Goal: Task Accomplishment & Management: Manage account settings

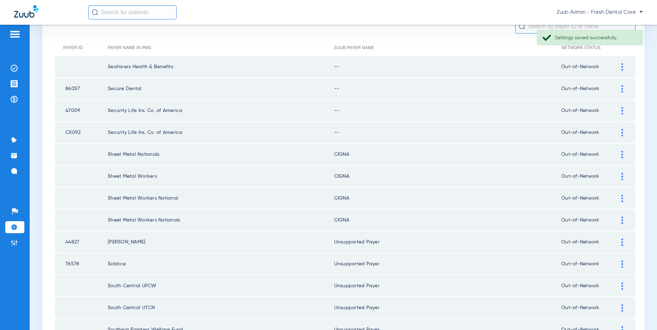
scroll to position [77, 0]
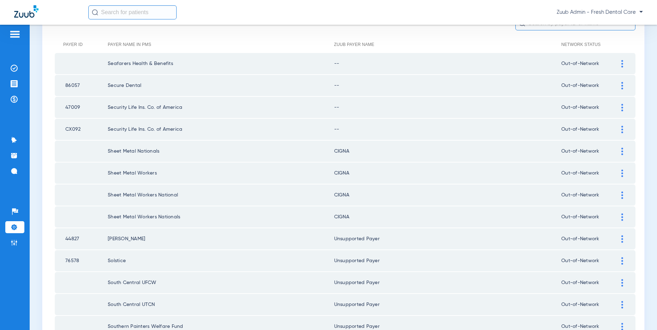
click at [621, 127] on img at bounding box center [622, 129] width 2 height 7
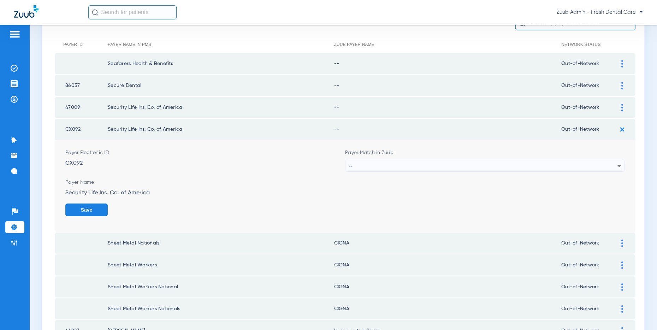
click at [462, 162] on div "--" at bounding box center [483, 166] width 268 height 12
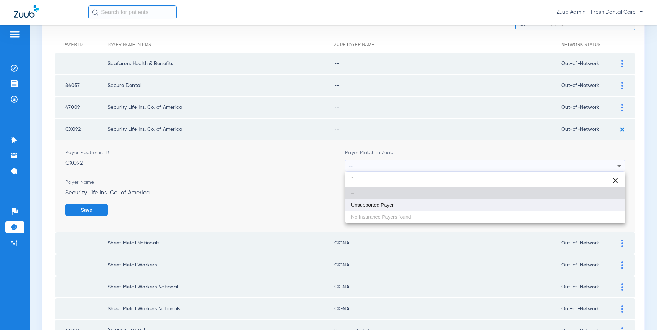
type input "`"
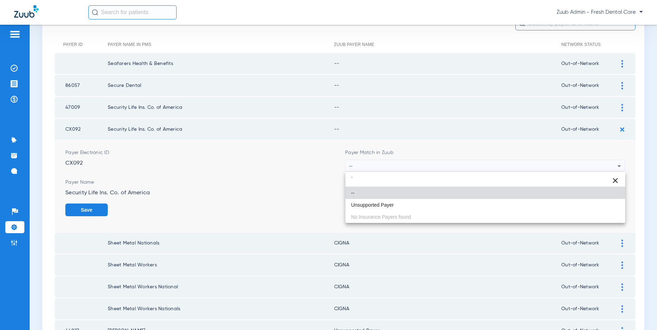
drag, startPoint x: 378, startPoint y: 205, endPoint x: 434, endPoint y: 195, distance: 57.4
click at [379, 204] on span "Unsupported Payer" at bounding box center [372, 204] width 43 height 5
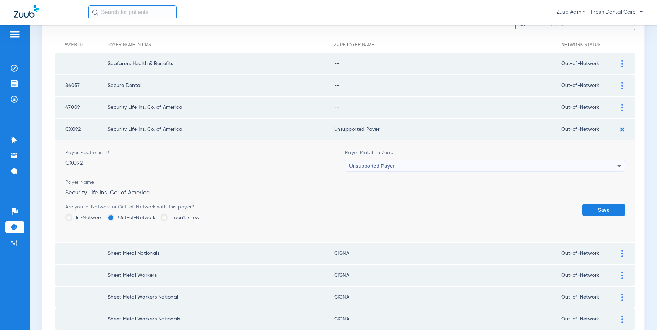
click at [599, 207] on button "Save" at bounding box center [603, 209] width 42 height 13
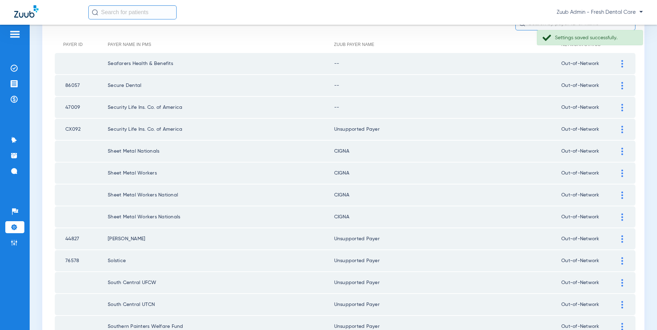
click at [619, 106] on div at bounding box center [622, 107] width 12 height 7
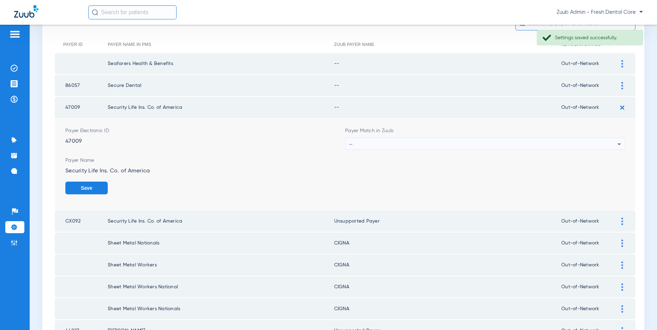
click at [448, 145] on div "--" at bounding box center [483, 144] width 268 height 12
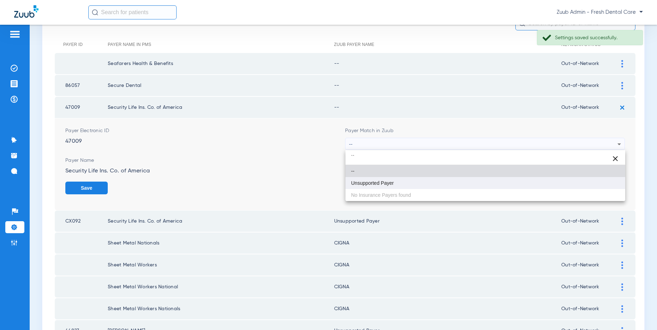
type input "``"
drag, startPoint x: 390, startPoint y: 184, endPoint x: 451, endPoint y: 182, distance: 61.8
click at [390, 184] on span "Unsupported Payer" at bounding box center [372, 182] width 43 height 5
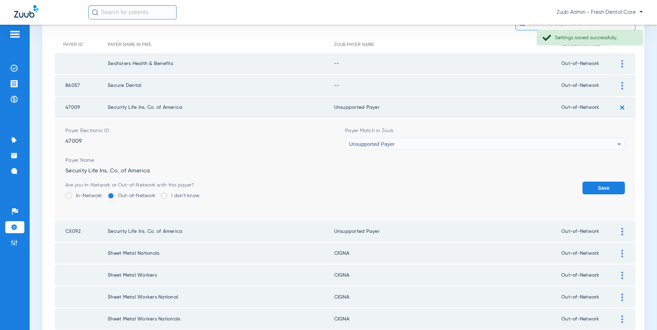
click at [591, 182] on button "Save" at bounding box center [603, 187] width 42 height 13
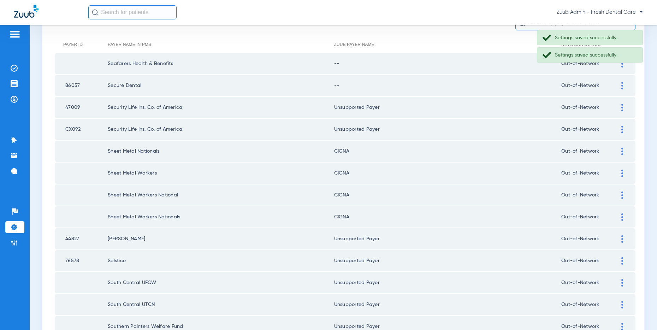
click at [621, 85] on img at bounding box center [622, 85] width 2 height 7
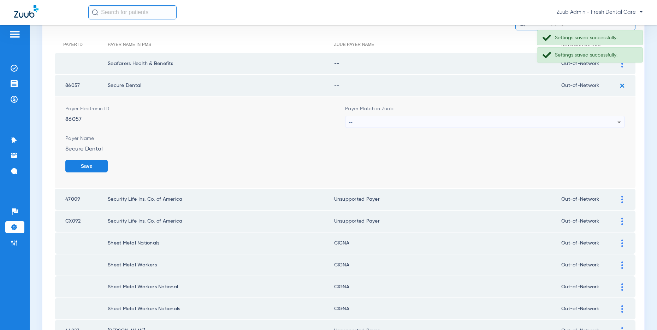
click at [407, 119] on div "--" at bounding box center [483, 122] width 268 height 12
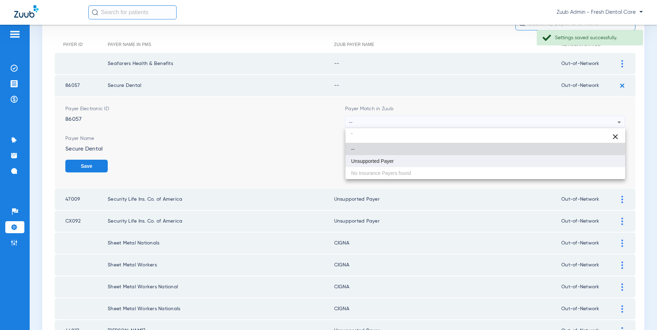
type input "`"
drag, startPoint x: 375, startPoint y: 159, endPoint x: 422, endPoint y: 156, distance: 47.7
click at [375, 159] on span "Unsupported Payer" at bounding box center [372, 160] width 43 height 5
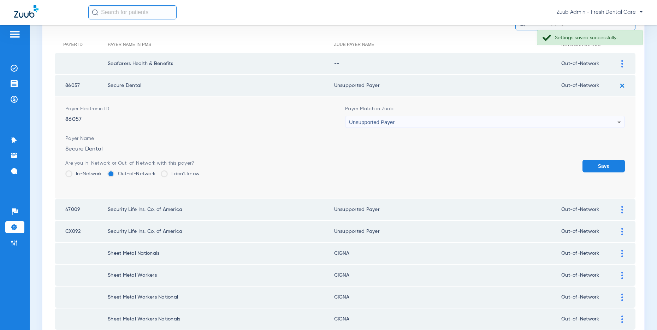
drag, startPoint x: 597, startPoint y: 166, endPoint x: 608, endPoint y: 98, distance: 68.3
click at [597, 163] on button "Save" at bounding box center [603, 166] width 42 height 13
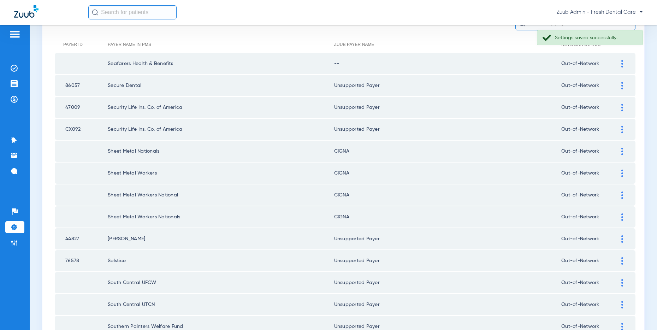
click at [621, 66] on img at bounding box center [622, 63] width 2 height 7
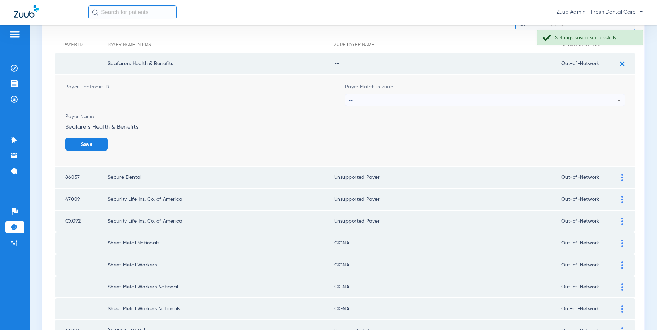
click at [426, 97] on div "--" at bounding box center [483, 100] width 268 height 12
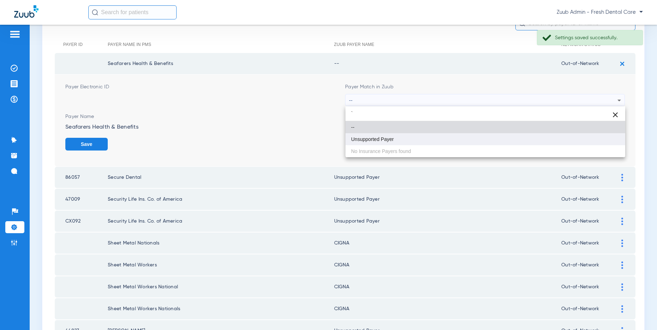
type input "`"
click at [376, 138] on span "Unsupported Payer" at bounding box center [372, 139] width 43 height 5
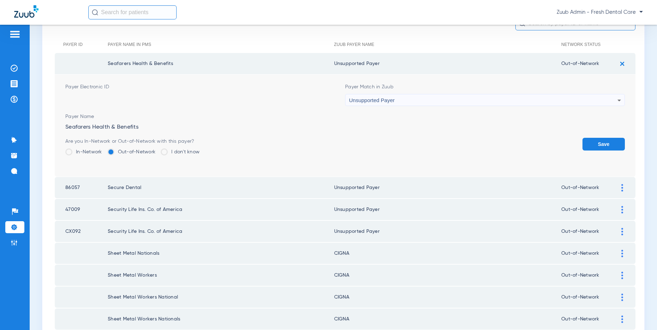
drag, startPoint x: 609, startPoint y: 144, endPoint x: 540, endPoint y: 145, distance: 68.1
click at [609, 144] on button "Save" at bounding box center [603, 144] width 42 height 13
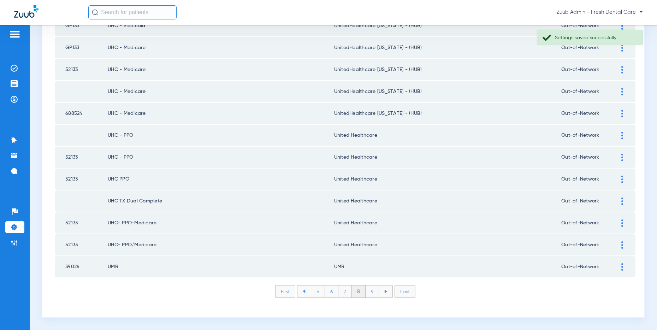
scroll to position [945, 0]
click at [343, 292] on li "7" at bounding box center [344, 293] width 13 height 12
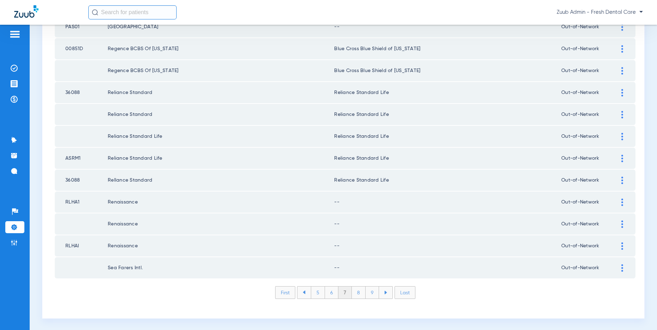
click at [622, 268] on img at bounding box center [622, 267] width 2 height 7
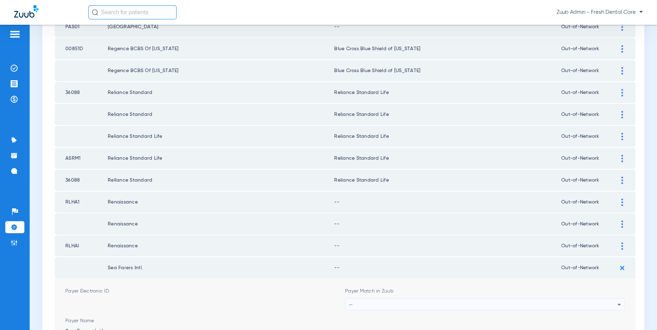
click at [530, 301] on div "--" at bounding box center [483, 304] width 268 height 12
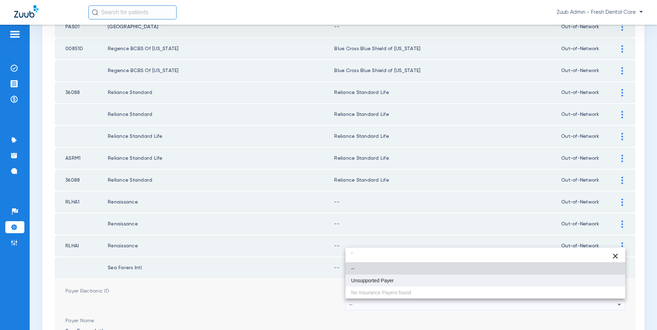
type input "`"
click at [400, 281] on mat-option "Unsupported Payer" at bounding box center [485, 280] width 280 height 12
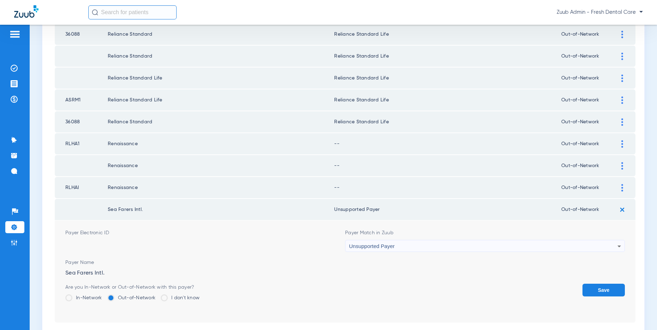
scroll to position [1004, 0]
click at [595, 287] on button "Save" at bounding box center [603, 289] width 42 height 13
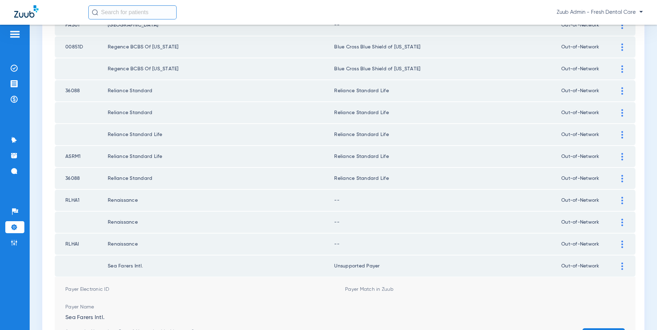
scroll to position [946, 0]
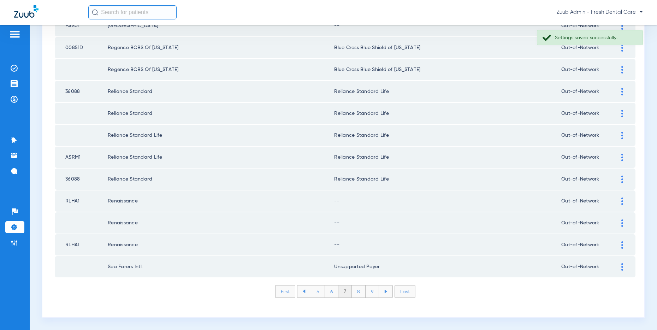
click at [619, 243] on div at bounding box center [622, 244] width 12 height 7
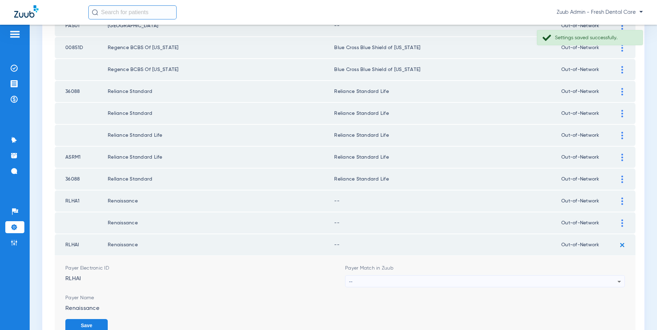
click at [439, 277] on div "--" at bounding box center [483, 281] width 268 height 12
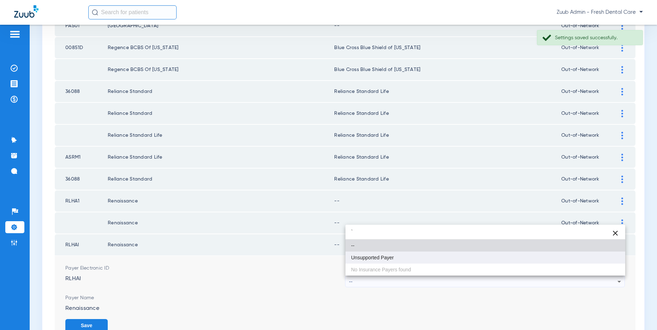
type input "`"
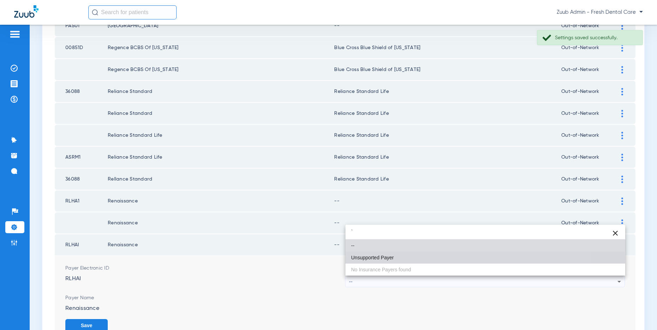
click at [384, 258] on span "Unsupported Payer" at bounding box center [372, 257] width 43 height 5
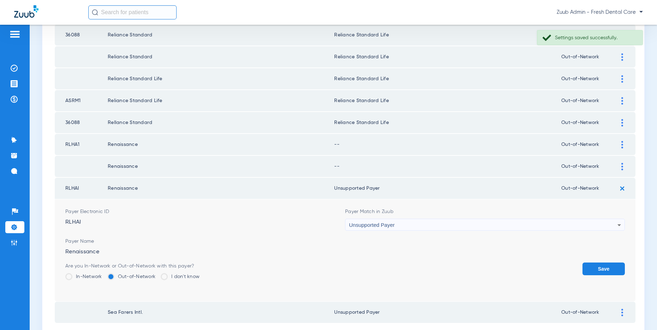
click at [590, 266] on button "Save" at bounding box center [603, 268] width 42 height 13
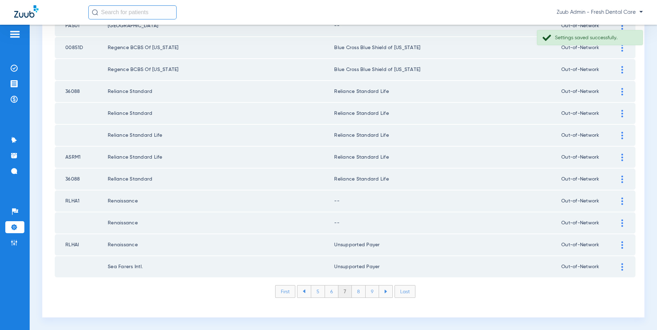
click at [623, 221] on div at bounding box center [622, 222] width 12 height 7
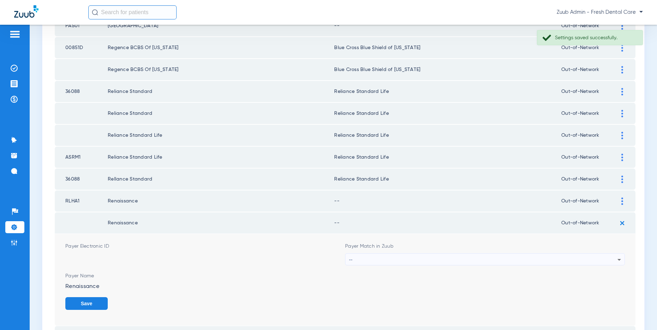
click at [376, 256] on div "--" at bounding box center [483, 259] width 268 height 12
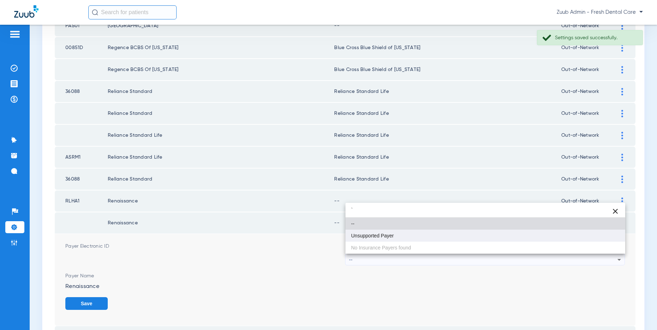
type input "`"
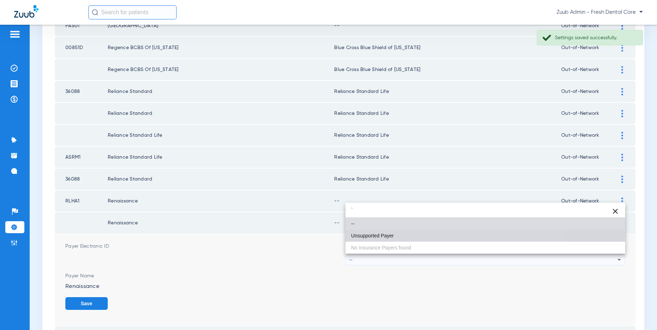
click at [371, 235] on span "Unsupported Payer" at bounding box center [372, 235] width 43 height 5
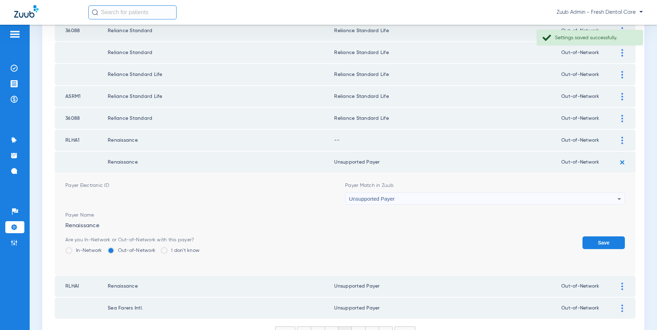
click at [594, 241] on button "Save" at bounding box center [603, 242] width 42 height 13
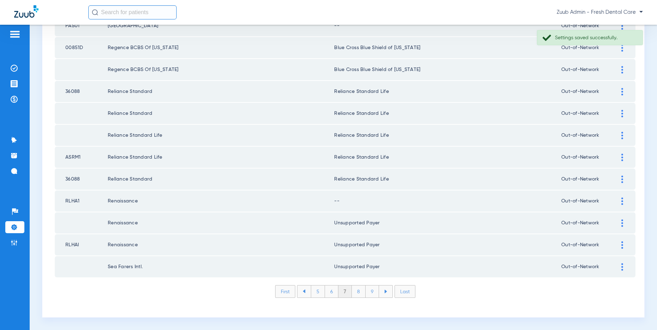
click at [621, 199] on img at bounding box center [622, 200] width 2 height 7
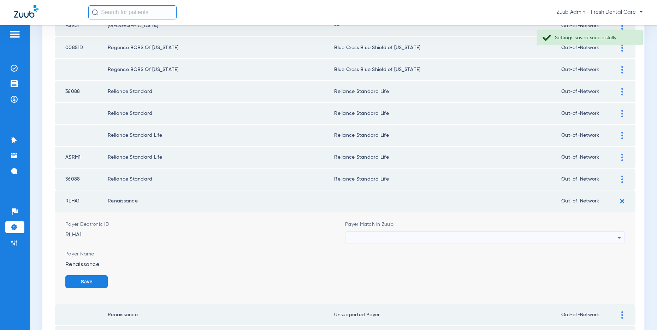
click at [375, 237] on div "--" at bounding box center [483, 238] width 268 height 12
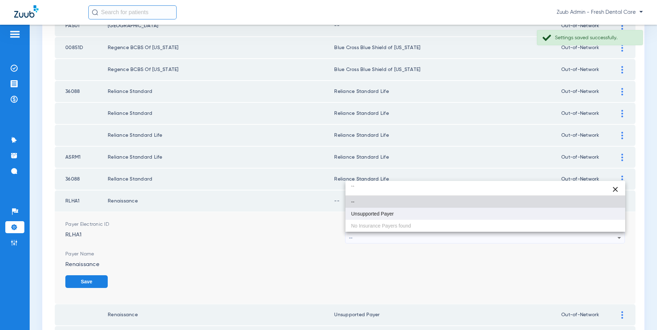
type input "``"
click at [372, 216] on span "Unsupported Payer" at bounding box center [372, 213] width 43 height 5
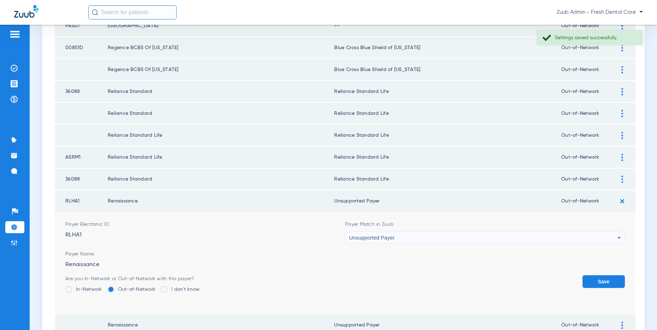
drag, startPoint x: 600, startPoint y: 277, endPoint x: 569, endPoint y: 271, distance: 31.4
click at [600, 277] on button "Save" at bounding box center [603, 281] width 42 height 13
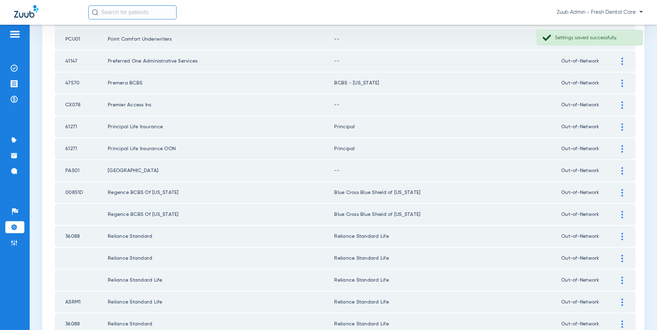
scroll to position [798, 0]
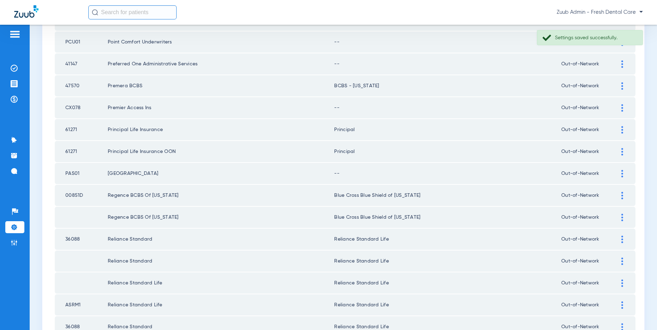
click at [620, 172] on div at bounding box center [622, 173] width 12 height 7
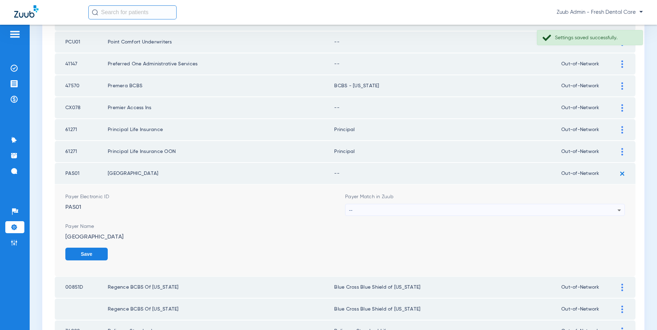
click at [526, 206] on div "--" at bounding box center [483, 210] width 268 height 12
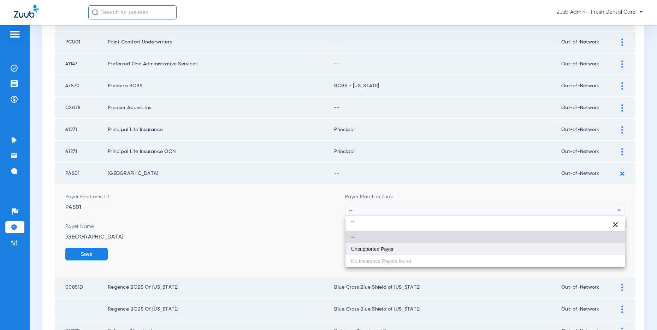
type input "``"
click at [387, 246] on span "Unsupported Payer" at bounding box center [372, 248] width 43 height 5
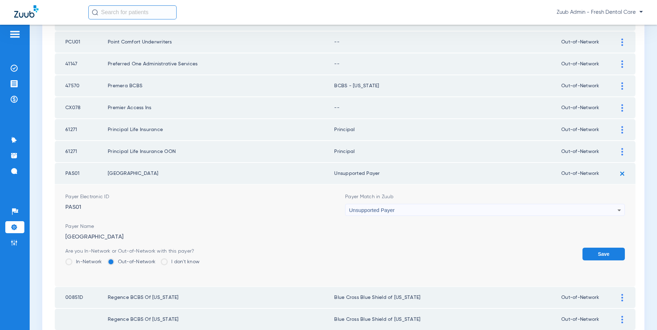
click at [588, 252] on button "Save" at bounding box center [603, 253] width 42 height 13
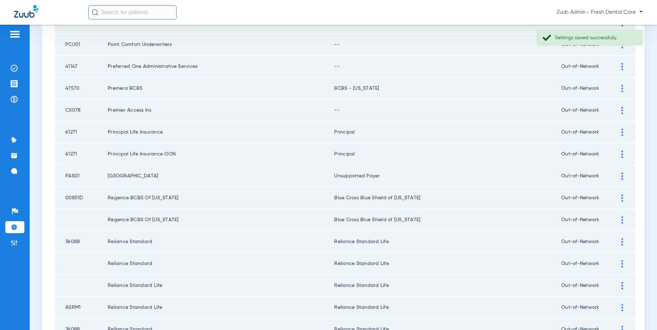
scroll to position [797, 0]
click at [621, 108] on img at bounding box center [622, 109] width 2 height 7
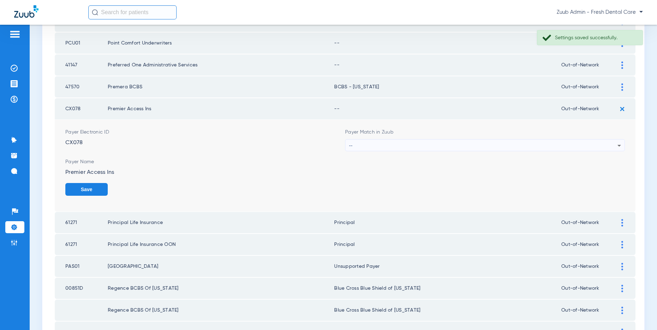
scroll to position [798, 0]
click at [452, 143] on div "--" at bounding box center [483, 145] width 268 height 12
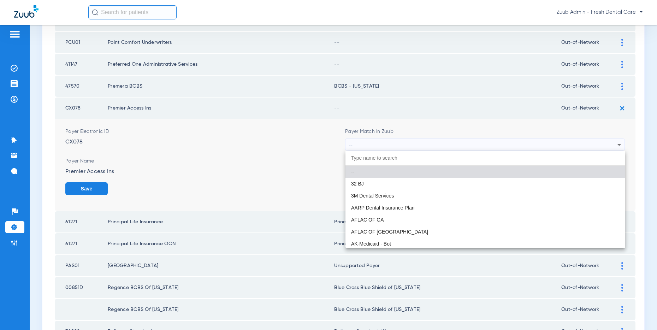
drag, startPoint x: 95, startPoint y: 144, endPoint x: 62, endPoint y: 143, distance: 32.8
click at [62, 143] on div at bounding box center [328, 165] width 657 height 330
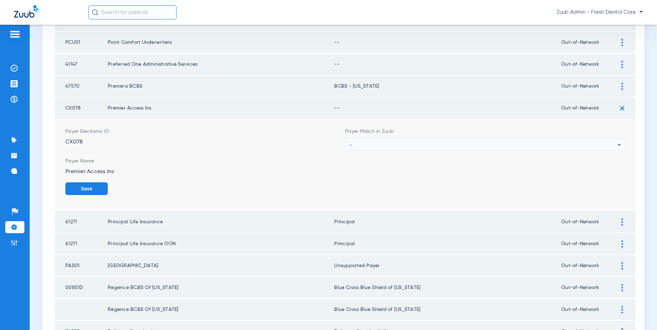
drag, startPoint x: 90, startPoint y: 143, endPoint x: 64, endPoint y: 143, distance: 25.8
click at [64, 143] on td "Payer Electronic ID CX078 Payer Match in Zuub -- Payer Name Premier Access Ins …" at bounding box center [345, 165] width 580 height 92
copy div "CX078"
click at [544, 144] on div "--" at bounding box center [483, 145] width 268 height 12
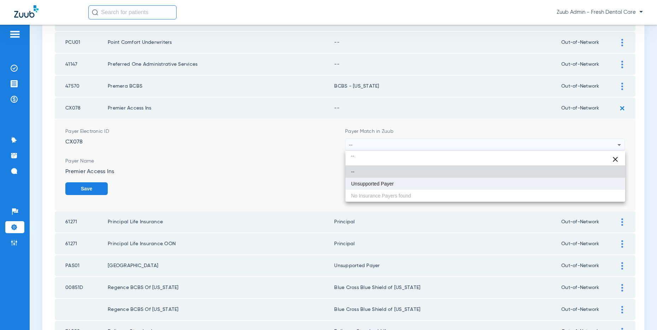
type input "``"
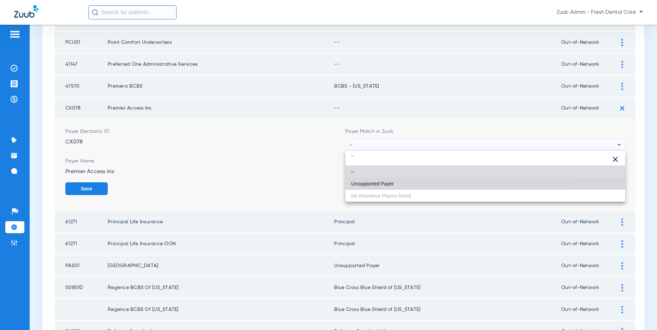
click at [373, 182] on span "Unsupported Payer" at bounding box center [372, 183] width 43 height 5
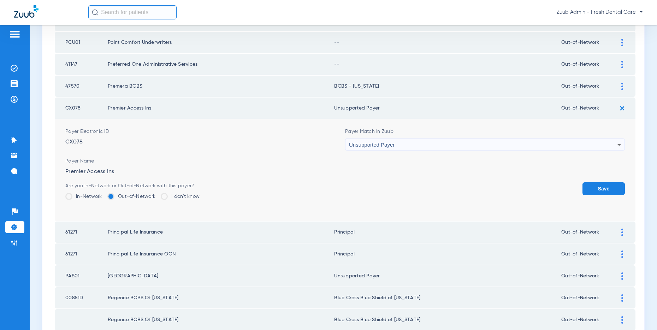
click at [608, 192] on button "Save" at bounding box center [603, 188] width 42 height 13
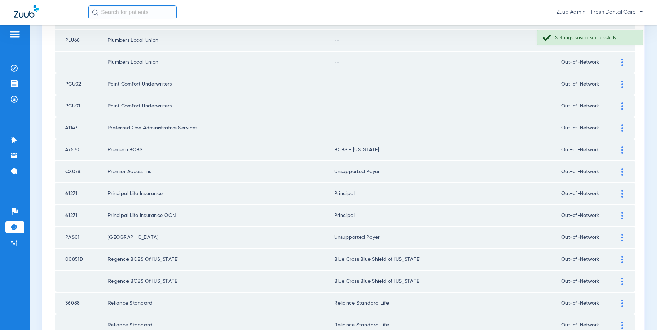
scroll to position [729, 0]
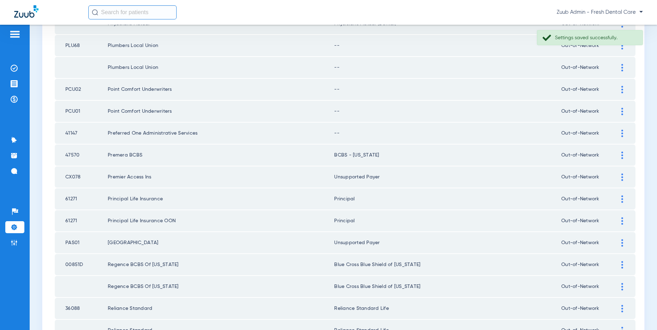
click at [622, 133] on img at bounding box center [622, 133] width 2 height 7
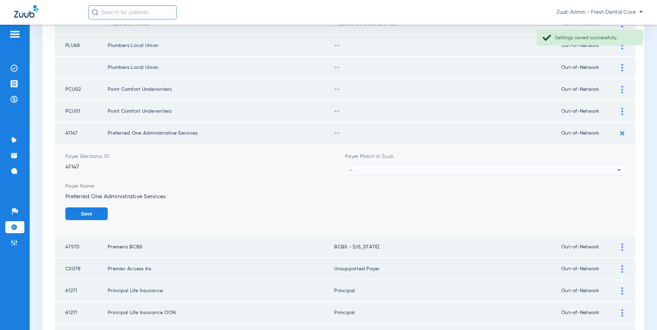
click at [556, 165] on div "--" at bounding box center [483, 170] width 268 height 12
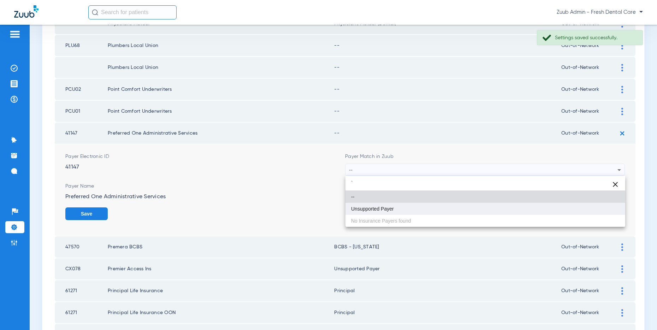
type input "`"
click at [396, 211] on mat-option "Unsupported Payer" at bounding box center [485, 209] width 280 height 12
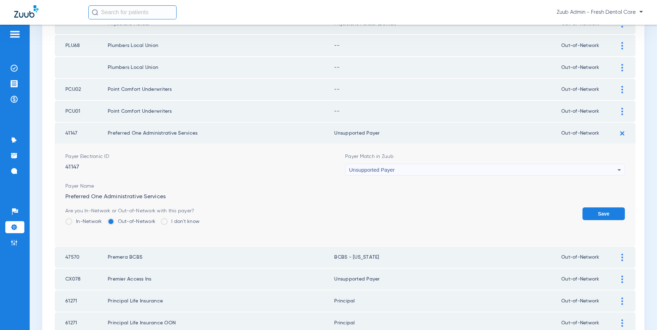
click at [592, 213] on button "Save" at bounding box center [603, 213] width 42 height 13
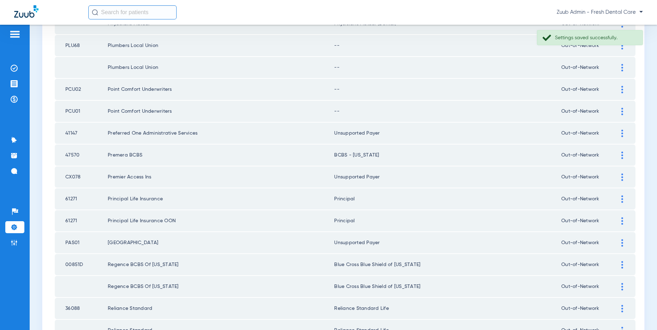
click at [622, 111] on img at bounding box center [622, 111] width 2 height 7
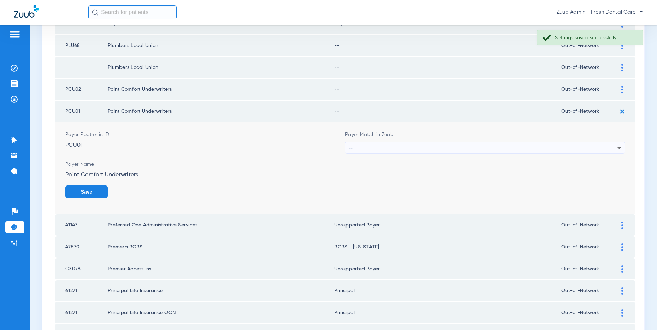
click at [442, 148] on div "--" at bounding box center [483, 148] width 268 height 12
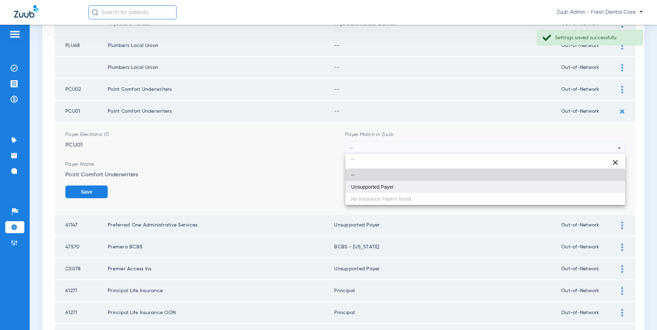
type input "``"
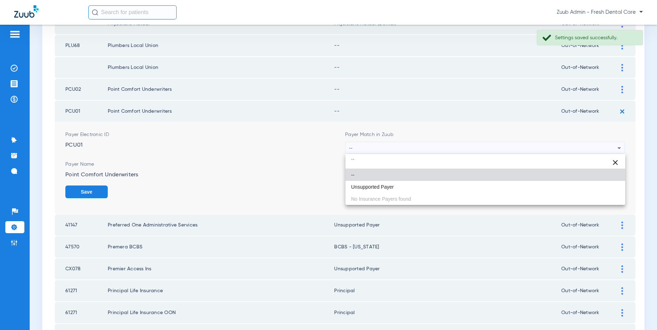
drag, startPoint x: 396, startPoint y: 183, endPoint x: 480, endPoint y: 182, distance: 84.0
click at [398, 183] on mat-option "Unsupported Payer" at bounding box center [485, 187] width 280 height 12
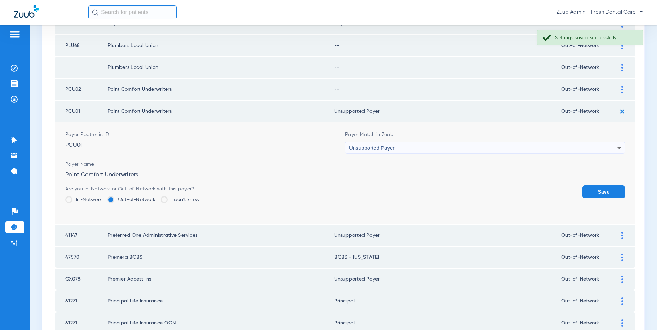
drag, startPoint x: 610, startPoint y: 191, endPoint x: 593, endPoint y: 173, distance: 25.7
click at [606, 190] on button "Save" at bounding box center [603, 191] width 42 height 13
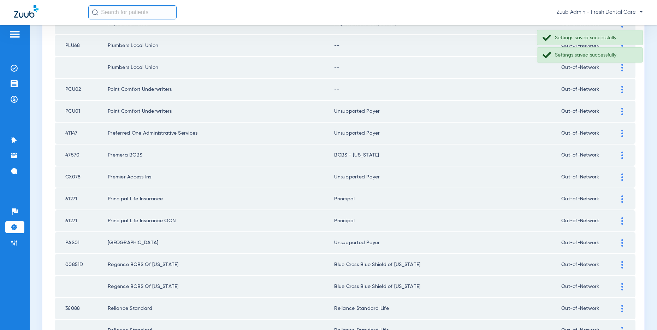
click at [619, 86] on div at bounding box center [622, 89] width 12 height 7
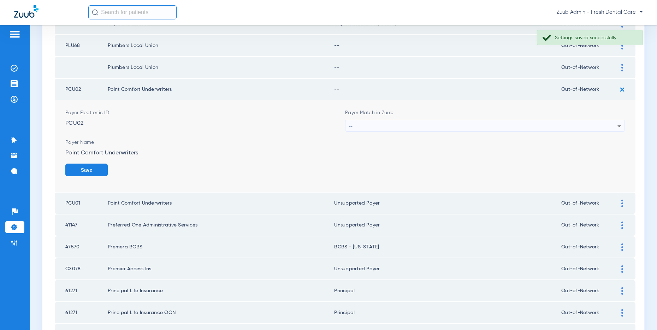
click at [461, 125] on div "--" at bounding box center [483, 126] width 268 height 12
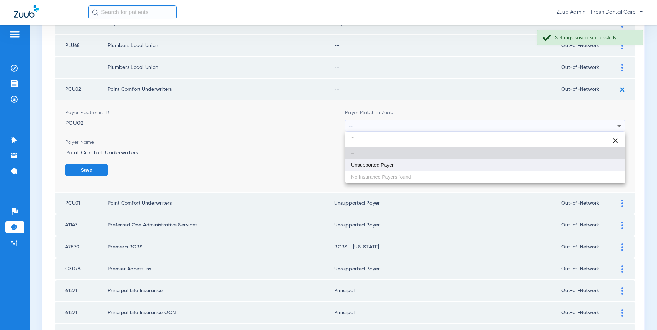
type input "``"
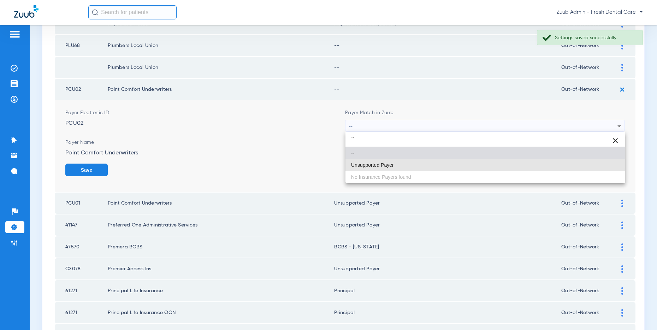
drag, startPoint x: 383, startPoint y: 163, endPoint x: 503, endPoint y: 160, distance: 120.1
click at [385, 162] on span "Unsupported Payer" at bounding box center [372, 164] width 43 height 5
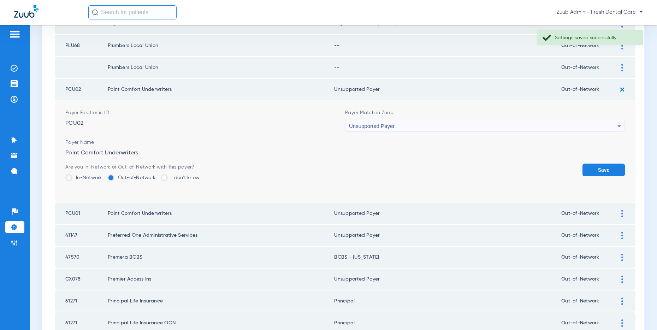
click at [605, 169] on button "Save" at bounding box center [603, 169] width 42 height 13
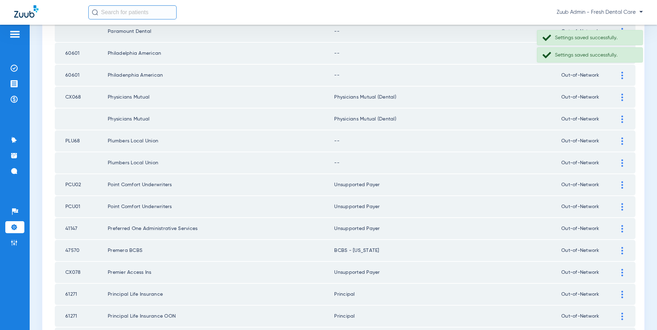
scroll to position [633, 0]
click at [621, 163] on img at bounding box center [622, 163] width 2 height 7
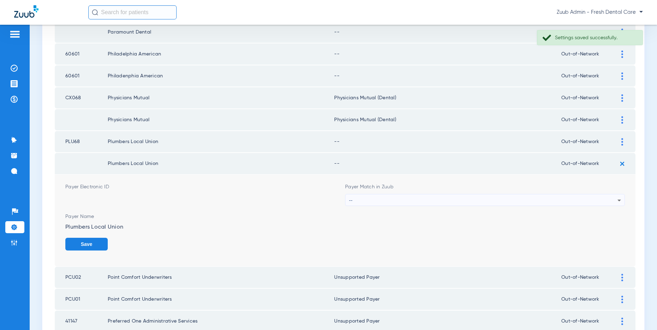
click at [460, 198] on div "--" at bounding box center [483, 200] width 268 height 12
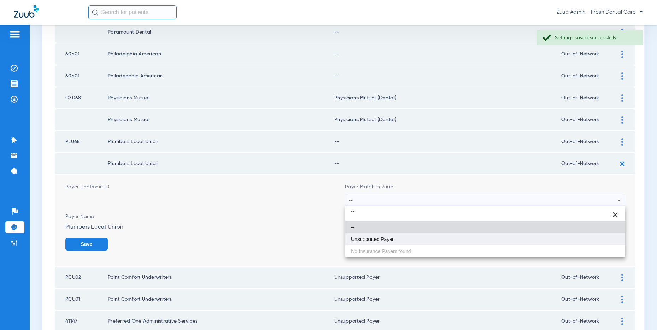
type input "``"
click at [391, 237] on span "Unsupported Payer" at bounding box center [372, 239] width 43 height 5
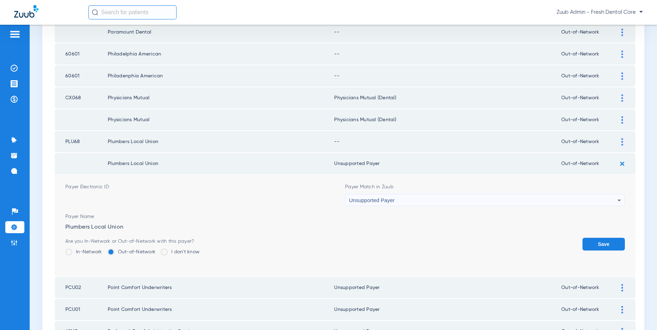
drag, startPoint x: 603, startPoint y: 243, endPoint x: 599, endPoint y: 238, distance: 6.5
click at [603, 243] on button "Save" at bounding box center [603, 244] width 42 height 13
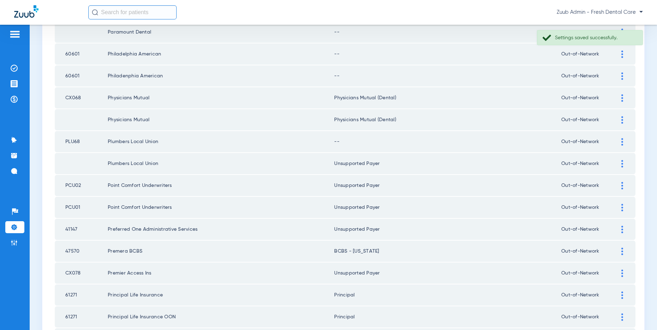
click at [622, 139] on img at bounding box center [622, 141] width 2 height 7
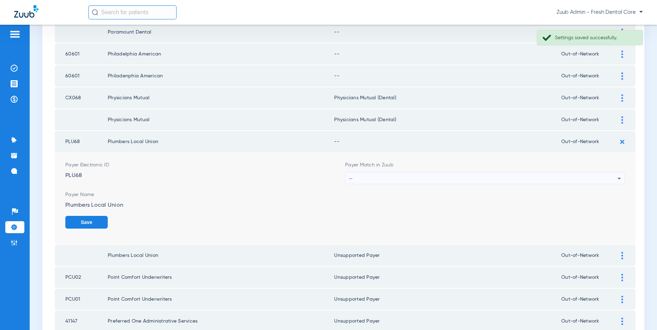
click at [405, 178] on div "--" at bounding box center [483, 178] width 268 height 12
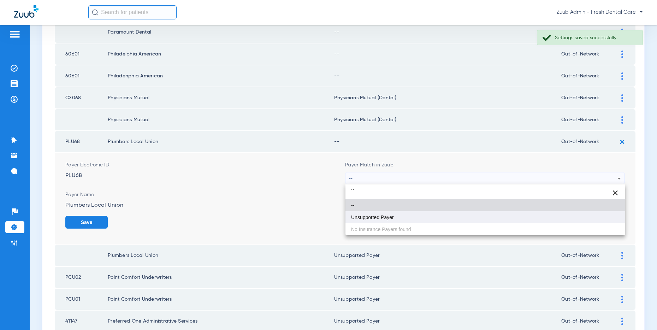
type input "``"
drag, startPoint x: 377, startPoint y: 217, endPoint x: 414, endPoint y: 213, distance: 37.4
click at [380, 216] on span "Unsupported Payer" at bounding box center [372, 217] width 43 height 5
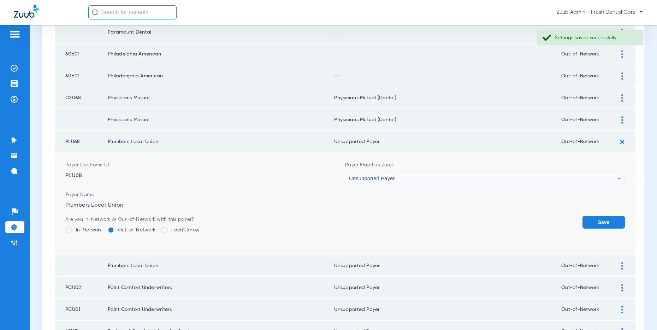
click at [600, 219] on button "Save" at bounding box center [603, 222] width 42 height 13
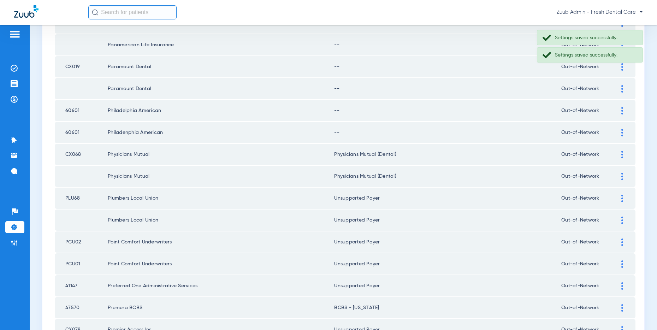
scroll to position [574, 0]
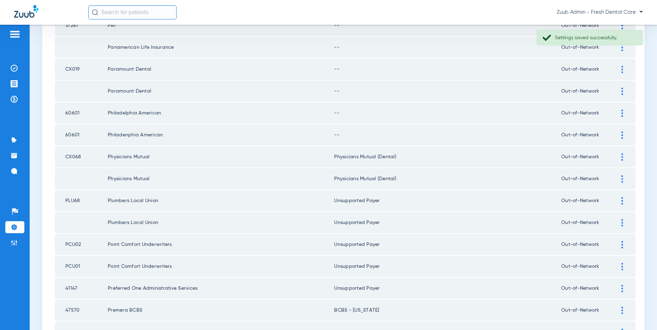
click at [621, 134] on img at bounding box center [622, 134] width 2 height 7
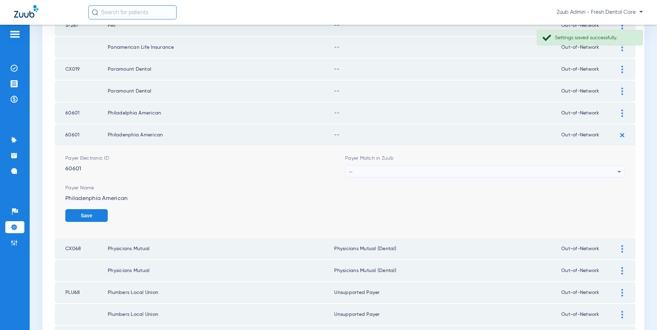
click at [397, 168] on div "--" at bounding box center [483, 172] width 268 height 12
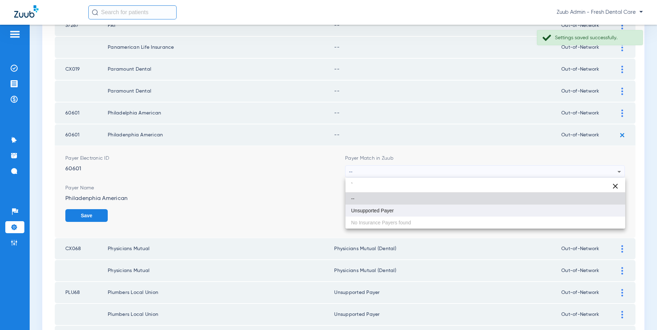
type input "`"
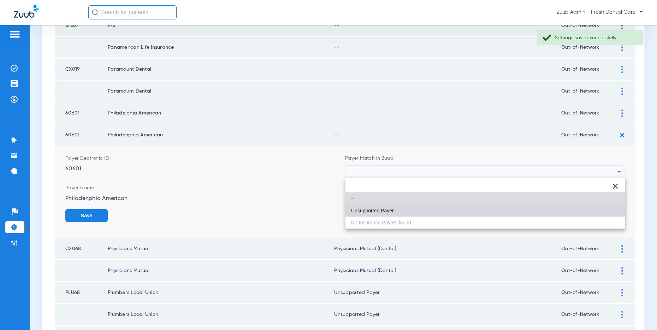
click at [371, 208] on span "Unsupported Payer" at bounding box center [372, 210] width 43 height 5
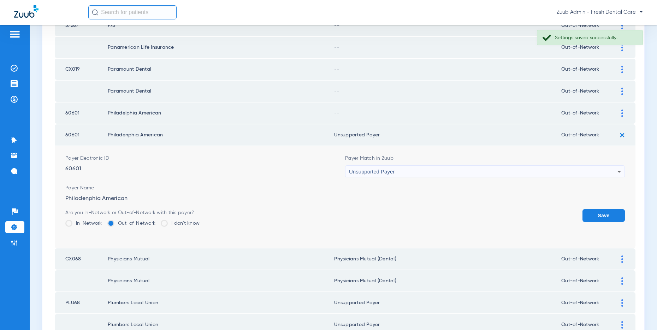
click at [594, 214] on button "Save" at bounding box center [603, 215] width 42 height 13
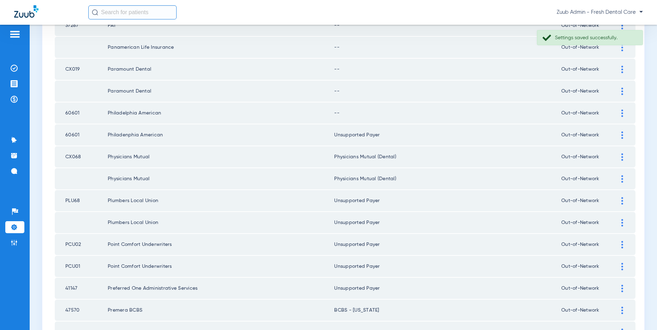
click at [621, 89] on img at bounding box center [622, 91] width 2 height 7
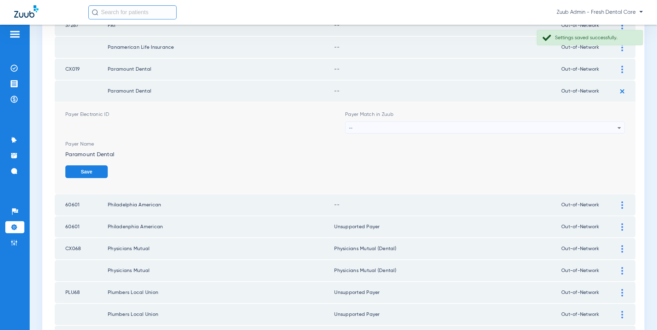
click at [431, 122] on div "--" at bounding box center [483, 128] width 268 height 12
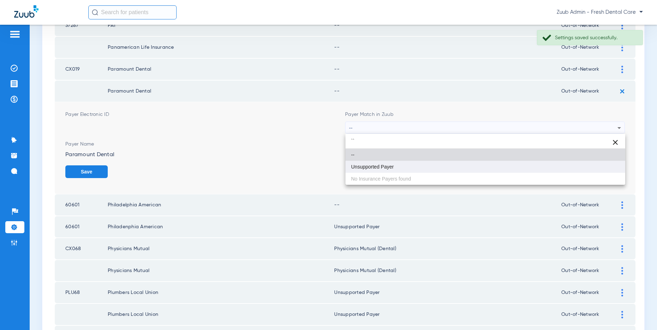
type input "``"
click at [381, 166] on span "Unsupported Payer" at bounding box center [372, 166] width 43 height 5
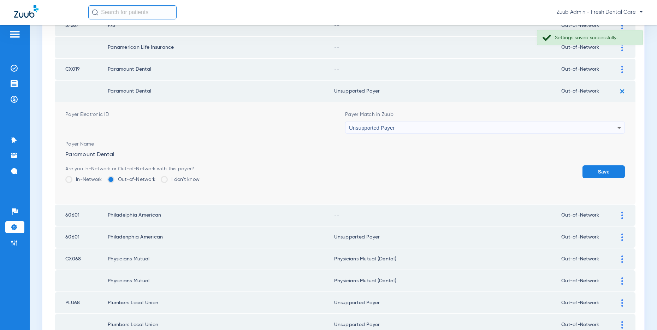
click at [594, 169] on button "Save" at bounding box center [603, 171] width 42 height 13
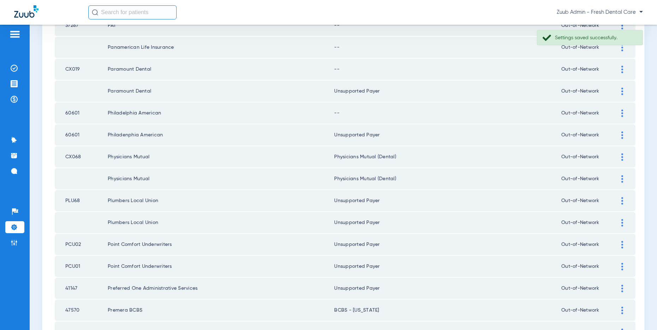
click at [622, 112] on img at bounding box center [622, 112] width 2 height 7
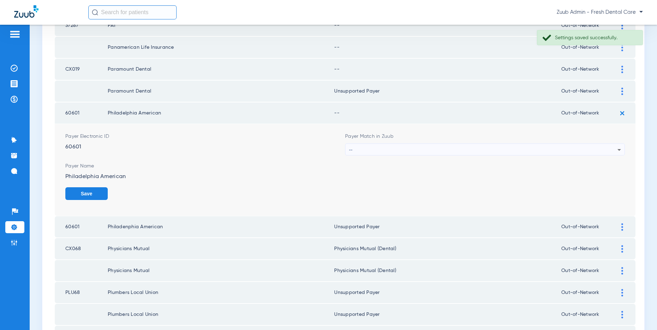
click at [412, 148] on div "--" at bounding box center [483, 150] width 268 height 12
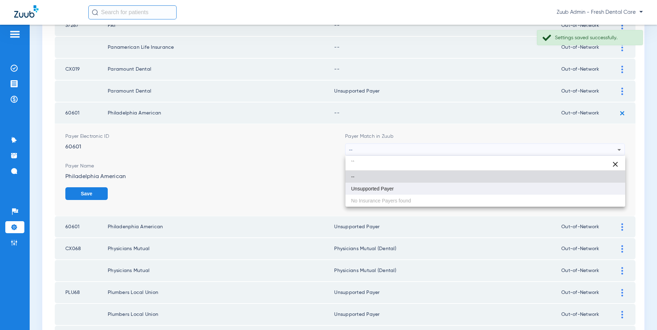
type input "``"
click at [372, 192] on mat-option "Unsupported Payer" at bounding box center [485, 188] width 280 height 12
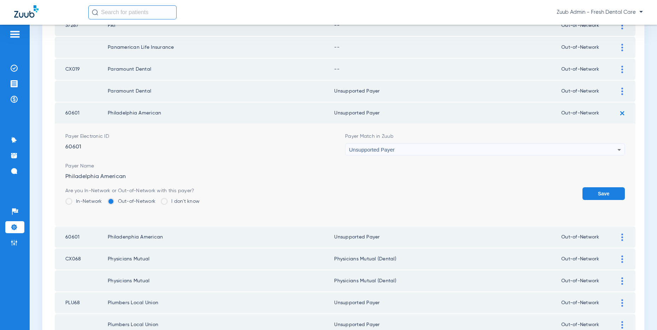
click at [598, 192] on button "Save" at bounding box center [603, 193] width 42 height 13
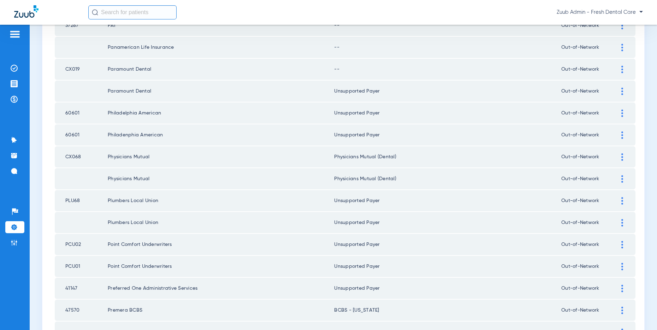
click at [621, 70] on img at bounding box center [622, 69] width 2 height 7
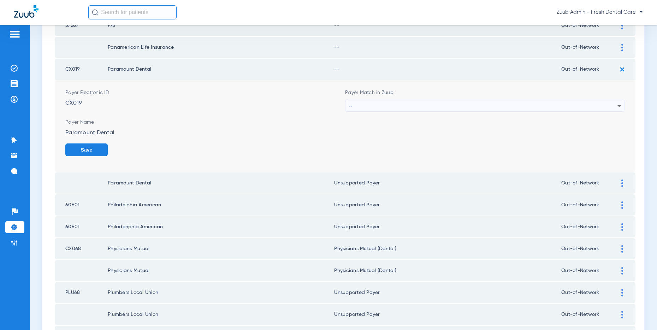
click at [566, 100] on div "--" at bounding box center [483, 106] width 268 height 12
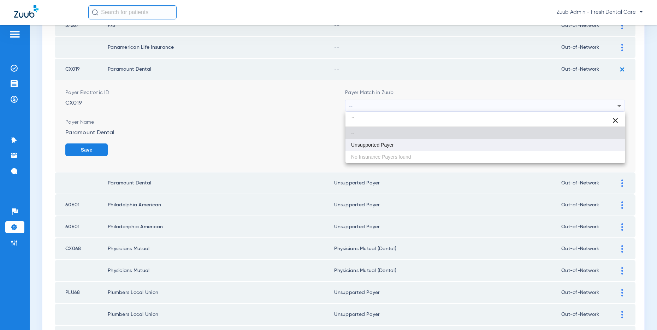
type input "``"
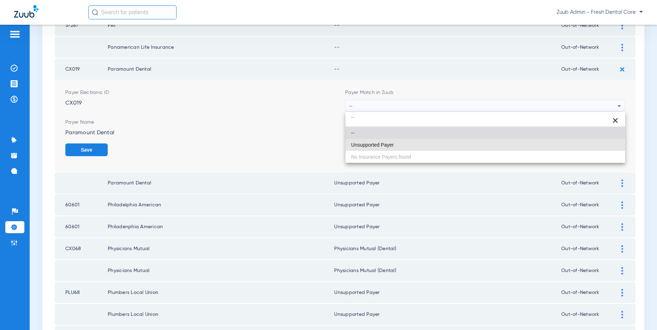
click at [402, 144] on mat-option "Unsupported Payer" at bounding box center [485, 145] width 280 height 12
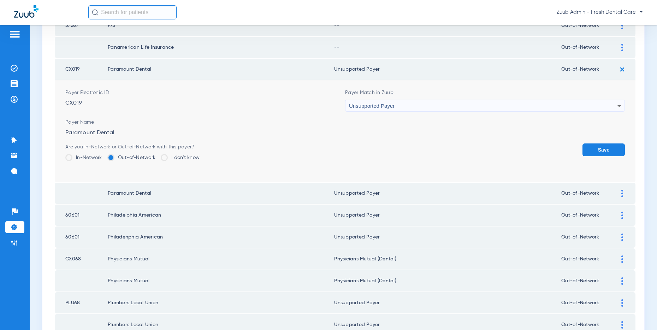
click at [601, 151] on button "Save" at bounding box center [603, 149] width 42 height 13
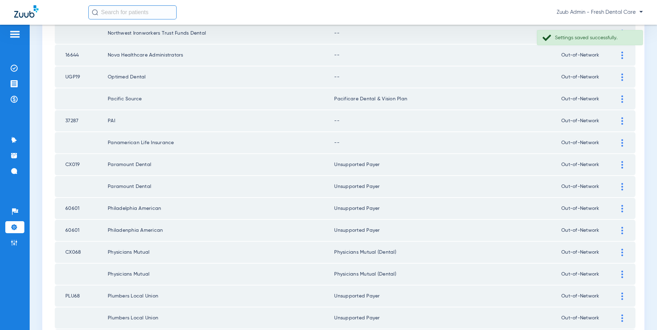
scroll to position [473, 0]
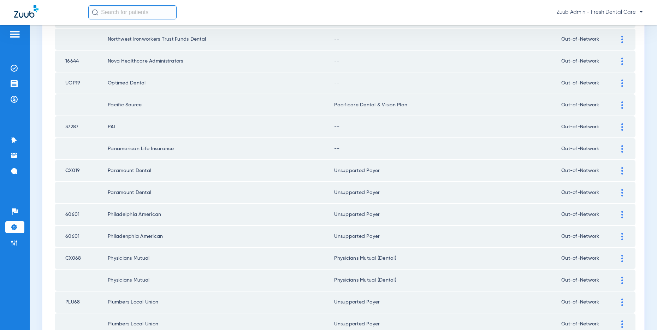
click at [622, 148] on img at bounding box center [622, 148] width 2 height 7
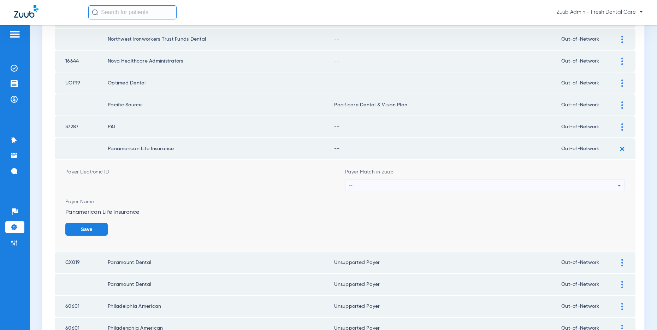
click at [516, 184] on div "--" at bounding box center [483, 185] width 268 height 12
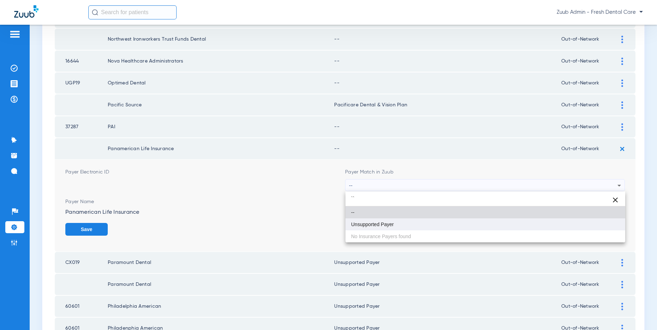
type input "``"
click at [360, 222] on span "Unsupported Payer" at bounding box center [372, 224] width 43 height 5
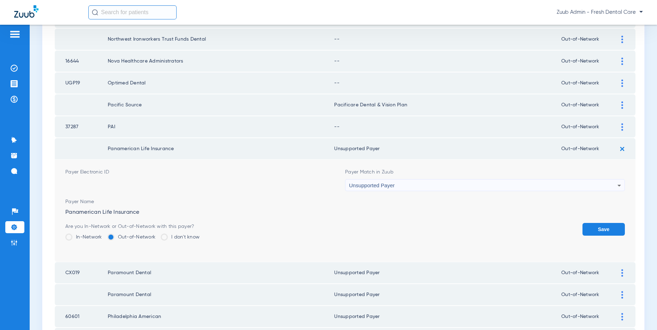
click at [608, 224] on button "Save" at bounding box center [603, 229] width 42 height 13
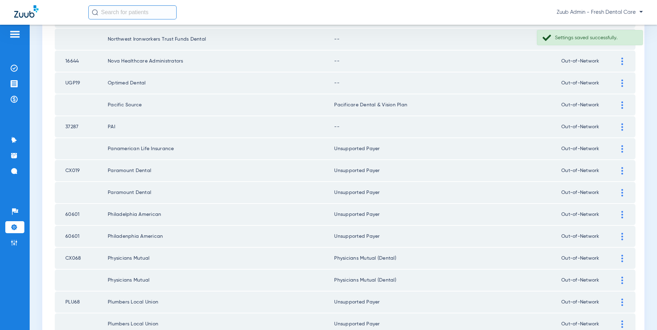
click at [620, 125] on div at bounding box center [622, 126] width 12 height 7
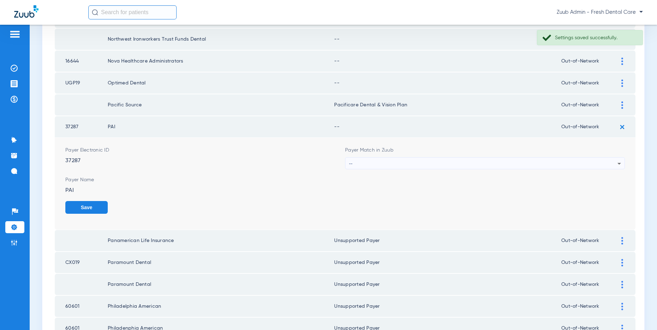
click at [480, 161] on div "--" at bounding box center [483, 163] width 268 height 12
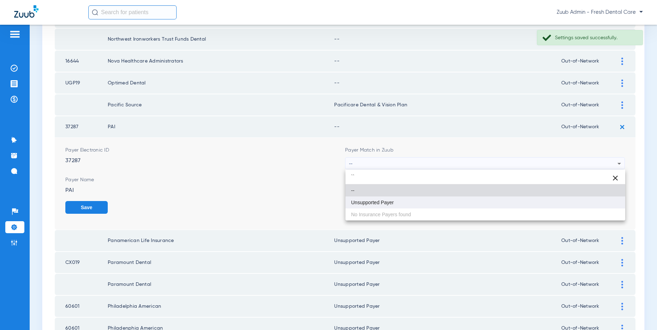
type input "``"
drag, startPoint x: 398, startPoint y: 200, endPoint x: 528, endPoint y: 200, distance: 129.9
click at [405, 199] on mat-option "Unsupported Payer" at bounding box center [485, 202] width 280 height 12
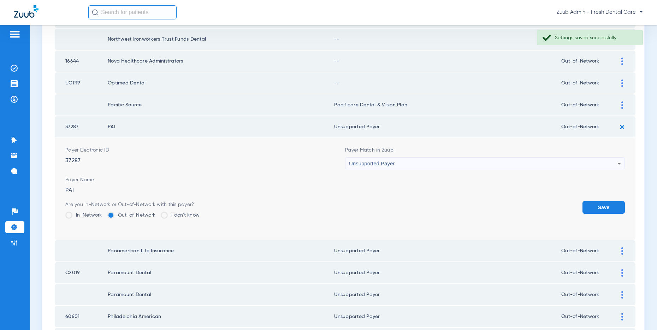
click at [615, 203] on button "Save" at bounding box center [603, 207] width 42 height 13
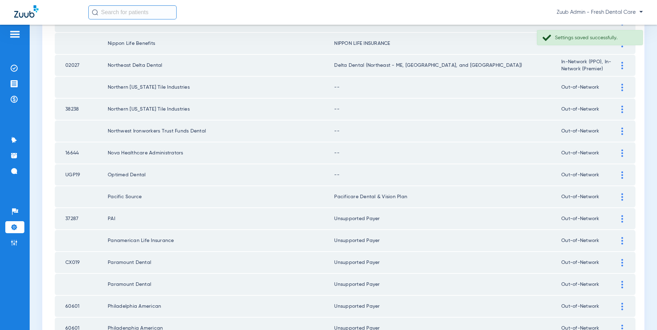
scroll to position [382, 0]
drag, startPoint x: 622, startPoint y: 172, endPoint x: 582, endPoint y: 169, distance: 39.3
click at [622, 173] on img at bounding box center [622, 174] width 2 height 7
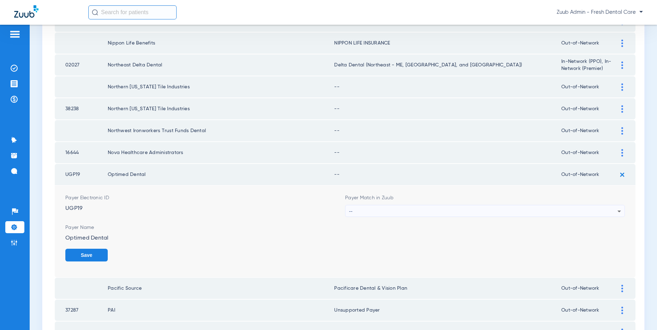
click at [539, 207] on div "--" at bounding box center [483, 211] width 268 height 12
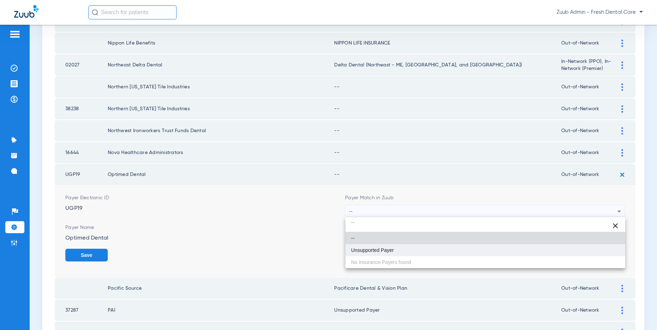
type input "``"
drag, startPoint x: 418, startPoint y: 247, endPoint x: 465, endPoint y: 247, distance: 47.7
click at [418, 247] on mat-option "Unsupported Payer" at bounding box center [485, 250] width 280 height 12
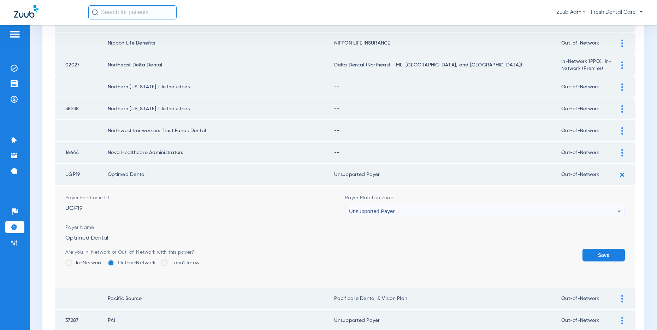
click at [589, 251] on button "Save" at bounding box center [603, 255] width 42 height 13
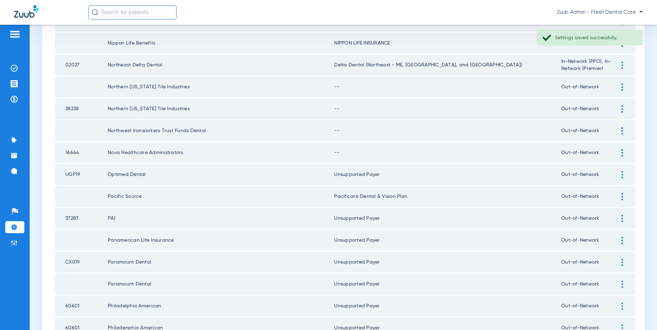
click at [620, 149] on div at bounding box center [622, 152] width 12 height 7
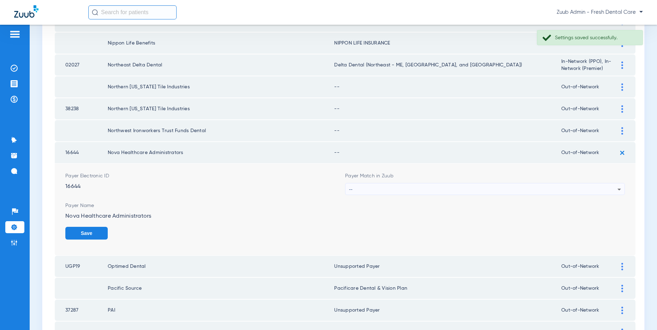
click at [433, 191] on div "--" at bounding box center [483, 189] width 268 height 12
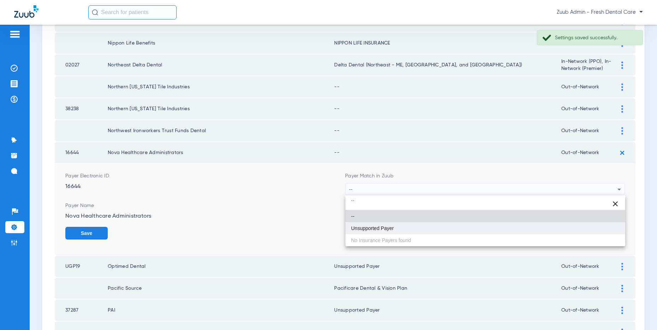
type input "``"
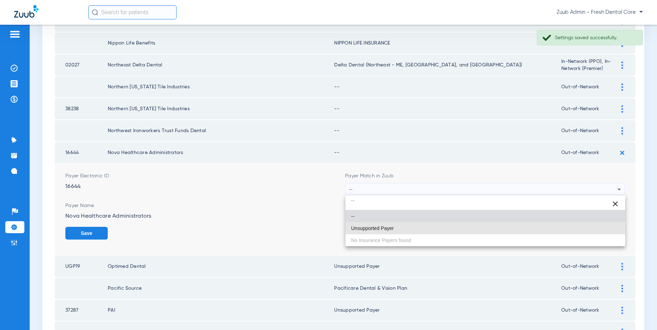
drag, startPoint x: 384, startPoint y: 228, endPoint x: 453, endPoint y: 225, distance: 68.9
click at [385, 228] on span "Unsupported Payer" at bounding box center [372, 228] width 43 height 5
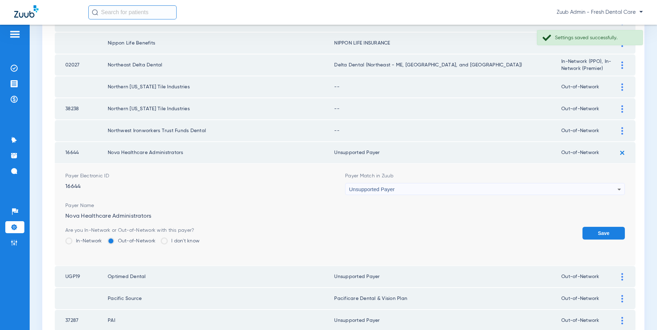
drag, startPoint x: 611, startPoint y: 231, endPoint x: 621, endPoint y: 163, distance: 68.8
click at [611, 231] on button "Save" at bounding box center [603, 233] width 42 height 13
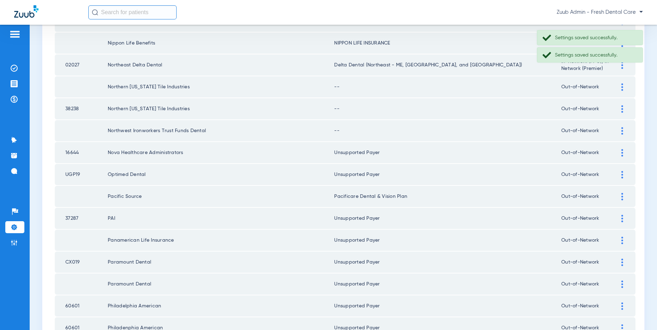
click at [621, 130] on img at bounding box center [622, 130] width 2 height 7
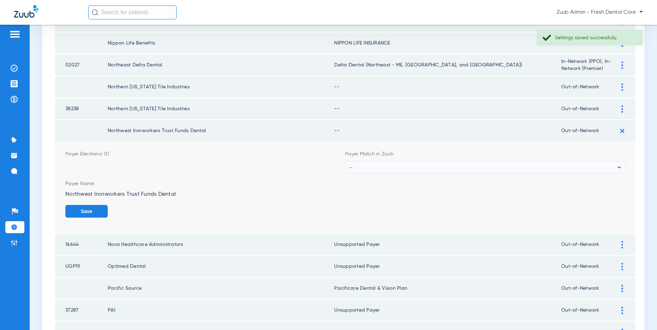
click at [420, 167] on div "--" at bounding box center [483, 167] width 268 height 12
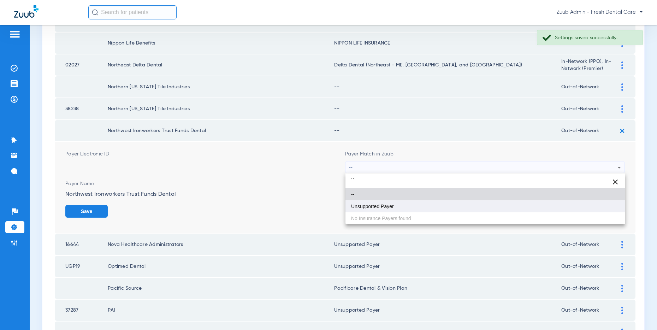
type input "``"
click at [381, 206] on span "Unsupported Payer" at bounding box center [372, 206] width 43 height 5
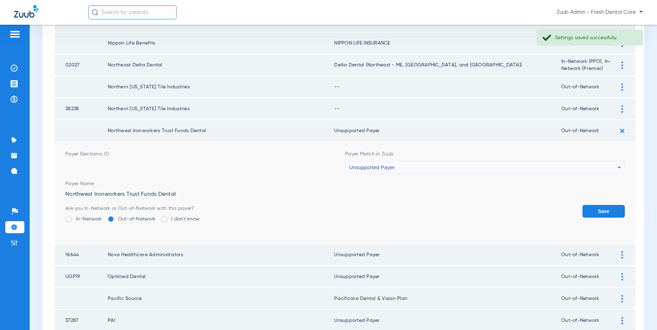
click at [593, 210] on button "Save" at bounding box center [603, 211] width 42 height 13
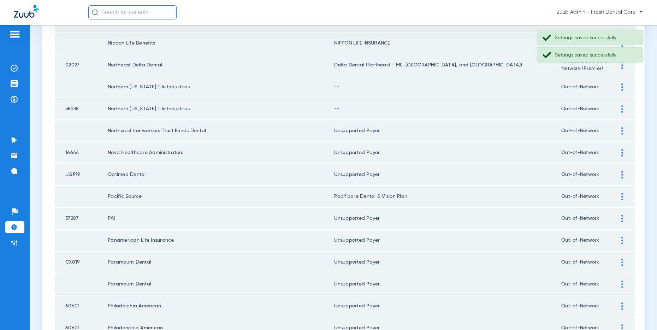
click at [622, 108] on img at bounding box center [622, 108] width 2 height 7
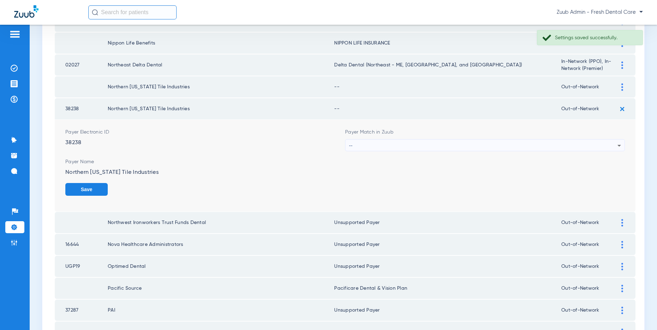
click at [427, 145] on div "--" at bounding box center [483, 145] width 268 height 12
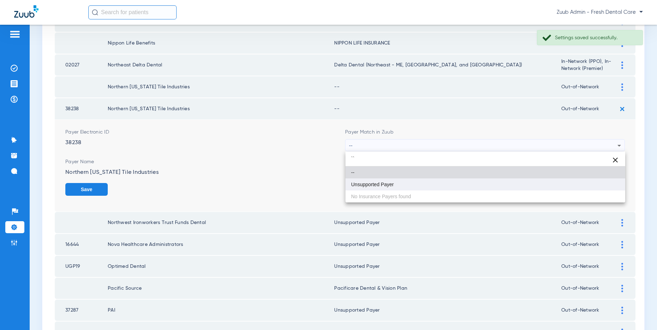
type input "``"
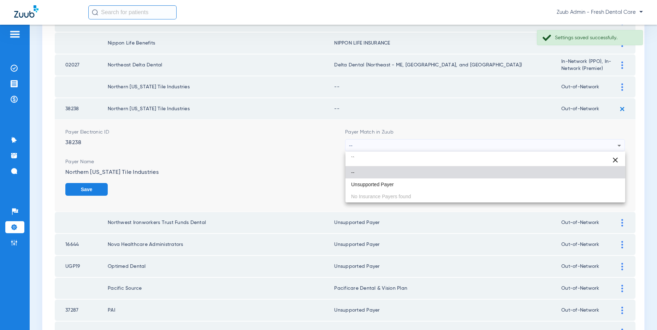
drag, startPoint x: 368, startPoint y: 183, endPoint x: 394, endPoint y: 179, distance: 26.5
click at [370, 183] on span "Unsupported Payer" at bounding box center [372, 184] width 43 height 5
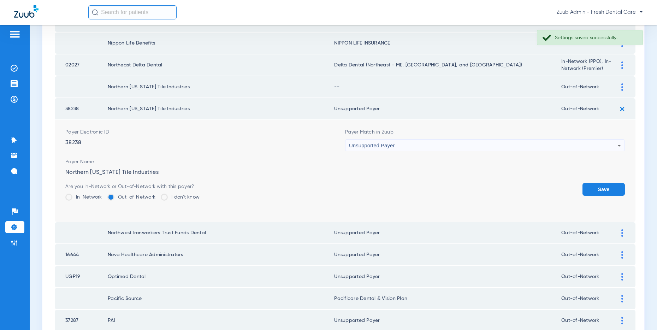
click at [598, 188] on button "Save" at bounding box center [603, 189] width 42 height 13
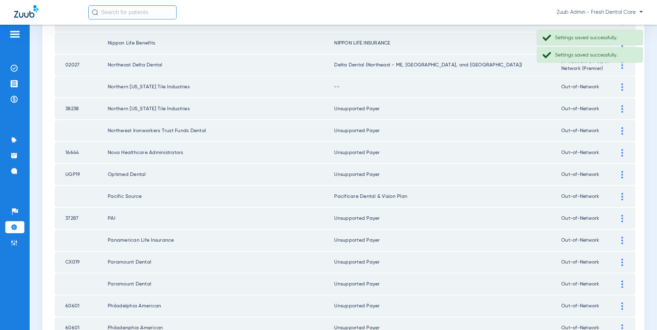
click at [621, 86] on img at bounding box center [622, 86] width 2 height 7
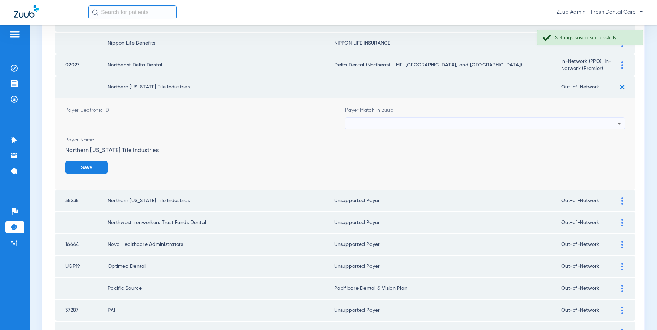
click at [412, 122] on div "--" at bounding box center [483, 124] width 268 height 12
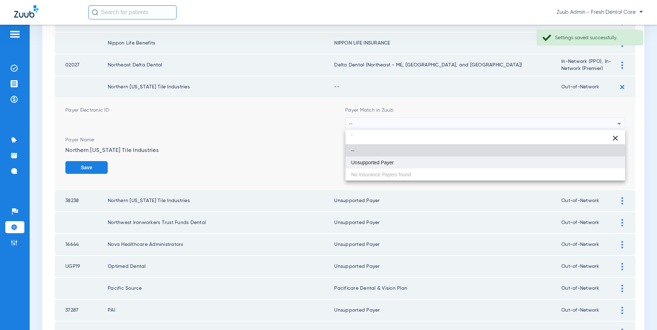
type input "`"
click at [388, 160] on span "Unsupported Payer" at bounding box center [372, 162] width 43 height 5
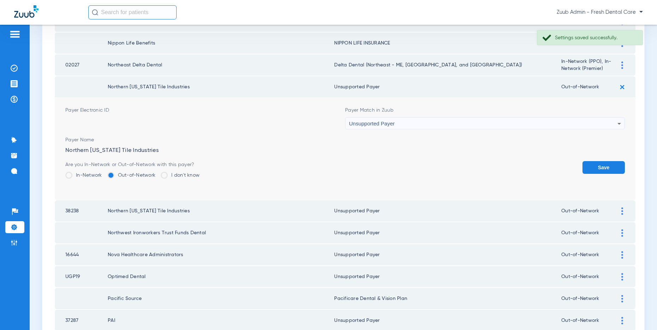
click at [603, 167] on button "Save" at bounding box center [603, 167] width 42 height 13
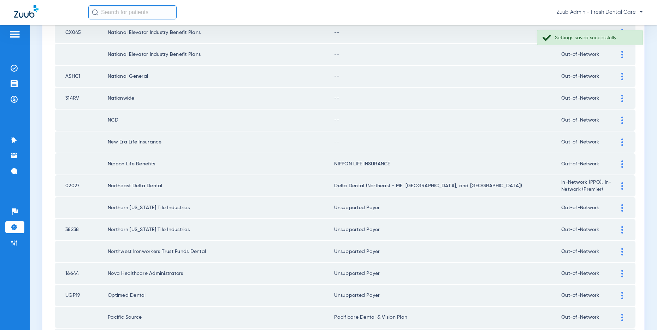
scroll to position [260, 0]
click at [622, 142] on img at bounding box center [622, 142] width 2 height 7
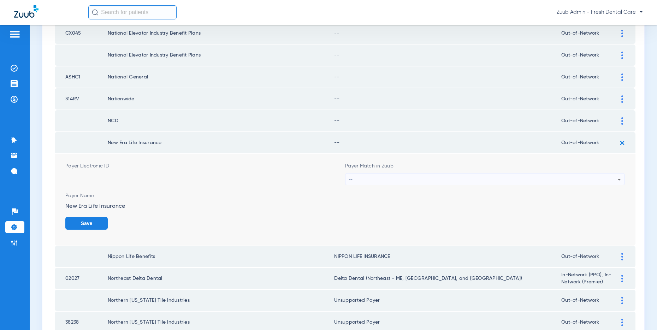
click at [467, 179] on div "--" at bounding box center [483, 179] width 268 height 12
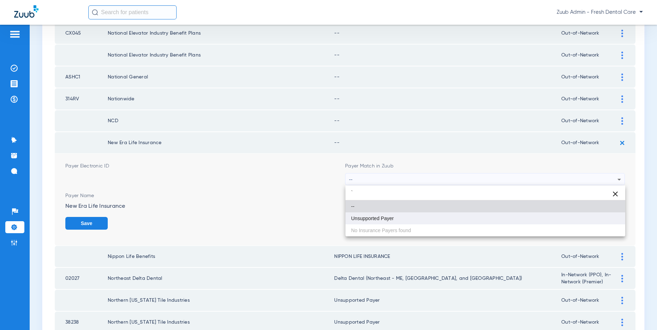
type input "`"
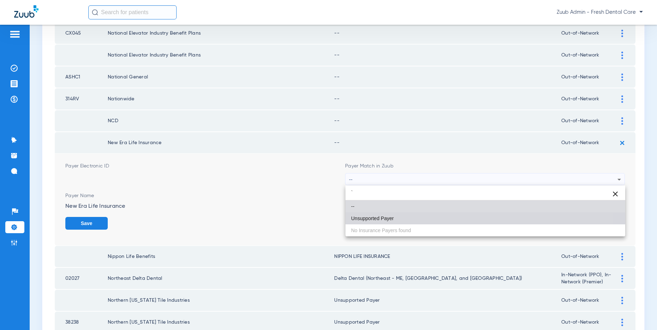
click at [395, 213] on mat-option "Unsupported Payer" at bounding box center [485, 218] width 280 height 12
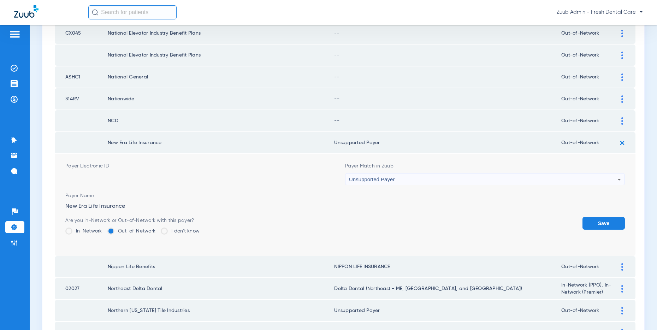
click at [600, 221] on button "Save" at bounding box center [603, 223] width 42 height 13
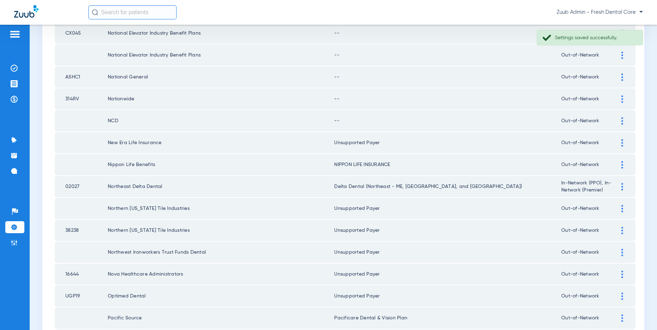
click at [622, 122] on img at bounding box center [622, 120] width 2 height 7
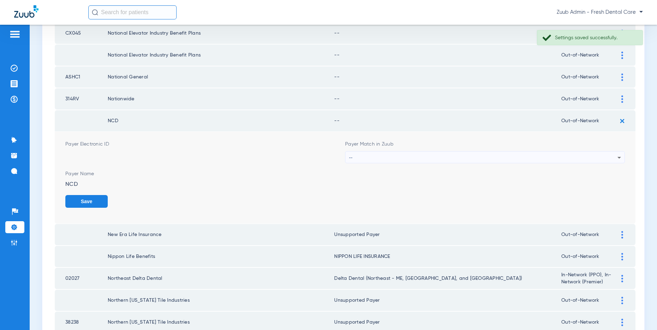
click at [397, 154] on div "--" at bounding box center [483, 157] width 268 height 12
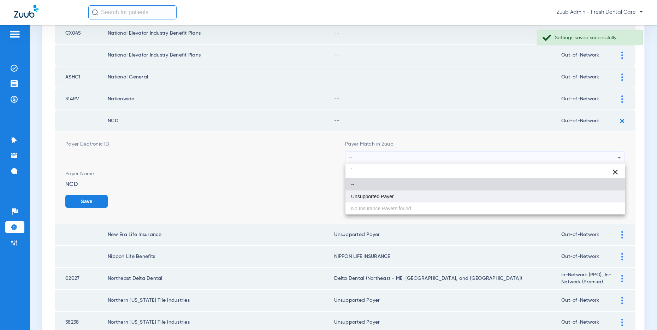
type input "`"
drag, startPoint x: 381, startPoint y: 198, endPoint x: 448, endPoint y: 199, distance: 66.7
click at [385, 196] on span "Unsupported Payer" at bounding box center [372, 196] width 43 height 5
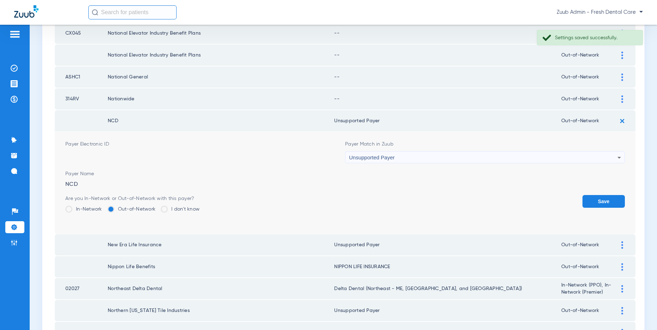
click at [589, 203] on button "Save" at bounding box center [603, 201] width 42 height 13
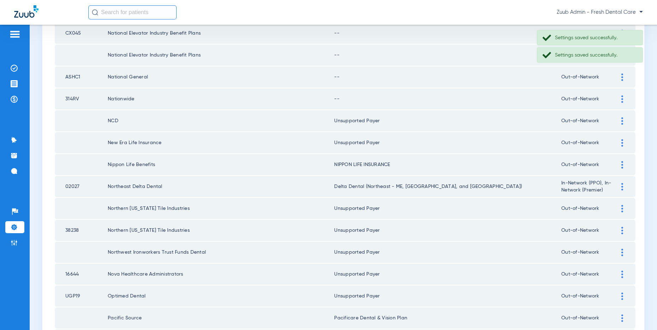
click at [621, 102] on img at bounding box center [622, 98] width 2 height 7
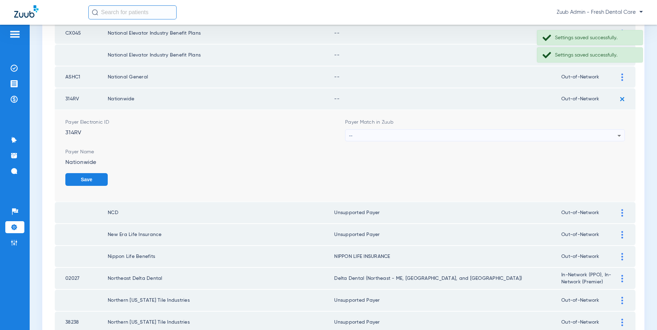
click at [454, 136] on div "--" at bounding box center [483, 136] width 268 height 12
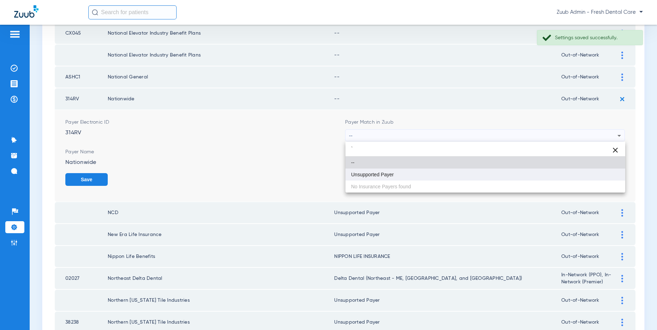
type input "`"
drag, startPoint x: 399, startPoint y: 176, endPoint x: 412, endPoint y: 170, distance: 15.3
click at [399, 176] on mat-option "Unsupported Payer" at bounding box center [485, 174] width 280 height 12
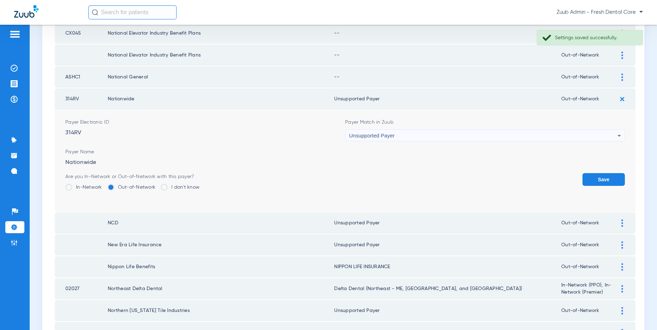
click at [600, 182] on button "Save" at bounding box center [603, 179] width 42 height 13
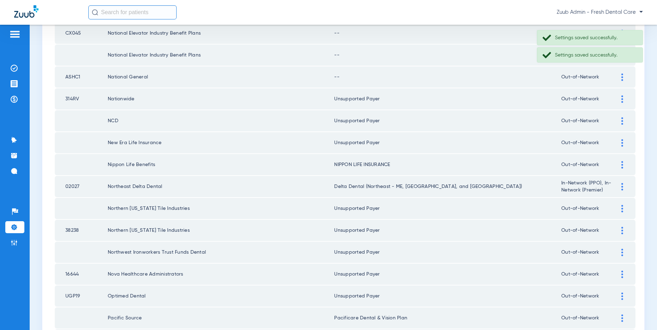
click at [619, 76] on div at bounding box center [622, 76] width 12 height 7
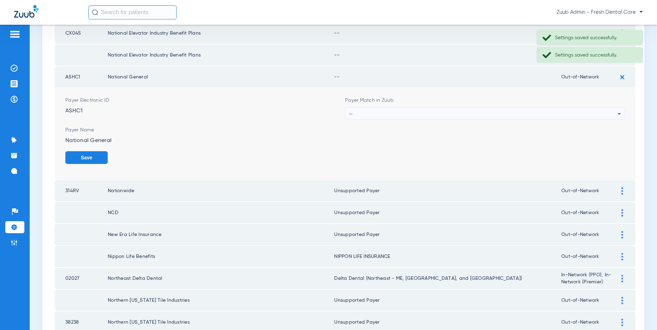
click at [401, 115] on div "--" at bounding box center [483, 114] width 268 height 12
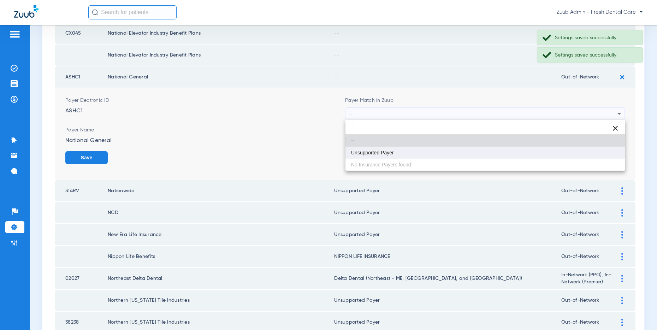
type input "`"
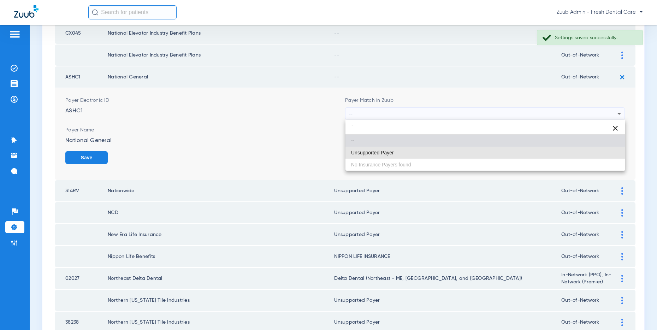
drag, startPoint x: 384, startPoint y: 149, endPoint x: 485, endPoint y: 152, distance: 100.3
click at [385, 149] on mat-option "Unsupported Payer" at bounding box center [485, 152] width 280 height 12
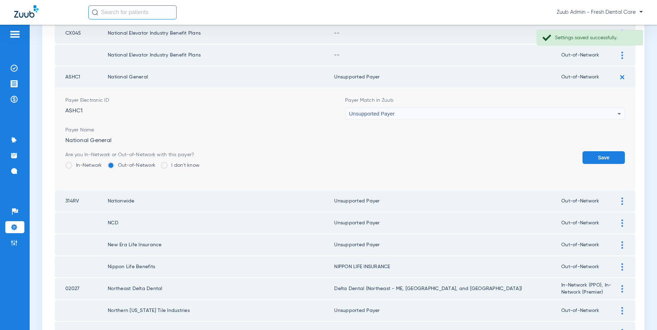
drag, startPoint x: 607, startPoint y: 157, endPoint x: 427, endPoint y: 179, distance: 182.0
click at [607, 157] on button "Save" at bounding box center [603, 157] width 42 height 13
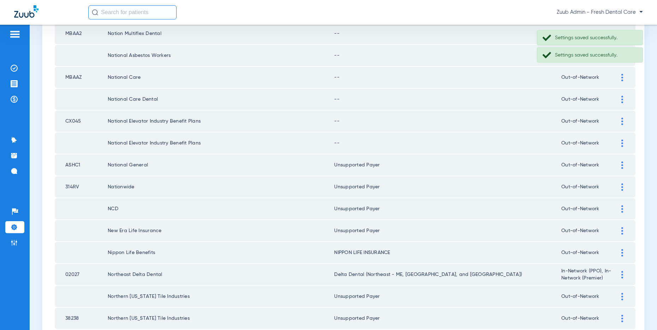
scroll to position [168, 0]
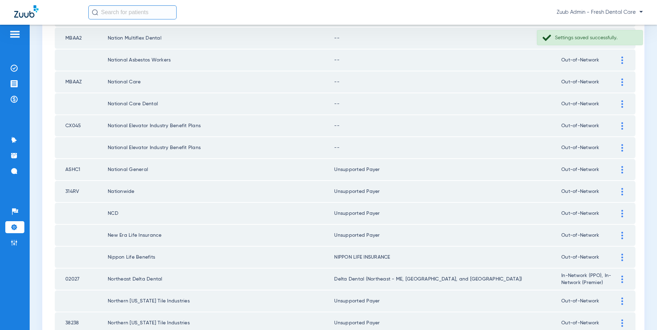
drag, startPoint x: 622, startPoint y: 143, endPoint x: 607, endPoint y: 144, distance: 14.5
click at [622, 144] on img at bounding box center [622, 147] width 2 height 7
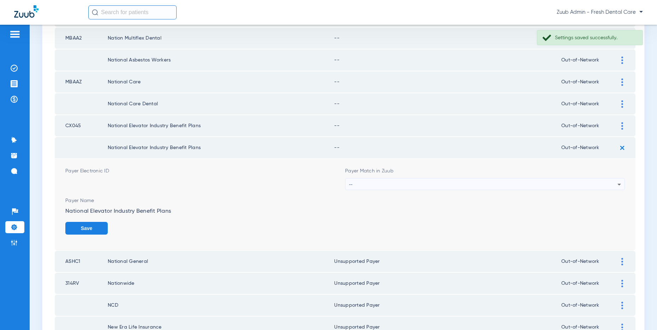
click at [448, 178] on mat-select "--" at bounding box center [485, 184] width 280 height 12
click at [422, 185] on div "--" at bounding box center [483, 184] width 268 height 12
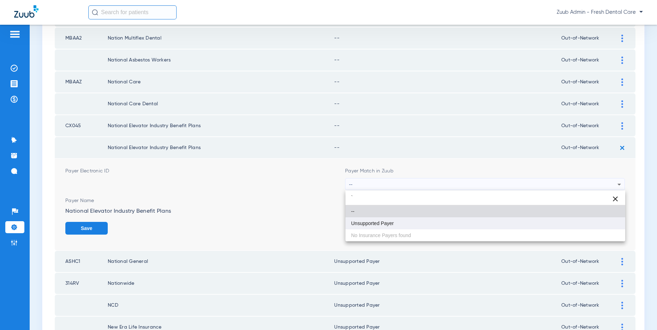
type input "`"
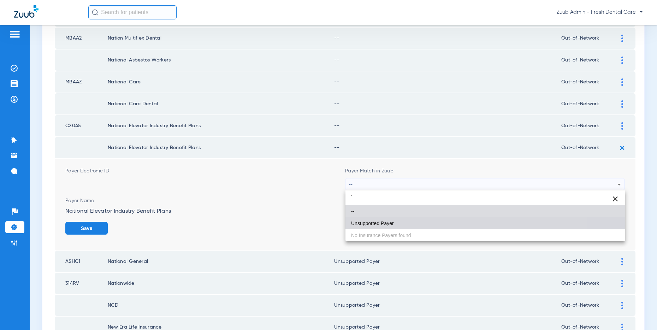
click at [382, 221] on span "Unsupported Payer" at bounding box center [372, 223] width 43 height 5
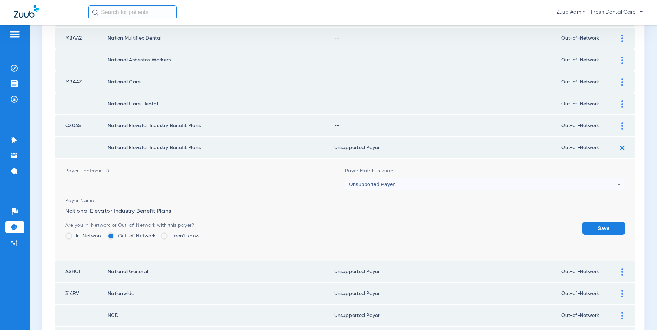
drag, startPoint x: 607, startPoint y: 224, endPoint x: 605, endPoint y: 206, distance: 18.2
click at [607, 224] on button "Save" at bounding box center [603, 228] width 42 height 13
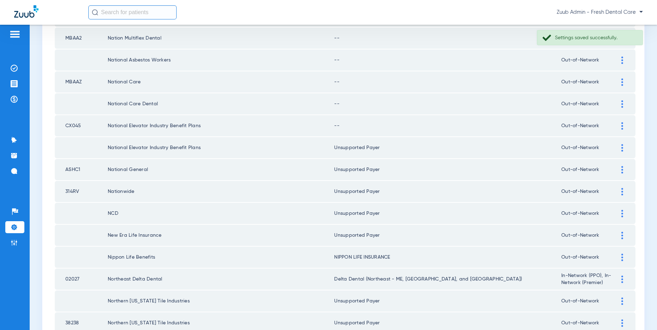
click at [621, 125] on img at bounding box center [622, 125] width 2 height 7
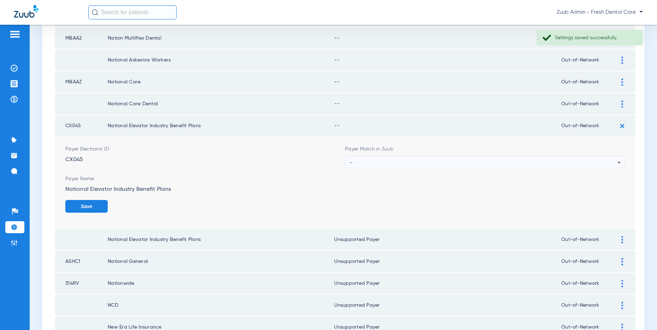
click at [445, 159] on div "--" at bounding box center [483, 162] width 268 height 12
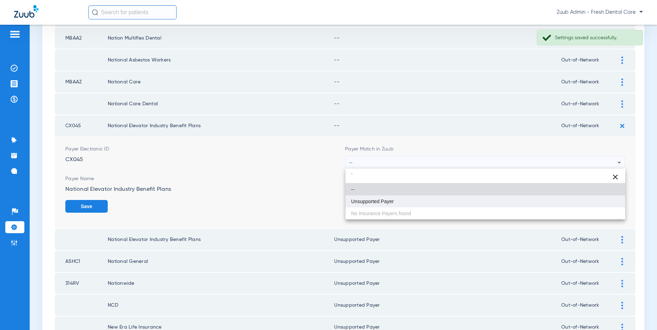
type input "`"
click at [390, 195] on mat-option "Unsupported Payer" at bounding box center [485, 201] width 280 height 12
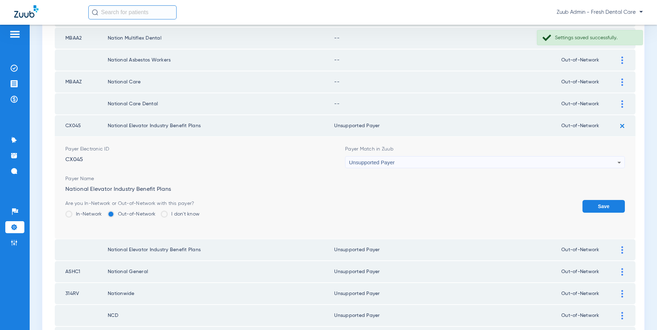
drag, startPoint x: 608, startPoint y: 202, endPoint x: 611, endPoint y: 125, distance: 77.0
click at [607, 200] on button "Save" at bounding box center [603, 206] width 42 height 13
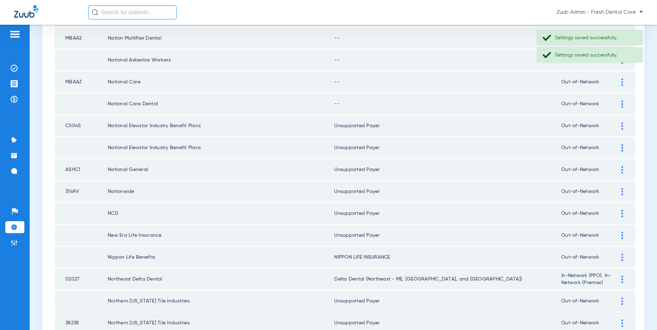
click at [621, 102] on img at bounding box center [622, 103] width 2 height 7
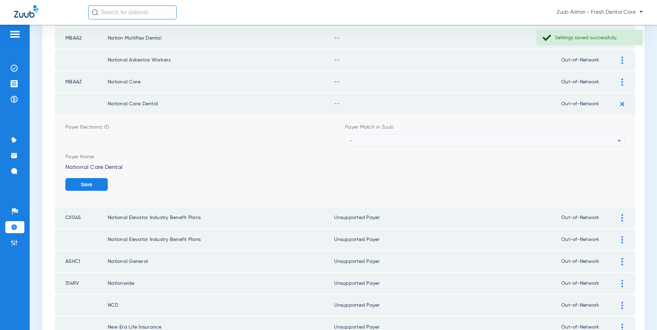
click at [413, 138] on div "--" at bounding box center [483, 140] width 268 height 12
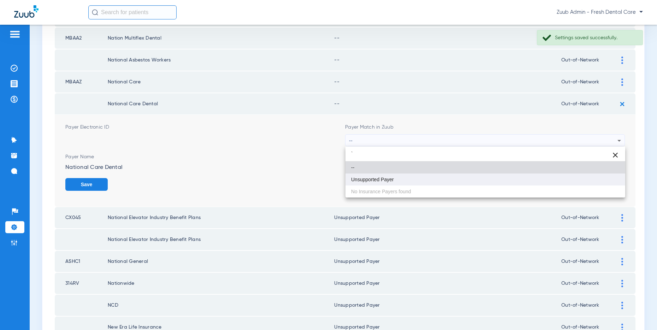
type input "`"
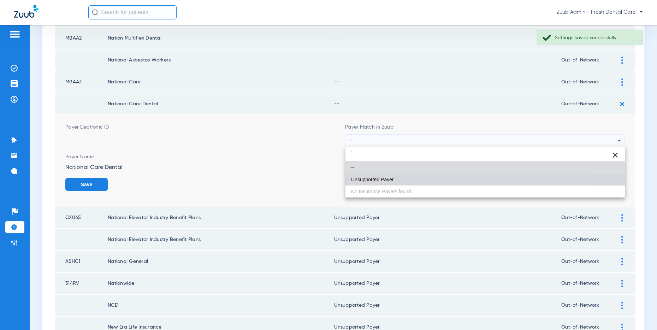
click at [386, 174] on mat-option "Unsupported Payer" at bounding box center [485, 179] width 280 height 12
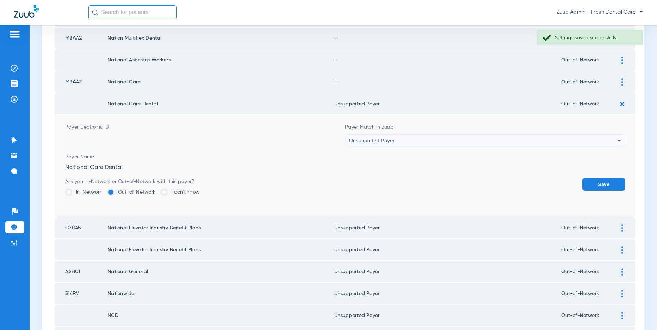
click at [597, 181] on button "Save" at bounding box center [603, 184] width 42 height 13
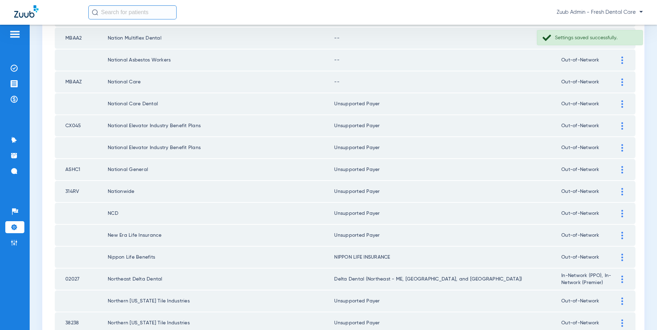
click at [622, 83] on img at bounding box center [622, 81] width 2 height 7
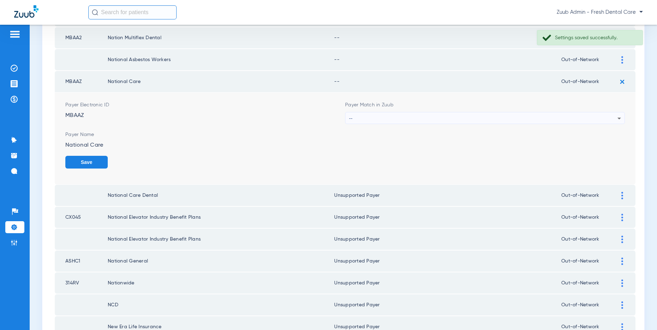
click at [466, 116] on div "--" at bounding box center [483, 118] width 268 height 12
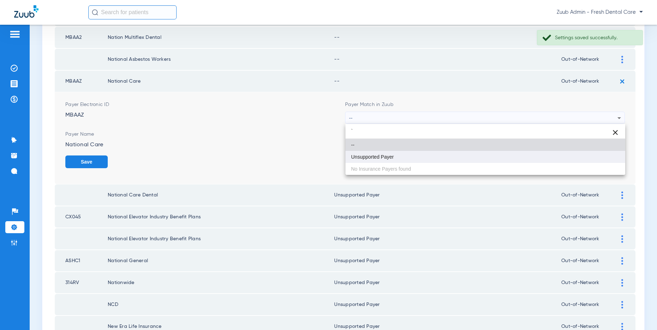
type input "`"
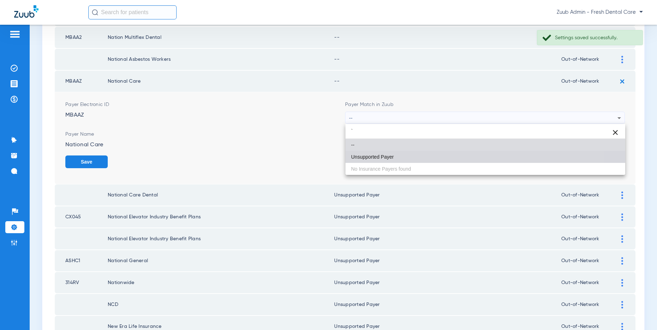
click at [390, 161] on mat-option "Unsupported Payer" at bounding box center [485, 157] width 280 height 12
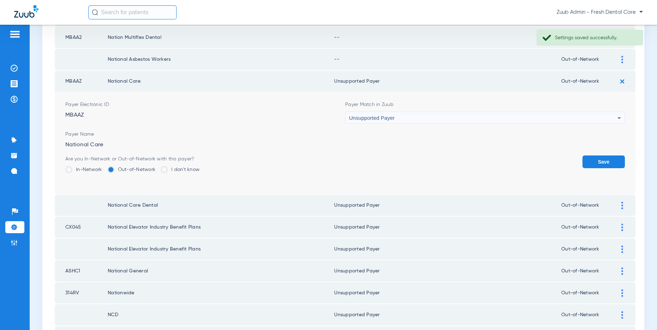
drag, startPoint x: 598, startPoint y: 161, endPoint x: 472, endPoint y: 185, distance: 127.9
click at [596, 161] on button "Save" at bounding box center [603, 161] width 42 height 13
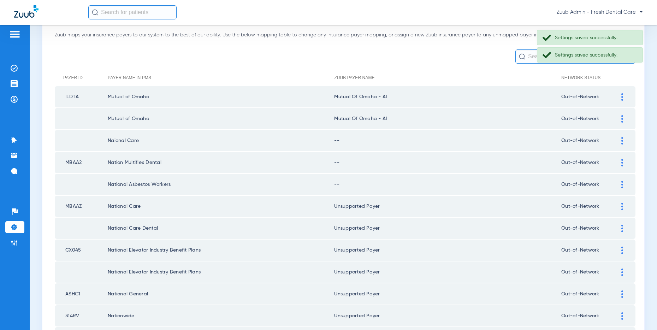
scroll to position [45, 0]
click at [620, 181] on div at bounding box center [622, 182] width 12 height 7
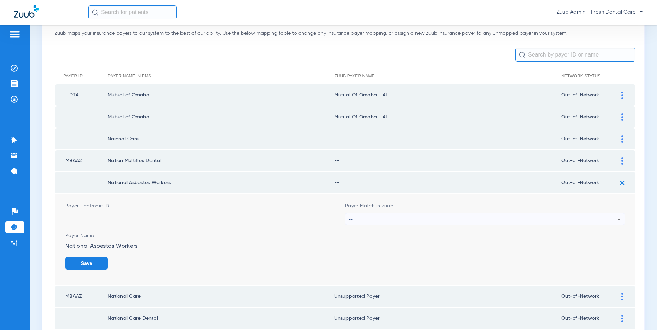
click at [547, 216] on div "--" at bounding box center [483, 219] width 268 height 12
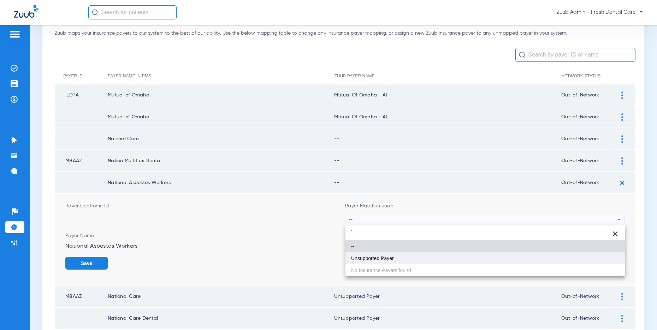
type input "`"
drag, startPoint x: 394, startPoint y: 255, endPoint x: 406, endPoint y: 253, distance: 12.5
click at [394, 255] on mat-option "Unsupported Payer" at bounding box center [485, 258] width 280 height 12
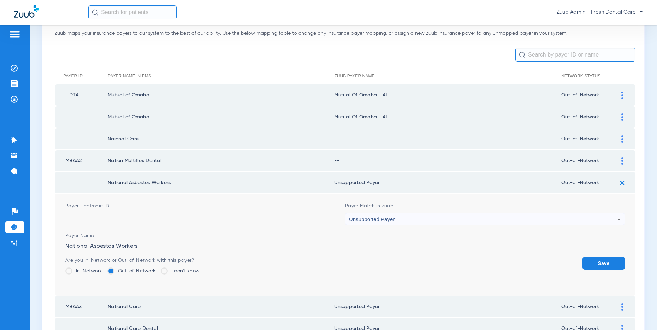
drag, startPoint x: 606, startPoint y: 261, endPoint x: 595, endPoint y: 208, distance: 54.8
click at [605, 257] on button "Save" at bounding box center [603, 263] width 42 height 13
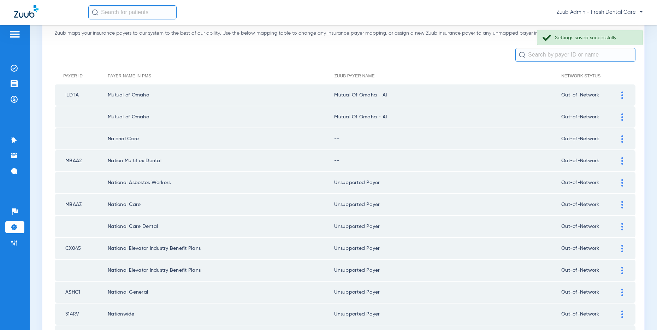
click at [623, 159] on div at bounding box center [622, 160] width 12 height 7
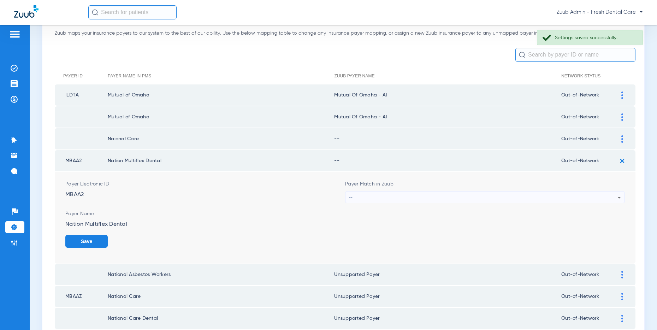
click at [454, 196] on div "--" at bounding box center [483, 197] width 268 height 12
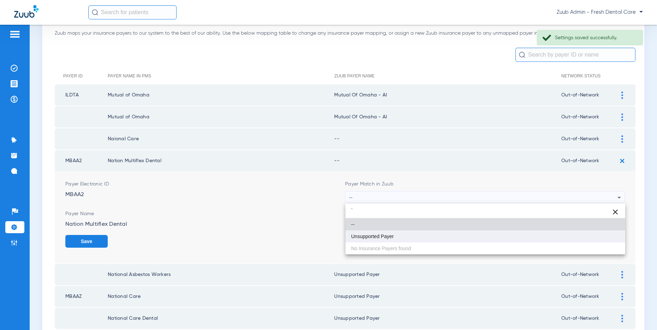
type input "`"
click at [400, 234] on mat-option "Unsupported Payer" at bounding box center [485, 236] width 280 height 12
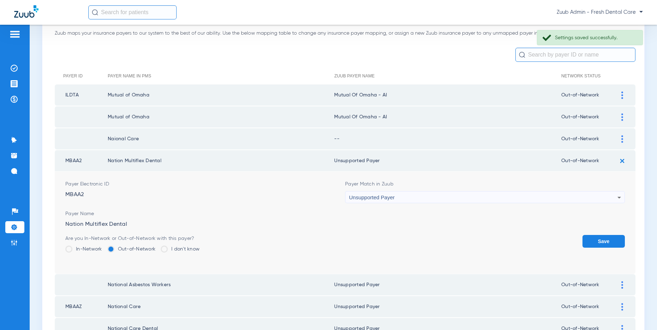
drag, startPoint x: 608, startPoint y: 239, endPoint x: 603, endPoint y: 227, distance: 13.1
click at [608, 239] on button "Save" at bounding box center [603, 241] width 42 height 13
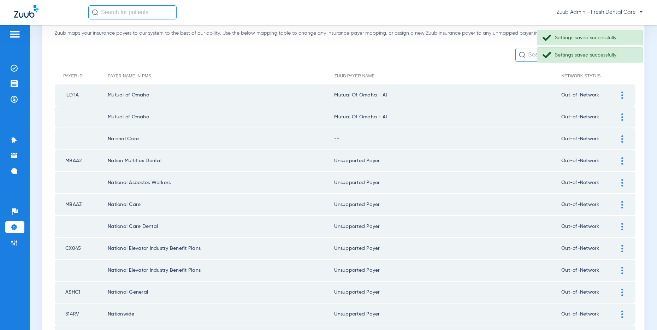
click at [620, 138] on div at bounding box center [622, 138] width 12 height 7
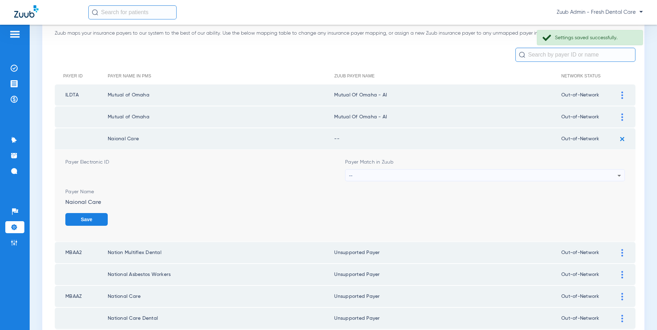
click at [381, 172] on div "--" at bounding box center [483, 175] width 268 height 12
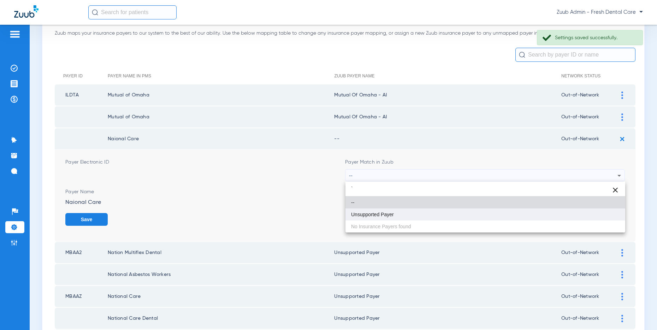
type input "`"
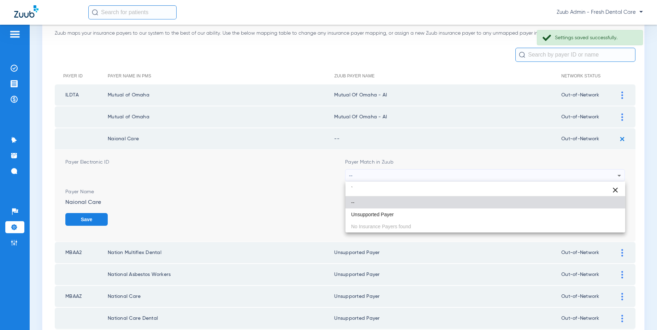
drag, startPoint x: 374, startPoint y: 216, endPoint x: 384, endPoint y: 215, distance: 9.9
click at [374, 216] on span "Unsupported Payer" at bounding box center [372, 214] width 43 height 5
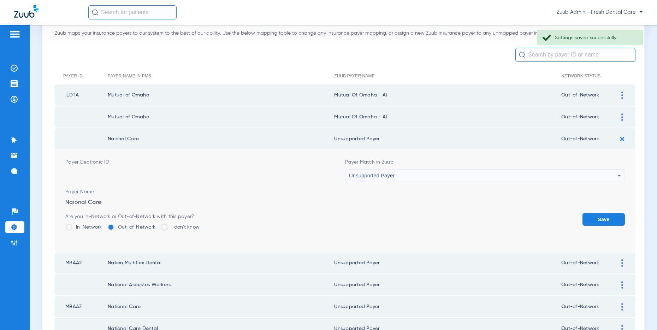
click at [601, 211] on form "Payer Electronic ID Payer Match in Zuub Unsupported Payer Payer Name Naional Ca…" at bounding box center [344, 201] width 559 height 102
drag, startPoint x: 597, startPoint y: 217, endPoint x: 529, endPoint y: 213, distance: 68.3
click at [597, 217] on button "Save" at bounding box center [603, 219] width 42 height 13
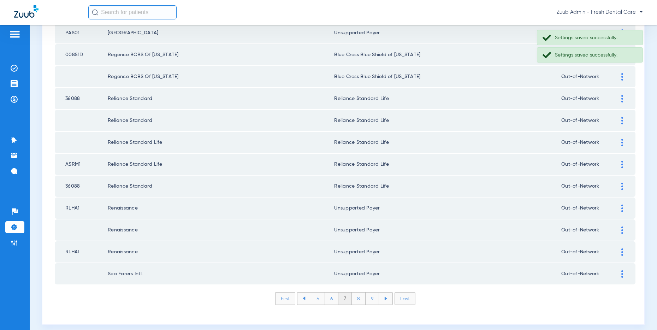
scroll to position [946, 0]
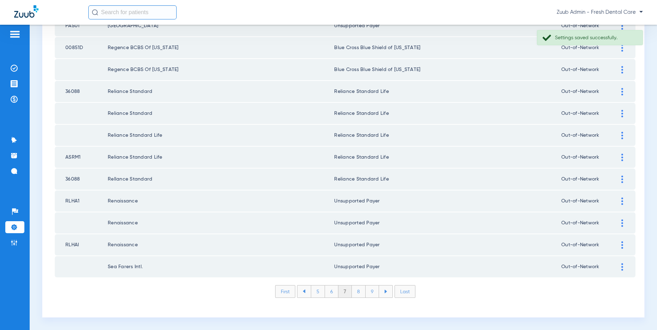
click at [331, 291] on li "6" at bounding box center [331, 291] width 13 height 12
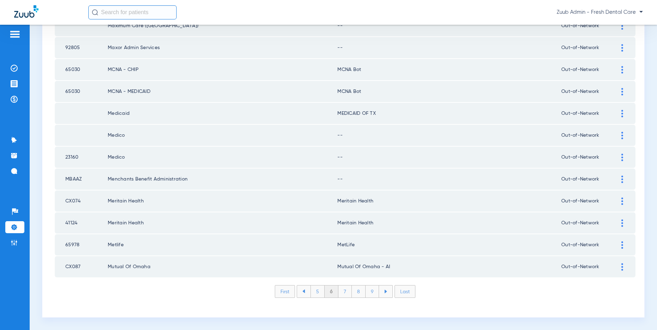
click at [621, 178] on img at bounding box center [622, 178] width 2 height 7
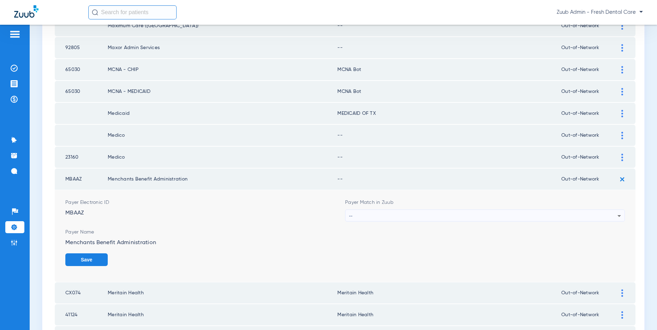
click at [515, 211] on div "--" at bounding box center [483, 216] width 268 height 12
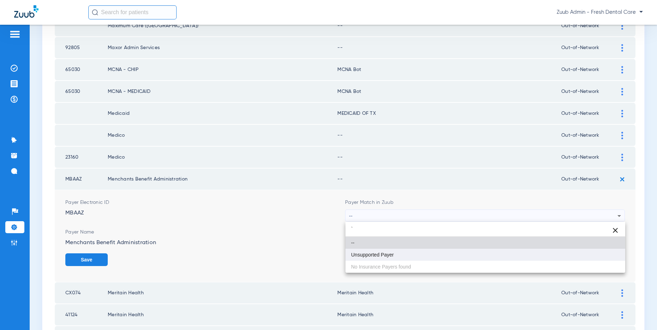
type input "`"
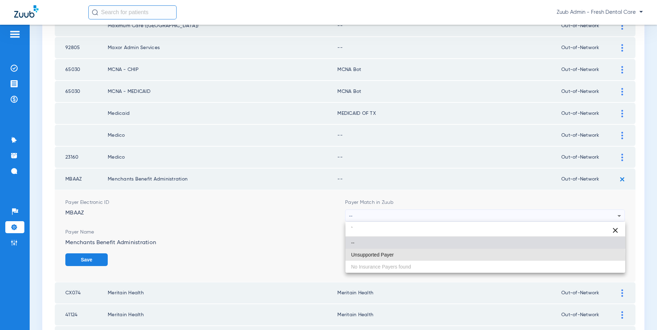
drag, startPoint x: 374, startPoint y: 257, endPoint x: 458, endPoint y: 253, distance: 84.5
click at [378, 256] on span "Unsupported Payer" at bounding box center [372, 254] width 43 height 5
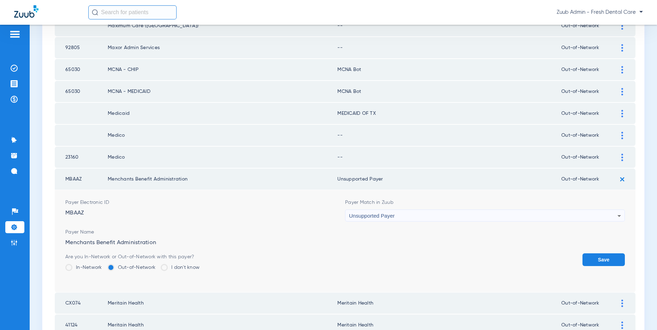
drag, startPoint x: 608, startPoint y: 257, endPoint x: 609, endPoint y: 216, distance: 41.3
click at [604, 253] on button "Save" at bounding box center [603, 259] width 42 height 13
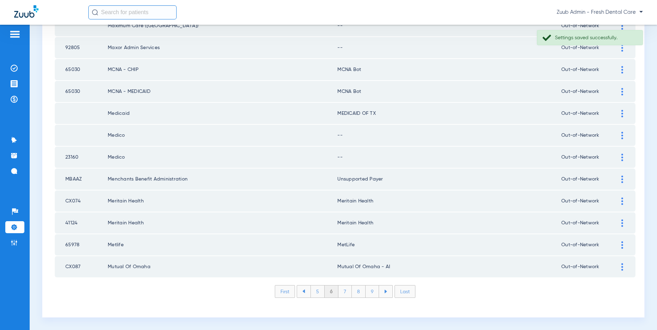
click at [621, 156] on img at bounding box center [622, 157] width 2 height 7
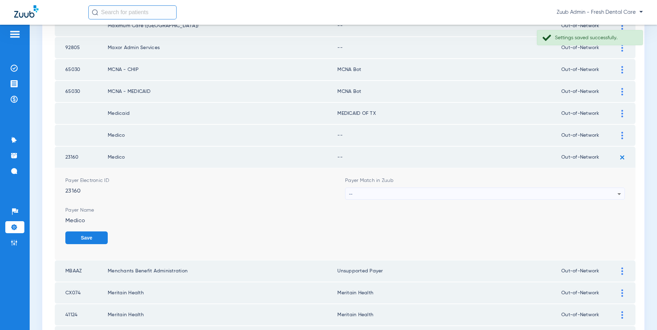
click at [436, 193] on div "--" at bounding box center [483, 194] width 268 height 12
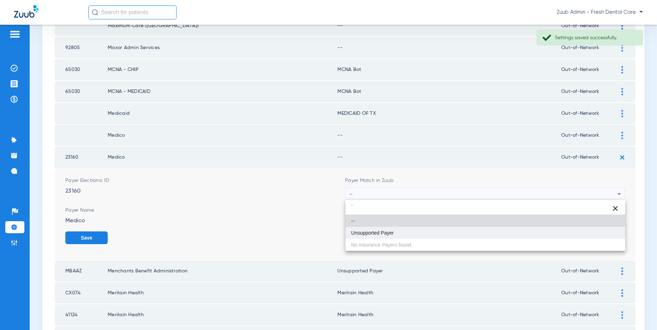
type input "`"
click at [396, 227] on mat-option "Unsupported Payer" at bounding box center [485, 233] width 280 height 12
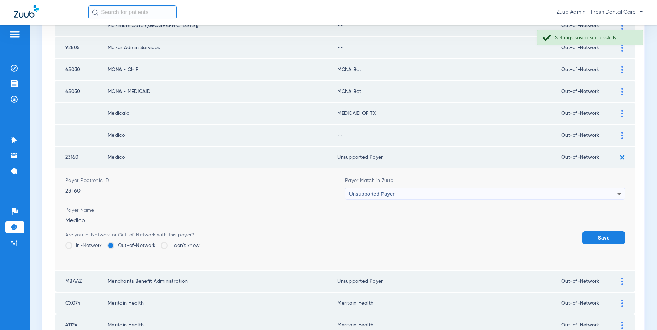
drag, startPoint x: 599, startPoint y: 237, endPoint x: 615, endPoint y: 164, distance: 74.6
click at [597, 232] on button "Save" at bounding box center [603, 237] width 42 height 13
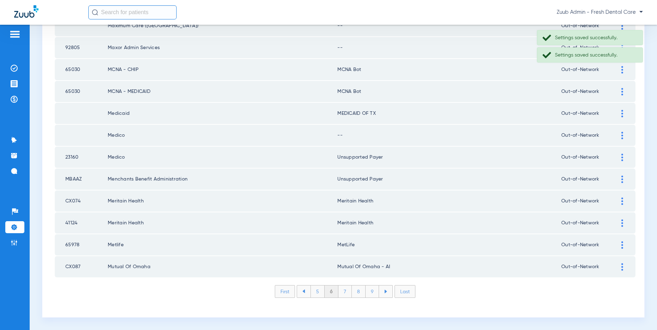
click at [621, 134] on img at bounding box center [622, 135] width 2 height 7
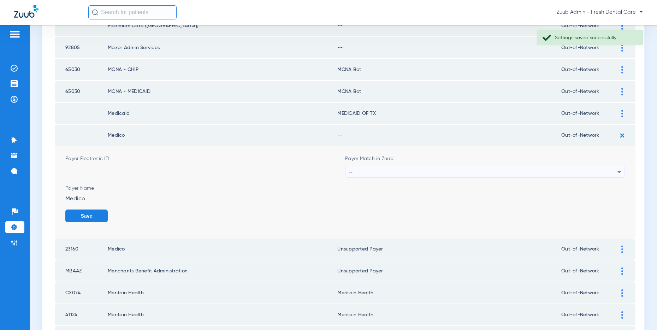
click at [402, 171] on div "--" at bounding box center [483, 172] width 268 height 12
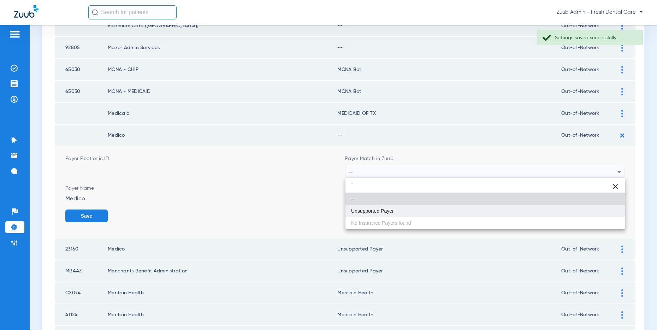
type input "`"
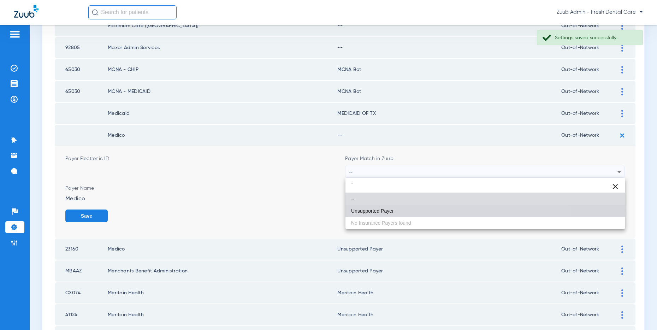
click at [372, 208] on span "Unsupported Payer" at bounding box center [372, 210] width 43 height 5
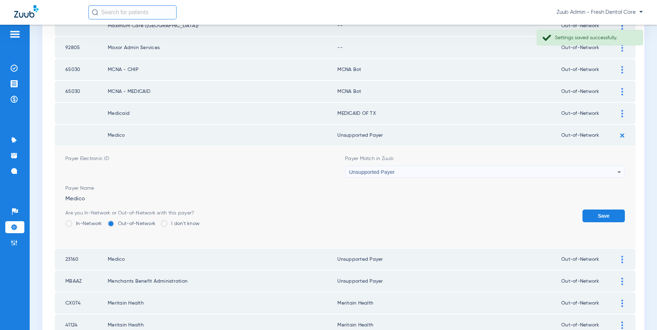
drag, startPoint x: 595, startPoint y: 216, endPoint x: 552, endPoint y: 200, distance: 46.2
click at [595, 216] on button "Save" at bounding box center [603, 215] width 42 height 13
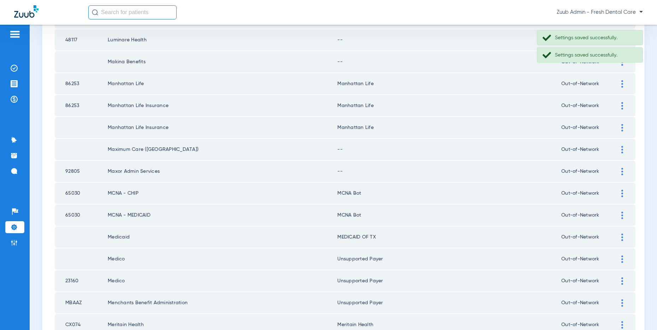
scroll to position [817, 0]
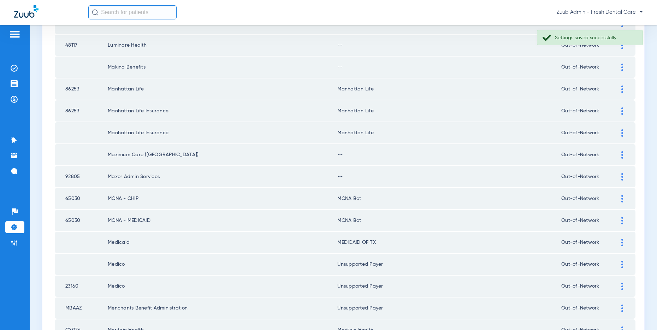
click at [621, 176] on img at bounding box center [622, 176] width 2 height 7
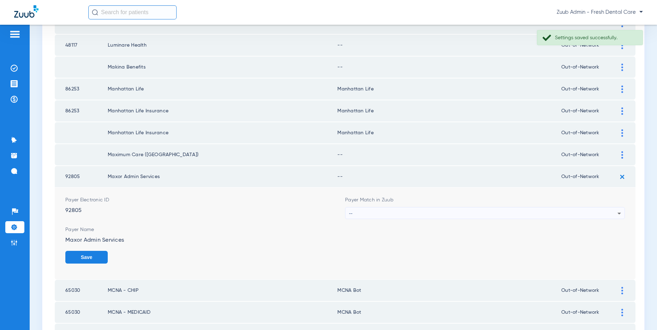
click at [499, 211] on div "--" at bounding box center [483, 213] width 268 height 12
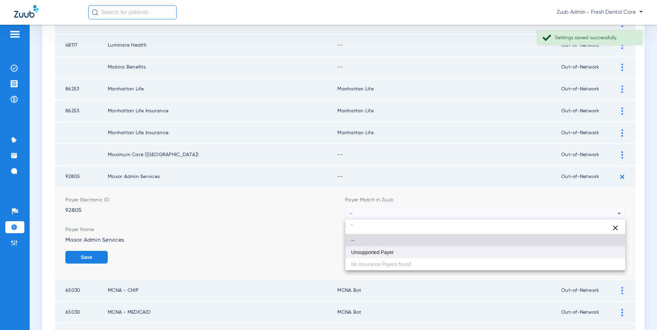
type input "`"
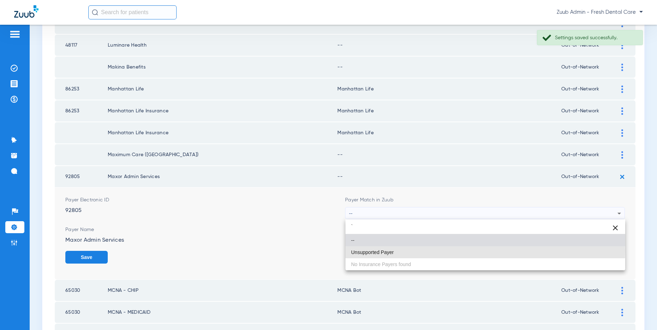
drag, startPoint x: 407, startPoint y: 250, endPoint x: 475, endPoint y: 247, distance: 67.9
click at [411, 249] on mat-option "Unsupported Payer" at bounding box center [485, 252] width 280 height 12
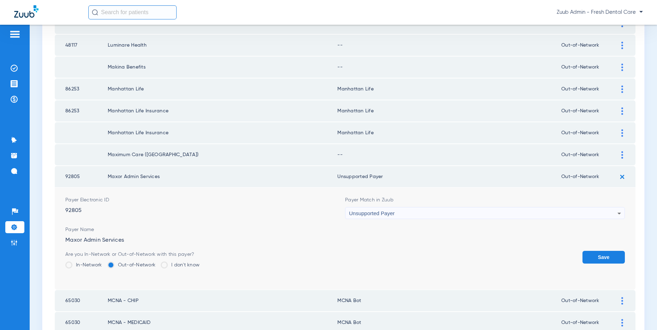
drag, startPoint x: 598, startPoint y: 253, endPoint x: 595, endPoint y: 247, distance: 6.3
click at [597, 252] on button "Save" at bounding box center [603, 257] width 42 height 13
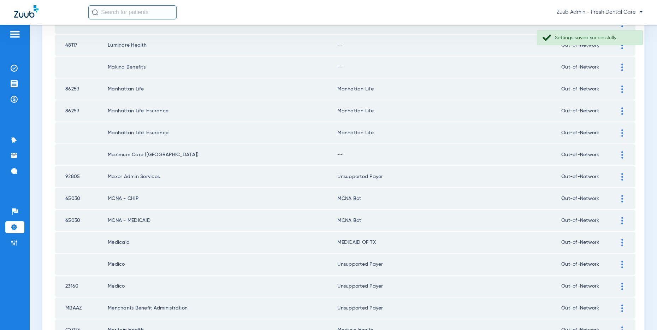
click at [621, 155] on img at bounding box center [622, 154] width 2 height 7
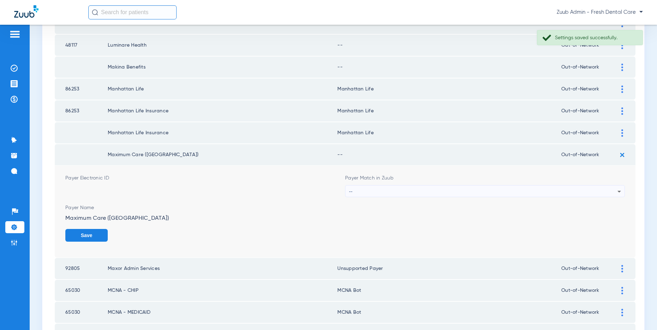
click at [421, 189] on div "--" at bounding box center [483, 191] width 268 height 12
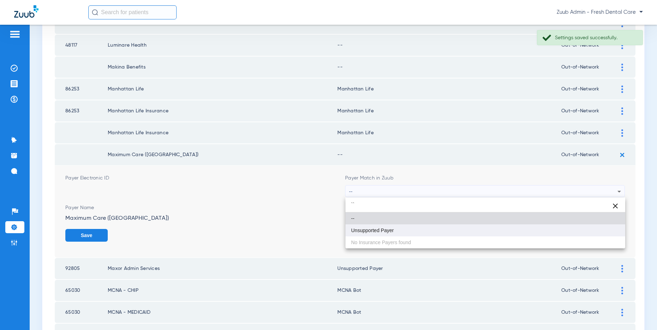
type input "``"
drag, startPoint x: 386, startPoint y: 229, endPoint x: 415, endPoint y: 227, distance: 29.0
click at [387, 229] on span "Unsupported Payer" at bounding box center [372, 230] width 43 height 5
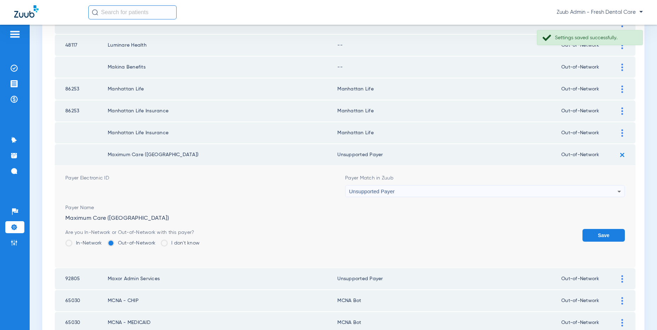
drag, startPoint x: 597, startPoint y: 232, endPoint x: 569, endPoint y: 226, distance: 28.0
click at [597, 232] on button "Save" at bounding box center [603, 235] width 42 height 13
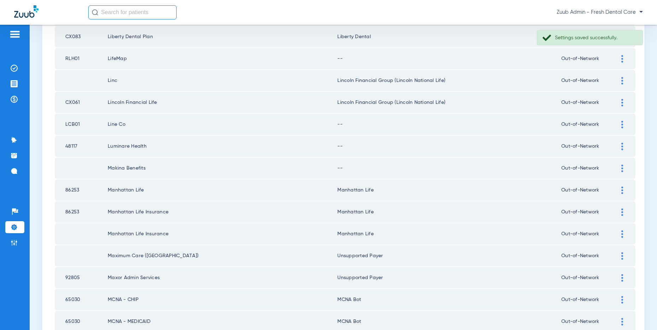
scroll to position [709, 0]
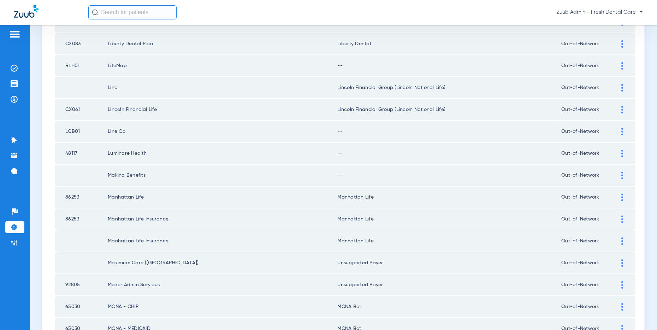
click at [620, 172] on div at bounding box center [622, 175] width 12 height 7
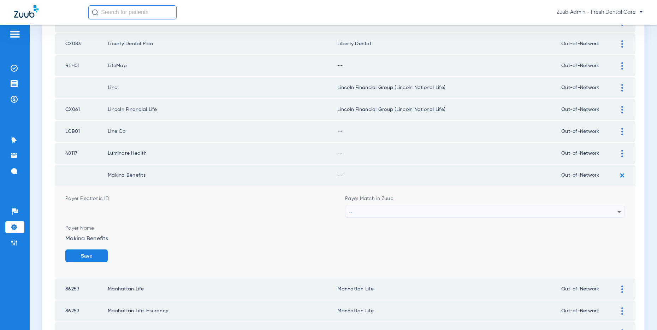
click at [468, 209] on div "--" at bounding box center [483, 212] width 268 height 12
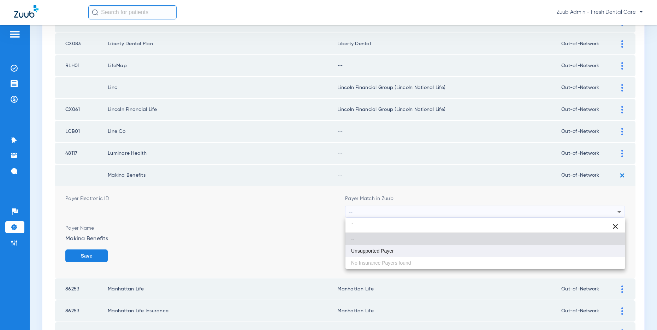
type input "`"
drag, startPoint x: 389, startPoint y: 248, endPoint x: 535, endPoint y: 220, distance: 149.3
click at [395, 247] on mat-option "Unsupported Payer" at bounding box center [485, 251] width 280 height 12
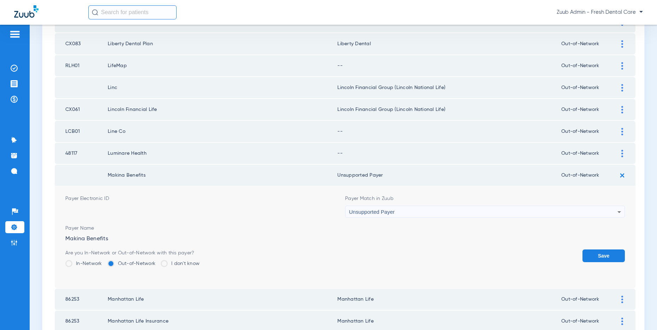
click at [600, 246] on form "Payer Electronic ID Payer Match in Zuub Unsupported Payer Payer Name Makina Ben…" at bounding box center [344, 237] width 559 height 102
click at [620, 155] on div at bounding box center [622, 153] width 12 height 7
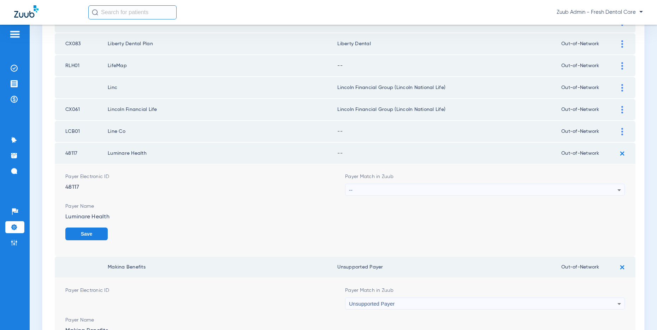
click at [425, 182] on div "Payer Match in Zuub --" at bounding box center [485, 184] width 280 height 23
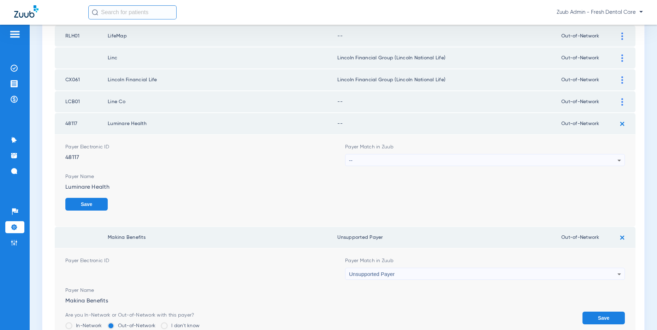
scroll to position [754, 0]
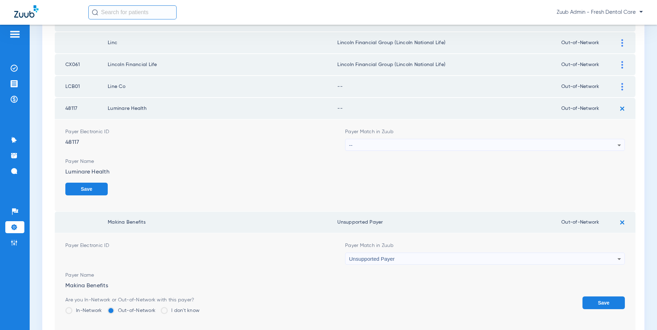
click at [598, 301] on button "Save" at bounding box center [603, 302] width 42 height 13
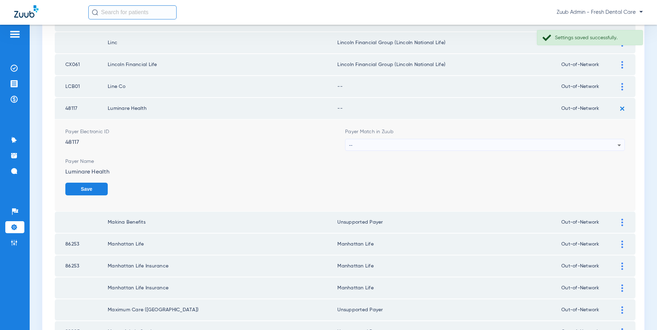
click at [568, 140] on div "--" at bounding box center [483, 145] width 268 height 12
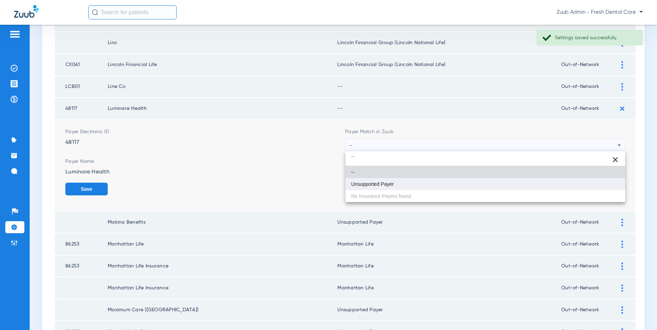
type input "``"
click at [401, 184] on mat-option "Unsupported Payer" at bounding box center [485, 184] width 280 height 12
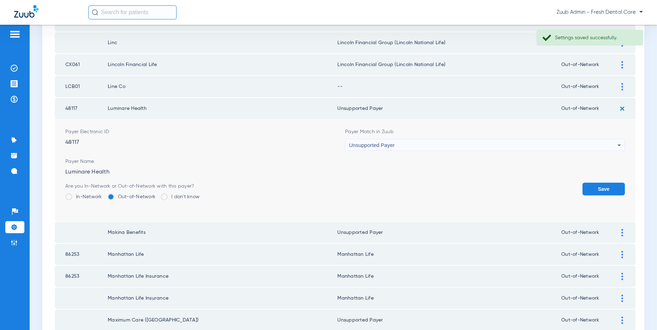
click at [582, 190] on button "Save" at bounding box center [603, 188] width 42 height 13
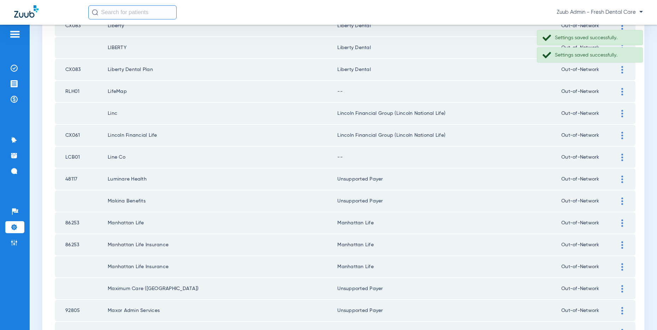
scroll to position [675, 0]
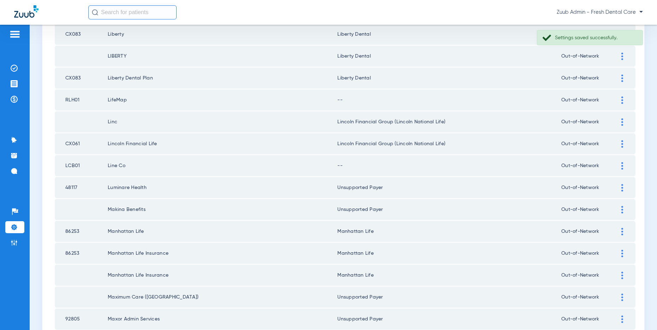
click at [621, 163] on img at bounding box center [622, 165] width 2 height 7
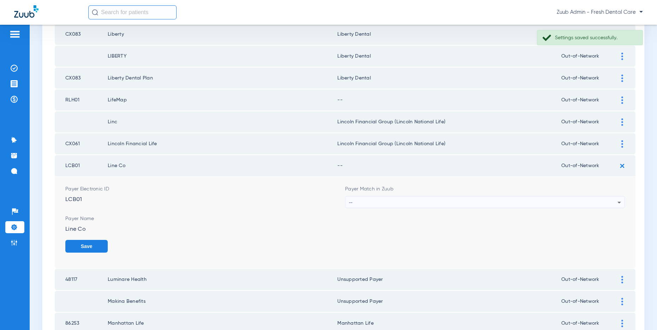
click at [454, 201] on div "--" at bounding box center [483, 202] width 268 height 12
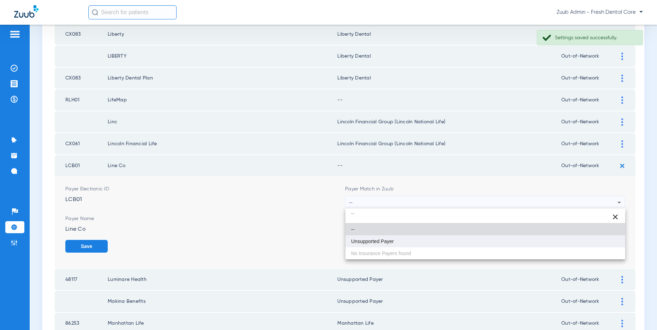
type input "``"
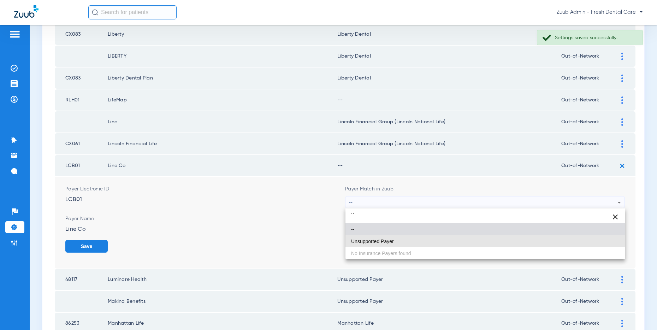
click at [383, 243] on span "Unsupported Payer" at bounding box center [372, 241] width 43 height 5
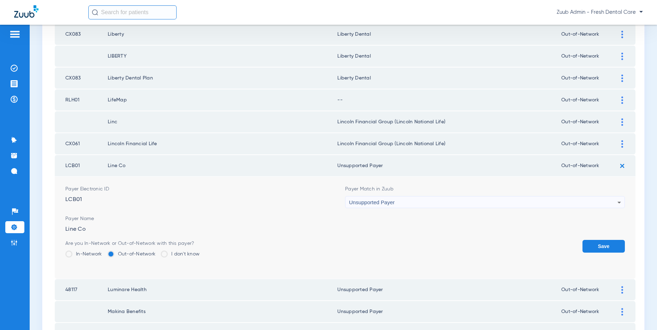
click at [607, 244] on button "Save" at bounding box center [603, 246] width 42 height 13
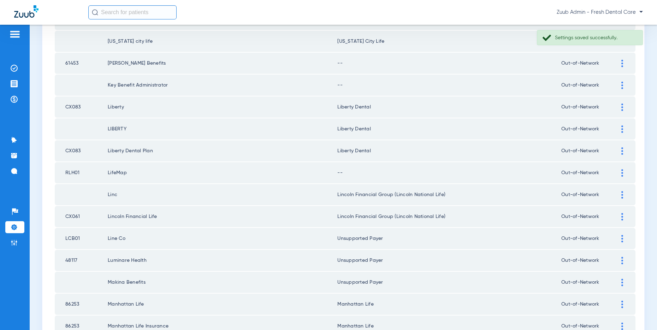
scroll to position [602, 0]
click at [622, 173] on img at bounding box center [622, 172] width 2 height 7
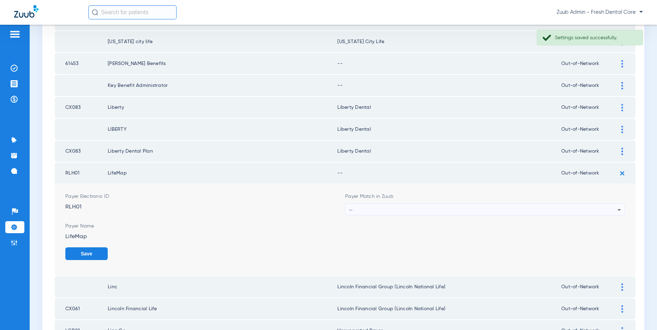
click at [424, 208] on div "--" at bounding box center [483, 210] width 268 height 12
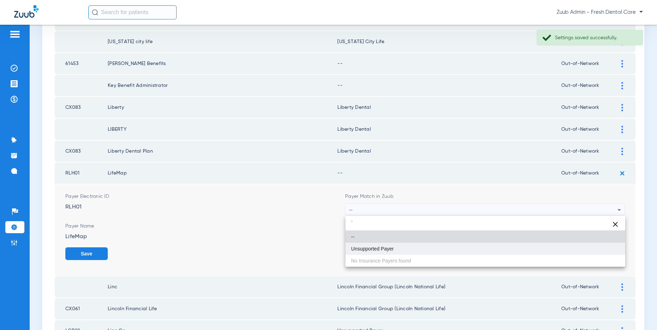
type input "`"
click at [369, 245] on mat-option "Unsupported Payer" at bounding box center [485, 249] width 280 height 12
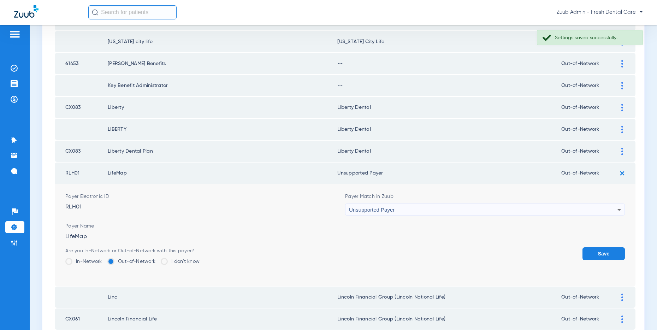
drag, startPoint x: 600, startPoint y: 249, endPoint x: 562, endPoint y: 237, distance: 39.4
click at [594, 247] on button "Save" at bounding box center [603, 253] width 42 height 13
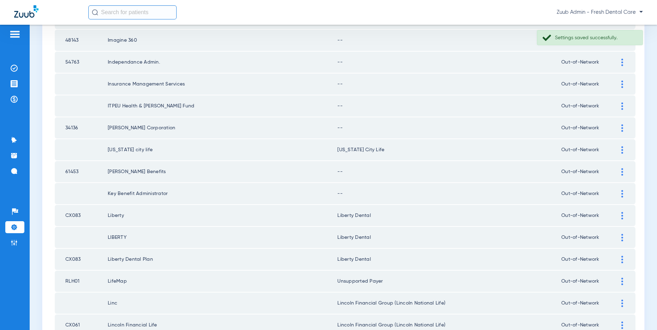
scroll to position [489, 0]
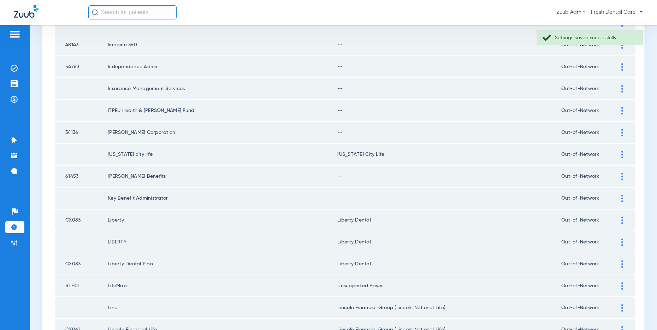
click at [621, 197] on img at bounding box center [622, 197] width 2 height 7
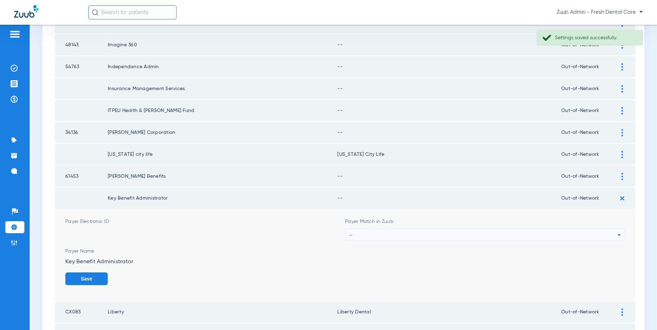
click at [438, 234] on div "--" at bounding box center [483, 235] width 268 height 12
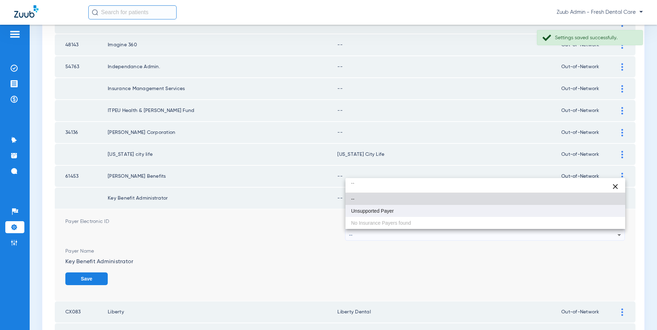
type input "``"
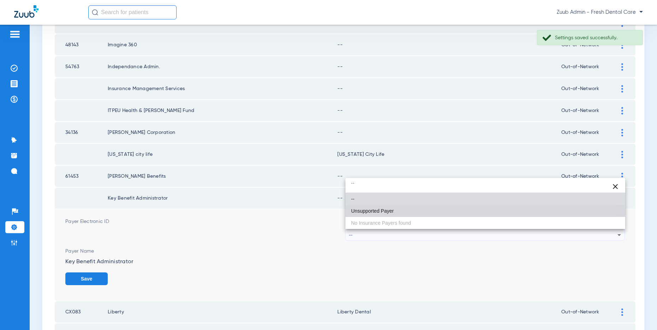
click at [395, 212] on mat-option "Unsupported Payer" at bounding box center [485, 211] width 280 height 12
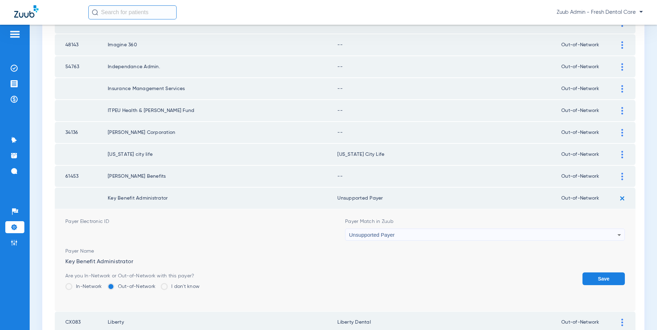
click at [613, 275] on button "Save" at bounding box center [603, 278] width 42 height 13
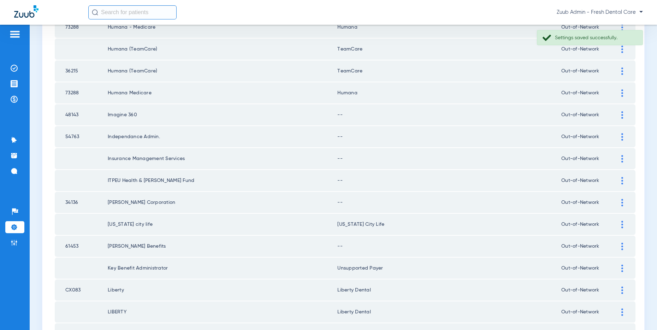
scroll to position [419, 0]
click at [621, 247] on img at bounding box center [622, 246] width 2 height 7
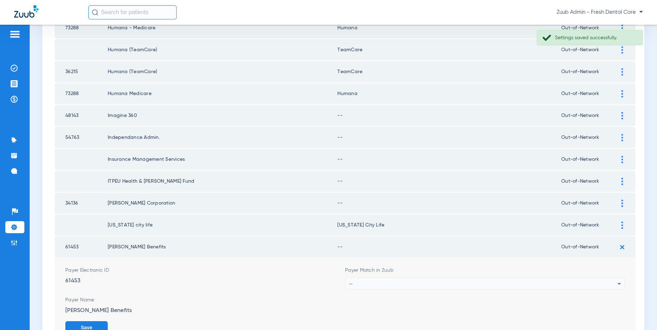
click at [455, 281] on div "--" at bounding box center [483, 283] width 268 height 12
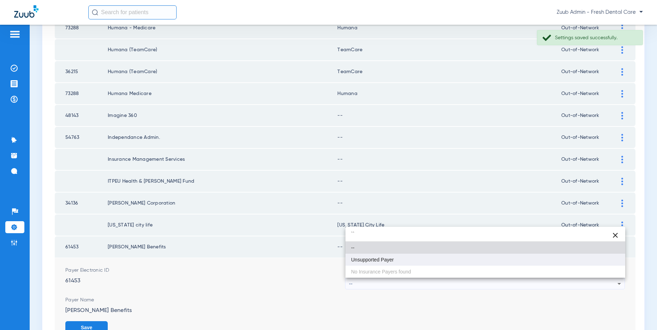
type input "``"
click at [406, 259] on mat-option "Unsupported Payer" at bounding box center [485, 259] width 280 height 12
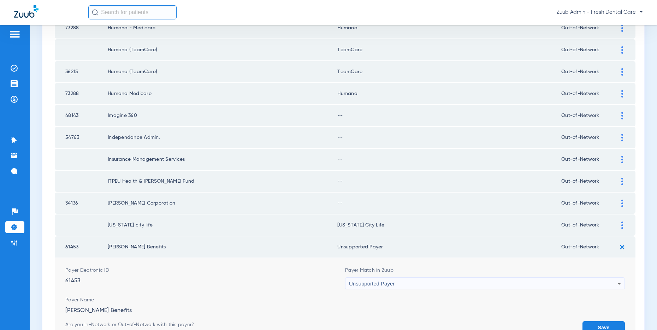
drag, startPoint x: 602, startPoint y: 324, endPoint x: 595, endPoint y: 304, distance: 21.1
click at [602, 324] on button "Save" at bounding box center [603, 327] width 42 height 13
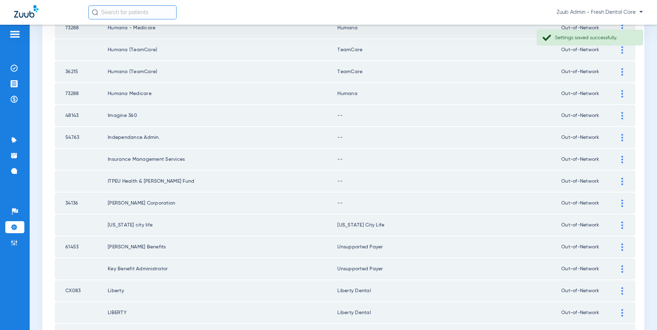
click at [621, 201] on img at bounding box center [622, 202] width 2 height 7
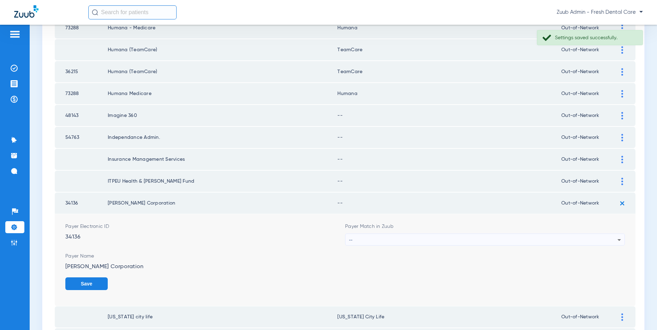
click at [388, 239] on div "--" at bounding box center [483, 240] width 268 height 12
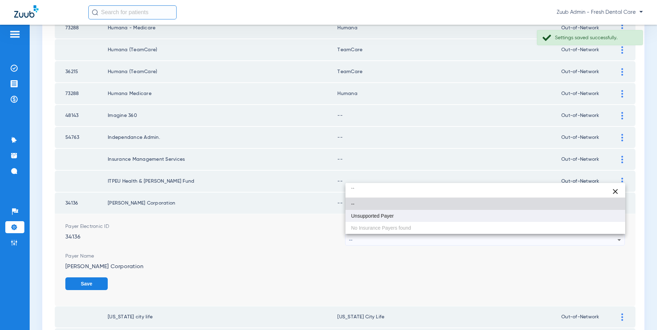
type input "``"
click at [379, 215] on span "Unsupported Payer" at bounding box center [372, 215] width 43 height 5
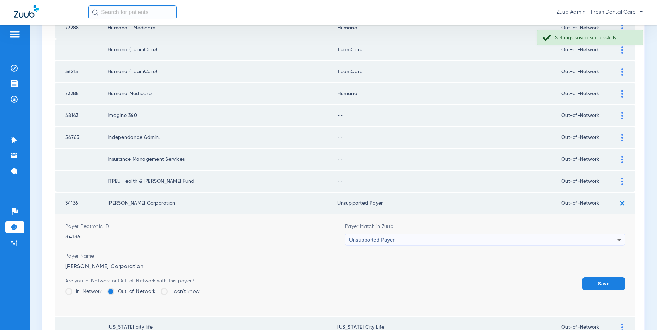
drag, startPoint x: 590, startPoint y: 281, endPoint x: 612, endPoint y: 219, distance: 66.3
click at [590, 281] on button "Save" at bounding box center [603, 283] width 42 height 13
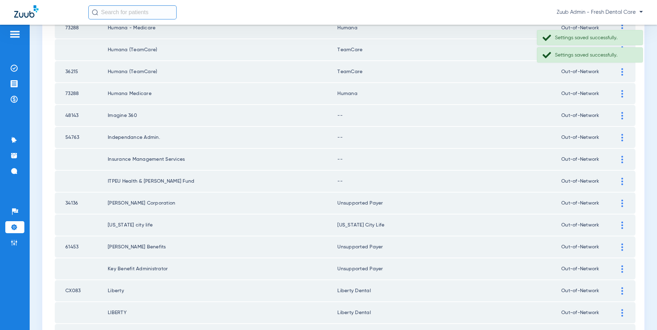
click at [620, 180] on div at bounding box center [622, 181] width 12 height 7
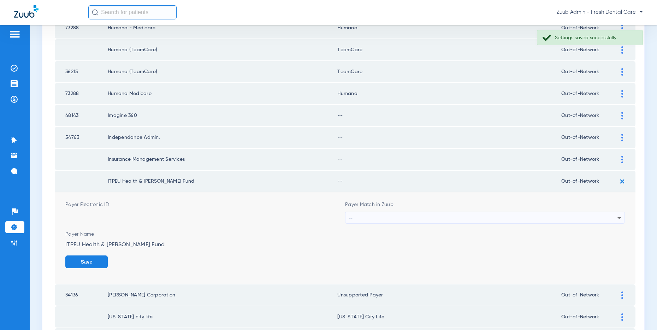
click at [429, 216] on div "--" at bounding box center [483, 218] width 268 height 12
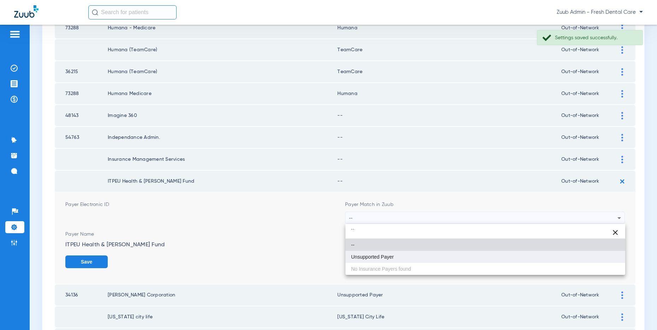
type input "``"
click at [393, 257] on span "Unsupported Payer" at bounding box center [372, 256] width 43 height 5
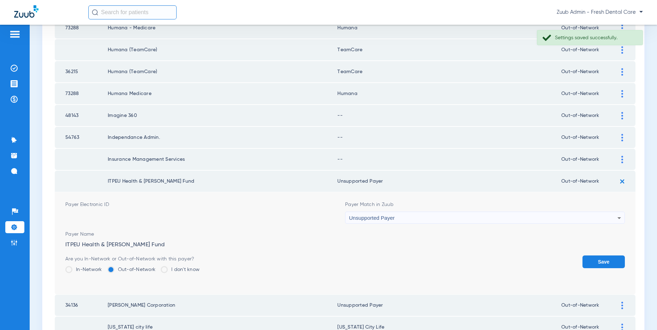
click at [607, 262] on button "Save" at bounding box center [603, 261] width 42 height 13
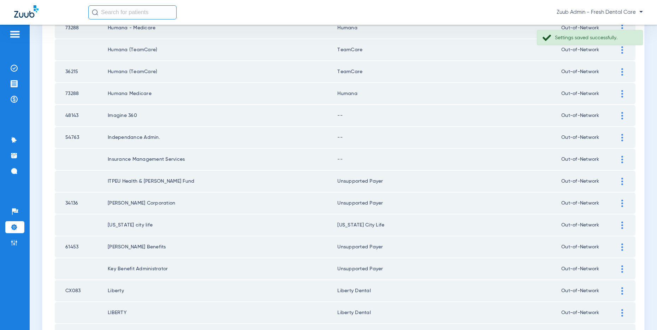
click at [622, 158] on img at bounding box center [622, 159] width 2 height 7
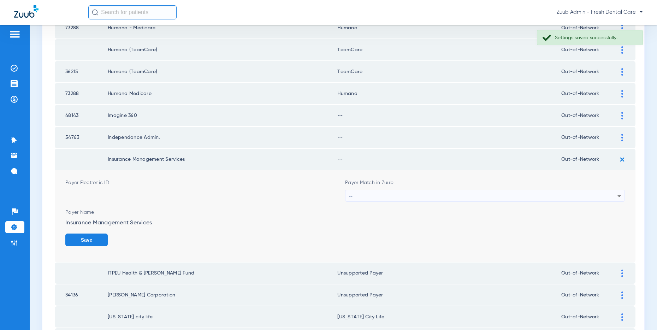
click at [509, 193] on div "--" at bounding box center [483, 196] width 268 height 12
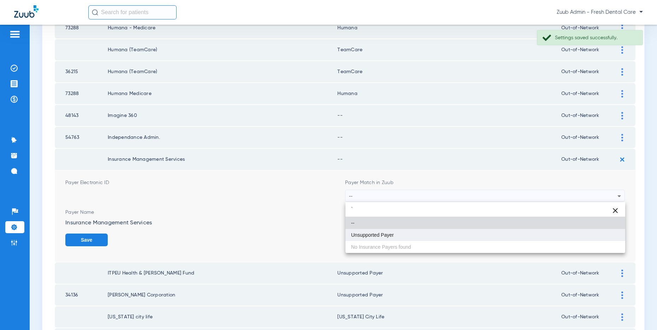
type input "`"
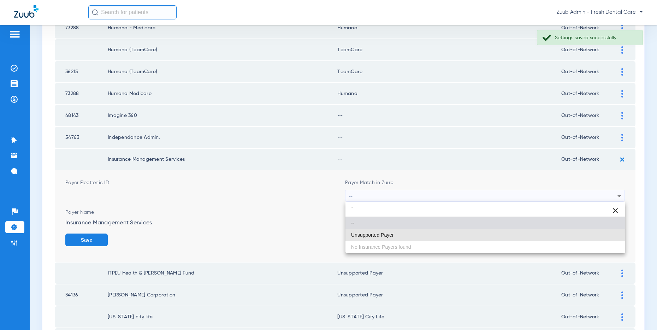
drag, startPoint x: 410, startPoint y: 237, endPoint x: 498, endPoint y: 239, distance: 87.6
click at [412, 237] on mat-option "Unsupported Payer" at bounding box center [485, 235] width 280 height 12
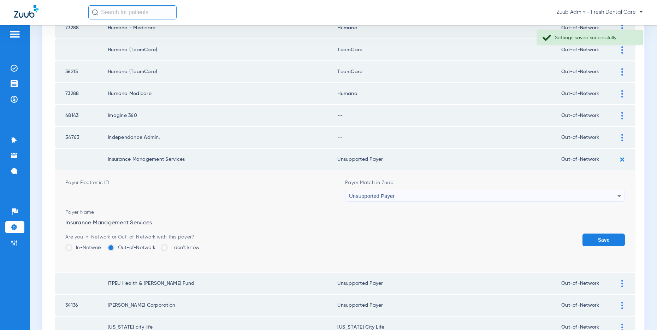
click at [606, 241] on button "Save" at bounding box center [603, 239] width 42 height 13
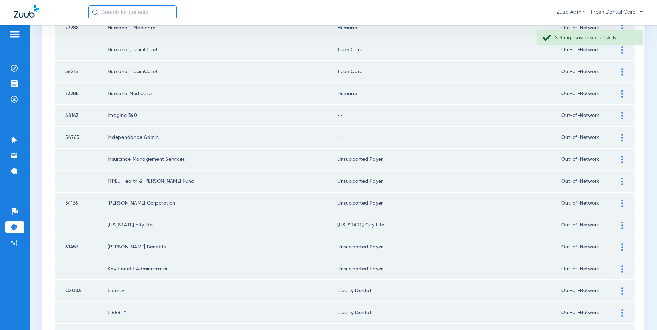
click at [622, 136] on img at bounding box center [622, 137] width 2 height 7
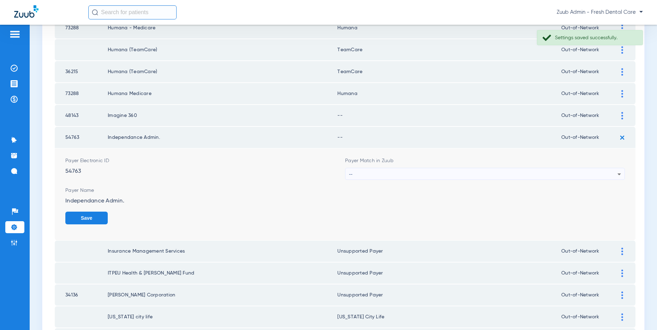
click at [435, 170] on div "--" at bounding box center [483, 174] width 268 height 12
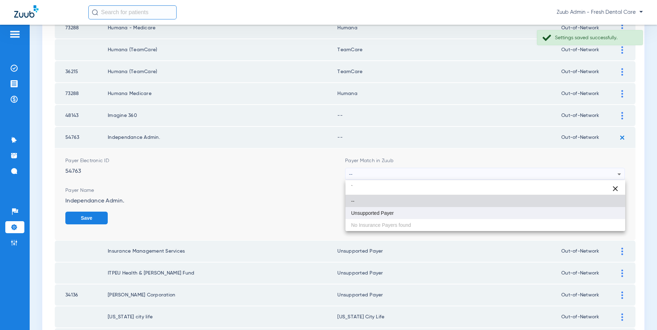
type input "`"
click at [403, 212] on mat-option "Unsupported Payer" at bounding box center [485, 213] width 280 height 12
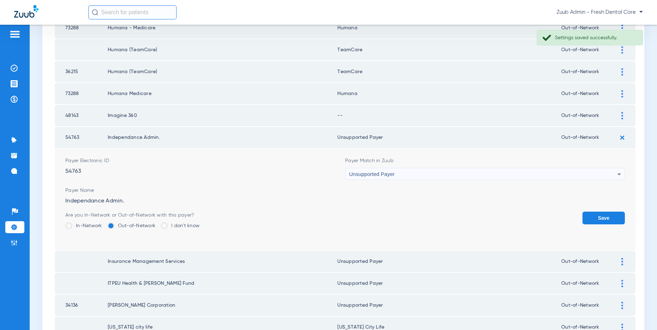
click at [601, 215] on button "Save" at bounding box center [603, 217] width 42 height 13
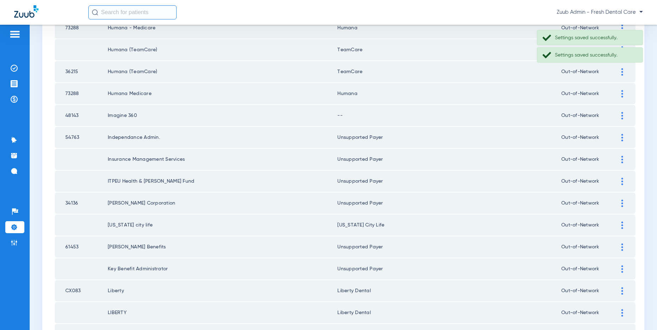
click at [622, 114] on img at bounding box center [622, 115] width 2 height 7
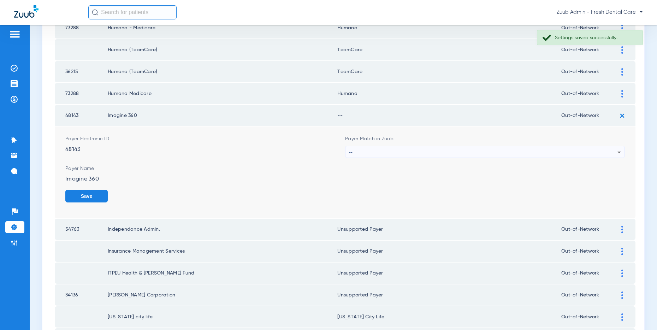
click at [397, 149] on div "--" at bounding box center [483, 152] width 268 height 12
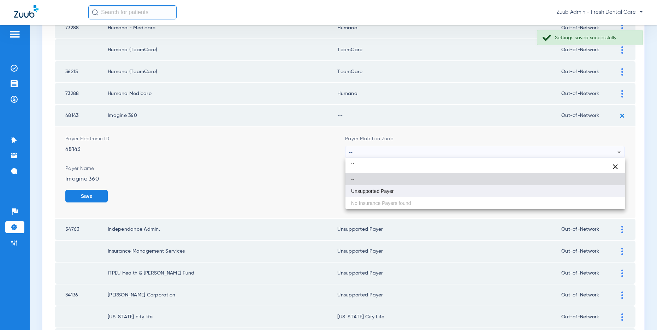
type input "``"
click at [382, 186] on mat-option "Unsupported Payer" at bounding box center [485, 191] width 280 height 12
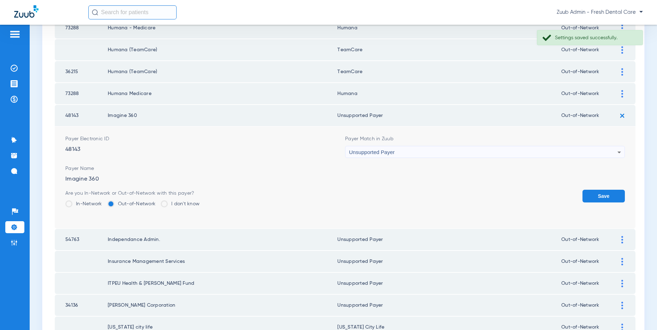
drag, startPoint x: 606, startPoint y: 192, endPoint x: 543, endPoint y: 187, distance: 62.6
click at [603, 192] on button "Save" at bounding box center [603, 196] width 42 height 13
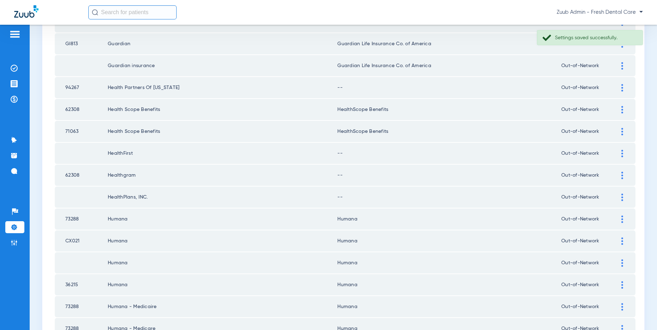
scroll to position [119, 0]
click at [621, 195] on img at bounding box center [622, 196] width 2 height 7
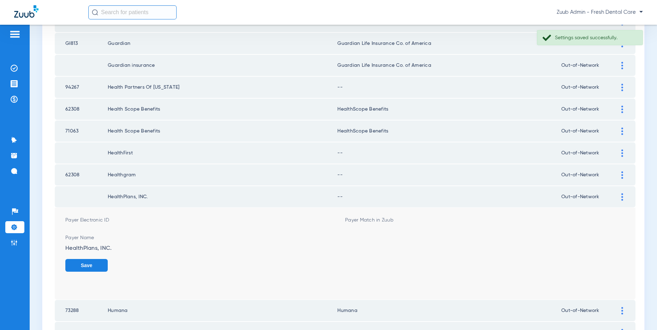
scroll to position [119, 0]
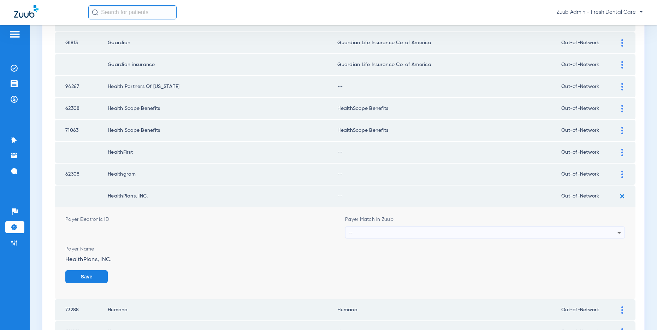
click at [437, 231] on div "--" at bounding box center [483, 233] width 268 height 12
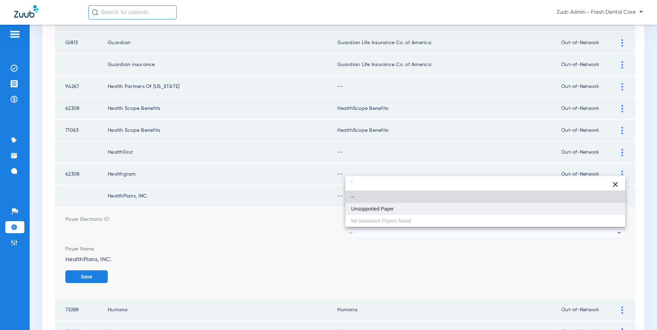
type input "`"
click at [397, 210] on mat-option "Unsupported Payer" at bounding box center [485, 209] width 280 height 12
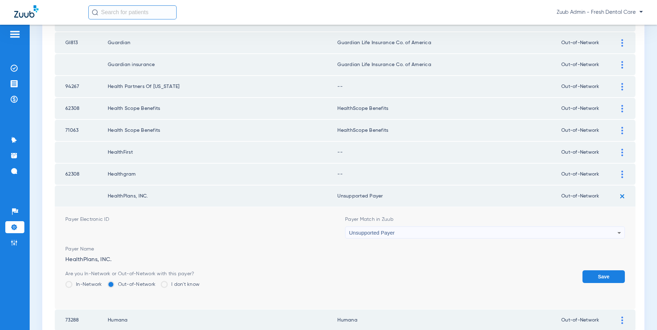
drag, startPoint x: 603, startPoint y: 272, endPoint x: 619, endPoint y: 189, distance: 84.6
click at [600, 262] on form "Payer Electronic ID Payer Match in Zuub Unsupported Payer Payer Name HealthPlan…" at bounding box center [344, 258] width 559 height 102
click at [595, 275] on button "Save" at bounding box center [603, 276] width 42 height 13
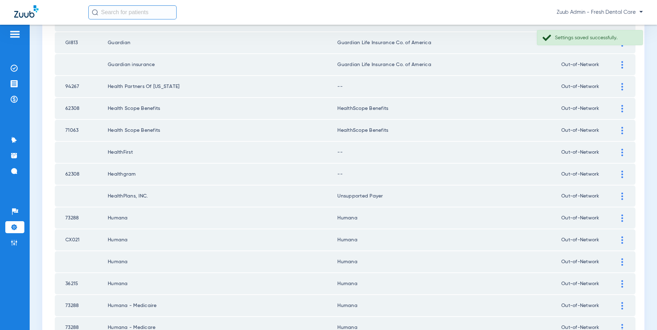
drag, startPoint x: 621, startPoint y: 172, endPoint x: 543, endPoint y: 164, distance: 78.4
click at [621, 172] on img at bounding box center [622, 173] width 2 height 7
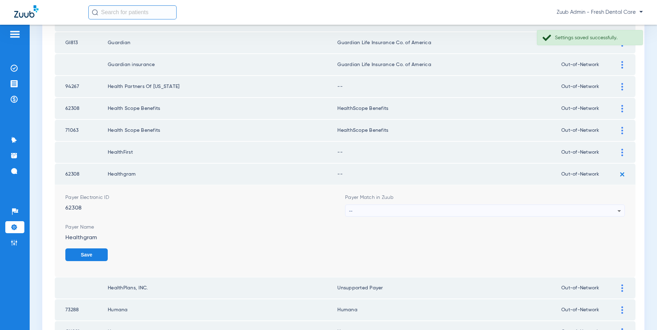
click at [412, 208] on div "--" at bounding box center [483, 211] width 268 height 12
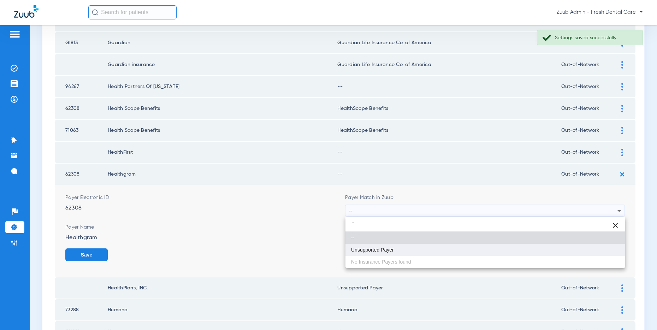
type input "``"
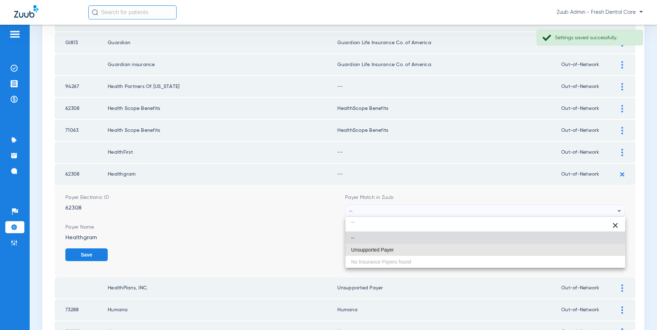
drag, startPoint x: 381, startPoint y: 247, endPoint x: 438, endPoint y: 242, distance: 58.1
click at [383, 246] on mat-option "Unsupported Payer" at bounding box center [485, 250] width 280 height 12
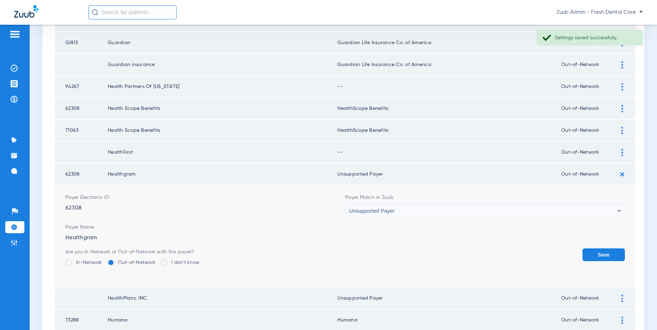
click at [589, 247] on form "Payer Electronic ID 62308 Payer Match in Zuub Unsupported Payer Payer Name Heal…" at bounding box center [344, 236] width 559 height 102
drag, startPoint x: 595, startPoint y: 252, endPoint x: 579, endPoint y: 246, distance: 17.6
click at [594, 252] on button "Save" at bounding box center [603, 254] width 42 height 13
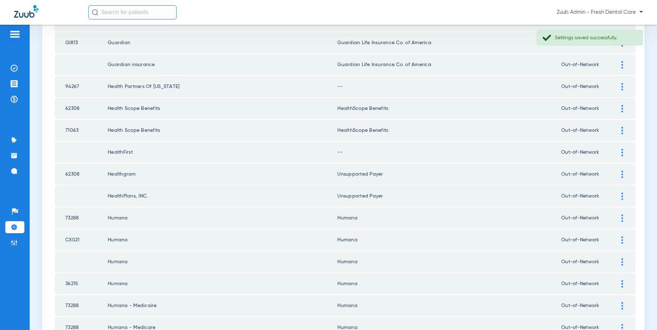
click at [622, 151] on img at bounding box center [622, 152] width 2 height 7
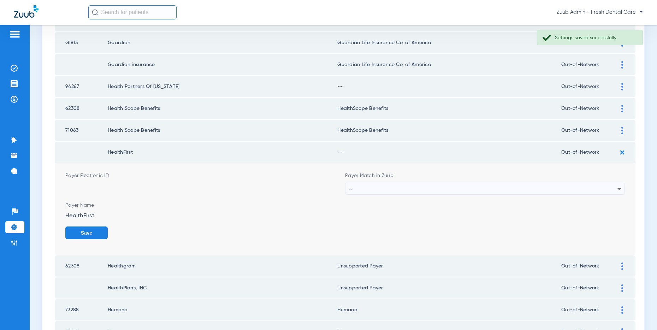
click at [410, 185] on div "--" at bounding box center [483, 189] width 268 height 12
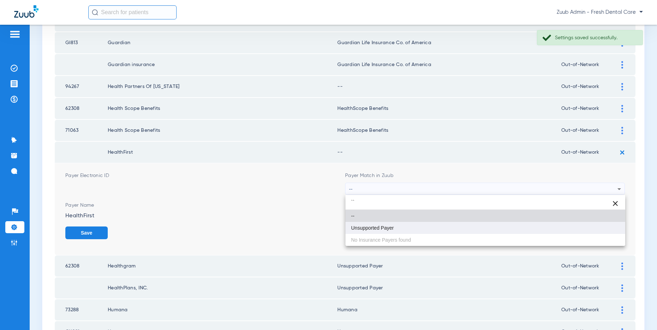
type input "``"
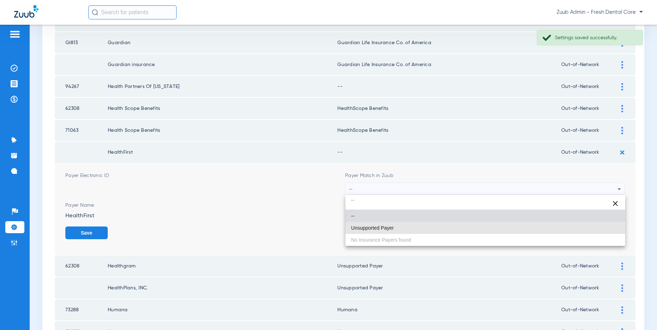
drag, startPoint x: 372, startPoint y: 228, endPoint x: 431, endPoint y: 220, distance: 59.5
click at [372, 227] on span "Unsupported Payer" at bounding box center [372, 227] width 43 height 5
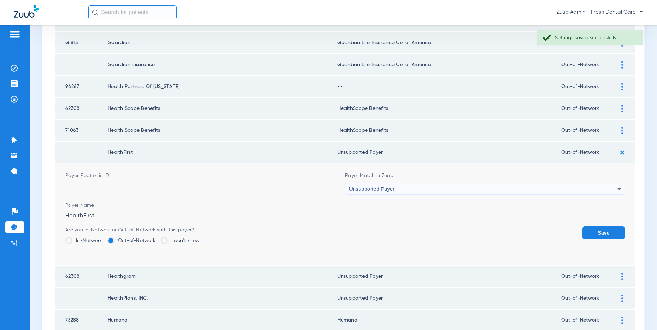
click at [610, 233] on button "Save" at bounding box center [603, 232] width 42 height 13
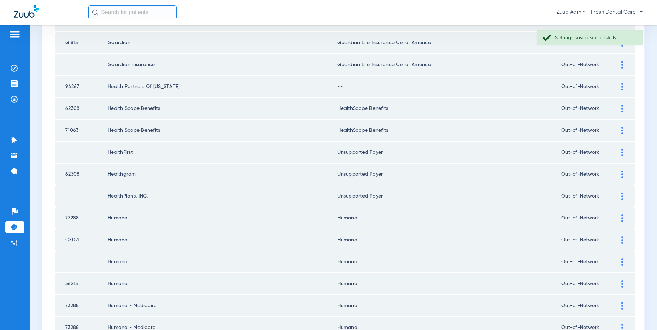
scroll to position [83, 0]
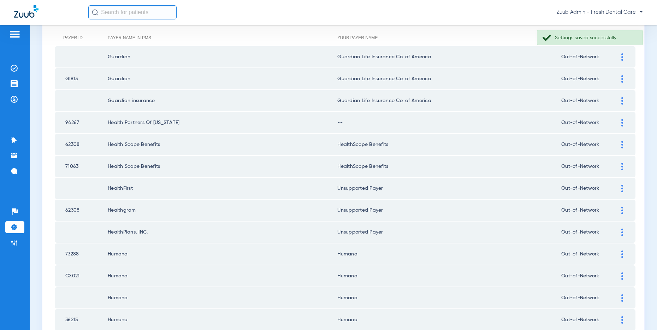
click at [619, 121] on div at bounding box center [622, 122] width 12 height 7
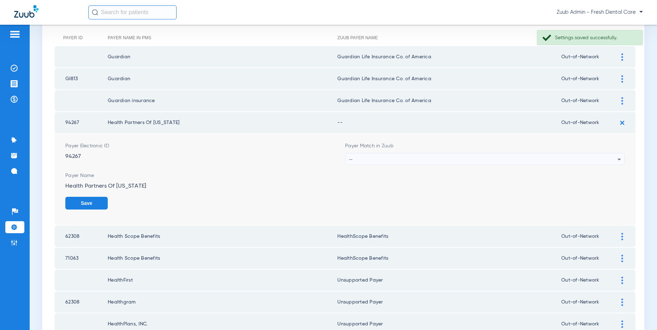
click at [482, 157] on div "--" at bounding box center [483, 159] width 268 height 12
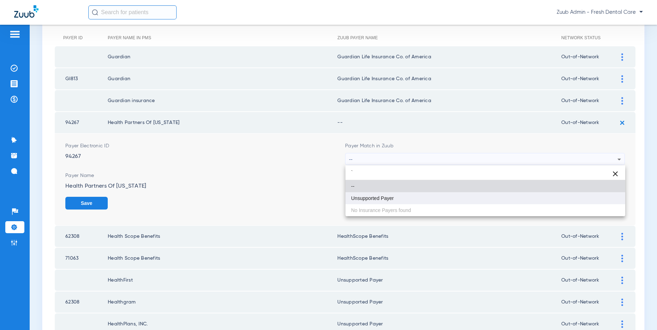
type input "`"
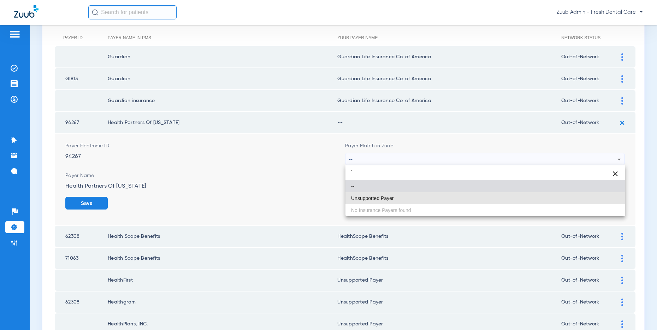
drag, startPoint x: 407, startPoint y: 194, endPoint x: 487, endPoint y: 200, distance: 79.6
click at [408, 194] on mat-option "Unsupported Payer" at bounding box center [485, 198] width 280 height 12
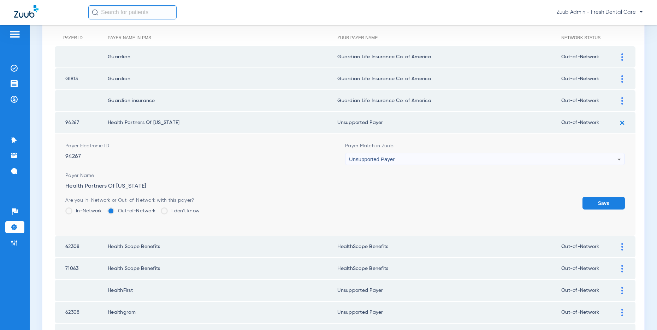
click at [601, 198] on button "Save" at bounding box center [603, 203] width 42 height 13
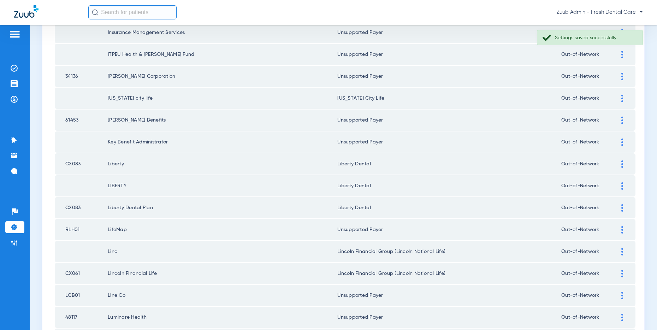
scroll to position [946, 0]
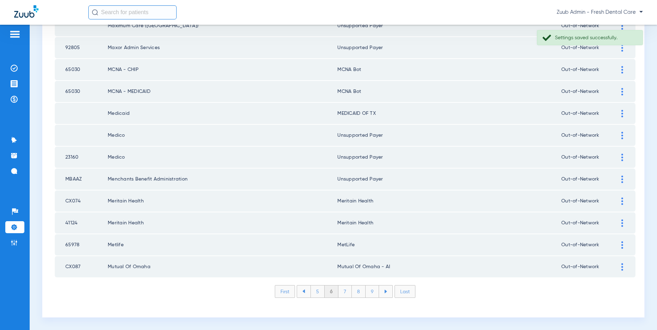
click at [316, 289] on li "5" at bounding box center [317, 291] width 14 height 12
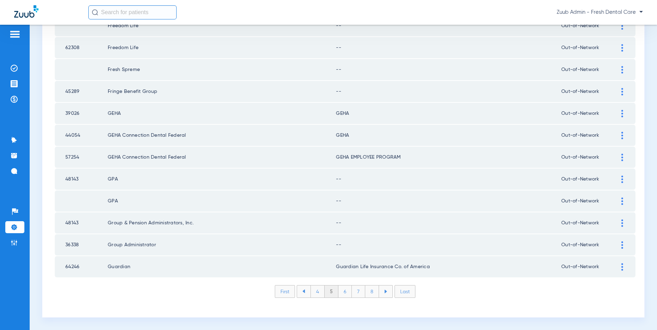
click at [621, 247] on img at bounding box center [622, 244] width 2 height 7
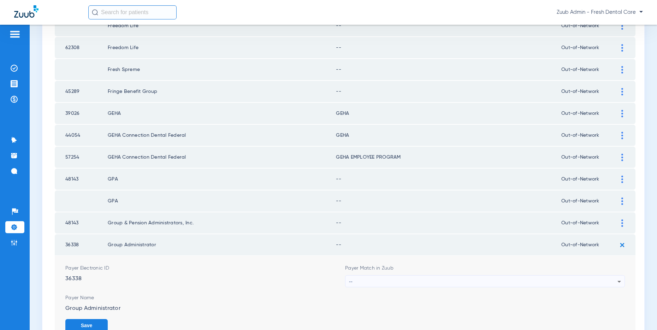
click at [527, 279] on div "--" at bounding box center [483, 281] width 268 height 12
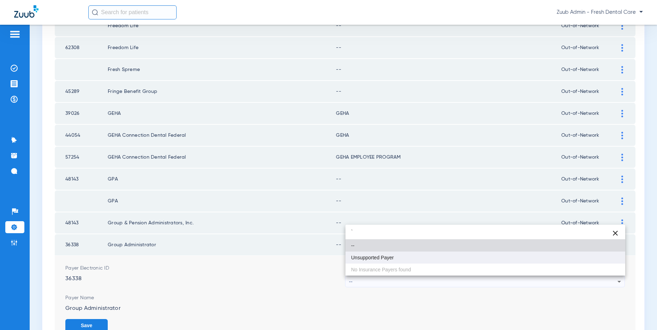
type input "`"
drag, startPoint x: 385, startPoint y: 256, endPoint x: 491, endPoint y: 267, distance: 106.8
click at [385, 256] on span "Unsupported Payer" at bounding box center [372, 257] width 43 height 5
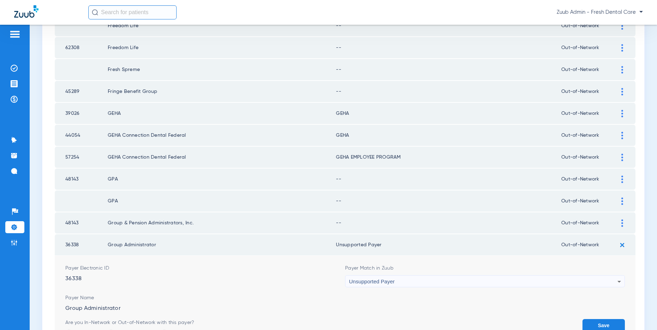
drag, startPoint x: 608, startPoint y: 321, endPoint x: 604, endPoint y: 313, distance: 9.3
click at [607, 319] on button "Save" at bounding box center [603, 325] width 42 height 13
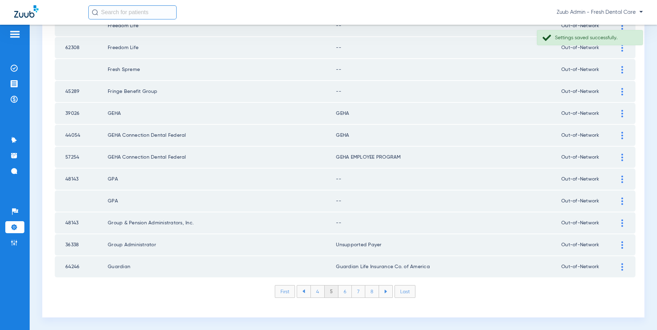
click at [620, 220] on div at bounding box center [622, 222] width 12 height 7
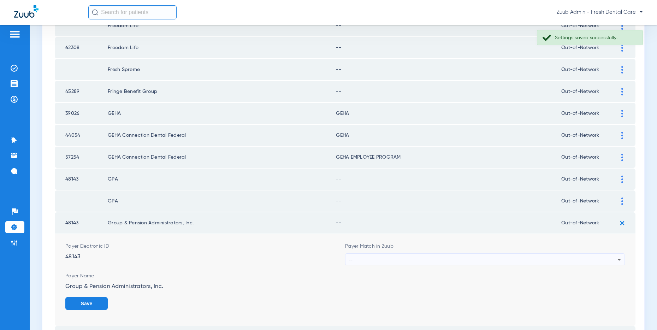
click at [433, 251] on div "Payer Match in Zuub --" at bounding box center [485, 254] width 280 height 23
click at [434, 255] on div "--" at bounding box center [483, 259] width 268 height 12
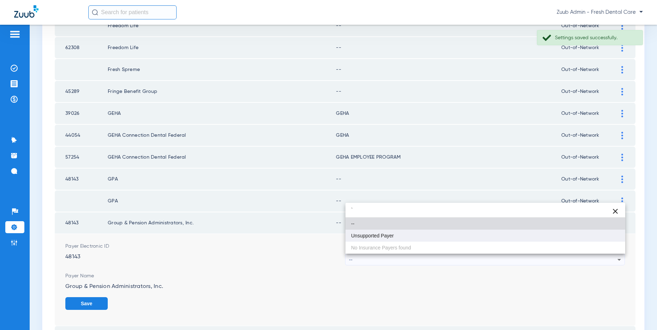
type input "`"
click at [389, 233] on span "Unsupported Payer" at bounding box center [372, 235] width 43 height 5
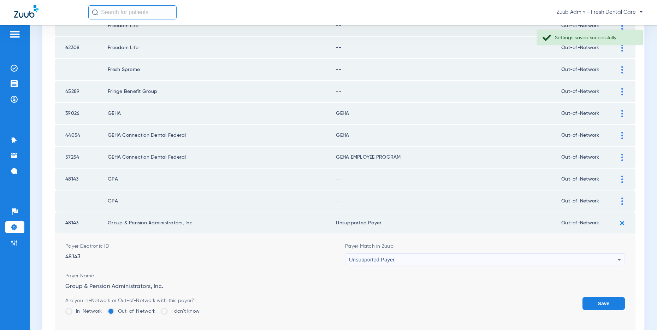
drag, startPoint x: 601, startPoint y: 308, endPoint x: 600, endPoint y: 283, distance: 24.7
click at [599, 305] on button "Save" at bounding box center [603, 303] width 42 height 13
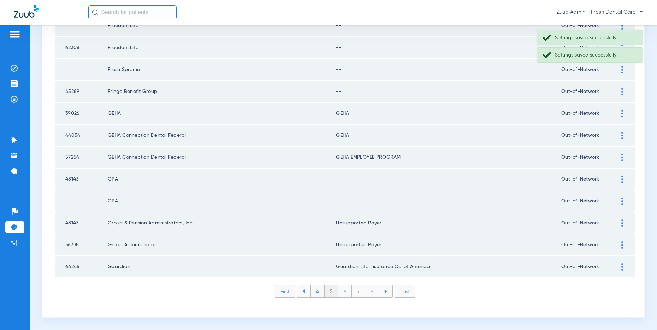
click at [623, 199] on div at bounding box center [622, 200] width 12 height 7
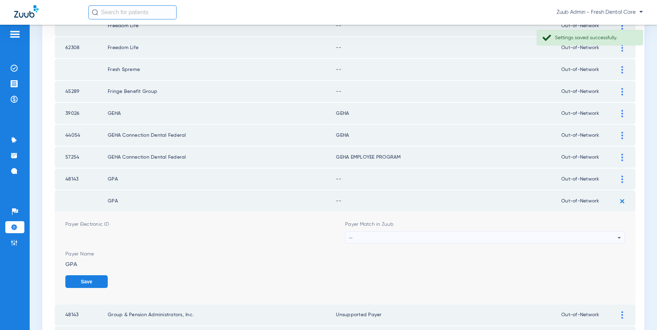
click at [403, 233] on div "--" at bounding box center [483, 238] width 268 height 12
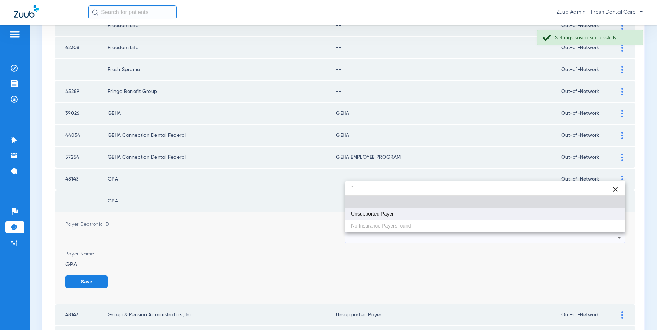
type input "`"
click at [386, 213] on span "Unsupported Payer" at bounding box center [372, 213] width 43 height 5
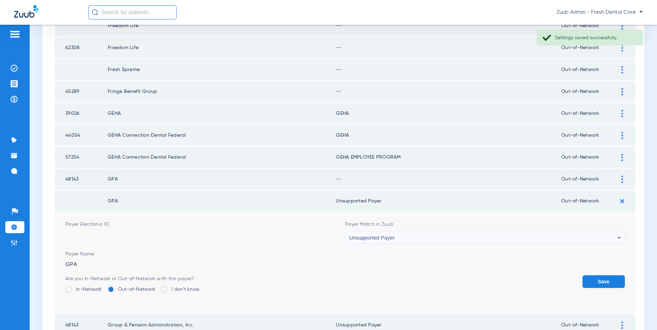
click at [601, 279] on button "Save" at bounding box center [603, 281] width 42 height 13
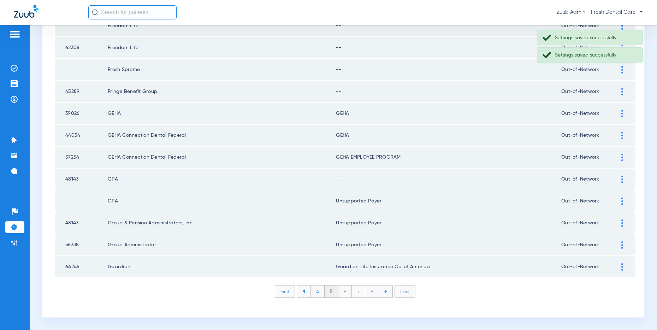
click at [621, 179] on img at bounding box center [622, 178] width 2 height 7
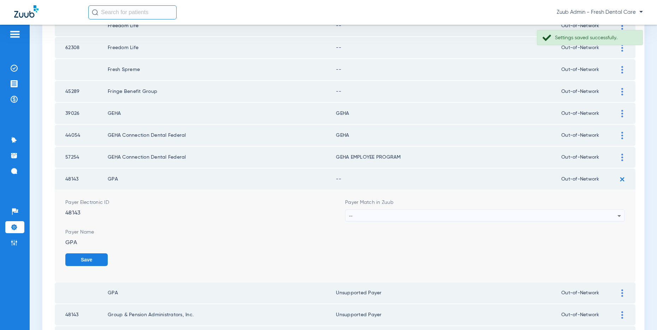
click at [411, 215] on div "--" at bounding box center [483, 216] width 268 height 12
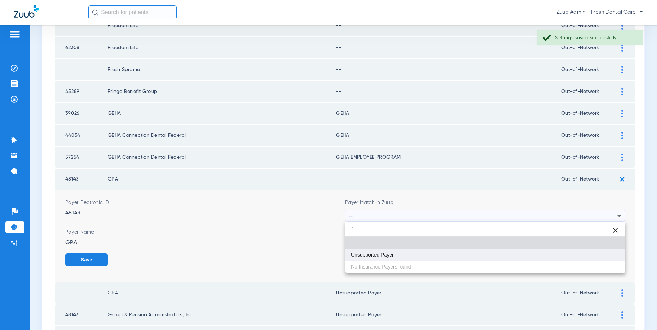
type input "`"
click at [391, 254] on span "Unsupported Payer" at bounding box center [372, 254] width 43 height 5
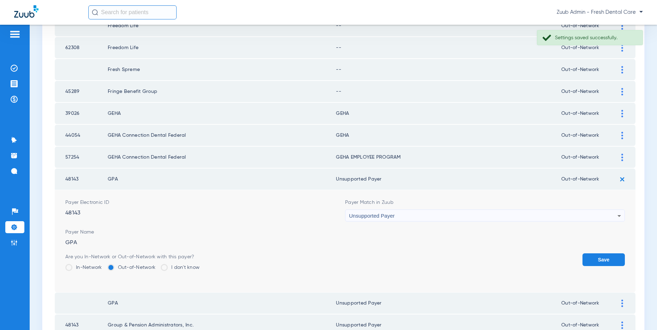
click at [594, 258] on button "Save" at bounding box center [603, 259] width 42 height 13
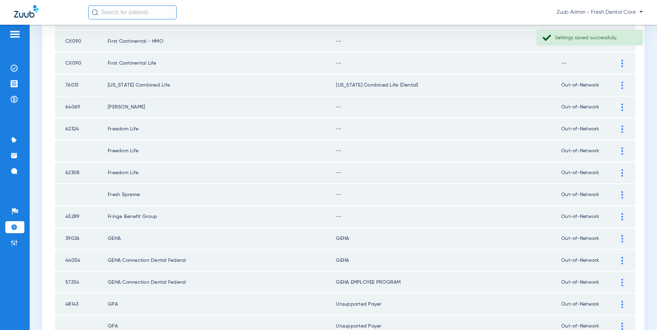
scroll to position [820, 0]
click at [621, 217] on img at bounding box center [622, 217] width 2 height 7
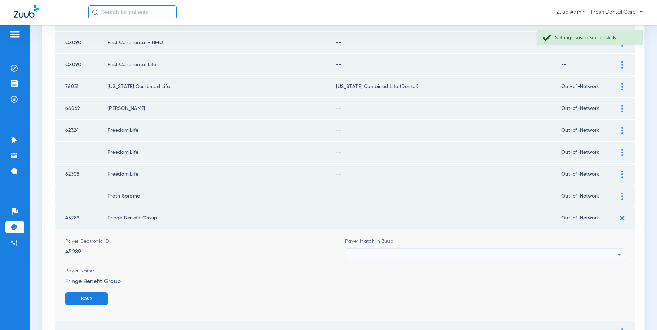
click at [487, 252] on div "--" at bounding box center [483, 255] width 268 height 12
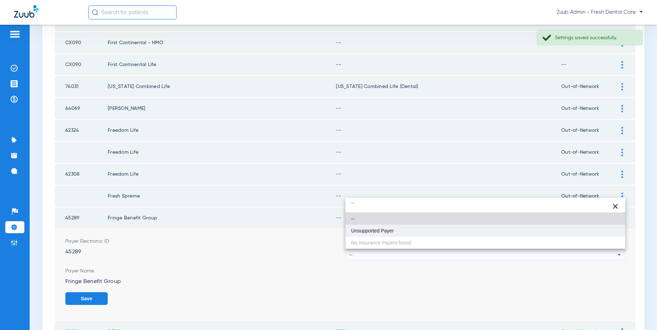
type input "``"
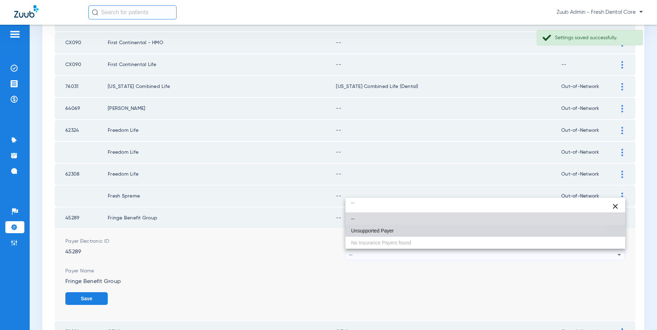
click at [391, 227] on mat-option "Unsupported Payer" at bounding box center [485, 231] width 280 height 12
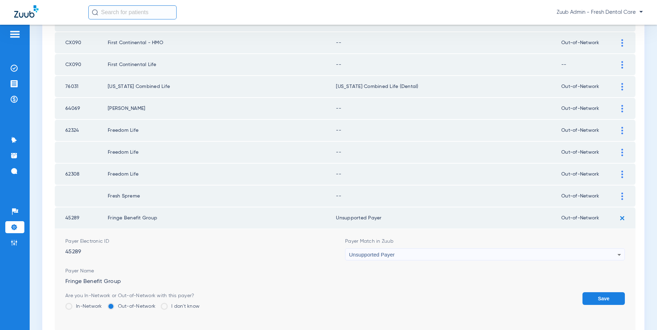
click at [599, 294] on button "Save" at bounding box center [603, 298] width 42 height 13
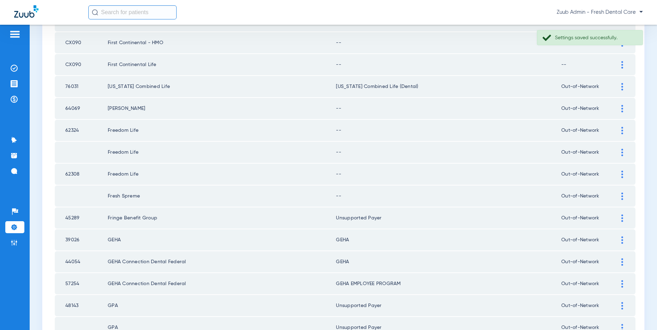
click at [622, 196] on img at bounding box center [622, 195] width 2 height 7
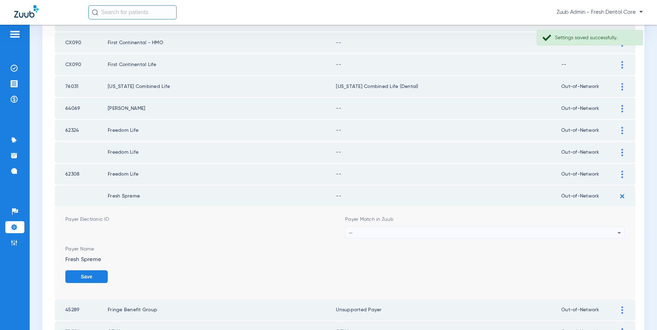
click at [381, 231] on div "--" at bounding box center [483, 233] width 268 height 12
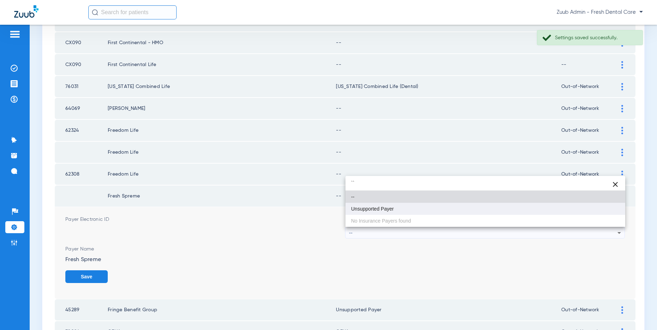
type input "``"
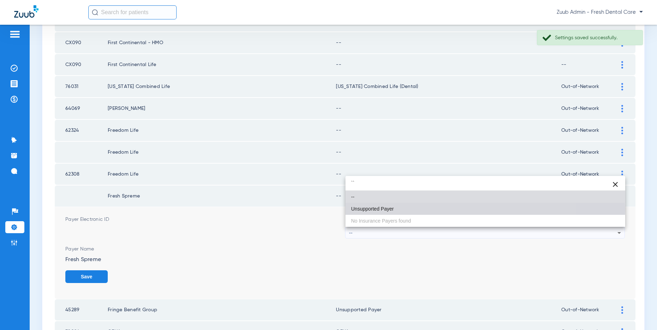
click at [376, 209] on span "Unsupported Payer" at bounding box center [372, 208] width 43 height 5
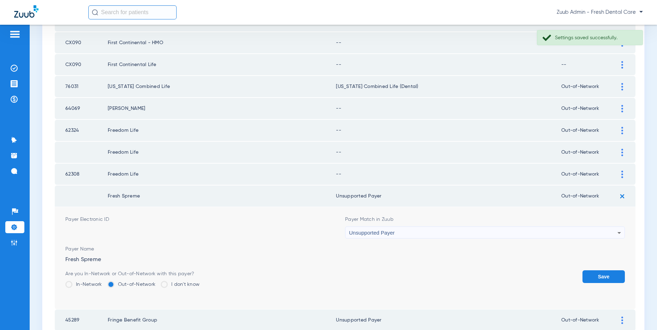
click at [604, 276] on button "Save" at bounding box center [603, 276] width 42 height 13
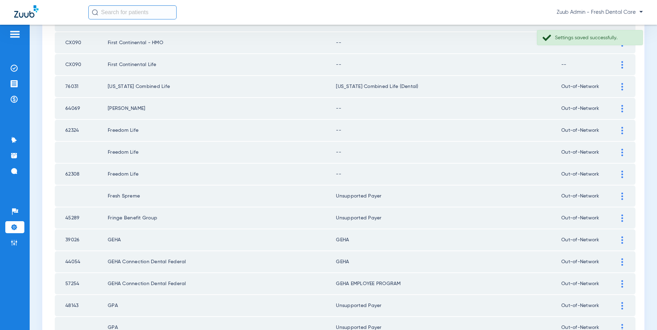
click at [621, 172] on img at bounding box center [622, 173] width 2 height 7
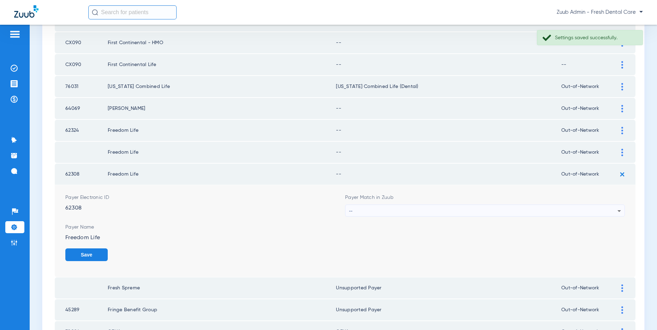
click at [418, 206] on div "--" at bounding box center [483, 211] width 268 height 12
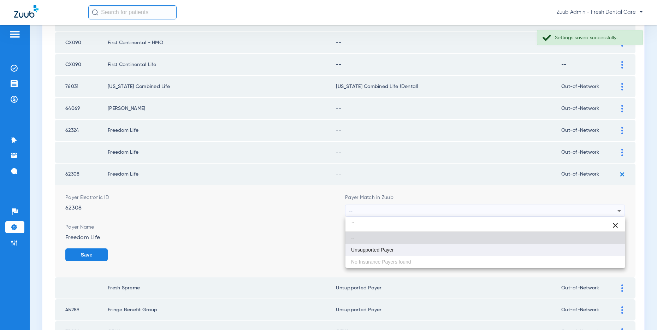
type input "``"
click at [396, 247] on mat-option "Unsupported Payer" at bounding box center [485, 250] width 280 height 12
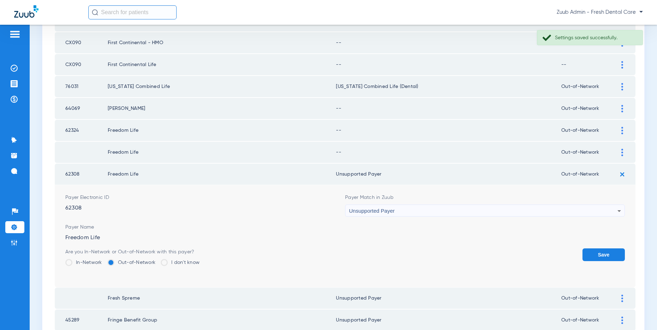
click at [597, 252] on button "Save" at bounding box center [603, 254] width 42 height 13
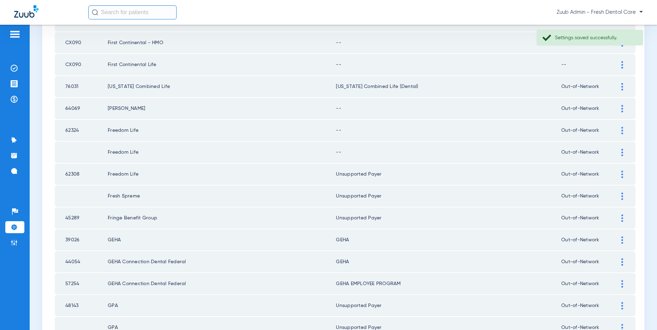
click at [621, 151] on img at bounding box center [622, 152] width 2 height 7
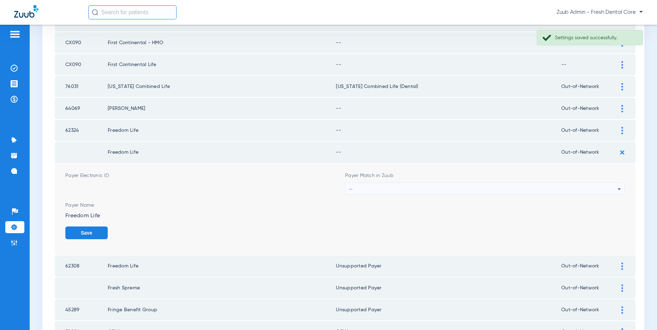
click at [418, 186] on div "--" at bounding box center [483, 189] width 268 height 12
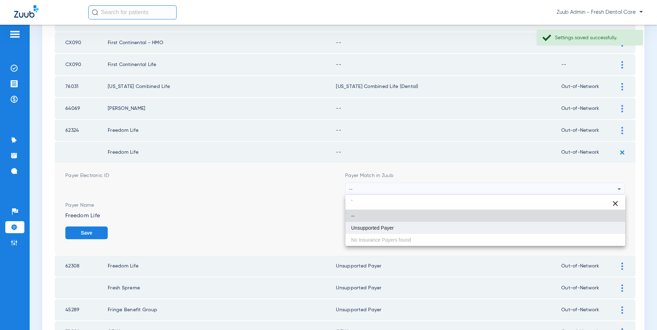
type input "`"
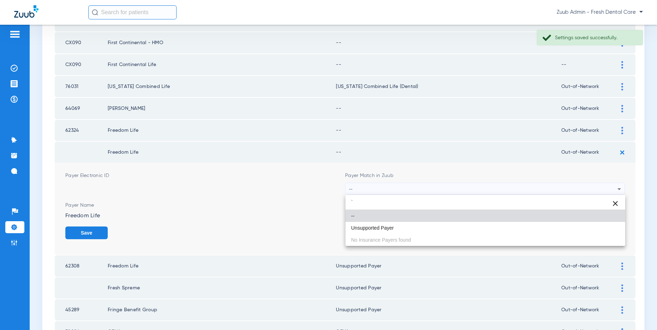
drag, startPoint x: 399, startPoint y: 225, endPoint x: 431, endPoint y: 227, distance: 32.5
click at [399, 225] on mat-option "Unsupported Payer" at bounding box center [485, 228] width 280 height 12
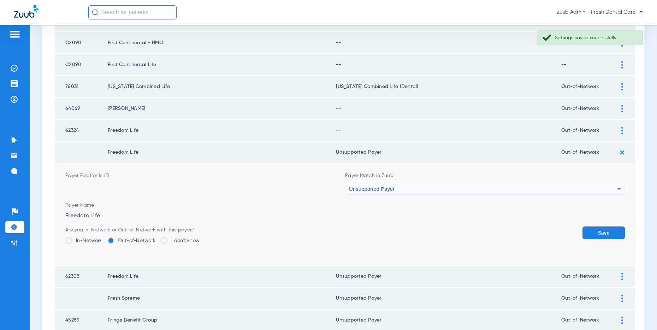
click at [598, 229] on button "Save" at bounding box center [603, 232] width 42 height 13
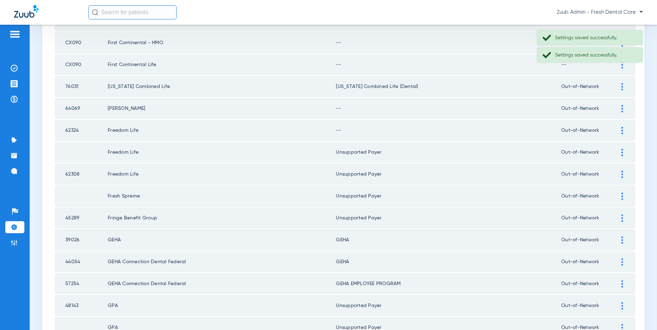
click at [622, 129] on img at bounding box center [622, 130] width 2 height 7
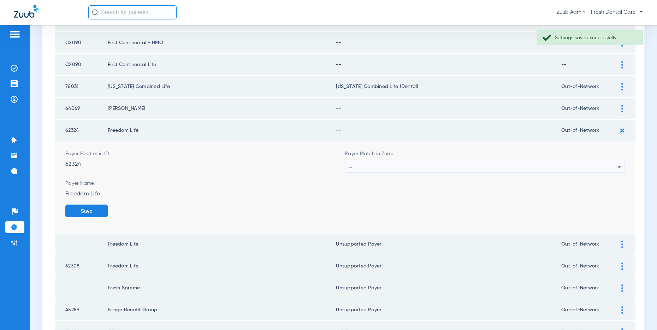
click at [357, 161] on div "--" at bounding box center [483, 167] width 268 height 12
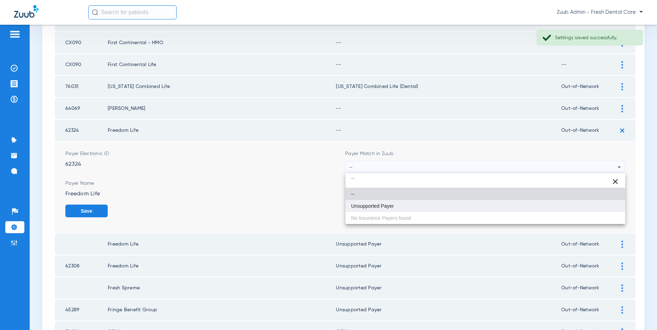
type input "``"
click at [364, 202] on mat-option "Unsupported Payer" at bounding box center [485, 206] width 280 height 12
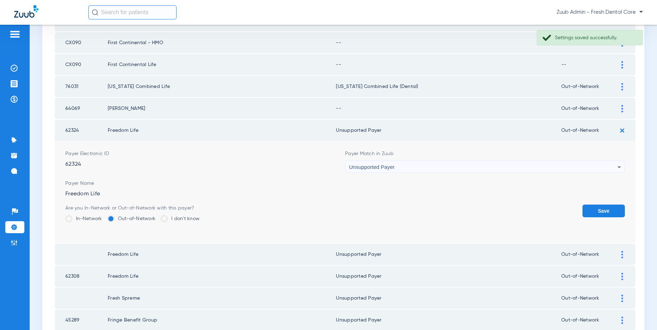
click at [614, 211] on button "Save" at bounding box center [603, 210] width 42 height 13
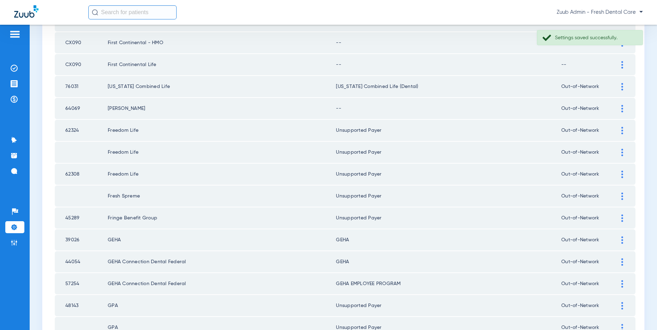
click at [620, 110] on div at bounding box center [622, 108] width 12 height 7
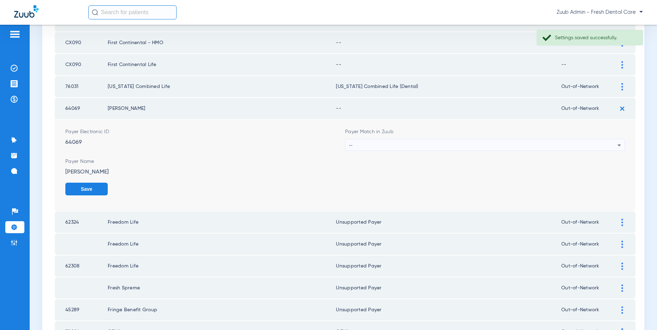
click at [414, 143] on div "--" at bounding box center [483, 145] width 268 height 12
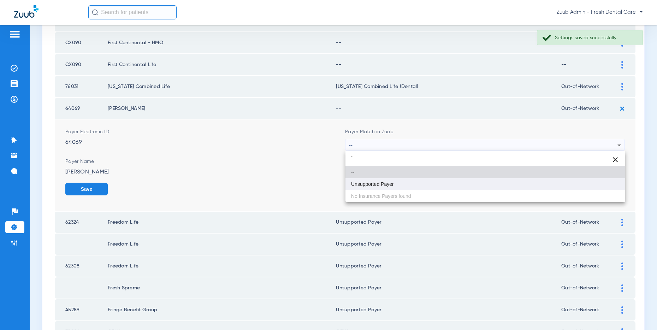
type input "`"
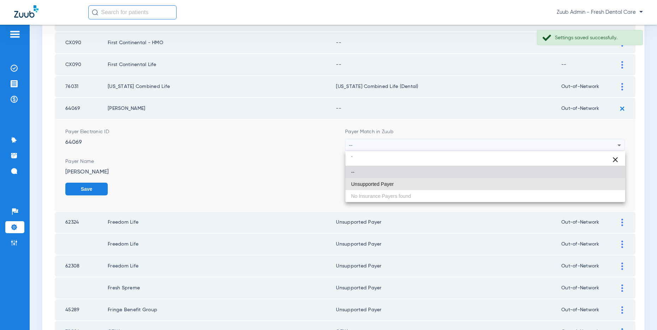
drag, startPoint x: 378, startPoint y: 183, endPoint x: 464, endPoint y: 190, distance: 85.7
click at [379, 183] on span "Unsupported Payer" at bounding box center [372, 183] width 43 height 5
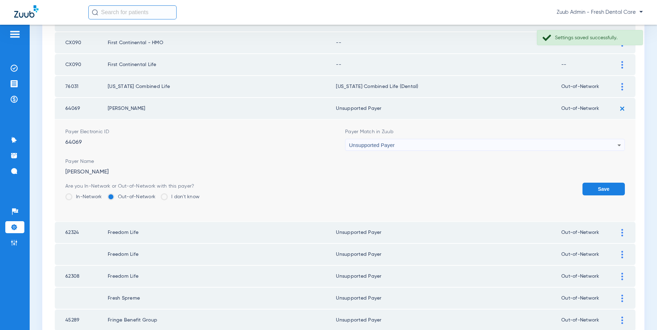
click at [600, 188] on button "Save" at bounding box center [603, 188] width 42 height 13
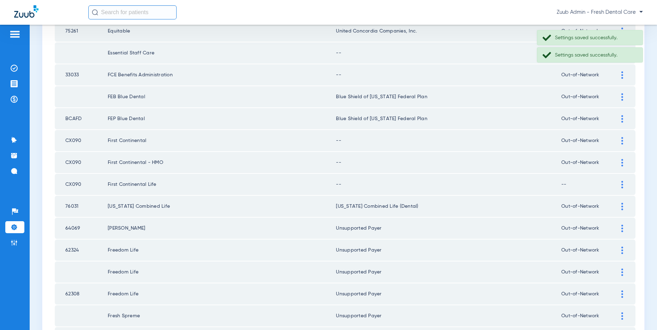
scroll to position [700, 0]
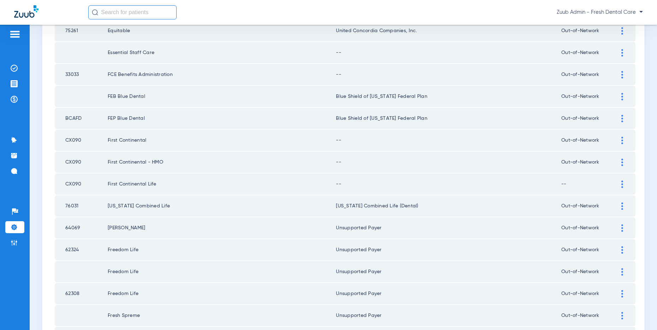
click at [621, 181] on img at bounding box center [622, 183] width 2 height 7
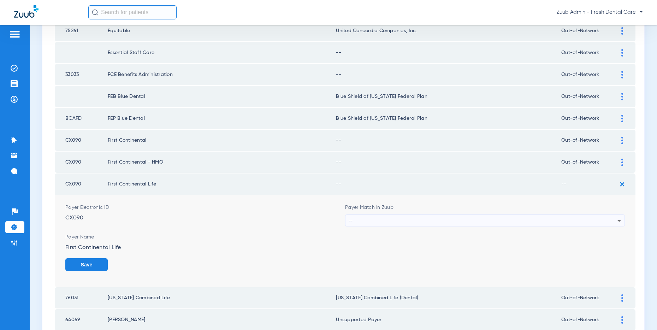
click at [473, 220] on div "--" at bounding box center [483, 221] width 268 height 12
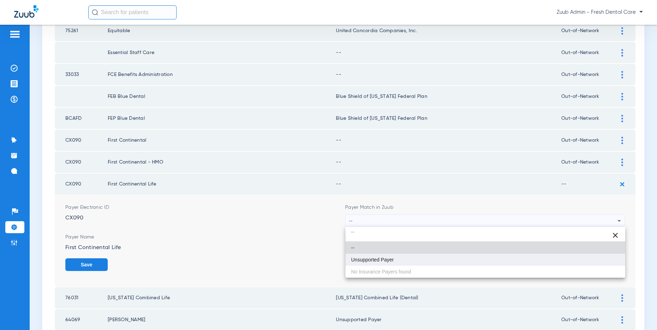
type input "``"
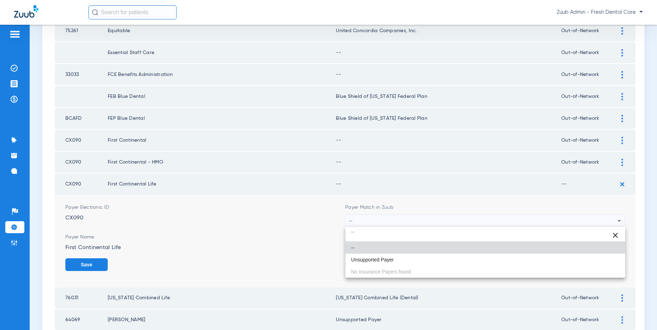
drag, startPoint x: 387, startPoint y: 255, endPoint x: 402, endPoint y: 252, distance: 14.7
click at [389, 255] on mat-option "Unsupported Payer" at bounding box center [485, 259] width 280 height 12
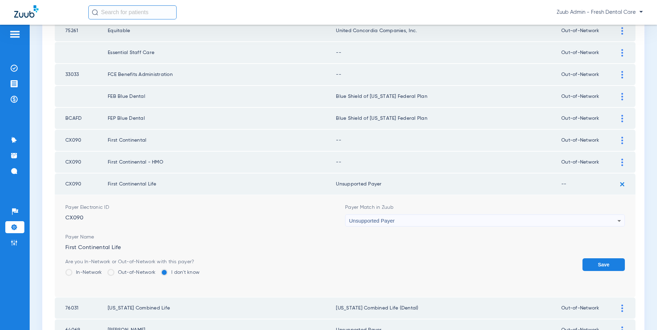
drag, startPoint x: 604, startPoint y: 262, endPoint x: 596, endPoint y: 251, distance: 13.1
click at [604, 262] on button "Save" at bounding box center [603, 264] width 42 height 13
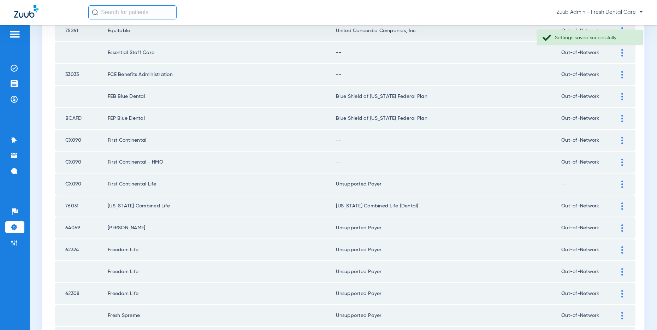
click at [620, 182] on div at bounding box center [622, 183] width 12 height 7
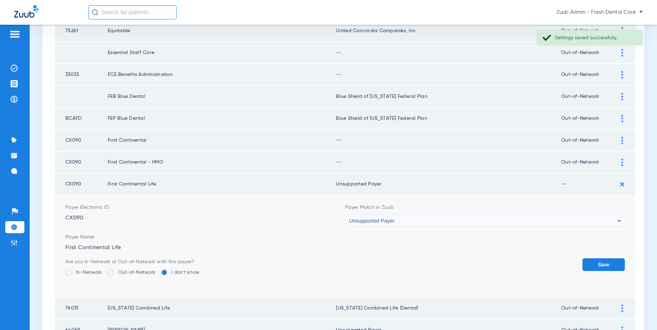
click at [620, 182] on img at bounding box center [622, 184] width 12 height 12
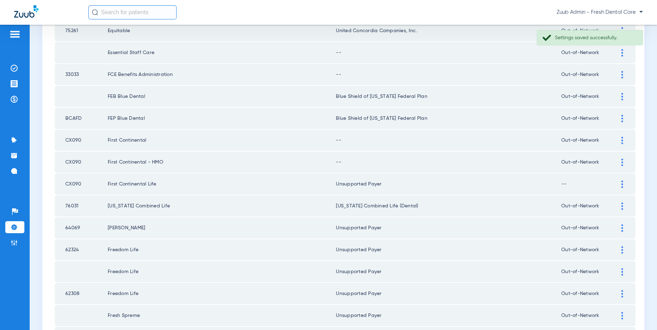
drag, startPoint x: 621, startPoint y: 161, endPoint x: 611, endPoint y: 160, distance: 10.0
click at [621, 161] on img at bounding box center [622, 161] width 2 height 7
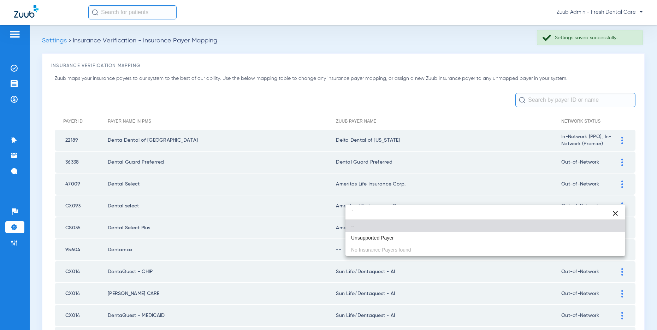
scroll to position [700, 0]
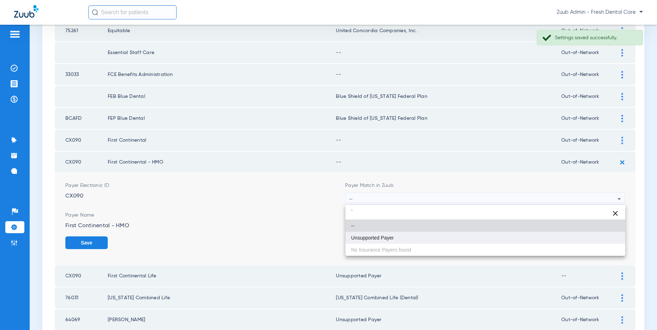
type input "`"
drag, startPoint x: 399, startPoint y: 234, endPoint x: 412, endPoint y: 232, distance: 12.6
click at [401, 234] on mat-option "Unsupported Payer" at bounding box center [485, 238] width 280 height 12
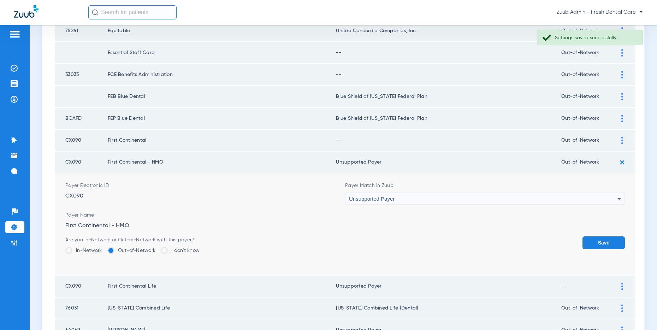
drag, startPoint x: 599, startPoint y: 241, endPoint x: 603, endPoint y: 226, distance: 15.2
click at [600, 238] on button "Save" at bounding box center [603, 242] width 42 height 13
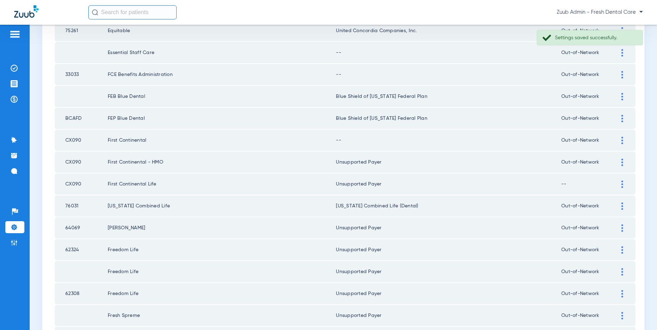
click at [620, 139] on div at bounding box center [622, 140] width 12 height 7
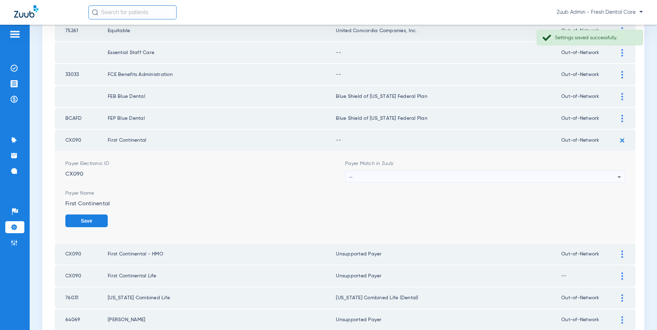
click at [405, 175] on div "--" at bounding box center [483, 177] width 268 height 12
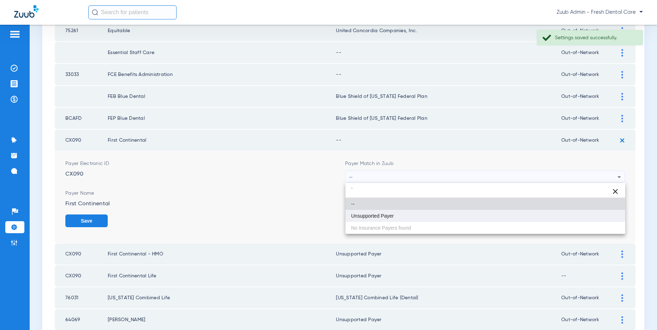
type input "`"
click at [394, 215] on mat-option "Unsupported Payer" at bounding box center [485, 216] width 280 height 12
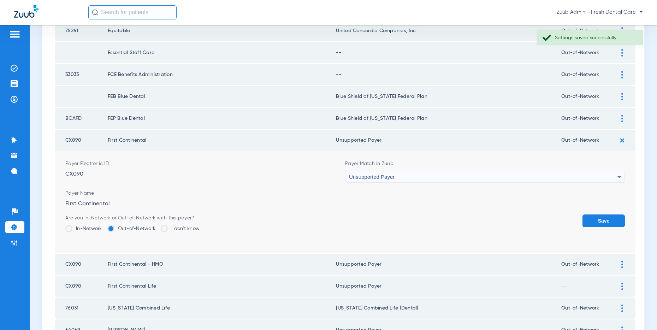
click at [610, 220] on button "Save" at bounding box center [603, 220] width 42 height 13
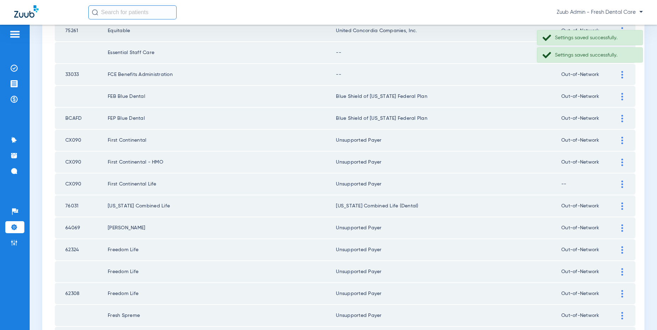
click at [620, 75] on div at bounding box center [622, 74] width 12 height 7
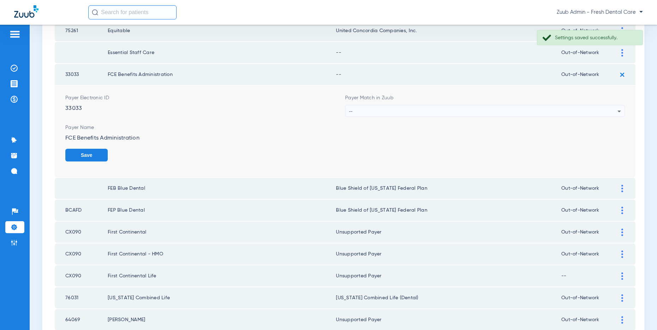
click at [409, 101] on span "Payer Match in Zuub" at bounding box center [485, 97] width 280 height 7
click at [397, 111] on div "--" at bounding box center [483, 111] width 268 height 12
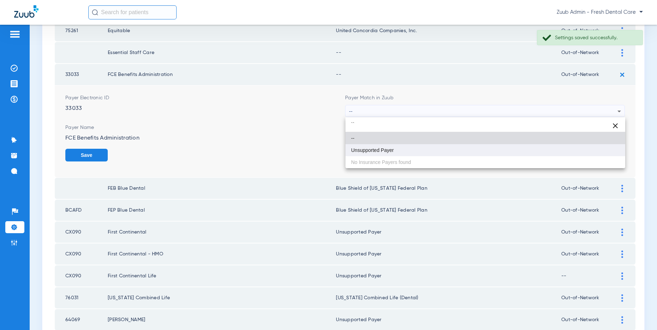
type input "``"
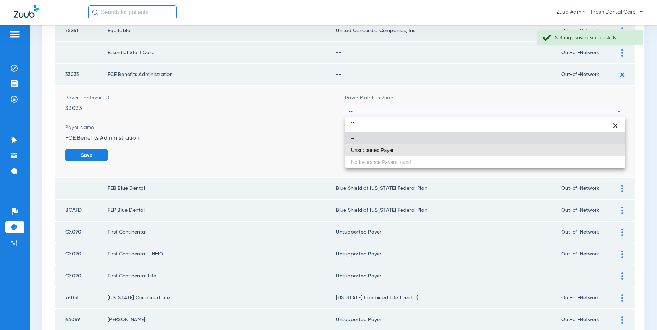
drag, startPoint x: 365, startPoint y: 148, endPoint x: 447, endPoint y: 148, distance: 81.5
click at [366, 148] on span "Unsupported Payer" at bounding box center [372, 150] width 43 height 5
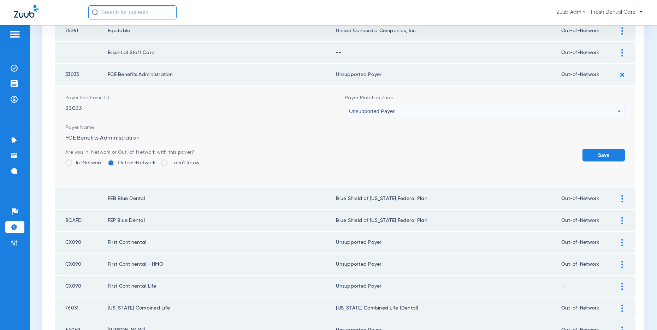
click at [600, 151] on button "Save" at bounding box center [603, 155] width 42 height 13
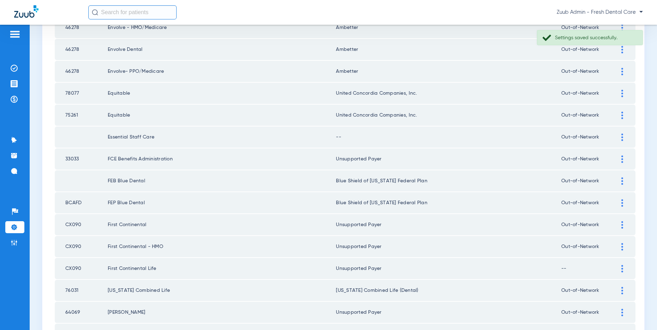
scroll to position [614, 0]
click at [621, 138] on img at bounding box center [622, 138] width 2 height 7
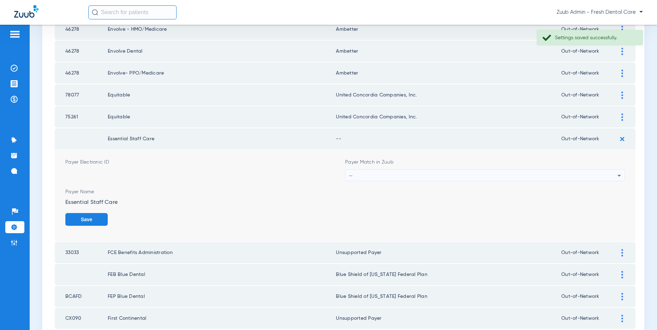
click at [395, 177] on div "--" at bounding box center [483, 175] width 268 height 12
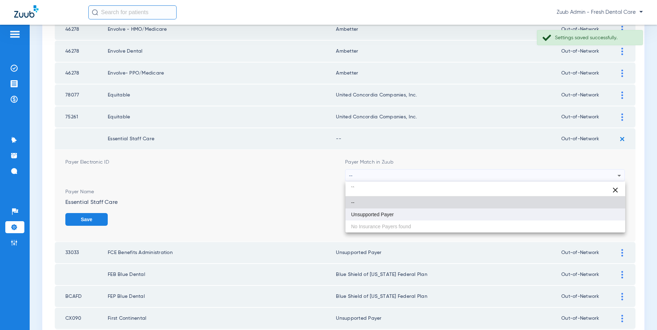
type input "``"
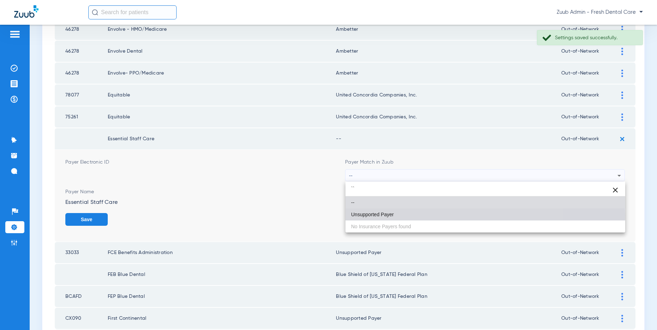
click at [369, 215] on span "Unsupported Payer" at bounding box center [372, 214] width 43 height 5
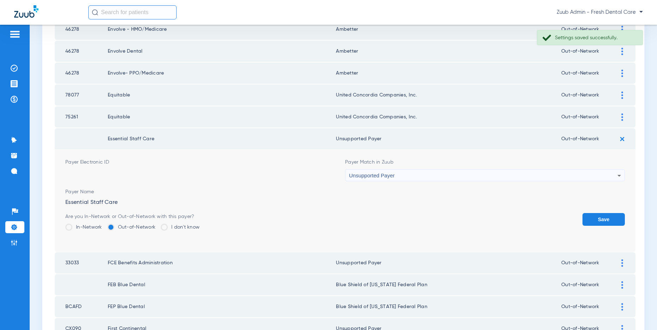
click at [604, 217] on button "Save" at bounding box center [603, 219] width 42 height 13
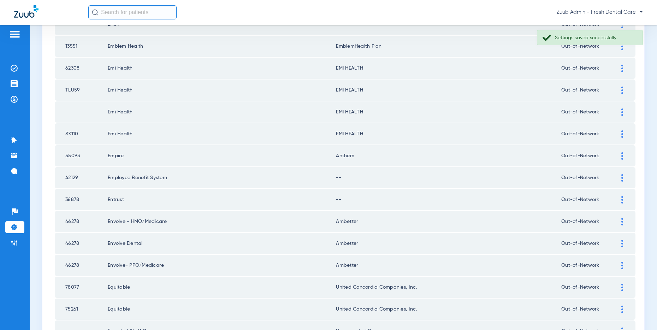
scroll to position [420, 0]
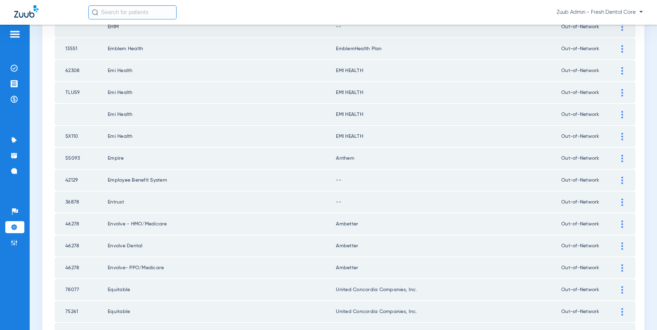
click at [622, 201] on img at bounding box center [622, 201] width 2 height 7
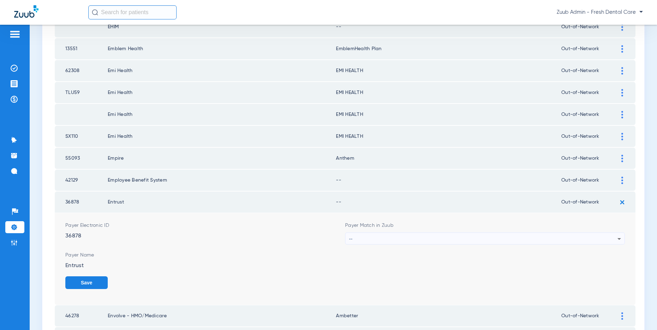
click at [430, 237] on div "--" at bounding box center [483, 239] width 268 height 12
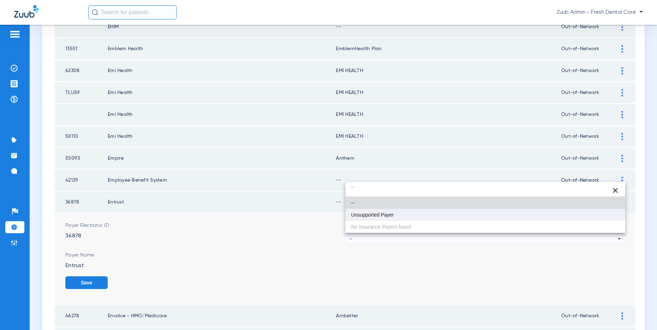
type input "``"
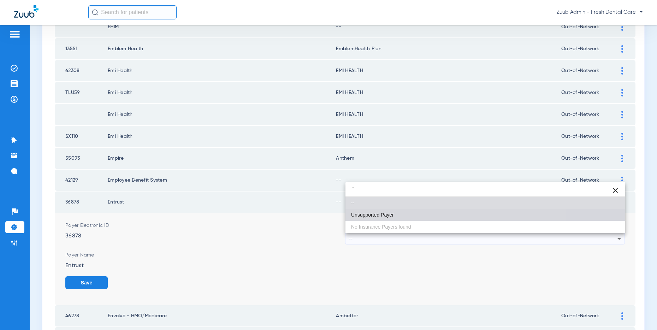
click at [371, 210] on mat-option "Unsupported Payer" at bounding box center [485, 215] width 280 height 12
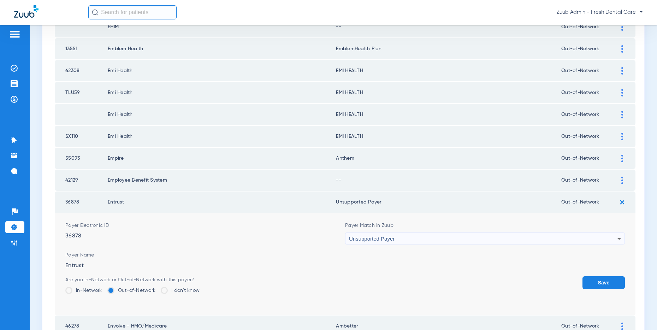
drag, startPoint x: 598, startPoint y: 279, endPoint x: 599, endPoint y: 256, distance: 23.3
click at [598, 278] on button "Save" at bounding box center [603, 282] width 42 height 13
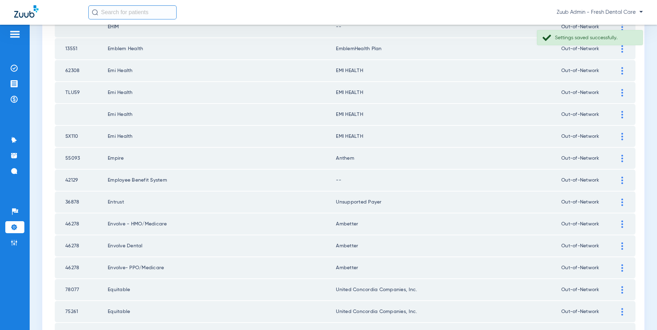
drag, startPoint x: 621, startPoint y: 180, endPoint x: 475, endPoint y: 155, distance: 148.2
click at [621, 180] on img at bounding box center [622, 179] width 2 height 7
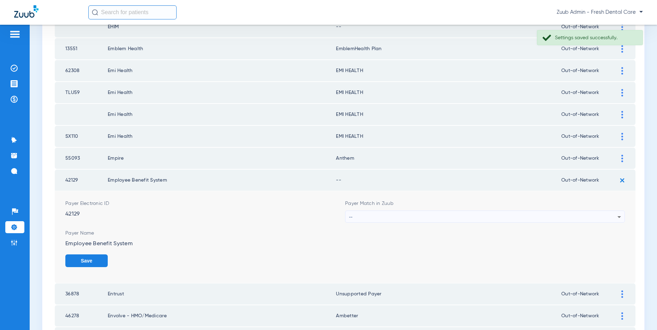
click at [450, 216] on div "--" at bounding box center [483, 217] width 268 height 12
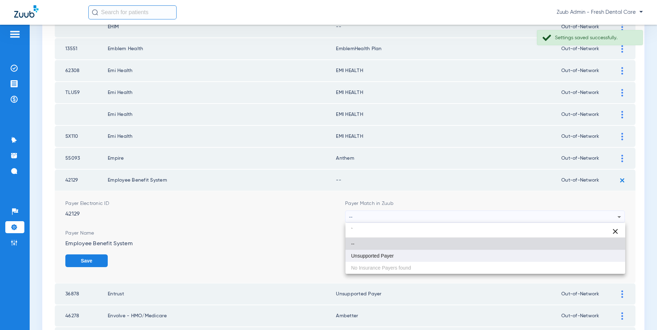
type input "`"
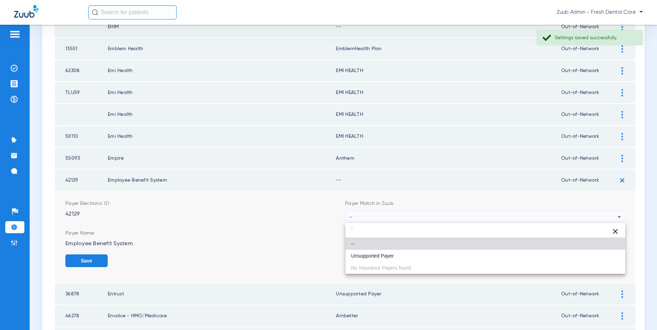
drag, startPoint x: 374, startPoint y: 252, endPoint x: 393, endPoint y: 251, distance: 19.1
click at [374, 253] on span "Unsupported Payer" at bounding box center [372, 255] width 43 height 5
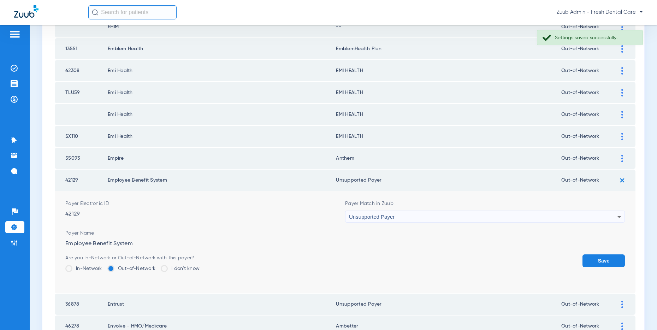
drag, startPoint x: 602, startPoint y: 262, endPoint x: 557, endPoint y: 234, distance: 52.4
click at [598, 258] on button "Save" at bounding box center [603, 260] width 42 height 13
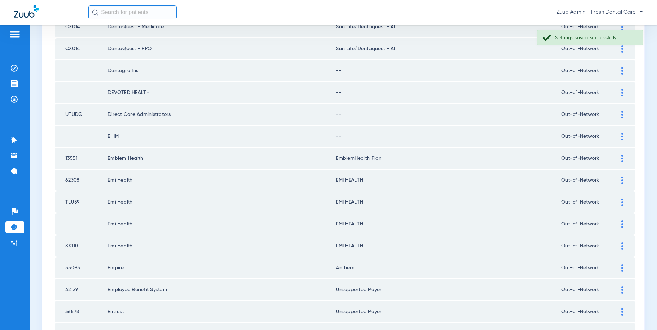
scroll to position [311, 0]
drag, startPoint x: 621, startPoint y: 135, endPoint x: 535, endPoint y: 120, distance: 87.5
click at [621, 135] on img at bounding box center [622, 136] width 2 height 7
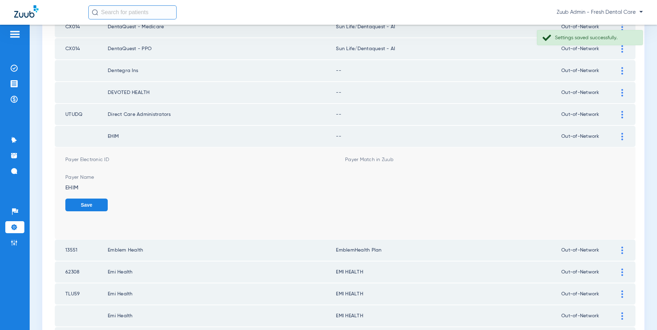
scroll to position [312, 0]
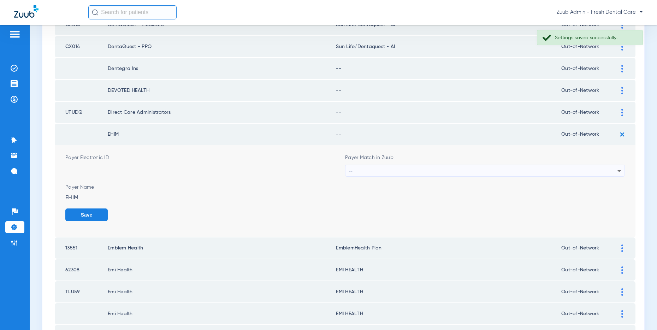
click at [415, 169] on div "--" at bounding box center [483, 171] width 268 height 12
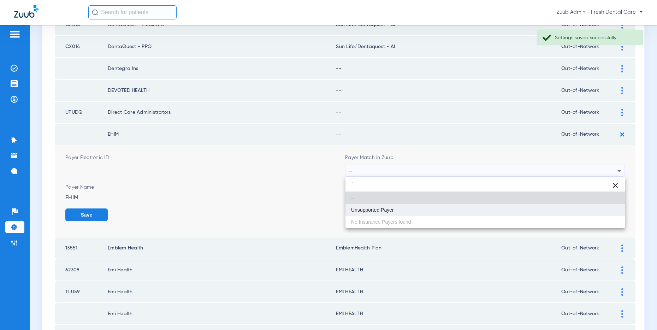
type input "`"
drag, startPoint x: 374, startPoint y: 207, endPoint x: 467, endPoint y: 206, distance: 93.6
click at [377, 207] on span "Unsupported Payer" at bounding box center [372, 209] width 43 height 5
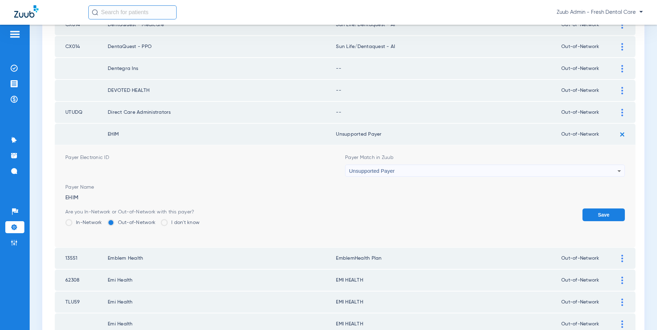
drag, startPoint x: 605, startPoint y: 214, endPoint x: 600, endPoint y: 183, distance: 31.1
click at [605, 213] on button "Save" at bounding box center [603, 214] width 42 height 13
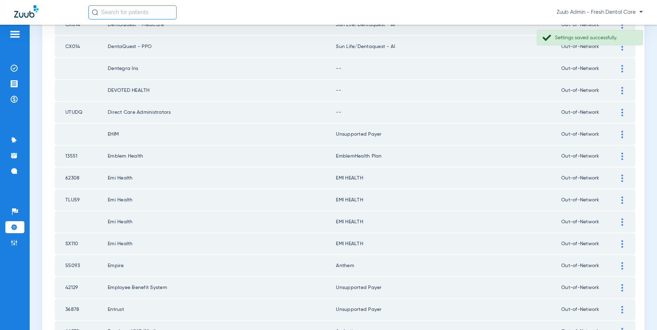
click at [620, 111] on div at bounding box center [622, 112] width 12 height 7
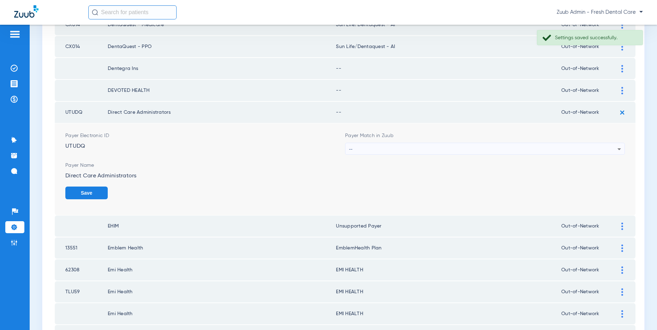
click at [385, 145] on div "--" at bounding box center [483, 149] width 268 height 12
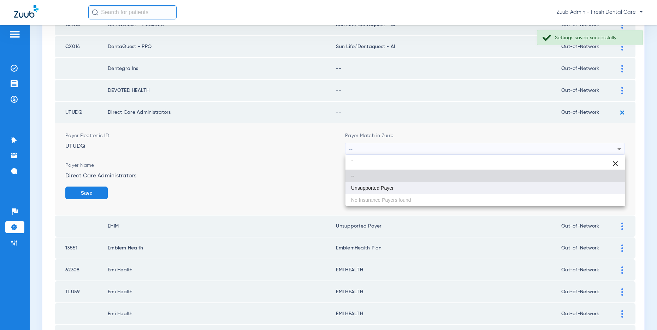
type input "`"
drag, startPoint x: 372, startPoint y: 188, endPoint x: 393, endPoint y: 185, distance: 21.7
click at [372, 188] on span "Unsupported Payer" at bounding box center [372, 187] width 43 height 5
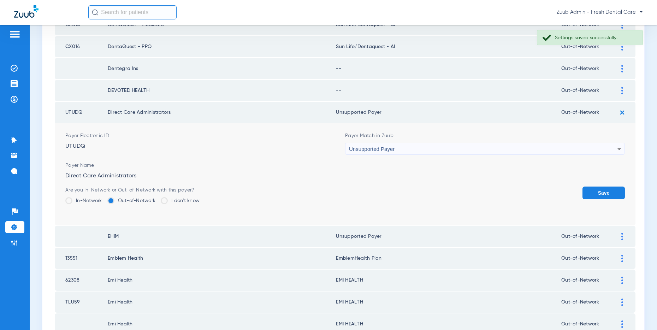
click at [606, 195] on button "Save" at bounding box center [603, 192] width 42 height 13
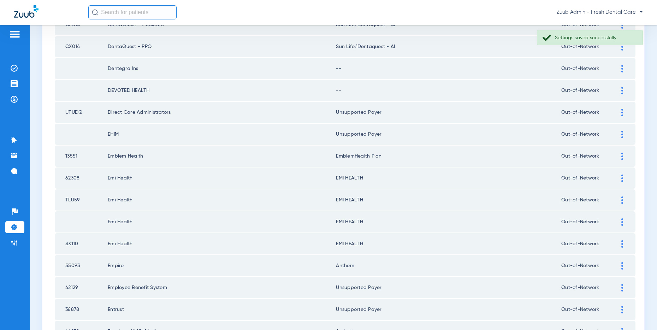
click at [621, 90] on img at bounding box center [622, 90] width 2 height 7
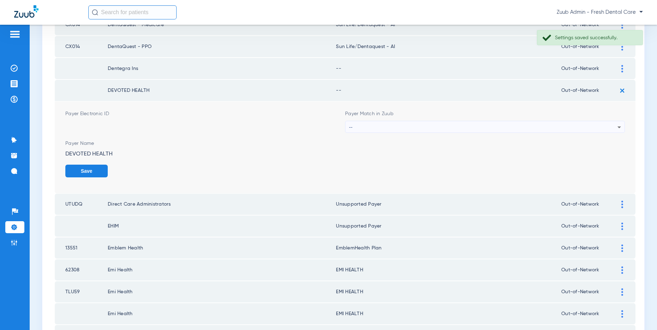
click at [452, 127] on div "--" at bounding box center [483, 127] width 268 height 12
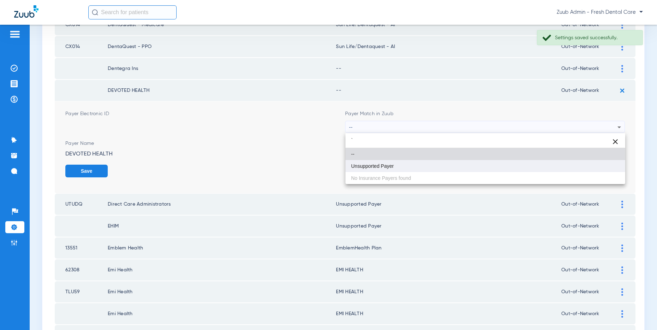
type input "`"
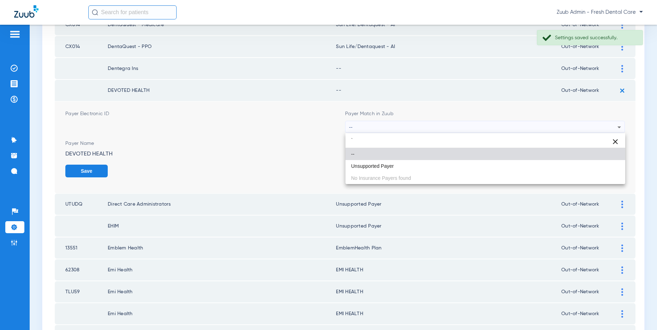
drag, startPoint x: 386, startPoint y: 168, endPoint x: 401, endPoint y: 166, distance: 15.0
click at [388, 168] on span "Unsupported Payer" at bounding box center [372, 165] width 43 height 5
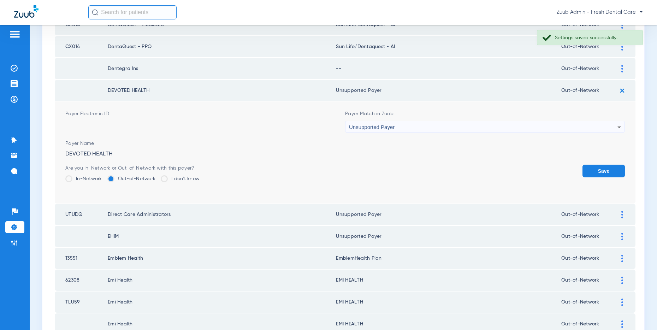
click at [599, 169] on button "Save" at bounding box center [603, 170] width 42 height 13
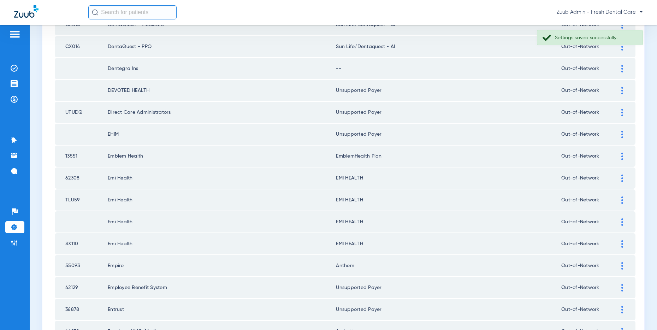
click at [620, 70] on div at bounding box center [622, 68] width 12 height 7
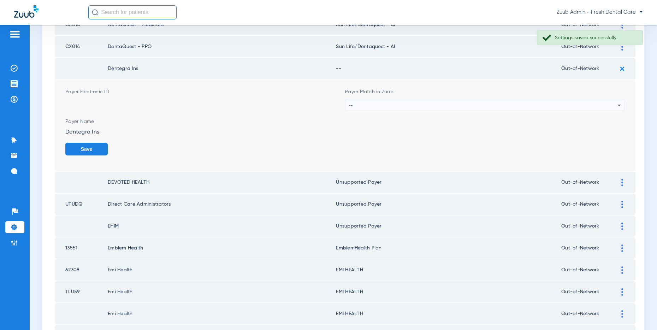
click at [397, 104] on div "--" at bounding box center [483, 105] width 268 height 12
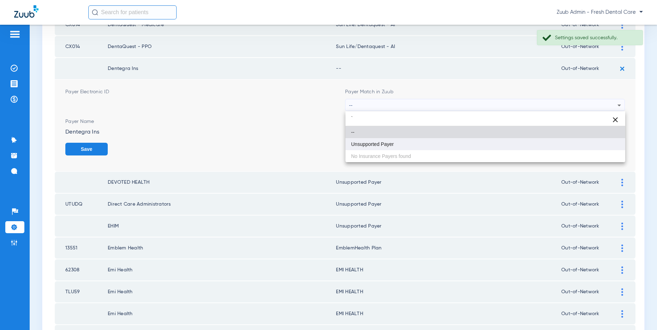
type input "`"
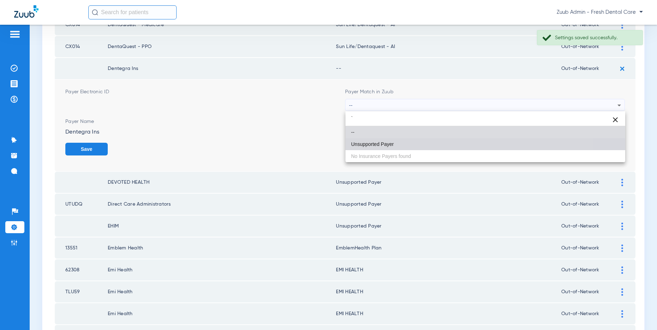
click at [384, 138] on mat-option "Unsupported Payer" at bounding box center [485, 144] width 280 height 12
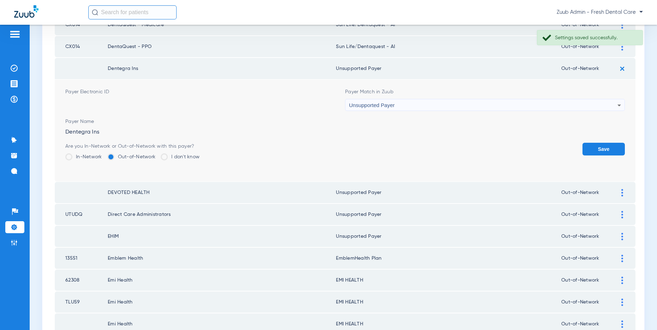
click at [597, 144] on button "Save" at bounding box center [603, 149] width 42 height 13
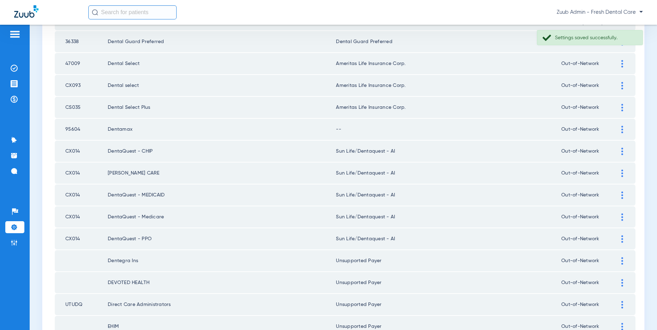
scroll to position [123, 0]
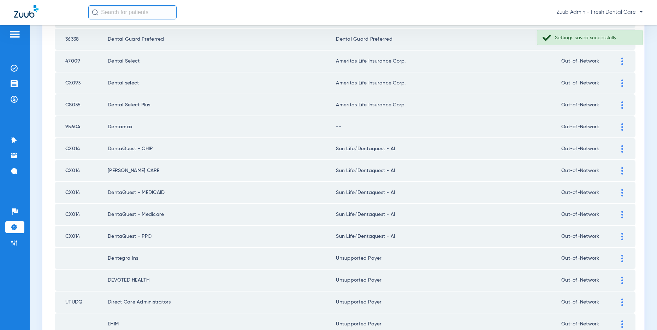
drag, startPoint x: 620, startPoint y: 125, endPoint x: 587, endPoint y: 122, distance: 32.9
click at [617, 125] on div at bounding box center [622, 126] width 12 height 7
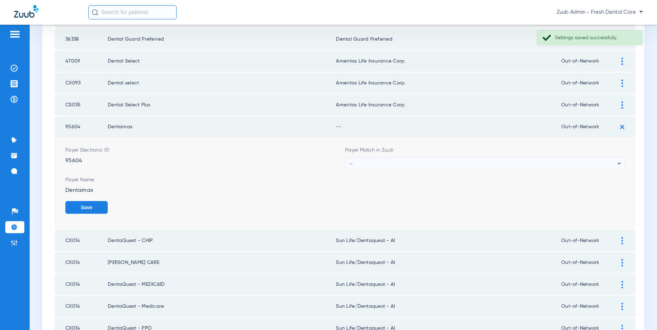
click at [489, 161] on div "--" at bounding box center [483, 163] width 268 height 12
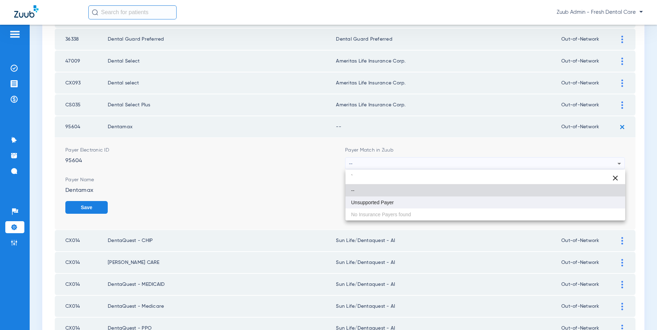
type input "`"
drag, startPoint x: 405, startPoint y: 203, endPoint x: 425, endPoint y: 200, distance: 20.7
click at [408, 201] on mat-option "Unsupported Payer" at bounding box center [485, 202] width 280 height 12
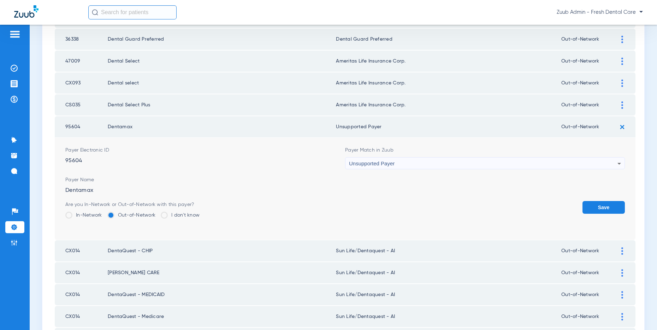
drag, startPoint x: 598, startPoint y: 206, endPoint x: 546, endPoint y: 174, distance: 61.4
click at [585, 201] on button "Save" at bounding box center [603, 207] width 42 height 13
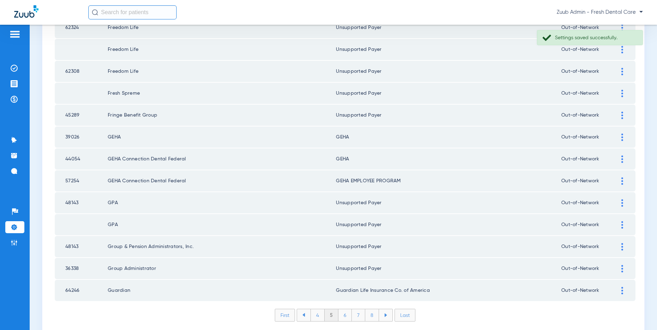
scroll to position [946, 0]
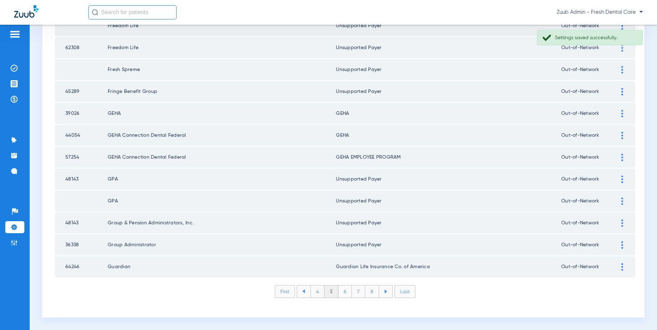
click at [317, 290] on li "4" at bounding box center [317, 291] width 14 height 12
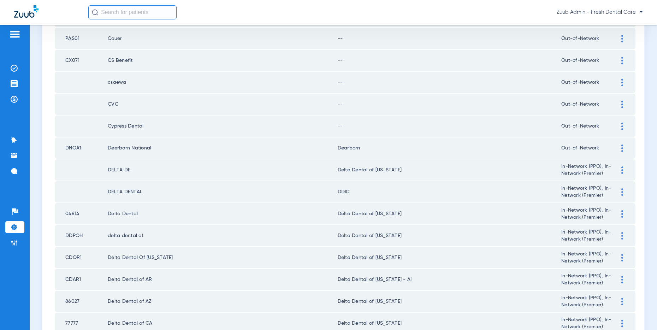
scroll to position [123, 0]
click at [623, 125] on div at bounding box center [622, 126] width 12 height 7
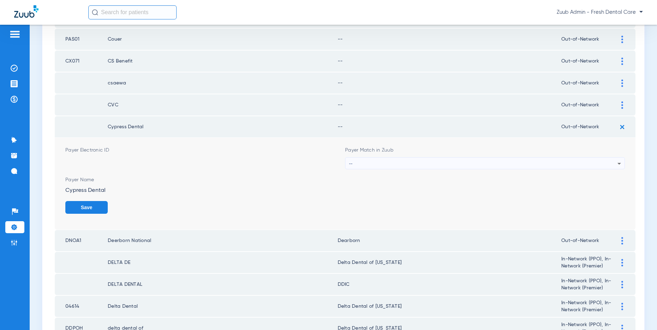
click at [513, 162] on div "--" at bounding box center [483, 163] width 268 height 12
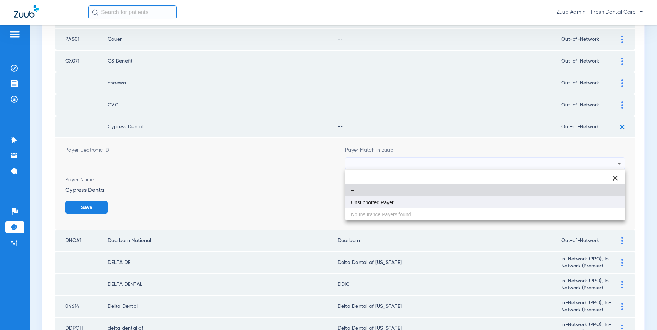
type input "`"
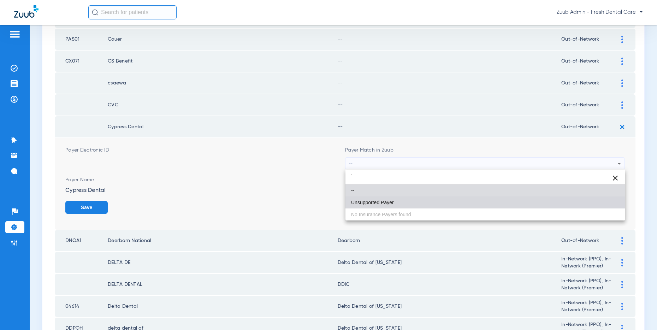
click at [408, 204] on mat-option "Unsupported Payer" at bounding box center [485, 202] width 280 height 12
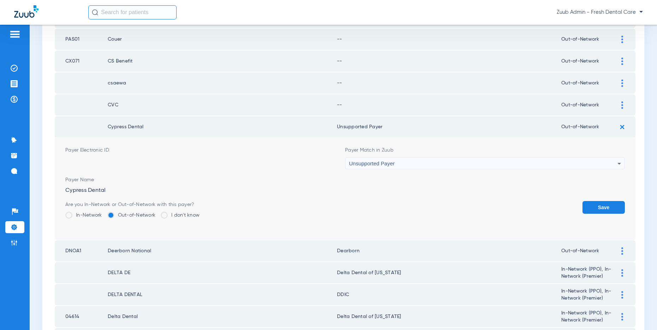
drag, startPoint x: 598, startPoint y: 201, endPoint x: 607, endPoint y: 156, distance: 45.4
click at [599, 199] on form "Payer Electronic ID Payer Match in Zuub Unsupported Payer Payer Name Cypress De…" at bounding box center [344, 189] width 559 height 102
drag, startPoint x: 597, startPoint y: 205, endPoint x: 522, endPoint y: 180, distance: 79.4
click at [568, 193] on form "Payer Electronic ID Payer Match in Zuub Unsupported Payer Payer Name Cypress De…" at bounding box center [344, 189] width 559 height 102
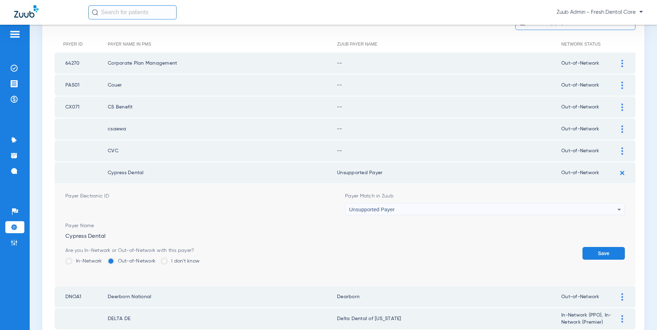
scroll to position [62, 0]
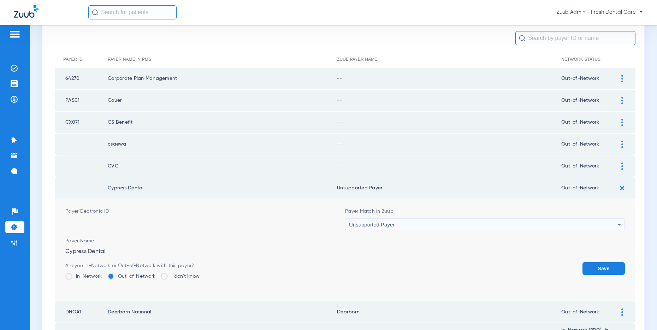
drag, startPoint x: 606, startPoint y: 265, endPoint x: 595, endPoint y: 264, distance: 11.7
click at [606, 265] on button "Save" at bounding box center [603, 268] width 42 height 13
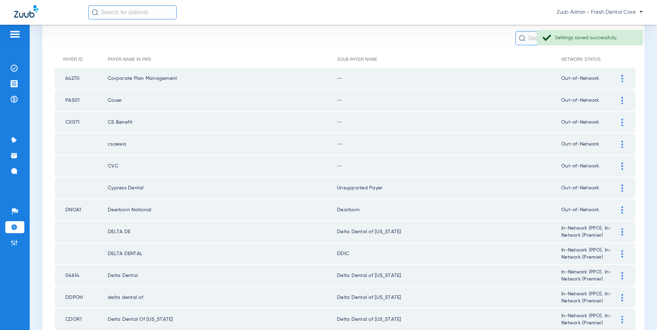
drag, startPoint x: 621, startPoint y: 164, endPoint x: 442, endPoint y: 165, distance: 179.0
click at [621, 164] on img at bounding box center [622, 165] width 2 height 7
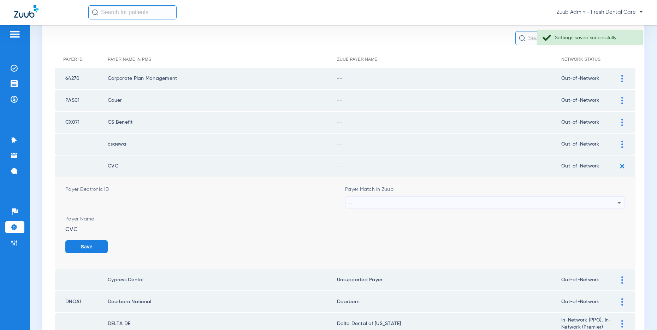
click at [413, 197] on div "--" at bounding box center [483, 203] width 268 height 12
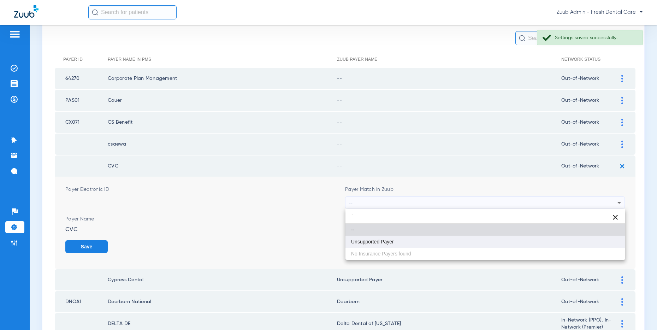
type input "`"
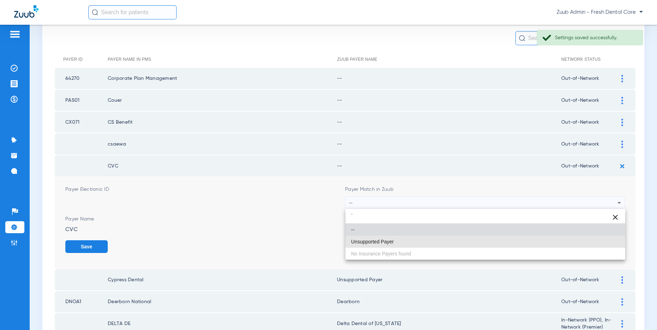
drag, startPoint x: 374, startPoint y: 238, endPoint x: 436, endPoint y: 239, distance: 62.1
click at [375, 238] on mat-option "Unsupported Payer" at bounding box center [485, 241] width 280 height 12
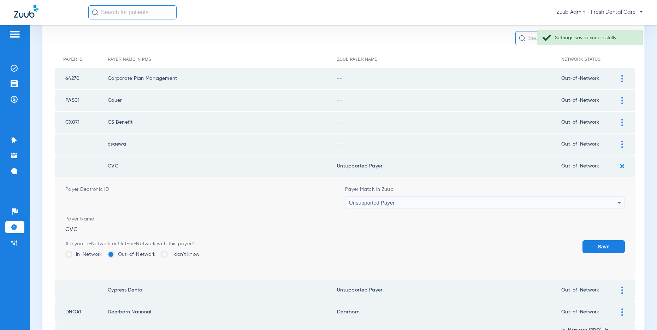
drag, startPoint x: 604, startPoint y: 242, endPoint x: 604, endPoint y: 219, distance: 22.6
click at [604, 242] on button "Save" at bounding box center [603, 246] width 42 height 13
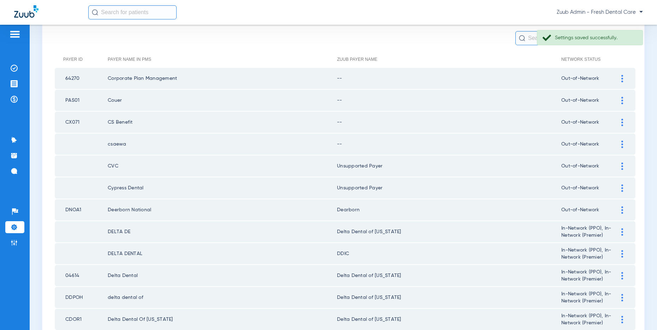
click at [620, 145] on div at bounding box center [622, 143] width 12 height 7
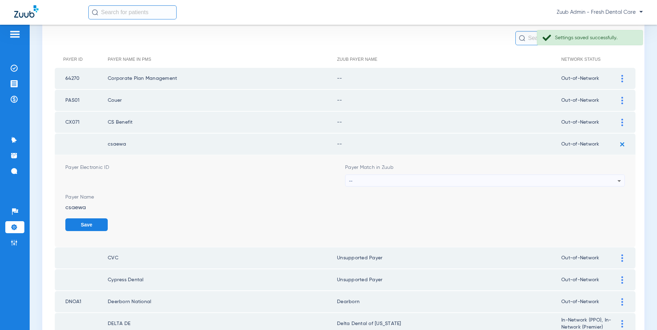
click at [376, 177] on div "--" at bounding box center [483, 181] width 268 height 12
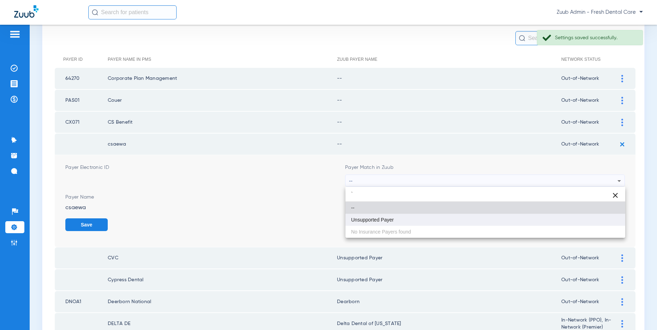
type input "`"
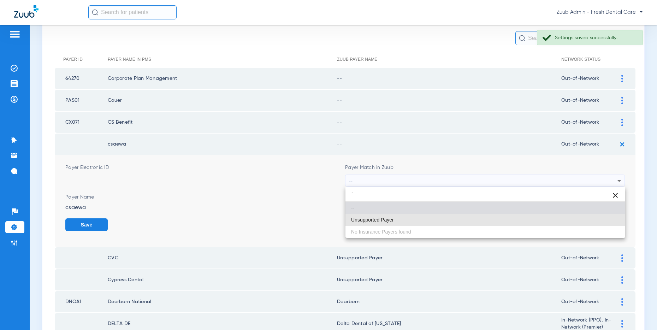
drag, startPoint x: 372, startPoint y: 218, endPoint x: 377, endPoint y: 215, distance: 5.9
click at [376, 216] on mat-option "Unsupported Payer" at bounding box center [485, 220] width 280 height 12
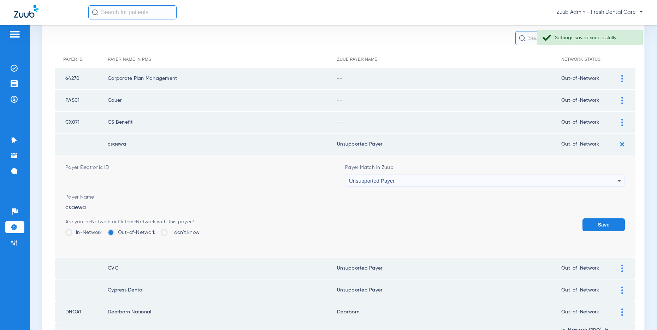
click at [597, 222] on button "Save" at bounding box center [603, 224] width 42 height 13
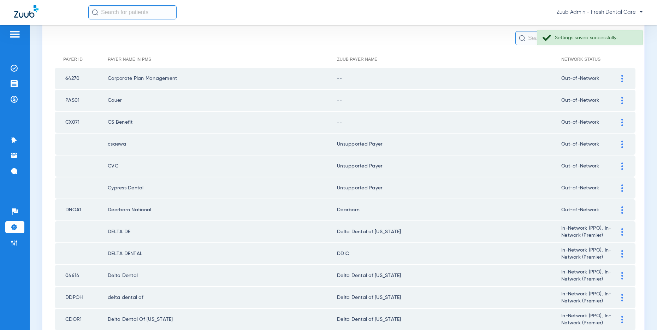
click at [621, 122] on img at bounding box center [622, 122] width 2 height 7
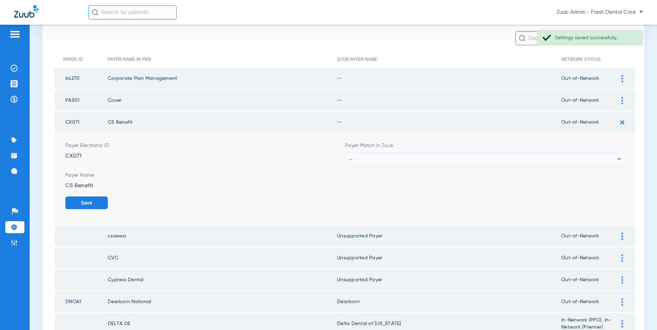
click at [399, 158] on div "--" at bounding box center [483, 159] width 268 height 12
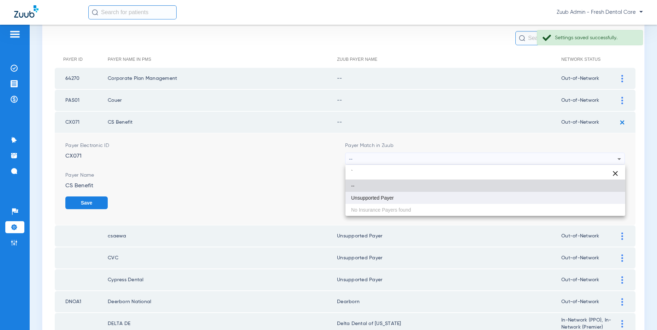
type input "`"
click at [380, 193] on mat-option "Unsupported Payer" at bounding box center [485, 198] width 280 height 12
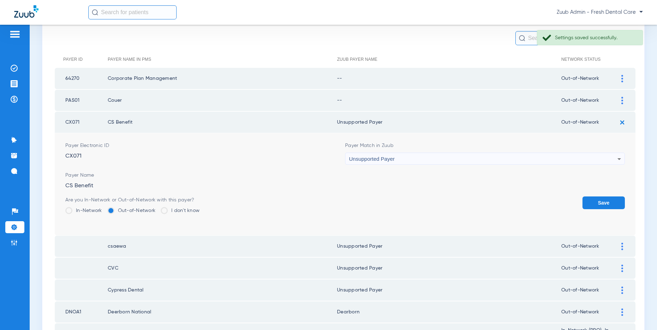
click at [594, 199] on button "Save" at bounding box center [603, 202] width 42 height 13
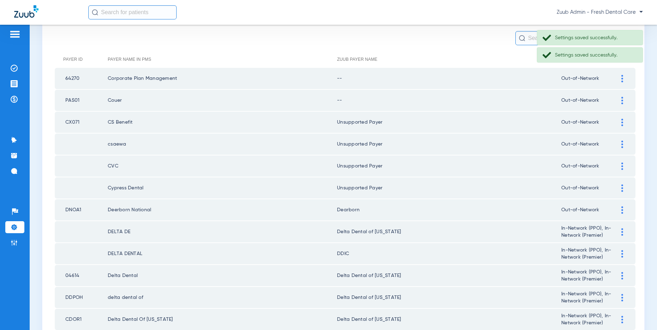
click at [621, 99] on img at bounding box center [622, 100] width 2 height 7
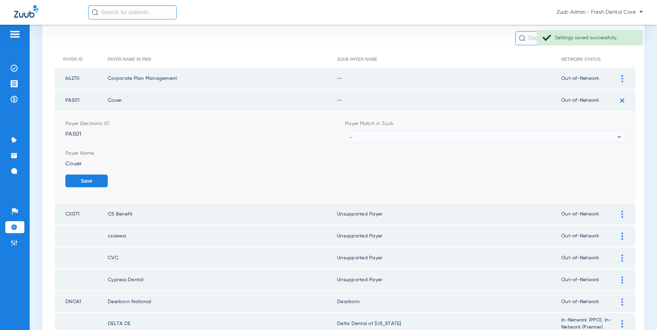
click at [403, 137] on div "--" at bounding box center [483, 137] width 268 height 12
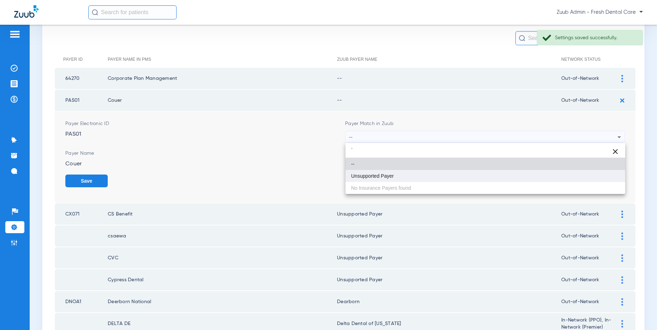
type input "`"
drag, startPoint x: 389, startPoint y: 174, endPoint x: 469, endPoint y: 162, distance: 80.9
click at [389, 174] on span "Unsupported Payer" at bounding box center [372, 175] width 43 height 5
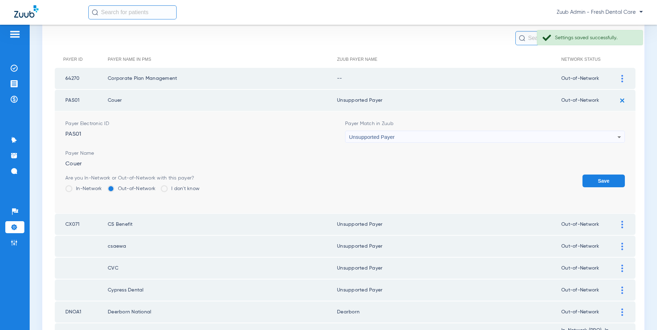
drag, startPoint x: 607, startPoint y: 180, endPoint x: 610, endPoint y: 98, distance: 82.7
click at [600, 173] on form "Payer Electronic ID PAS01 Payer Match in Zuub Unsupported Payer Payer Name Coue…" at bounding box center [344, 162] width 559 height 102
drag, startPoint x: 593, startPoint y: 175, endPoint x: 589, endPoint y: 175, distance: 4.2
click at [593, 175] on button "Save" at bounding box center [603, 180] width 42 height 13
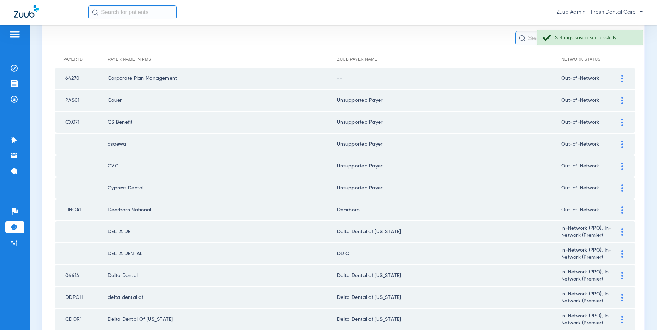
click at [622, 79] on img at bounding box center [622, 78] width 2 height 7
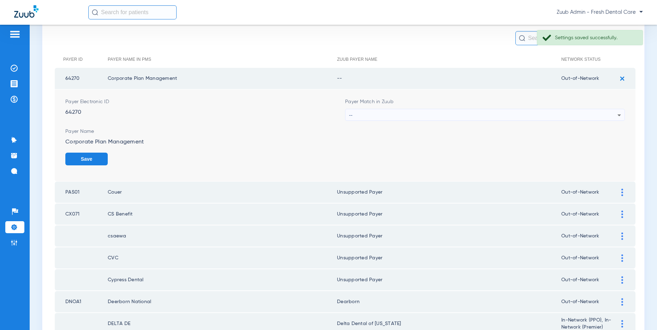
click at [410, 113] on div "--" at bounding box center [483, 115] width 268 height 12
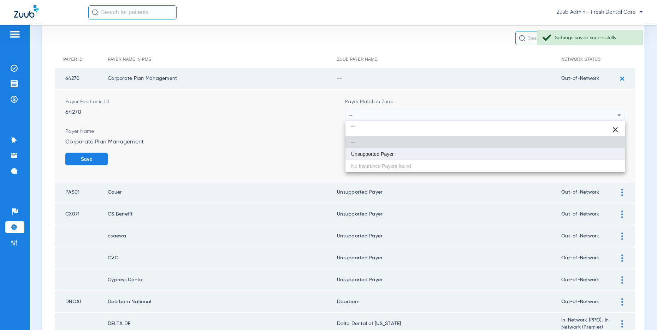
type input "``"
drag, startPoint x: 391, startPoint y: 152, endPoint x: 429, endPoint y: 152, distance: 37.1
click at [392, 152] on span "Unsupported Payer" at bounding box center [372, 153] width 43 height 5
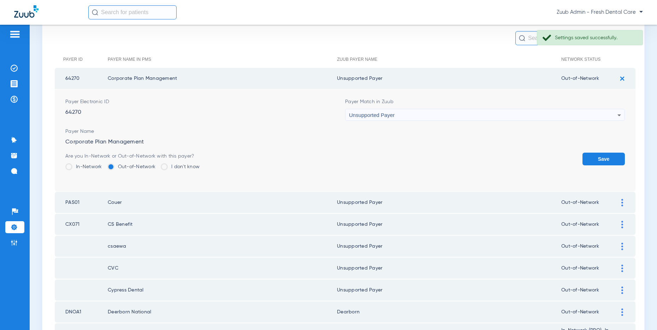
click at [612, 158] on td "Payer Electronic ID 64270 Payer Match in Zuub Unsupported Payer Payer Name Corp…" at bounding box center [345, 140] width 580 height 102
drag, startPoint x: 610, startPoint y: 158, endPoint x: 514, endPoint y: 157, distance: 95.7
click at [602, 158] on button "Save" at bounding box center [603, 158] width 42 height 13
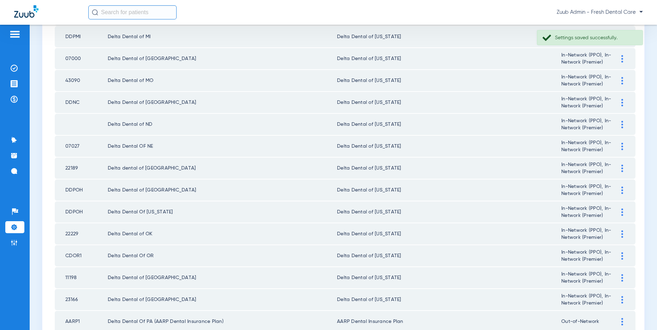
scroll to position [946, 0]
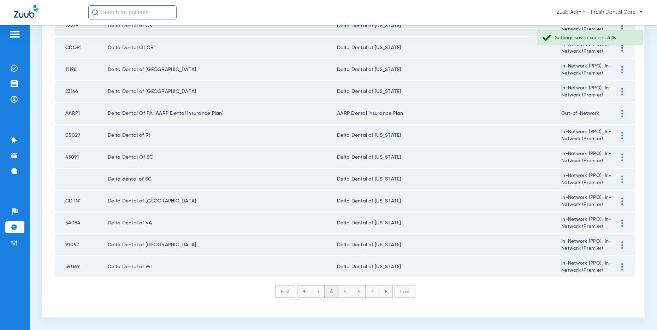
click at [316, 289] on li "3" at bounding box center [318, 291] width 14 height 12
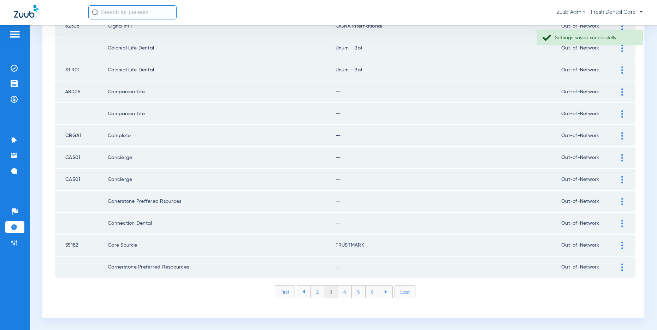
scroll to position [936, 0]
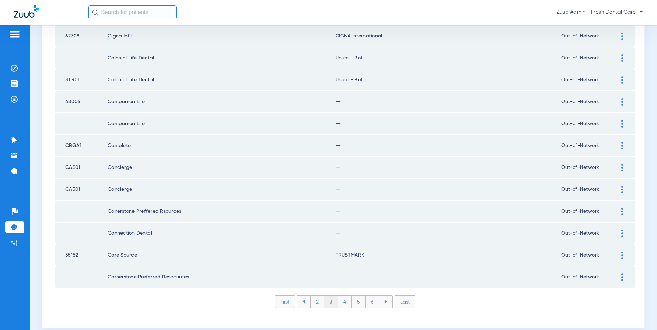
click at [622, 276] on img at bounding box center [622, 276] width 2 height 7
click at [424, 310] on div "--" at bounding box center [483, 313] width 268 height 12
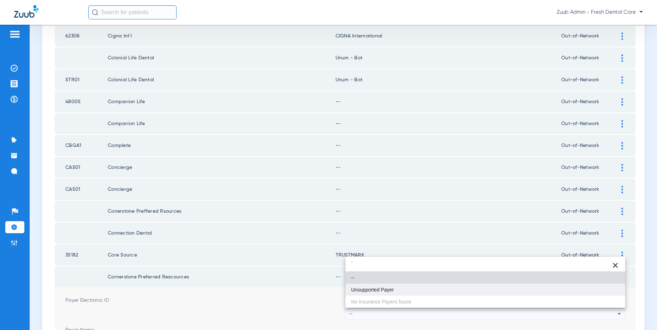
type input "`"
click at [380, 289] on span "Unsupported Payer" at bounding box center [372, 289] width 43 height 5
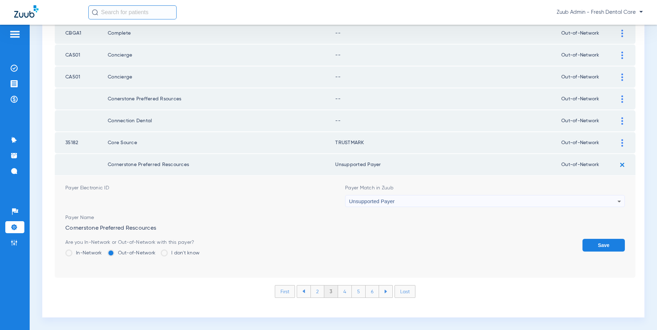
click at [593, 245] on button "Save" at bounding box center [603, 245] width 42 height 13
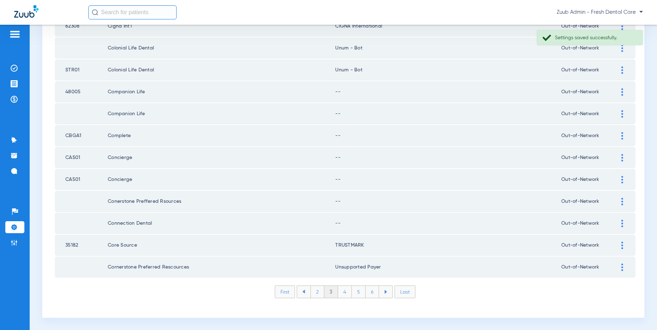
scroll to position [946, 0]
drag, startPoint x: 621, startPoint y: 222, endPoint x: 560, endPoint y: 221, distance: 61.1
click at [621, 222] on img at bounding box center [622, 222] width 2 height 7
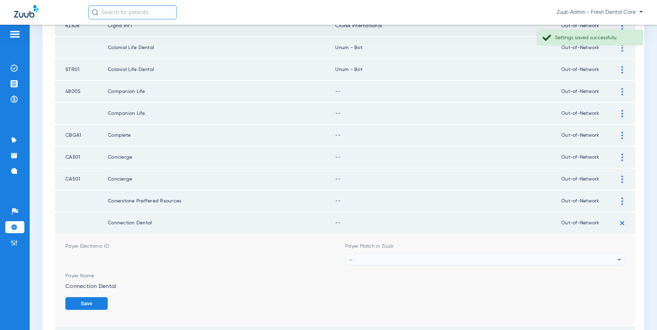
scroll to position [946, 0]
click at [406, 259] on div "--" at bounding box center [483, 260] width 268 height 12
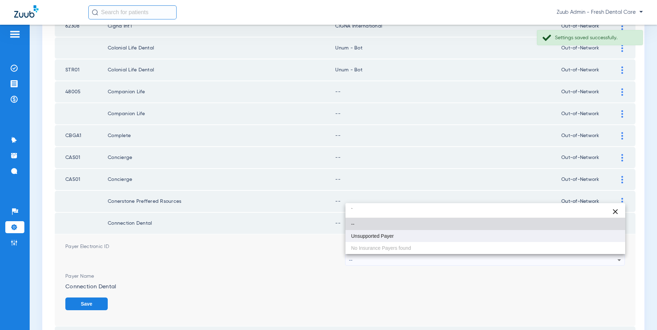
type input "`"
click at [382, 232] on mat-option "Unsupported Payer" at bounding box center [485, 236] width 280 height 12
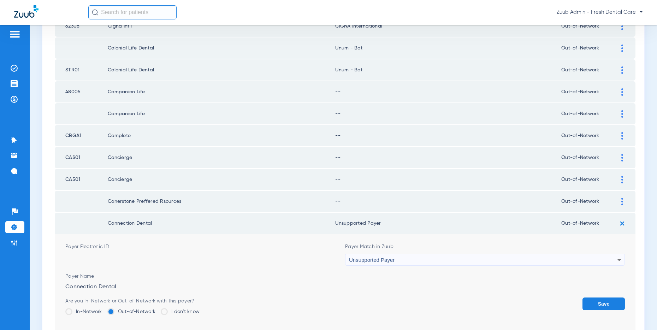
click at [609, 298] on button "Save" at bounding box center [603, 303] width 42 height 13
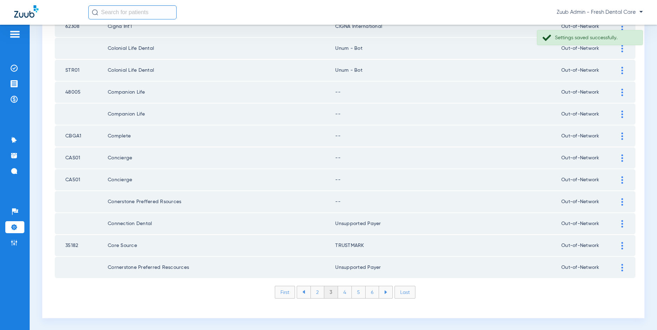
click at [620, 203] on div at bounding box center [622, 201] width 12 height 7
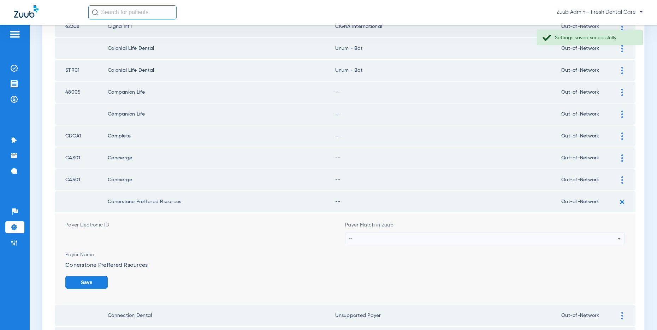
scroll to position [945, 0]
click at [393, 238] on div "--" at bounding box center [483, 239] width 268 height 12
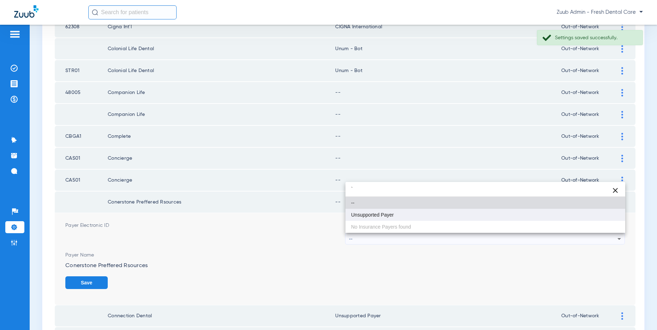
type input "`"
click at [377, 213] on span "Unsupported Payer" at bounding box center [372, 214] width 43 height 5
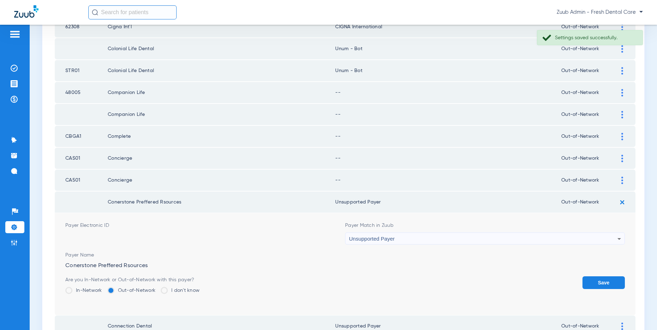
click at [597, 279] on button "Save" at bounding box center [603, 282] width 42 height 13
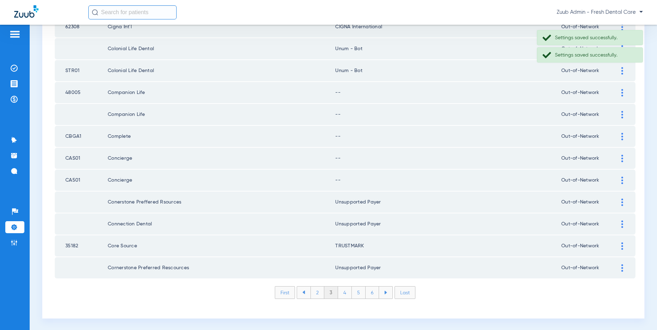
click at [622, 181] on img at bounding box center [622, 179] width 2 height 7
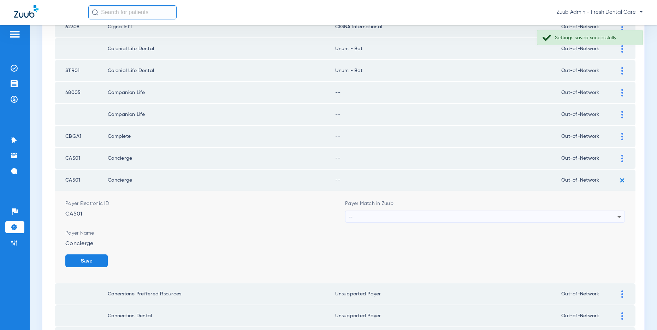
click at [388, 215] on div "--" at bounding box center [483, 217] width 268 height 12
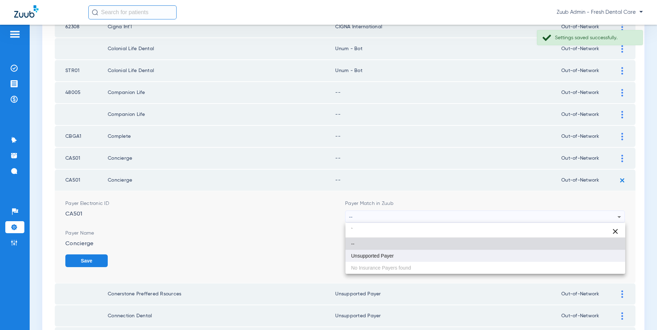
type input "`"
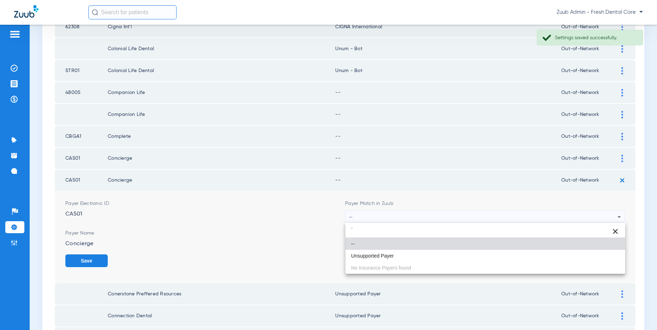
drag, startPoint x: 377, startPoint y: 255, endPoint x: 405, endPoint y: 251, distance: 28.8
click at [377, 254] on span "Unsupported Payer" at bounding box center [372, 255] width 43 height 5
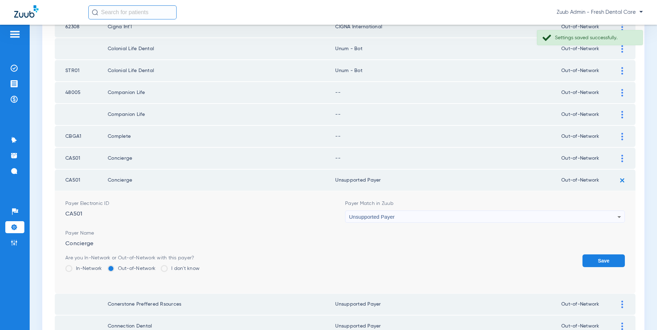
drag, startPoint x: 599, startPoint y: 260, endPoint x: 573, endPoint y: 254, distance: 27.1
click at [599, 260] on button "Save" at bounding box center [603, 260] width 42 height 13
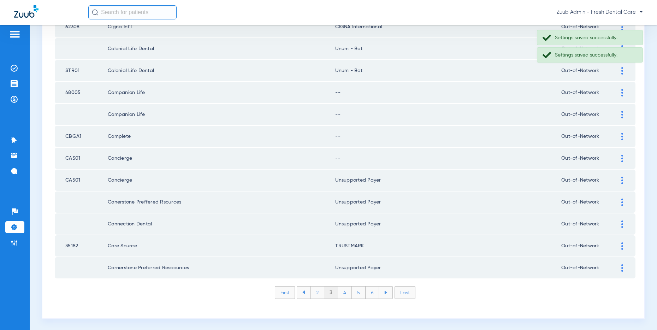
click at [619, 158] on div at bounding box center [622, 158] width 12 height 7
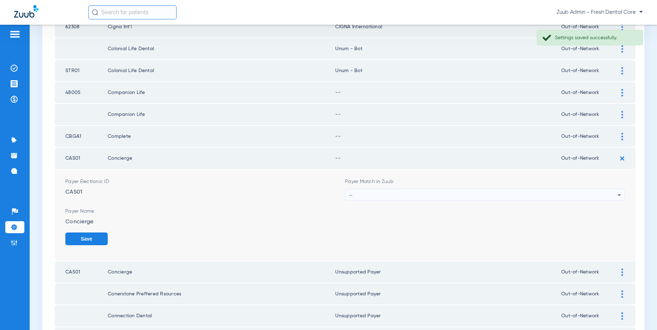
click at [457, 195] on div "--" at bounding box center [483, 195] width 268 height 12
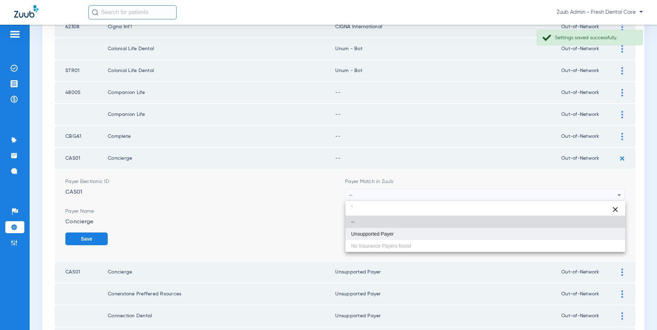
type input "`"
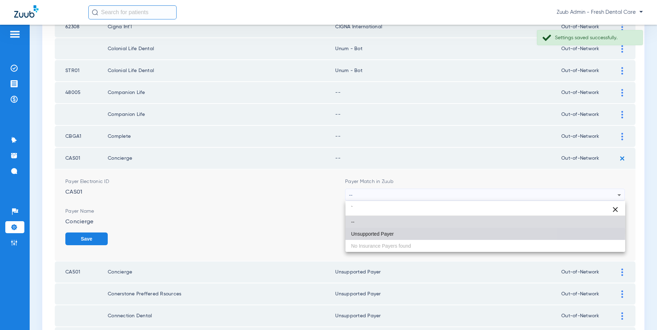
click at [411, 231] on mat-option "Unsupported Payer" at bounding box center [485, 234] width 280 height 12
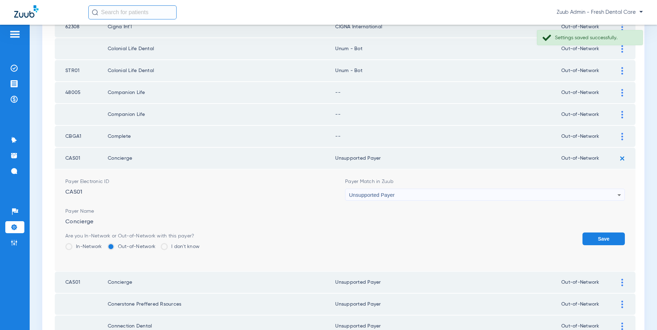
drag, startPoint x: 596, startPoint y: 238, endPoint x: 604, endPoint y: 170, distance: 68.6
click at [595, 234] on button "Save" at bounding box center [603, 238] width 42 height 13
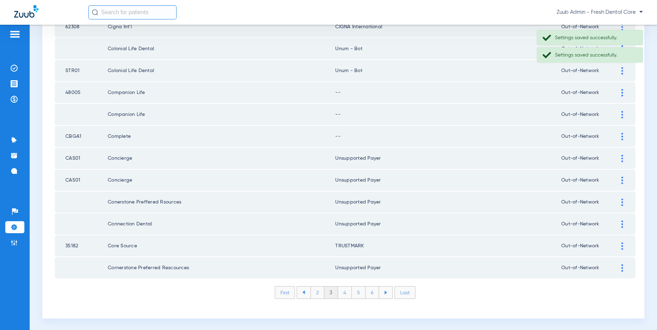
click at [616, 134] on div at bounding box center [622, 136] width 12 height 7
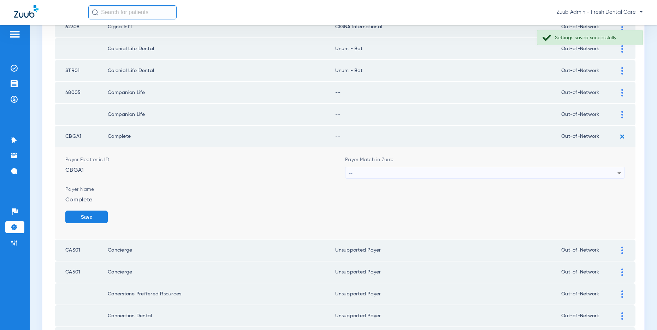
click at [385, 172] on div "--" at bounding box center [483, 173] width 268 height 12
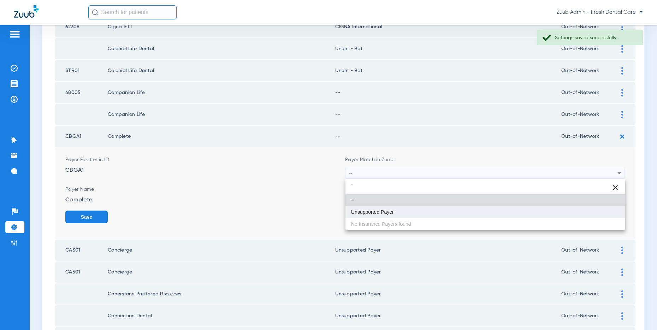
type input "`"
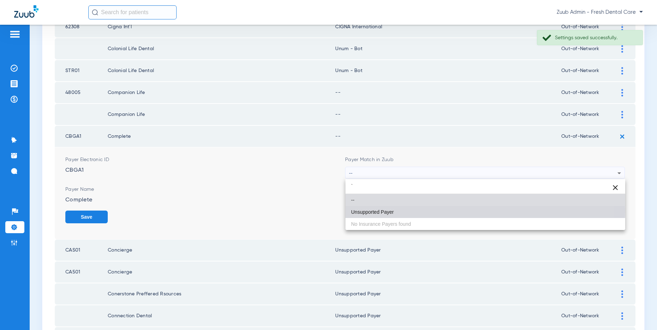
click at [395, 210] on mat-option "Unsupported Payer" at bounding box center [485, 212] width 280 height 12
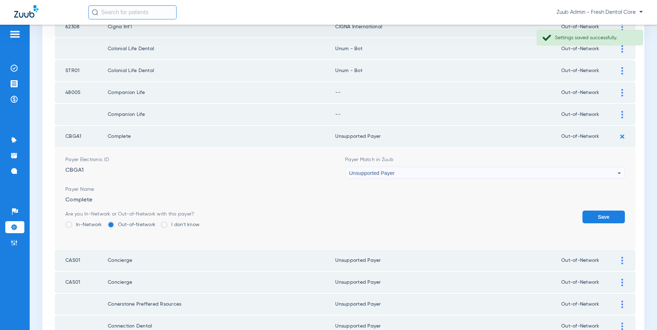
drag, startPoint x: 601, startPoint y: 217, endPoint x: 605, endPoint y: 143, distance: 73.5
click at [599, 213] on button "Save" at bounding box center [603, 216] width 42 height 13
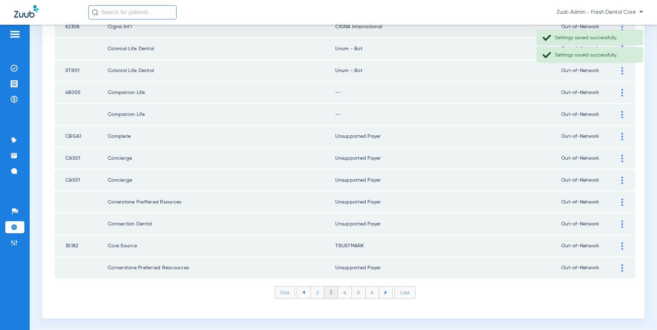
click at [619, 114] on div at bounding box center [622, 114] width 12 height 7
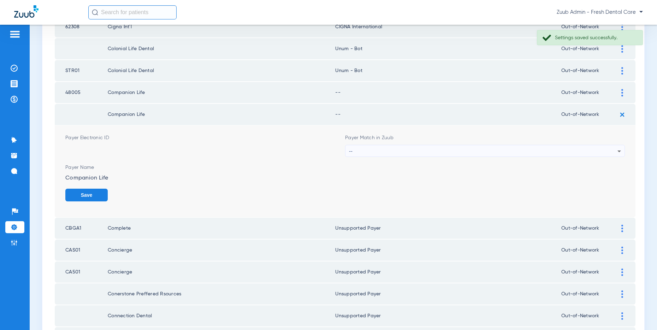
click at [428, 150] on div "--" at bounding box center [483, 151] width 268 height 12
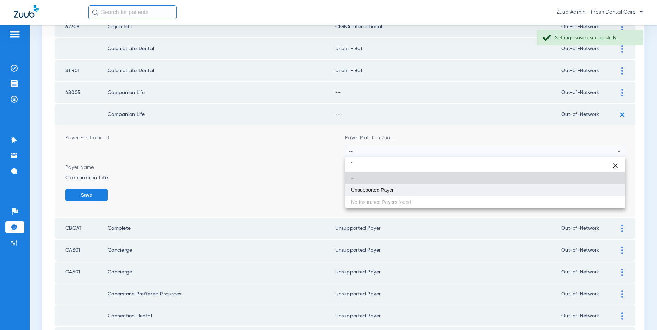
type input "`"
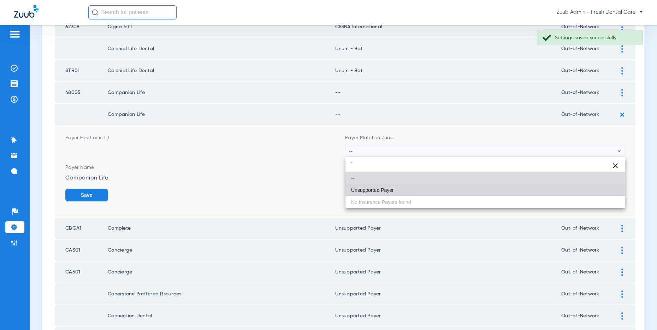
click at [402, 187] on mat-option "Unsupported Payer" at bounding box center [485, 190] width 280 height 12
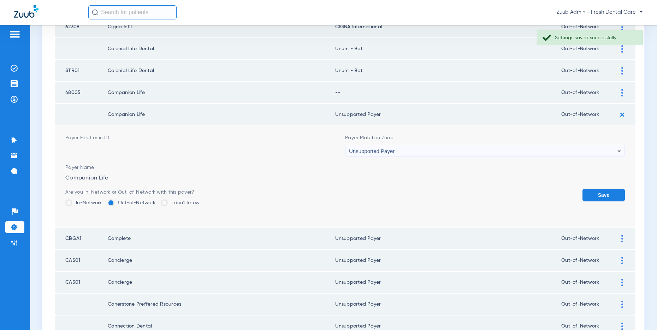
click at [609, 192] on button "Save" at bounding box center [603, 194] width 42 height 13
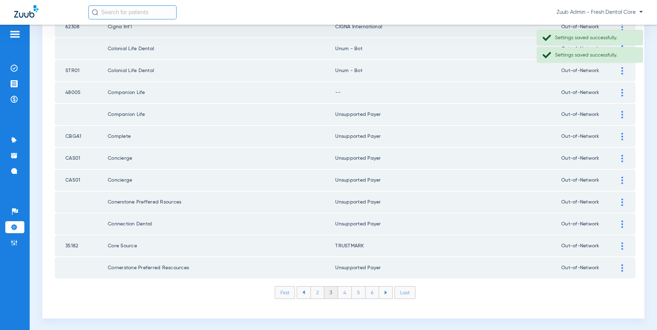
click at [621, 89] on img at bounding box center [622, 92] width 2 height 7
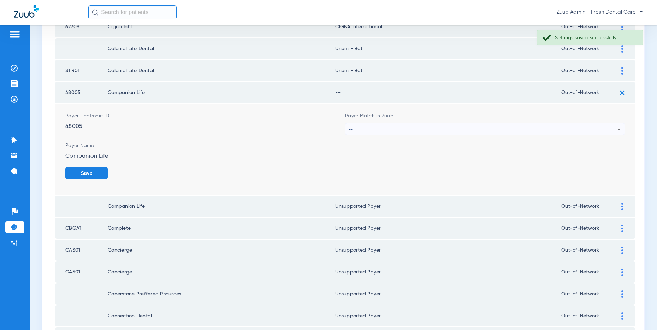
click at [391, 125] on div "--" at bounding box center [483, 129] width 268 height 12
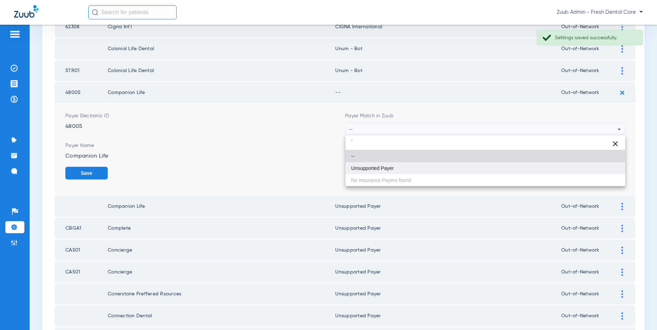
type input "`"
drag, startPoint x: 371, startPoint y: 169, endPoint x: 437, endPoint y: 173, distance: 65.8
click at [372, 169] on span "Unsupported Payer" at bounding box center [372, 168] width 43 height 5
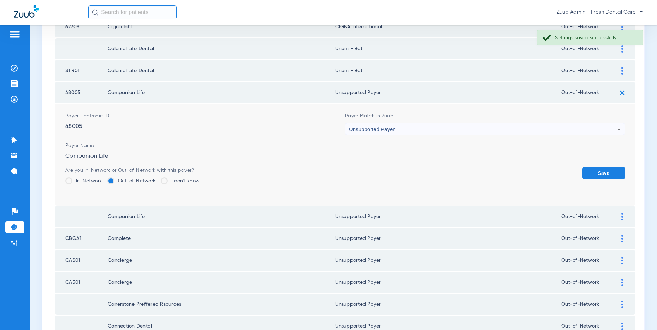
drag, startPoint x: 605, startPoint y: 172, endPoint x: 499, endPoint y: 169, distance: 105.9
click at [604, 172] on button "Save" at bounding box center [603, 173] width 42 height 13
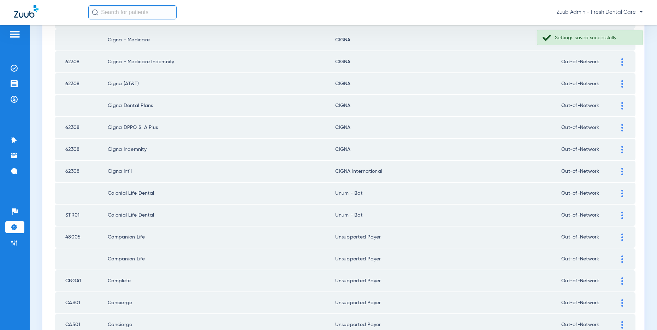
scroll to position [807, 0]
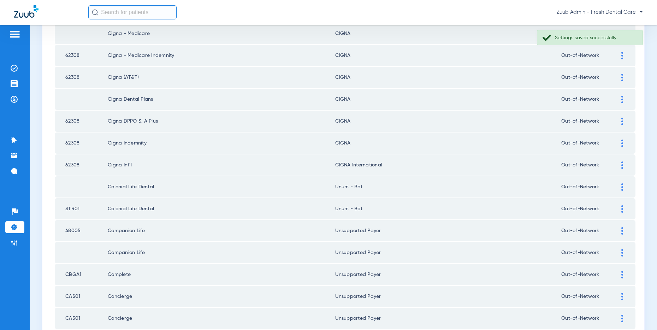
click at [621, 208] on img at bounding box center [622, 208] width 2 height 7
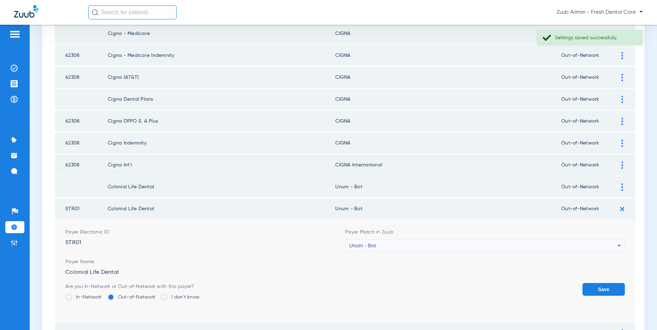
click at [389, 247] on div "Unum - Bot" at bounding box center [483, 245] width 268 height 12
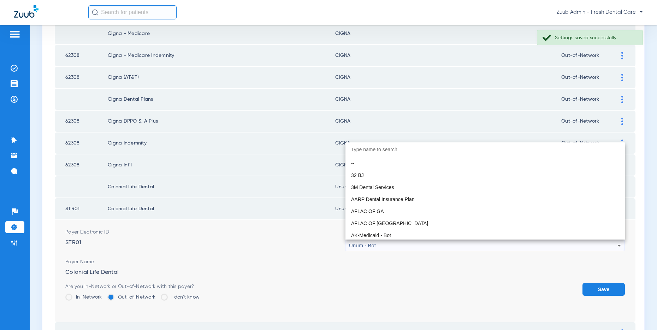
scroll to position [5667, 0]
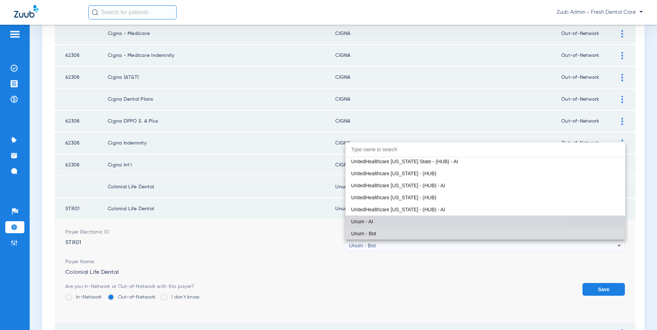
click at [372, 222] on span "Unum - AI" at bounding box center [362, 221] width 22 height 5
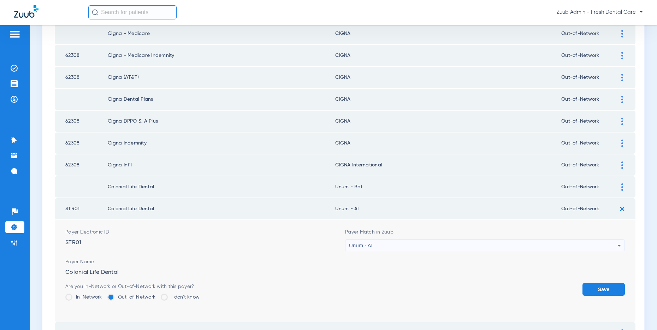
click at [601, 282] on form "Payer Electronic ID STR01 Payer Match in Zuub Unum - AI Payer Name Colonial Lif…" at bounding box center [344, 271] width 559 height 102
click at [599, 287] on button "Save" at bounding box center [603, 289] width 42 height 13
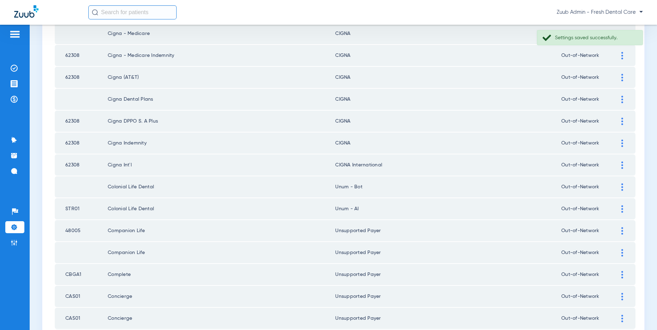
click at [621, 186] on img at bounding box center [622, 186] width 2 height 7
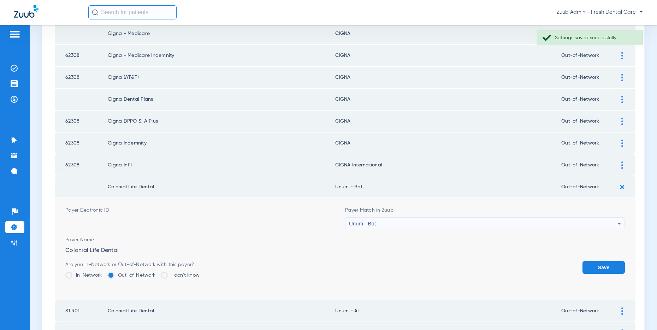
click at [443, 221] on div "Unum - Bot" at bounding box center [483, 223] width 268 height 12
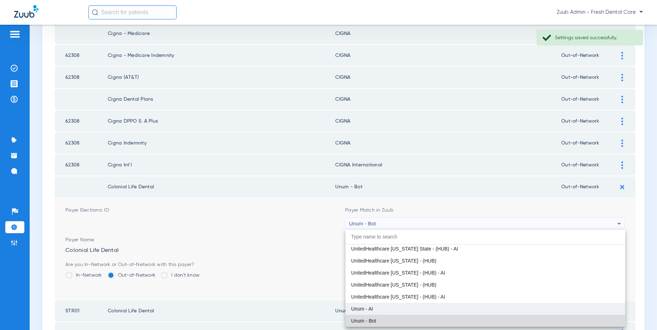
click at [379, 306] on mat-option "Unum - AI" at bounding box center [485, 309] width 280 height 12
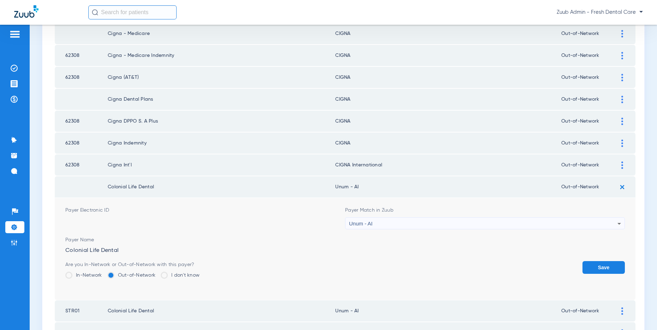
click at [597, 266] on button "Save" at bounding box center [603, 267] width 42 height 13
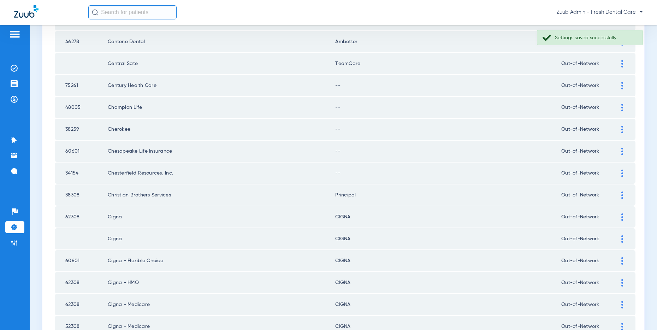
scroll to position [489, 0]
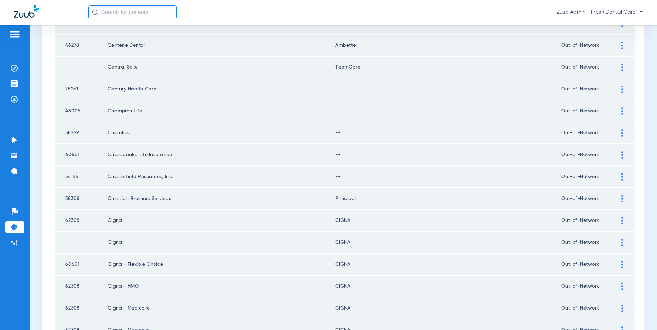
click at [621, 197] on img at bounding box center [622, 198] width 2 height 7
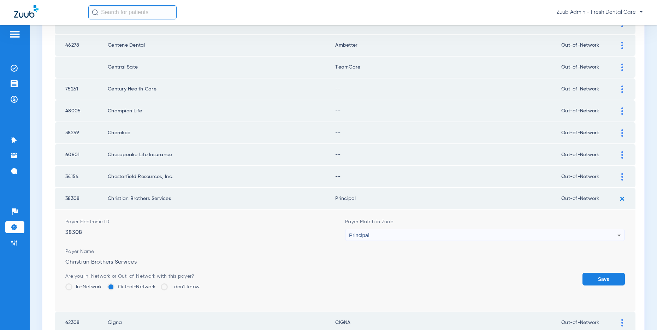
click at [529, 234] on div "Principal" at bounding box center [483, 235] width 268 height 12
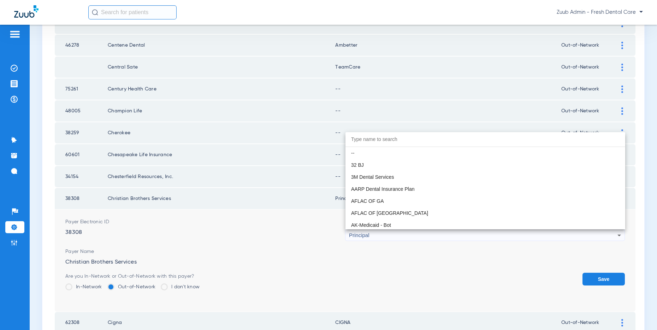
scroll to position [4046, 0]
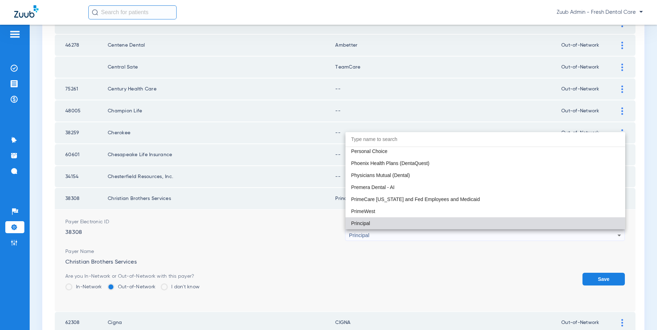
click at [469, 100] on div at bounding box center [328, 165] width 657 height 330
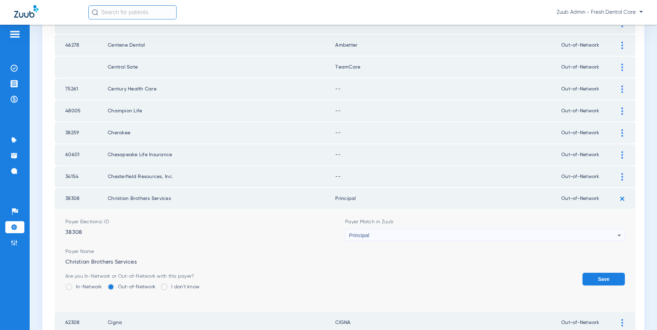
click at [594, 276] on button "Save" at bounding box center [603, 279] width 42 height 13
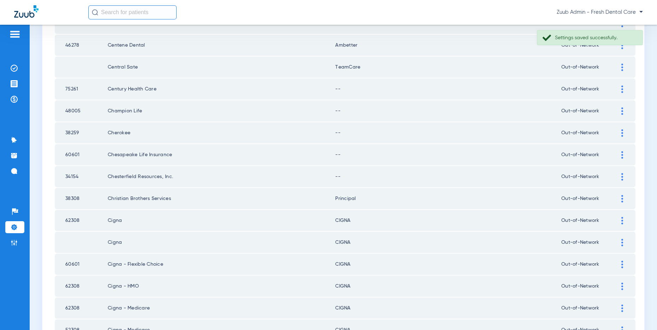
click at [622, 175] on img at bounding box center [622, 176] width 2 height 7
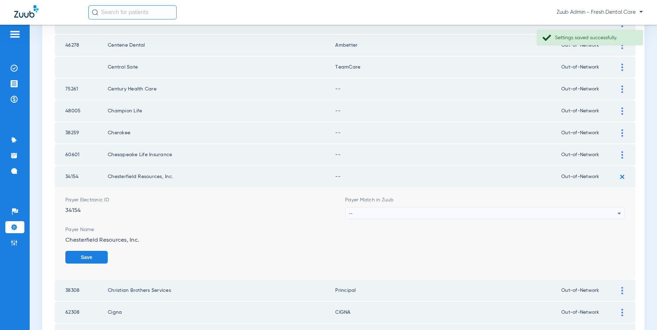
click at [438, 212] on div "--" at bounding box center [483, 213] width 268 height 12
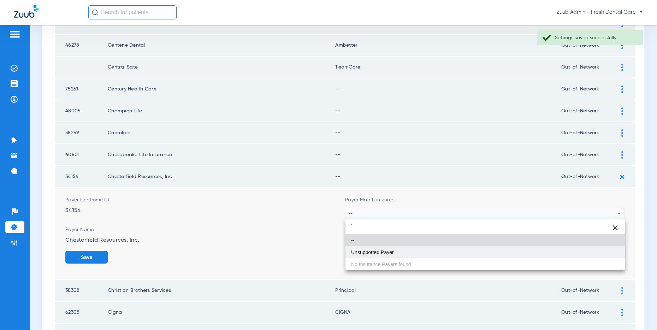
type input "`"
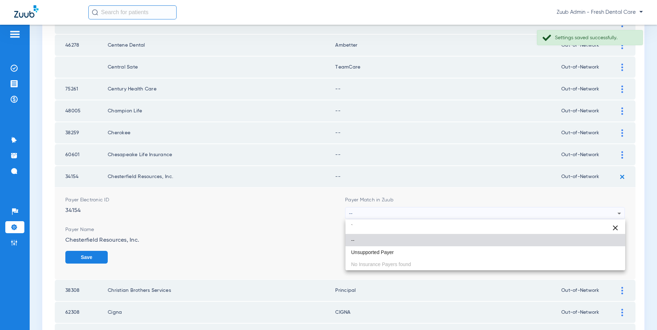
drag, startPoint x: 389, startPoint y: 253, endPoint x: 392, endPoint y: 251, distance: 3.9
click at [391, 251] on span "Unsupported Payer" at bounding box center [372, 252] width 43 height 5
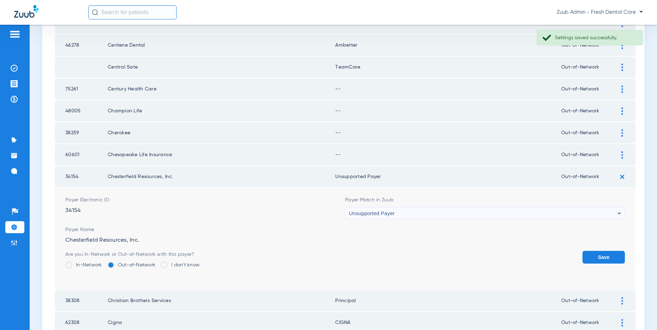
click at [591, 253] on button "Save" at bounding box center [603, 257] width 42 height 13
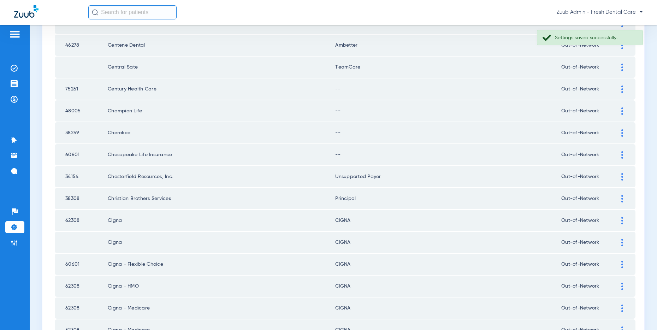
click at [623, 153] on div at bounding box center [622, 154] width 12 height 7
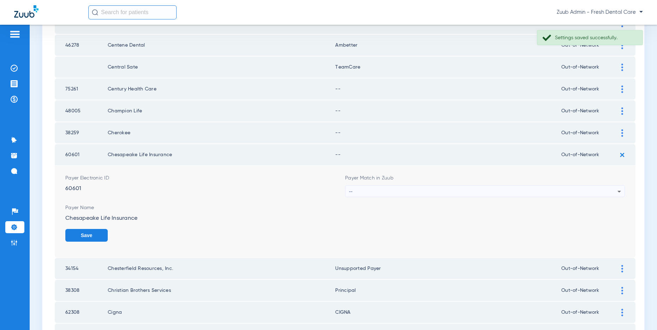
click at [423, 187] on div "--" at bounding box center [483, 191] width 268 height 12
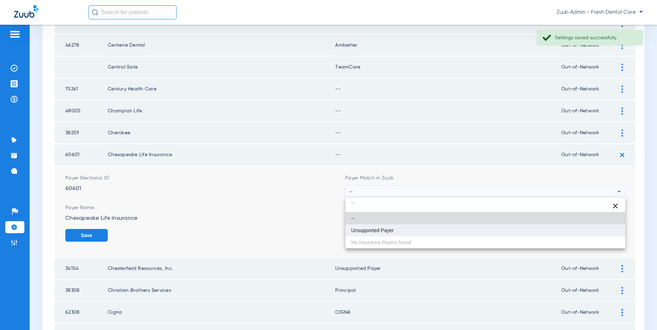
type input "``"
drag, startPoint x: 378, startPoint y: 229, endPoint x: 433, endPoint y: 221, distance: 55.0
click at [380, 229] on span "Unsupported Payer" at bounding box center [372, 230] width 43 height 5
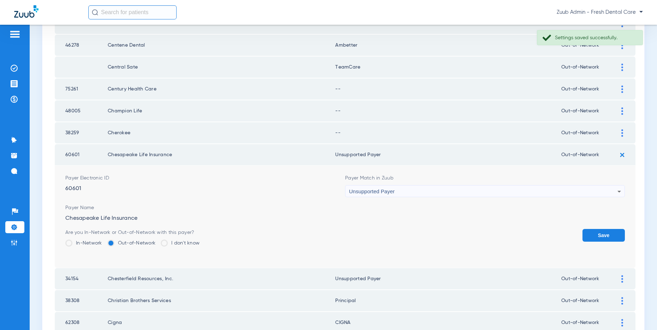
click at [601, 234] on button "Save" at bounding box center [603, 235] width 42 height 13
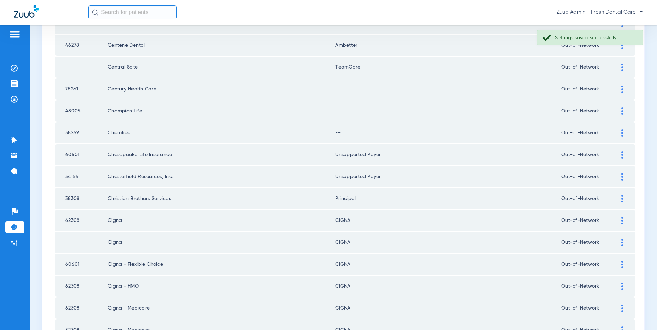
click at [620, 131] on div at bounding box center [622, 132] width 12 height 7
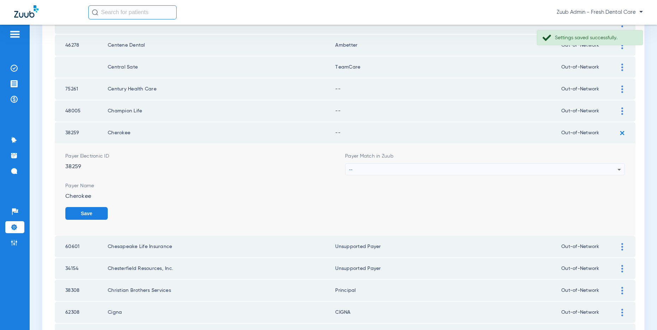
click at [396, 166] on div "--" at bounding box center [483, 169] width 268 height 12
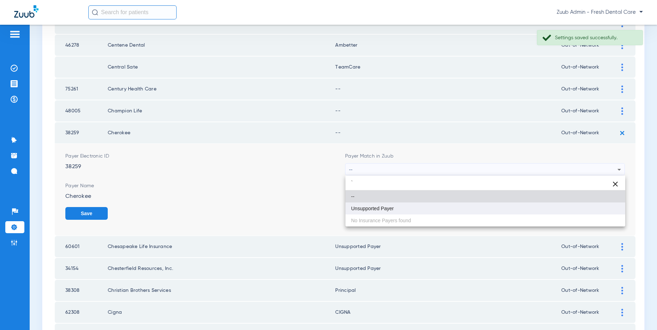
type input "`"
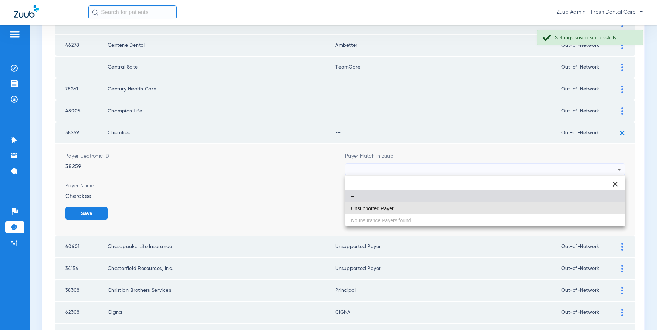
drag, startPoint x: 382, startPoint y: 206, endPoint x: 380, endPoint y: 200, distance: 6.7
click at [383, 206] on span "Unsupported Payer" at bounding box center [372, 208] width 43 height 5
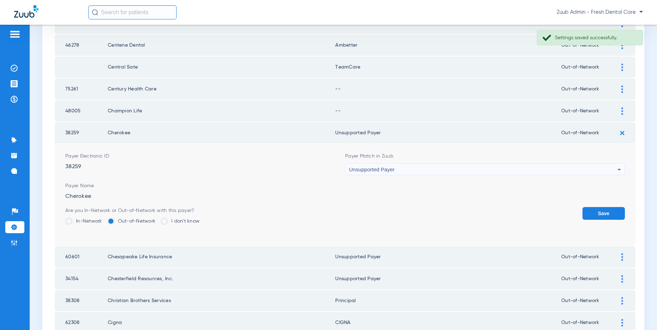
click at [608, 213] on button "Save" at bounding box center [603, 213] width 42 height 13
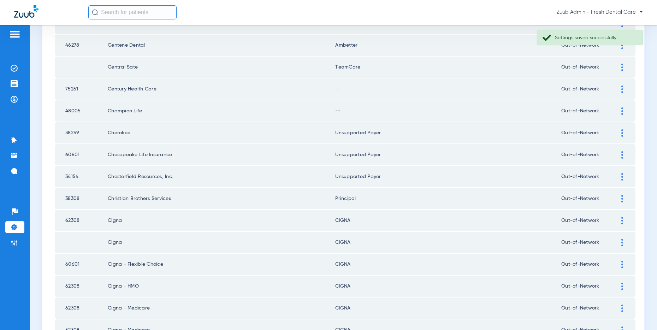
drag, startPoint x: 622, startPoint y: 110, endPoint x: 502, endPoint y: 68, distance: 126.9
click at [622, 110] on img at bounding box center [622, 110] width 2 height 7
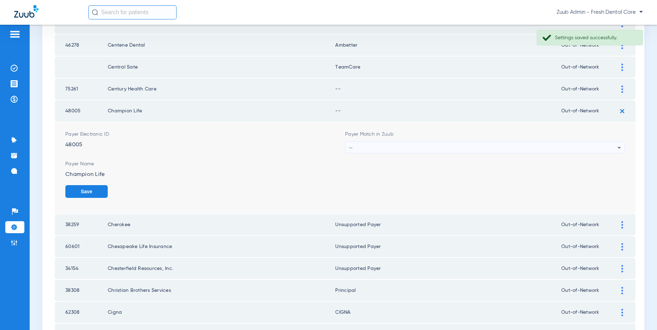
click at [373, 144] on div "--" at bounding box center [483, 148] width 268 height 12
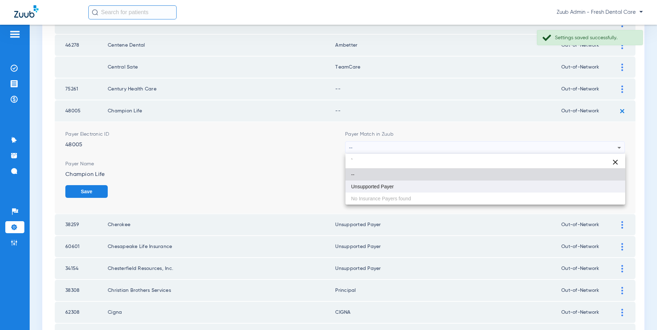
type input "`"
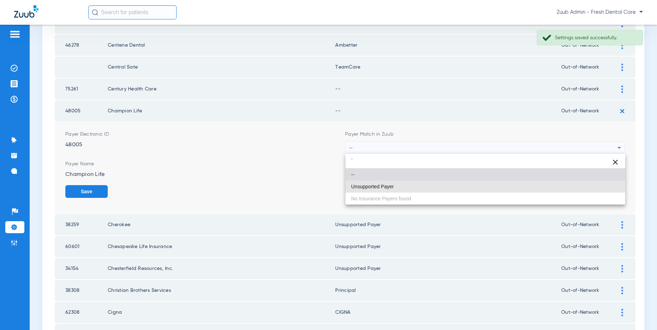
drag, startPoint x: 365, startPoint y: 187, endPoint x: 374, endPoint y: 182, distance: 10.5
click at [368, 186] on span "Unsupported Payer" at bounding box center [372, 186] width 43 height 5
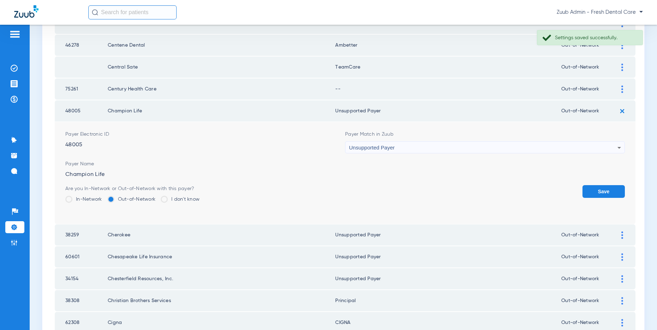
click at [594, 189] on button "Save" at bounding box center [603, 191] width 42 height 13
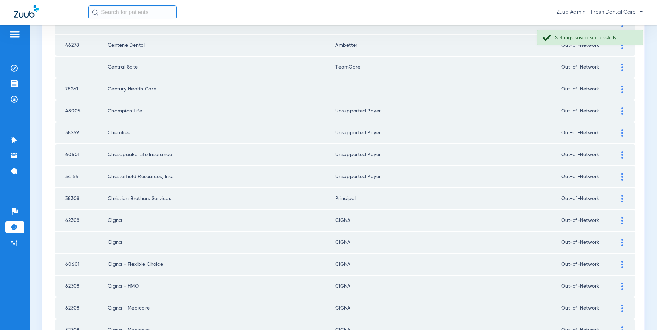
click at [622, 89] on img at bounding box center [622, 88] width 2 height 7
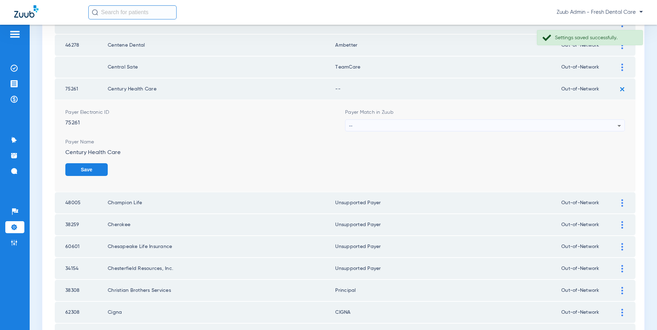
click at [430, 126] on div "--" at bounding box center [483, 126] width 268 height 12
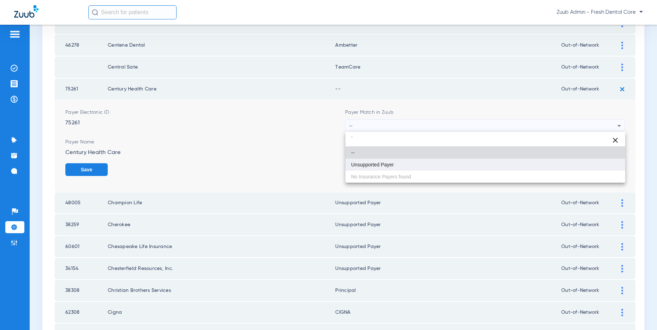
type input "`"
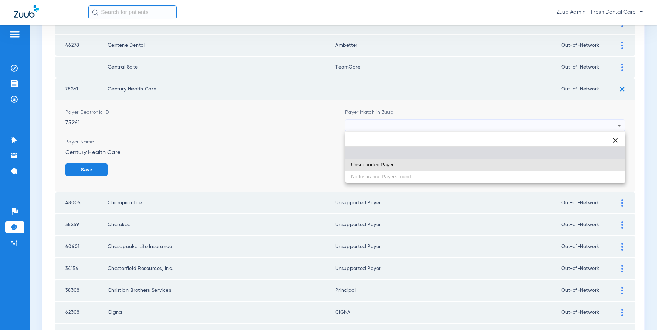
drag, startPoint x: 396, startPoint y: 164, endPoint x: 459, endPoint y: 170, distance: 63.5
click at [397, 164] on mat-option "Unsupported Payer" at bounding box center [485, 164] width 280 height 12
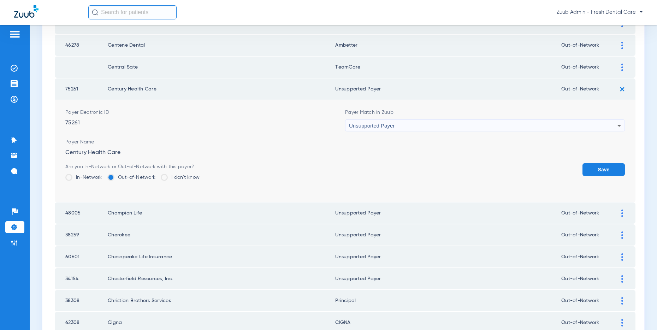
drag, startPoint x: 588, startPoint y: 164, endPoint x: 567, endPoint y: 164, distance: 21.5
click at [588, 164] on button "Save" at bounding box center [603, 169] width 42 height 13
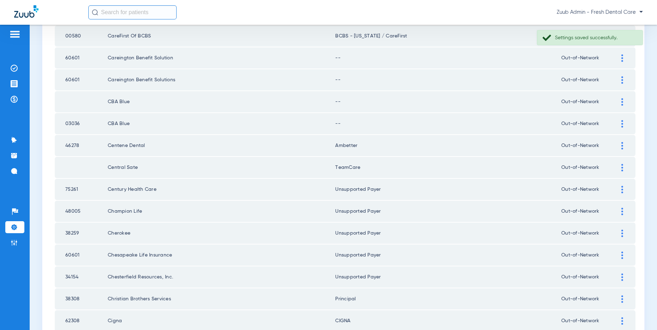
scroll to position [300, 0]
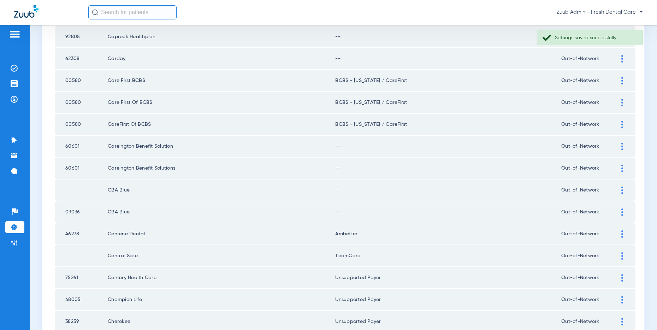
click at [619, 147] on div at bounding box center [622, 146] width 12 height 7
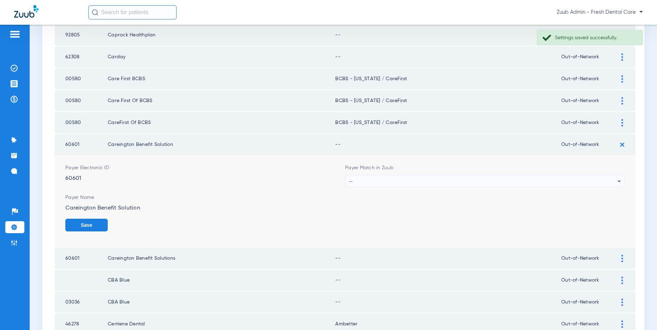
click at [521, 187] on form "Payer Electronic ID 60601 Payer Match in Zuub -- Payer Name Careington Benefit …" at bounding box center [344, 201] width 559 height 92
click at [514, 180] on div "--" at bounding box center [483, 179] width 268 height 12
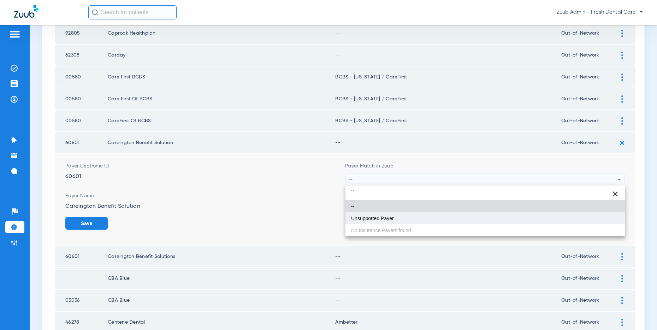
type input "``"
click at [446, 212] on mat-option "Unsupported Payer" at bounding box center [485, 218] width 280 height 12
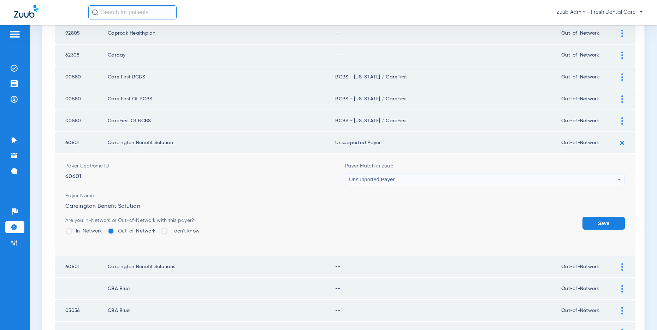
click at [601, 222] on button "Save" at bounding box center [603, 223] width 42 height 13
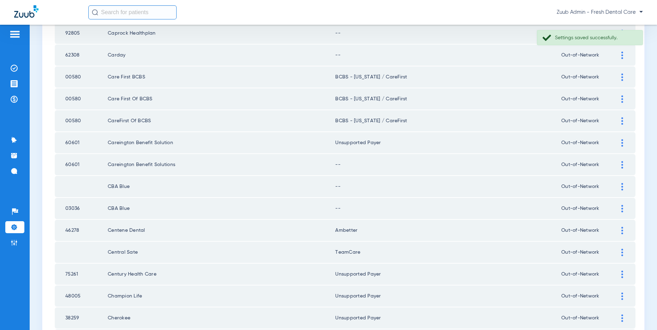
click at [619, 165] on div at bounding box center [622, 164] width 12 height 7
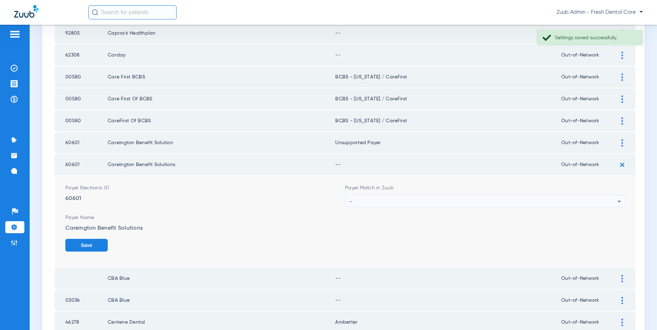
click at [514, 199] on div "--" at bounding box center [483, 201] width 268 height 12
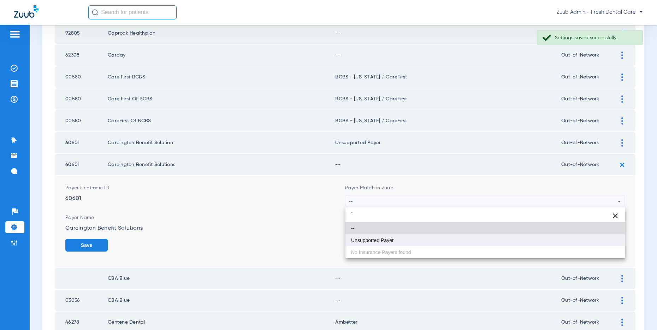
type input "`"
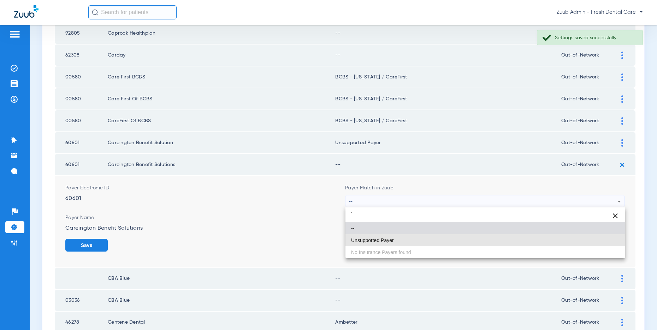
drag, startPoint x: 431, startPoint y: 241, endPoint x: 438, endPoint y: 238, distance: 7.3
click at [432, 241] on mat-option "Unsupported Payer" at bounding box center [485, 240] width 280 height 12
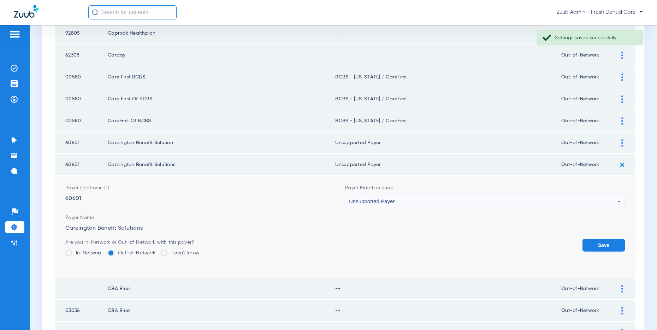
drag, startPoint x: 598, startPoint y: 244, endPoint x: 607, endPoint y: 225, distance: 20.5
click at [599, 243] on button "Save" at bounding box center [603, 245] width 42 height 13
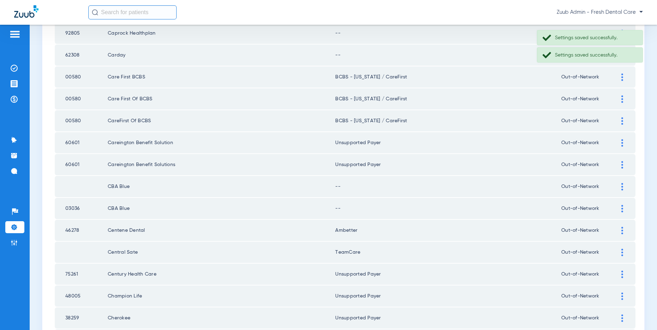
click at [622, 187] on img at bounding box center [622, 186] width 2 height 7
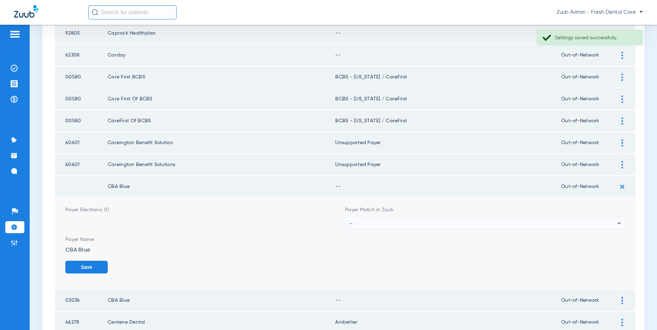
click at [456, 221] on div "--" at bounding box center [483, 223] width 268 height 12
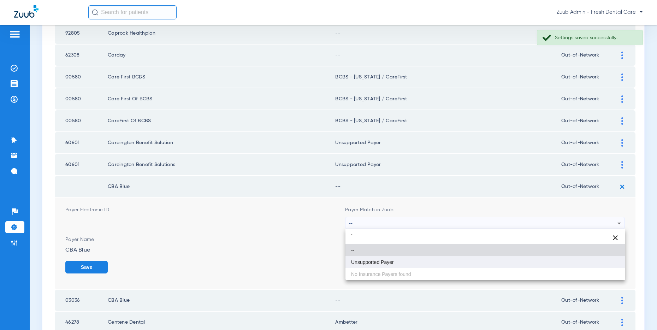
type input "`"
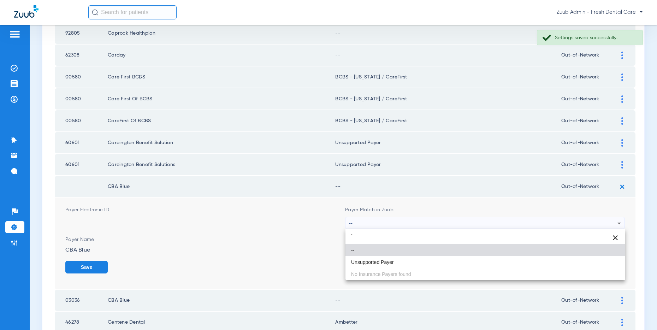
drag, startPoint x: 417, startPoint y: 260, endPoint x: 422, endPoint y: 258, distance: 5.6
click at [419, 259] on mat-option "Unsupported Payer" at bounding box center [485, 262] width 280 height 12
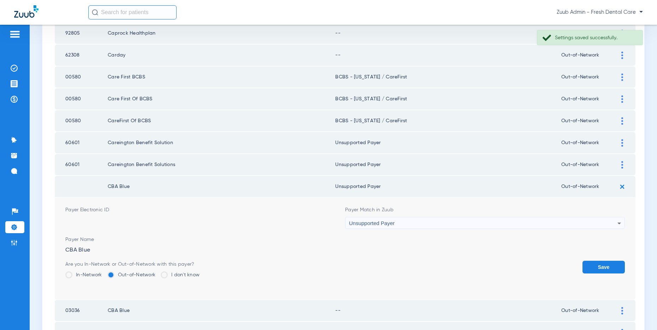
drag, startPoint x: 605, startPoint y: 268, endPoint x: 600, endPoint y: 237, distance: 31.0
click at [605, 268] on button "Save" at bounding box center [603, 267] width 42 height 13
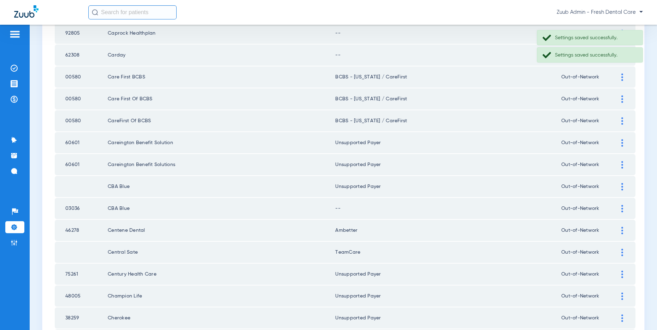
click at [619, 207] on div at bounding box center [622, 208] width 12 height 7
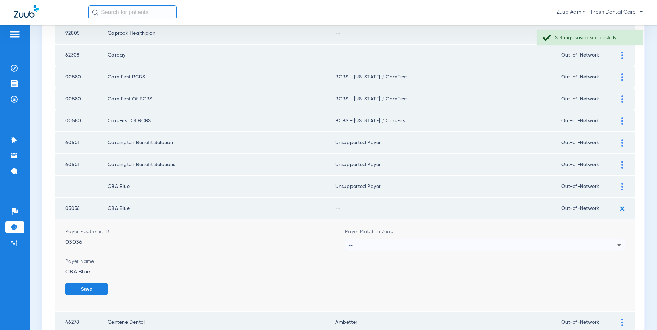
click at [452, 244] on div "--" at bounding box center [483, 245] width 268 height 12
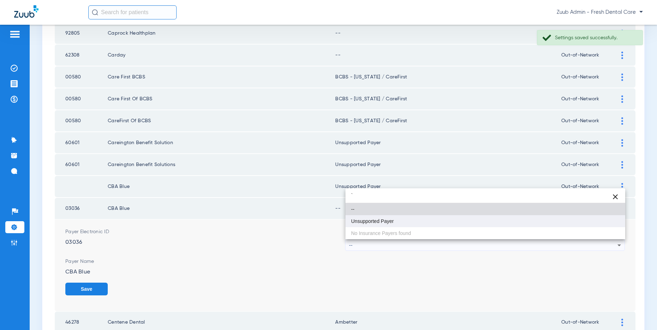
type input "`"
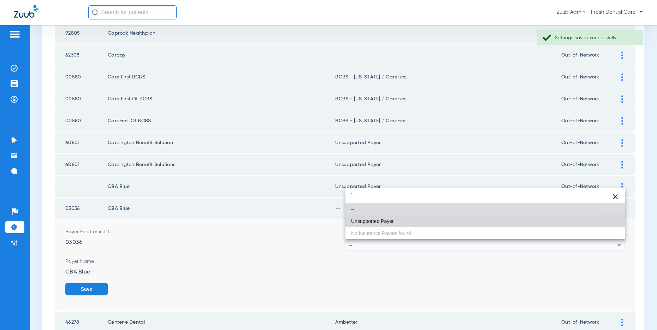
click at [386, 222] on span "Unsupported Payer" at bounding box center [372, 221] width 43 height 5
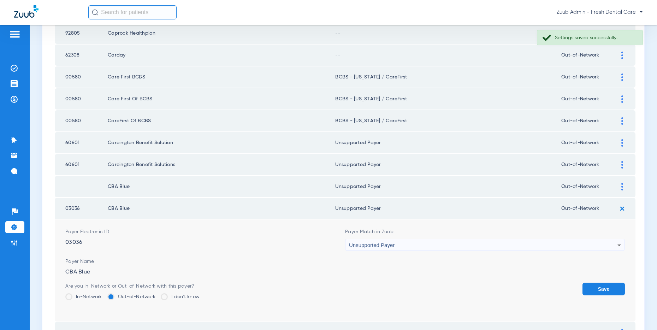
drag, startPoint x: 599, startPoint y: 288, endPoint x: 489, endPoint y: 216, distance: 131.4
click at [593, 285] on button "Save" at bounding box center [603, 288] width 42 height 13
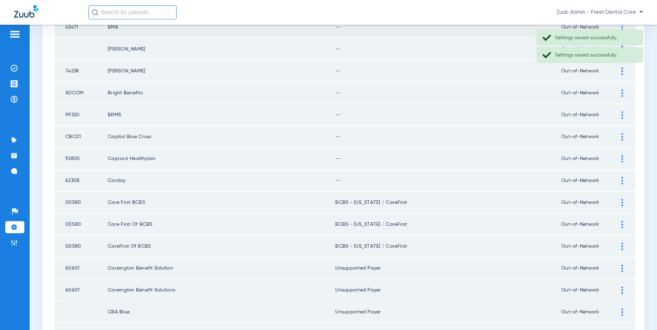
scroll to position [177, 0]
click at [622, 182] on img at bounding box center [622, 181] width 2 height 7
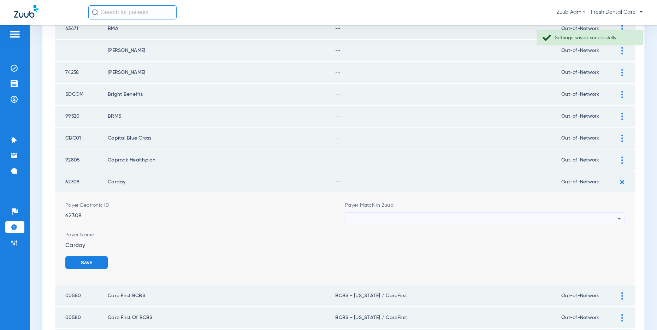
click at [446, 220] on div "--" at bounding box center [483, 219] width 268 height 12
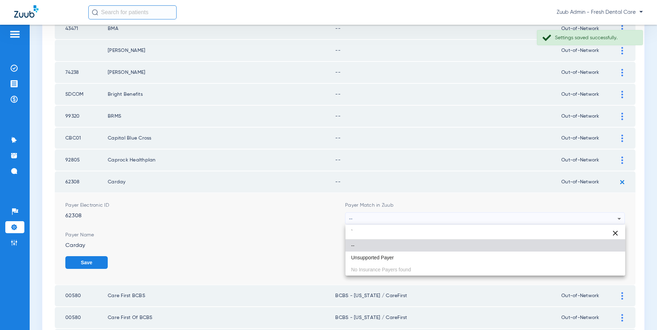
type input "`"
click at [386, 255] on span "Unsupported Payer" at bounding box center [372, 257] width 43 height 5
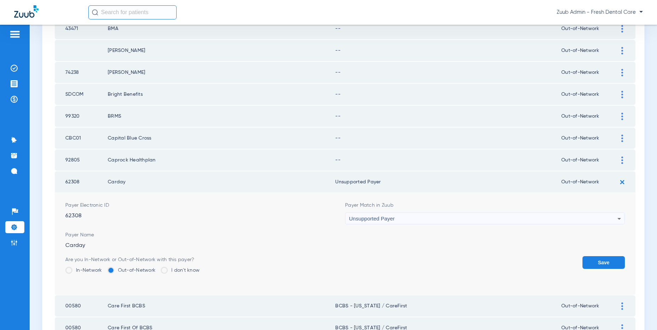
drag, startPoint x: 594, startPoint y: 257, endPoint x: 605, endPoint y: 205, distance: 53.4
click at [595, 254] on form "Payer Electronic ID 62308 Payer Match in Zuub Unsupported Payer Payer Name Card…" at bounding box center [344, 244] width 559 height 102
drag, startPoint x: 606, startPoint y: 261, endPoint x: 571, endPoint y: 257, distance: 35.1
click at [606, 260] on button "Save" at bounding box center [603, 262] width 42 height 13
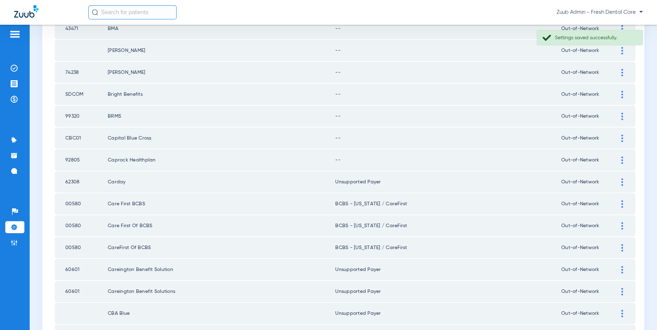
click at [622, 160] on img at bounding box center [622, 159] width 2 height 7
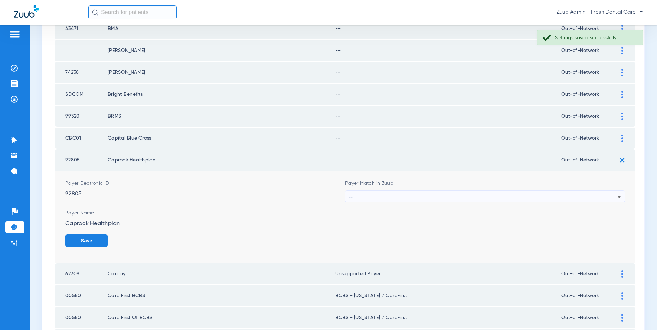
click at [377, 195] on div "--" at bounding box center [483, 197] width 268 height 12
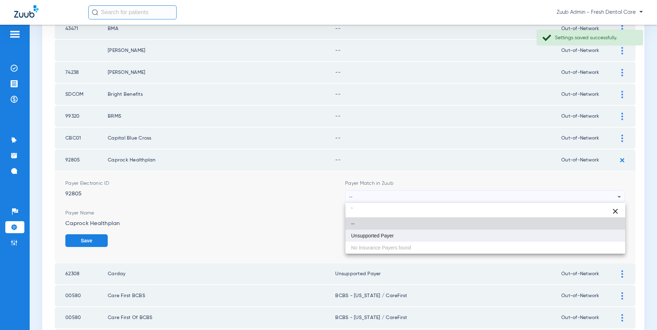
type input "`"
click at [376, 239] on mat-option "Unsupported Payer" at bounding box center [485, 235] width 280 height 12
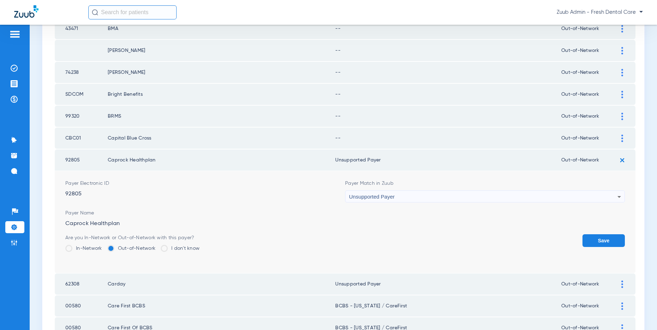
click at [599, 234] on button "Save" at bounding box center [603, 240] width 42 height 13
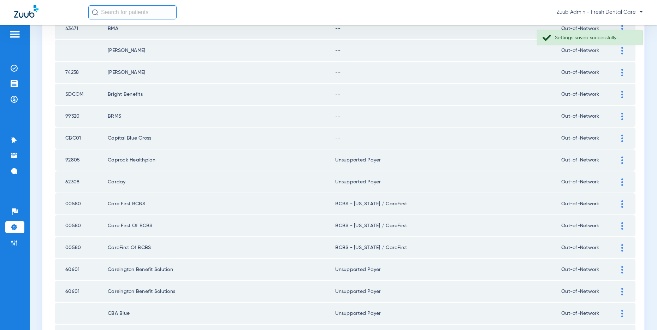
click at [621, 137] on img at bounding box center [622, 137] width 2 height 7
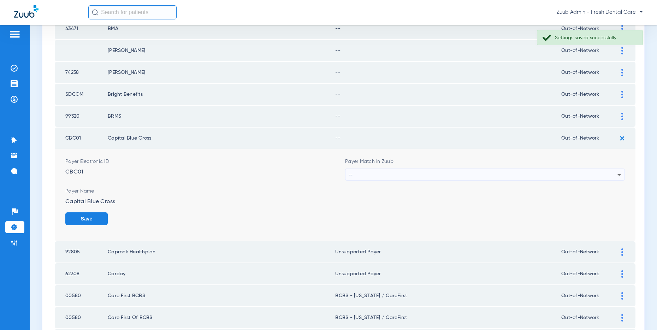
click at [573, 173] on div "--" at bounding box center [483, 175] width 268 height 12
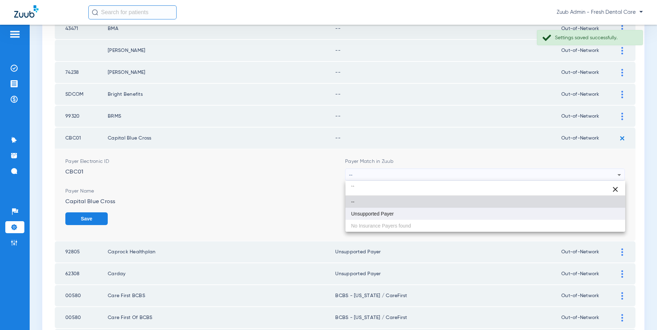
type input "``"
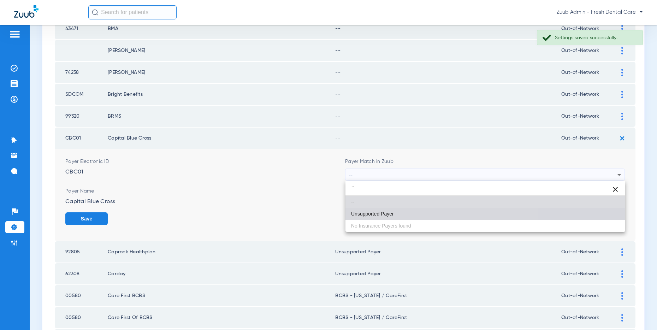
click at [402, 215] on mat-option "Unsupported Payer" at bounding box center [485, 214] width 280 height 12
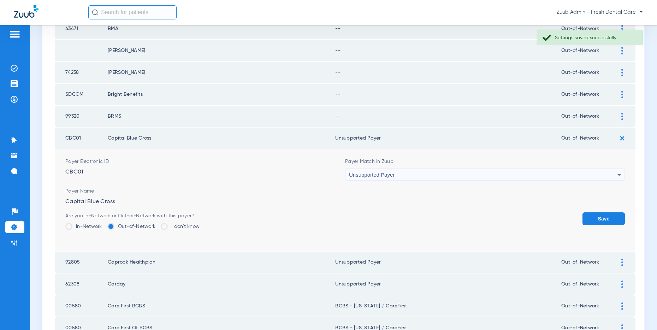
click at [590, 218] on button "Save" at bounding box center [603, 218] width 42 height 13
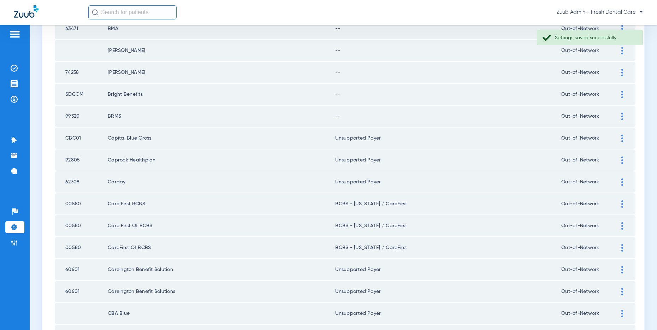
click at [619, 114] on div at bounding box center [622, 116] width 12 height 7
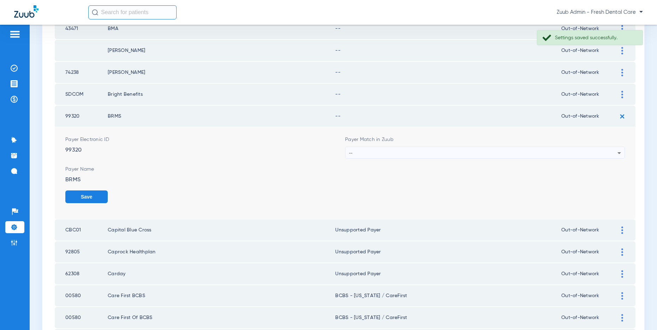
click at [523, 153] on div "--" at bounding box center [483, 153] width 268 height 12
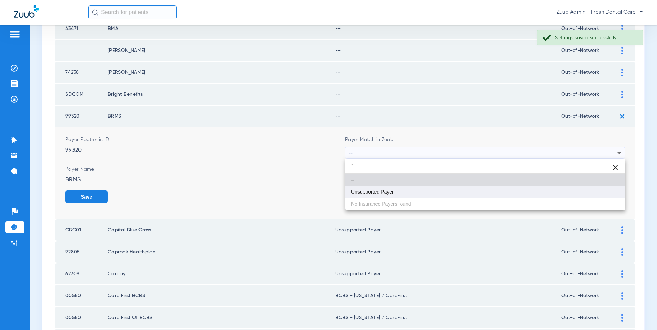
type input "`"
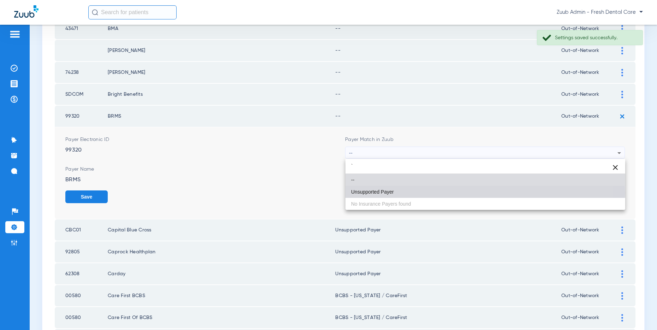
click at [394, 193] on mat-option "Unsupported Payer" at bounding box center [485, 192] width 280 height 12
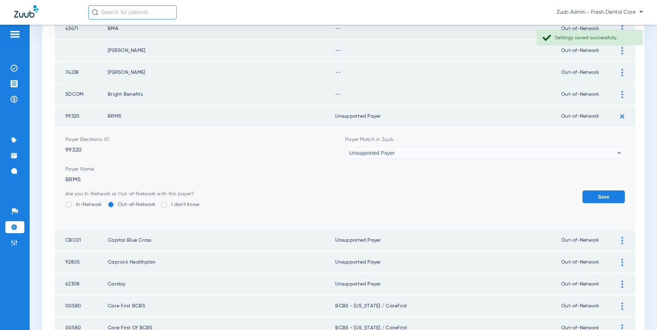
click at [597, 195] on button "Save" at bounding box center [603, 196] width 42 height 13
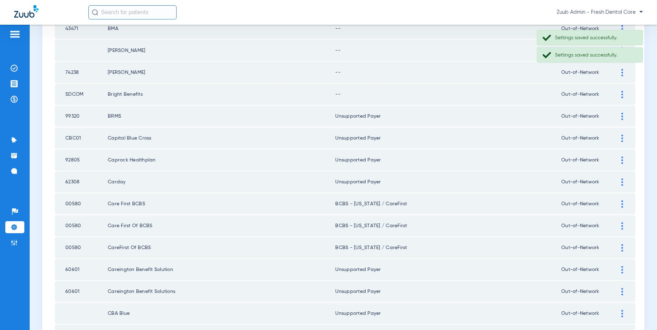
click at [621, 95] on img at bounding box center [622, 94] width 2 height 7
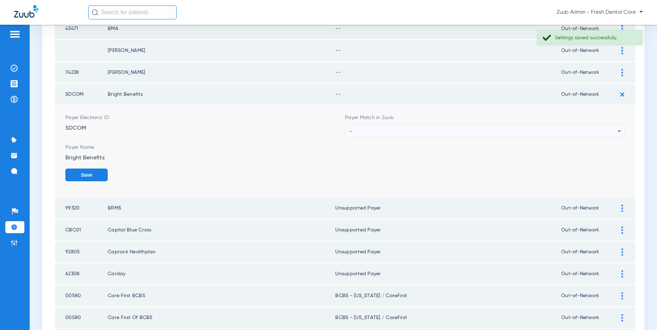
click at [526, 127] on div "--" at bounding box center [483, 131] width 268 height 12
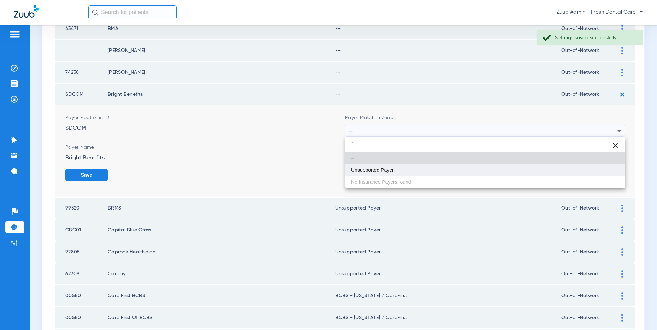
type input "``"
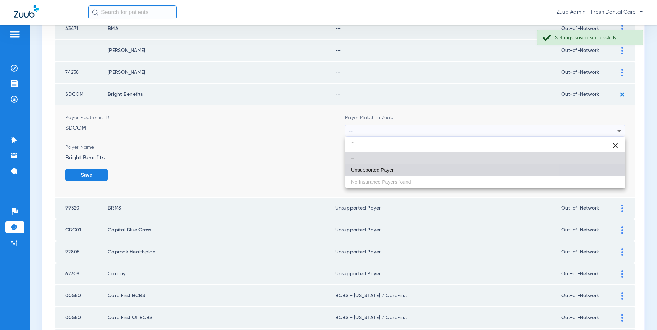
click at [412, 164] on mat-option "Unsupported Payer" at bounding box center [485, 170] width 280 height 12
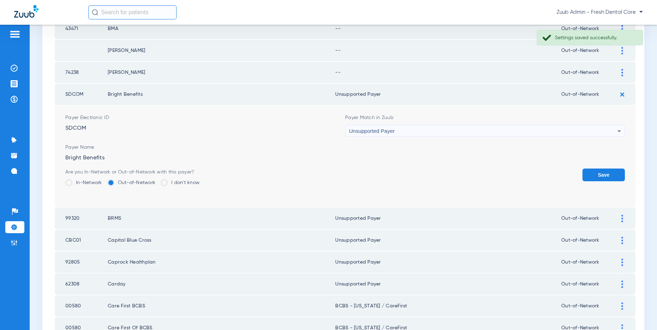
click at [590, 171] on button "Save" at bounding box center [603, 174] width 42 height 13
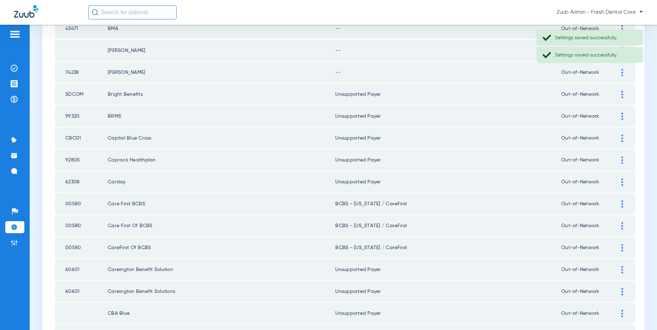
click at [618, 72] on div at bounding box center [622, 72] width 12 height 7
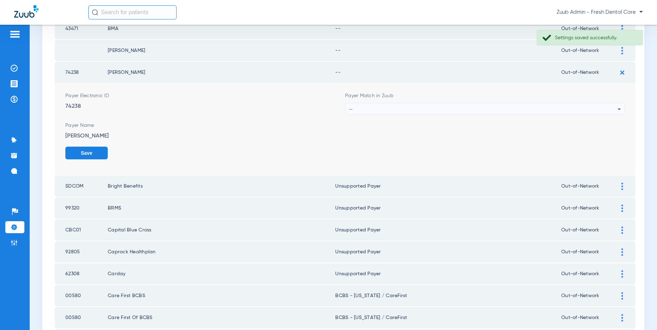
click at [512, 110] on div "--" at bounding box center [483, 109] width 268 height 12
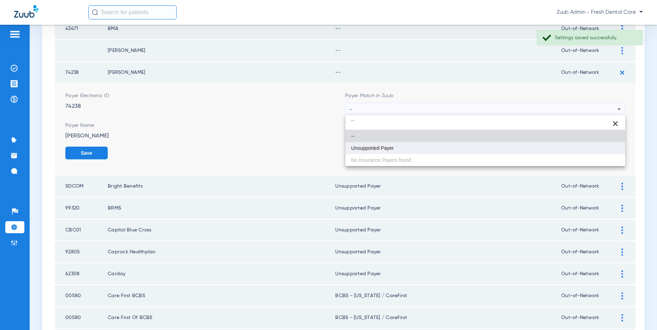
type input "``"
drag, startPoint x: 422, startPoint y: 148, endPoint x: 432, endPoint y: 145, distance: 9.8
click at [424, 147] on mat-option "Unsupported Payer" at bounding box center [485, 148] width 280 height 12
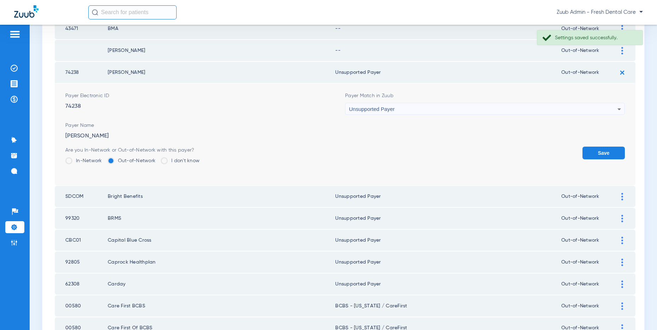
click at [594, 147] on button "Save" at bounding box center [603, 152] width 42 height 13
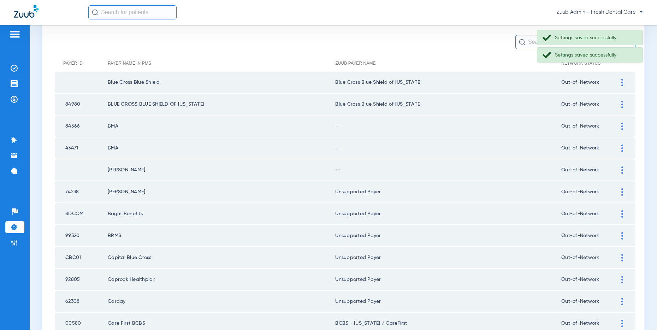
scroll to position [56, 0]
click at [620, 170] on div at bounding box center [622, 171] width 12 height 7
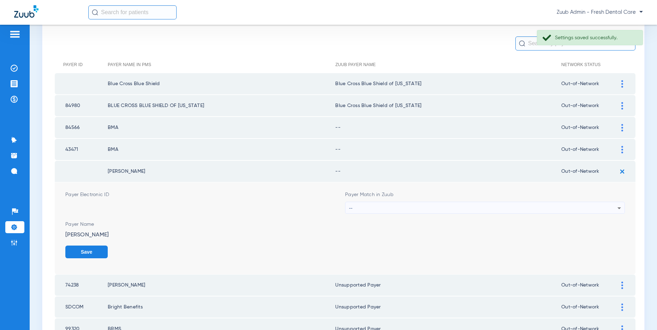
click at [489, 204] on div "--" at bounding box center [483, 208] width 268 height 12
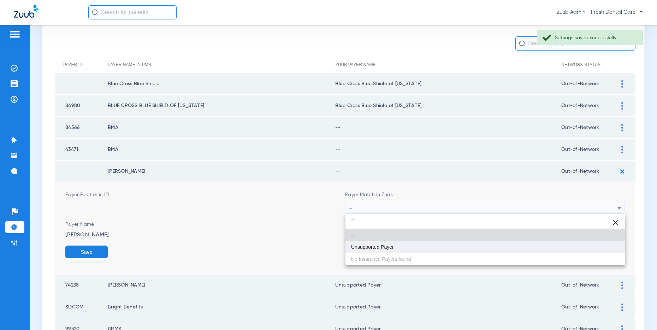
type input "``"
click at [394, 245] on mat-option "Unsupported Payer" at bounding box center [485, 247] width 280 height 12
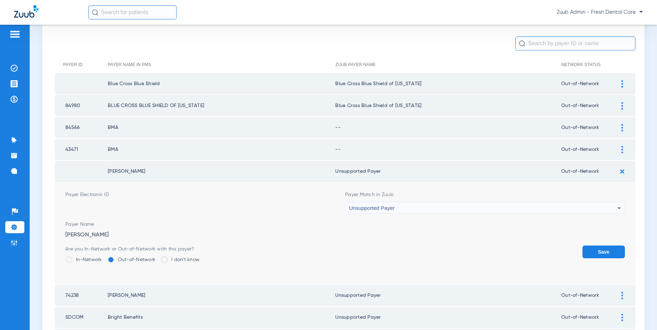
click at [602, 252] on button "Save" at bounding box center [603, 251] width 42 height 13
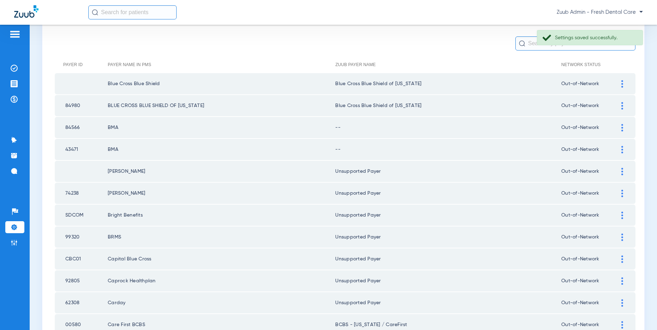
click at [622, 148] on img at bounding box center [622, 149] width 2 height 7
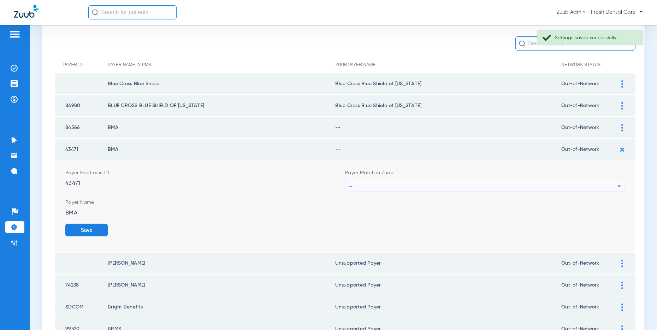
click at [486, 187] on div "--" at bounding box center [483, 186] width 268 height 12
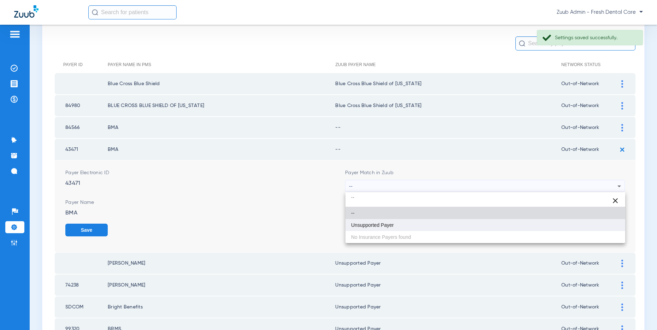
type input "``"
click at [407, 219] on mat-option "Unsupported Payer" at bounding box center [485, 225] width 280 height 12
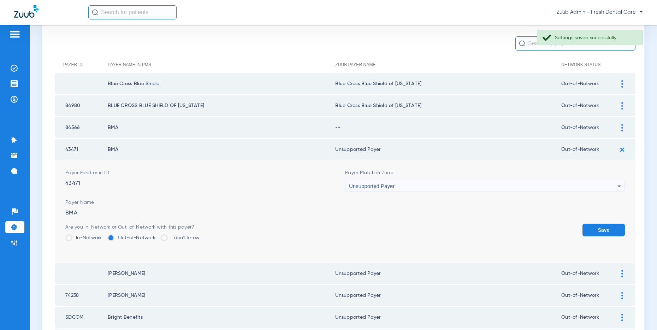
drag, startPoint x: 600, startPoint y: 226, endPoint x: 609, endPoint y: 170, distance: 56.0
click at [600, 226] on button "Save" at bounding box center [603, 229] width 42 height 13
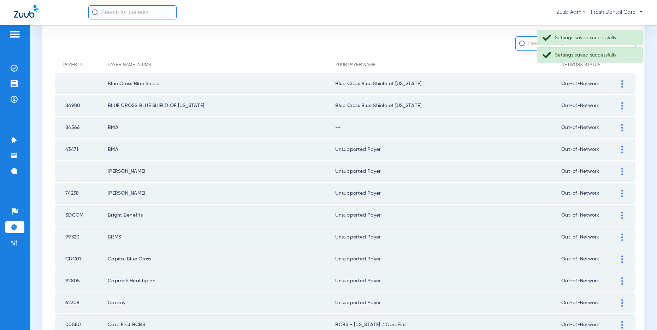
click at [621, 126] on img at bounding box center [622, 127] width 2 height 7
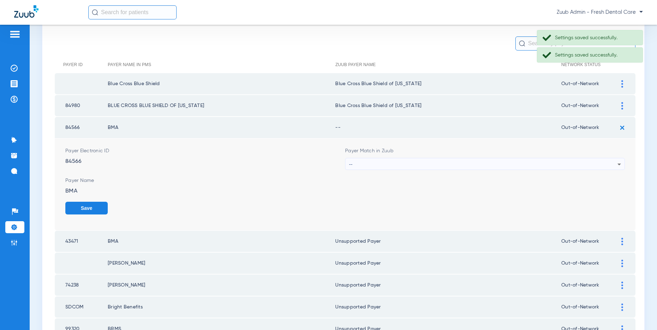
click at [412, 163] on div "--" at bounding box center [483, 164] width 268 height 12
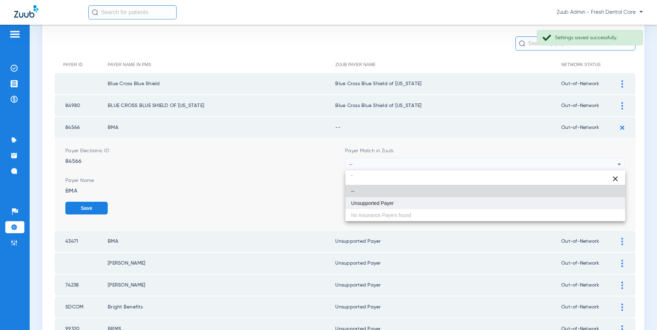
type input "`"
click at [388, 198] on mat-option "Unsupported Payer" at bounding box center [485, 203] width 280 height 12
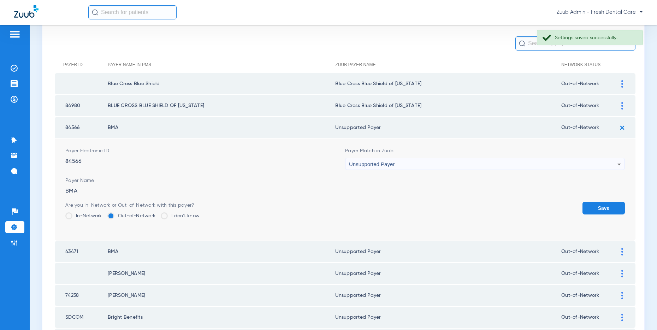
click at [609, 207] on button "Save" at bounding box center [603, 208] width 42 height 13
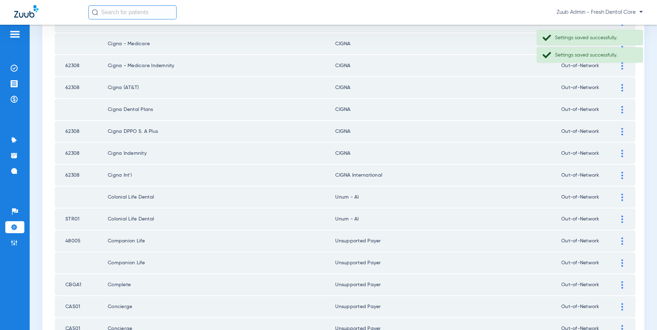
scroll to position [946, 0]
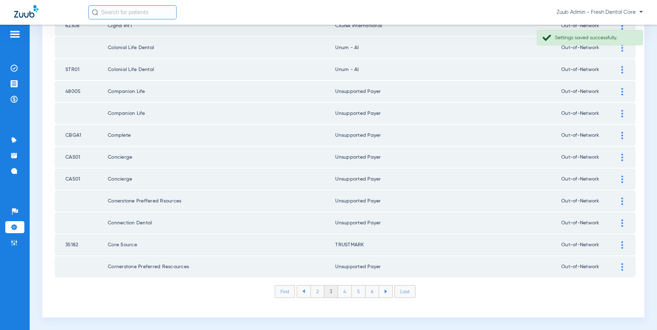
click at [316, 291] on li "2" at bounding box center [317, 291] width 14 height 12
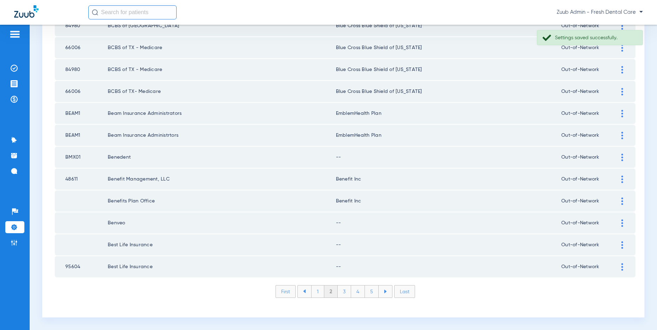
scroll to position [944, 0]
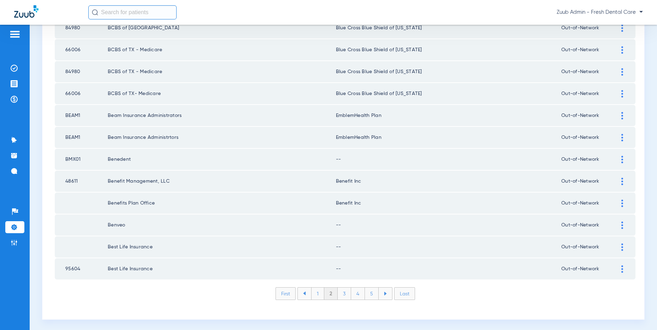
click at [622, 268] on img at bounding box center [622, 268] width 2 height 7
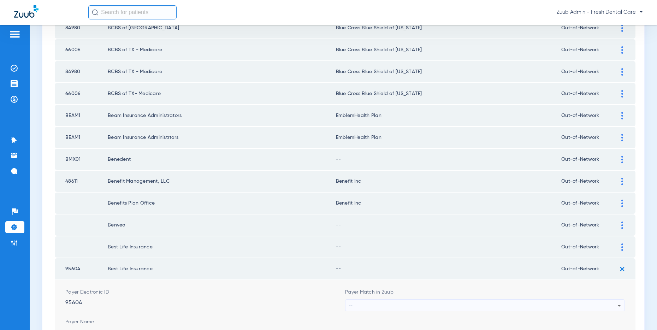
click at [501, 302] on div "--" at bounding box center [483, 305] width 268 height 12
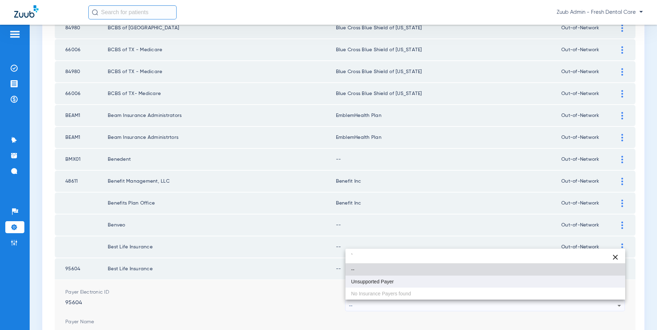
type input "`"
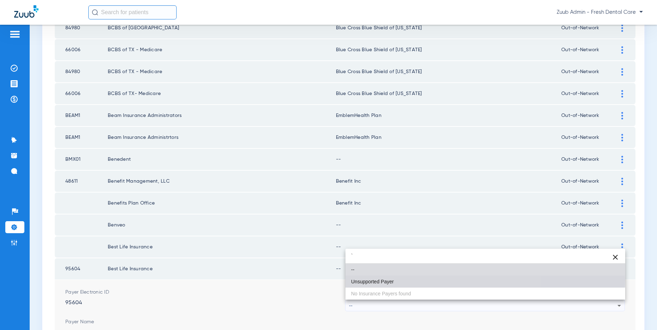
click at [403, 279] on mat-option "Unsupported Payer" at bounding box center [485, 281] width 280 height 12
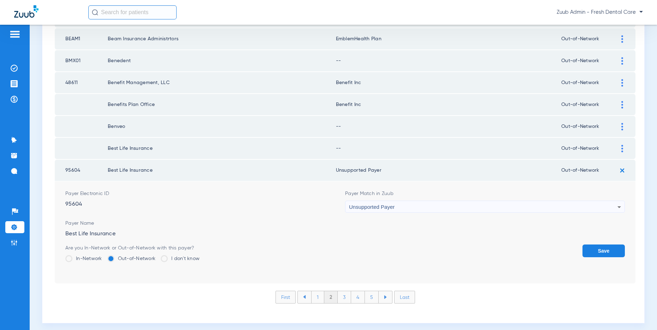
click at [586, 250] on button "Save" at bounding box center [603, 250] width 42 height 13
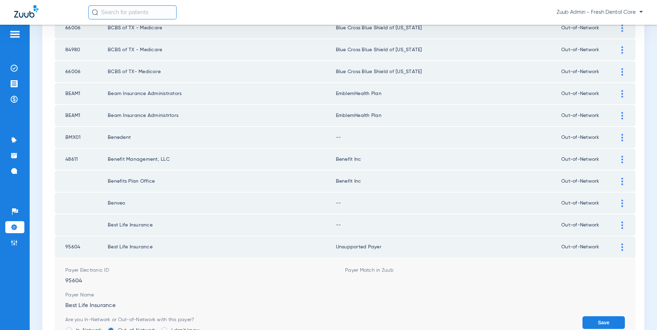
scroll to position [946, 0]
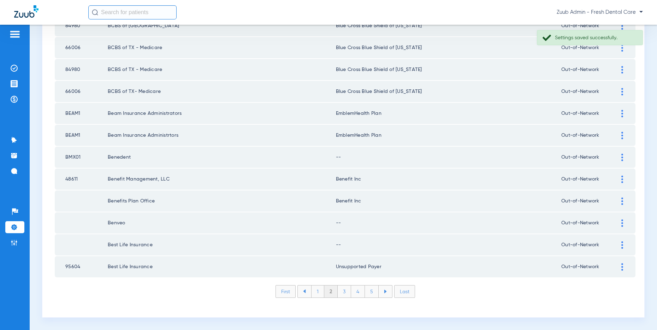
click at [621, 244] on div at bounding box center [622, 244] width 12 height 7
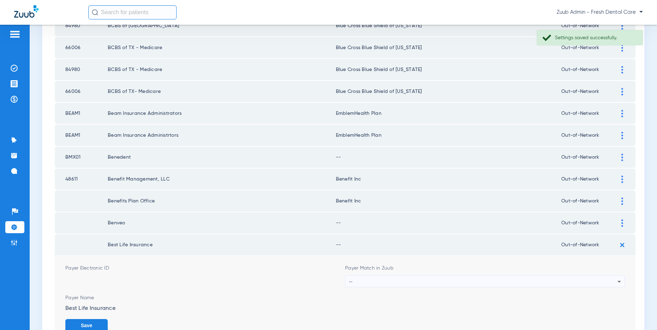
click at [510, 282] on div "--" at bounding box center [483, 281] width 268 height 12
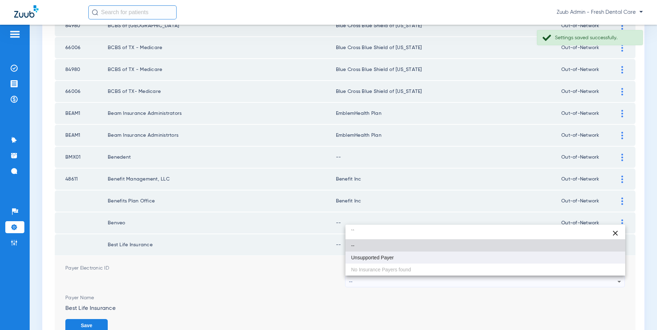
type input "``"
click at [396, 258] on mat-option "Unsupported Payer" at bounding box center [485, 257] width 280 height 12
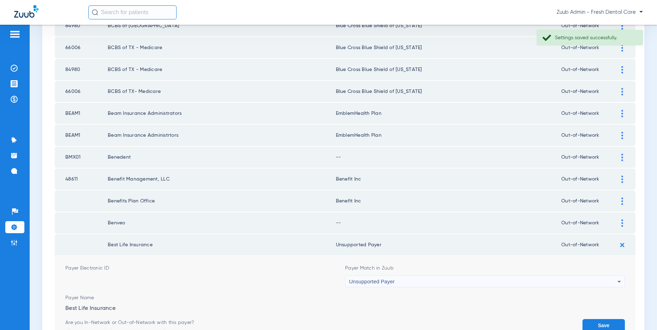
click at [606, 322] on button "Save" at bounding box center [603, 325] width 42 height 13
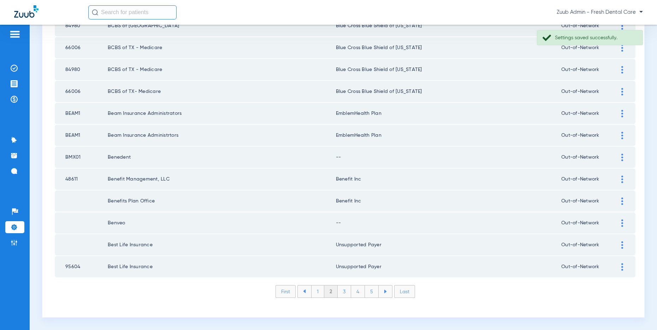
click at [623, 225] on div at bounding box center [622, 222] width 12 height 7
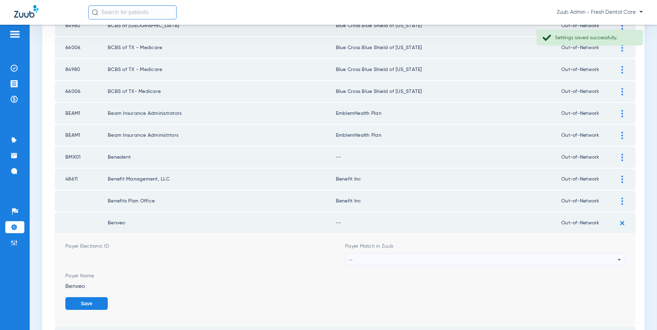
click at [494, 260] on div "--" at bounding box center [483, 259] width 268 height 12
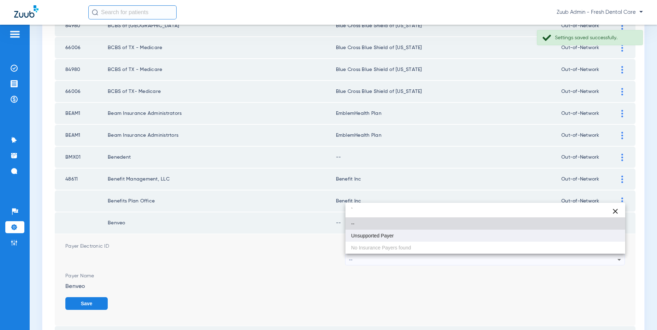
type input "`"
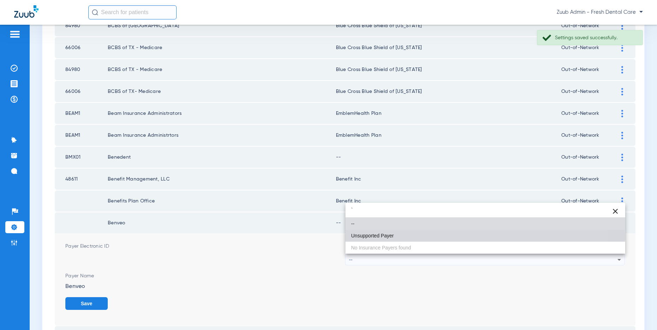
click at [391, 236] on span "Unsupported Payer" at bounding box center [372, 235] width 43 height 5
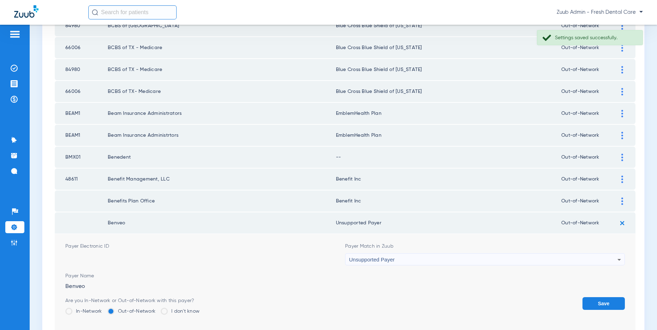
click at [605, 299] on button "Save" at bounding box center [603, 303] width 42 height 13
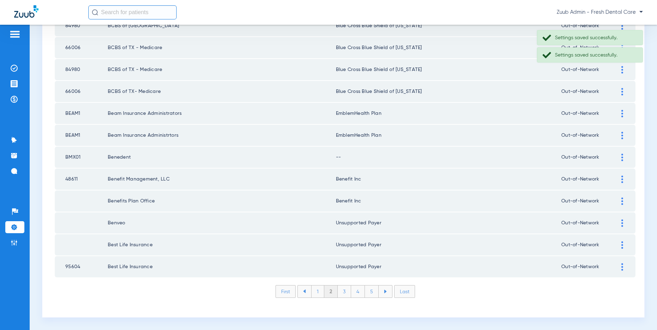
click at [620, 199] on div at bounding box center [622, 200] width 12 height 7
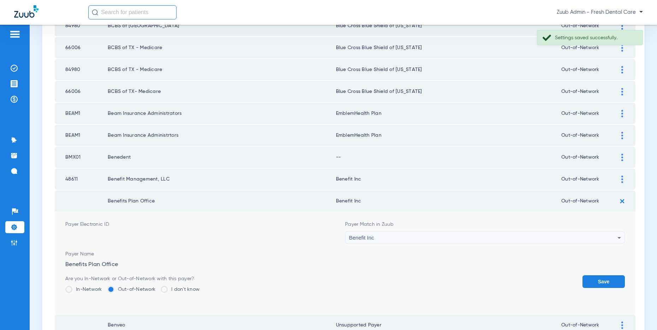
click at [603, 281] on button "Save" at bounding box center [603, 281] width 42 height 13
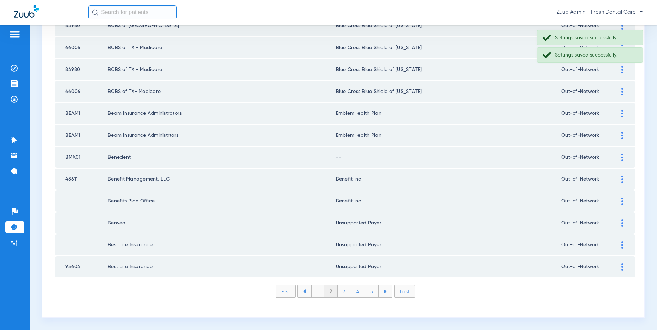
click at [620, 157] on div at bounding box center [622, 157] width 12 height 7
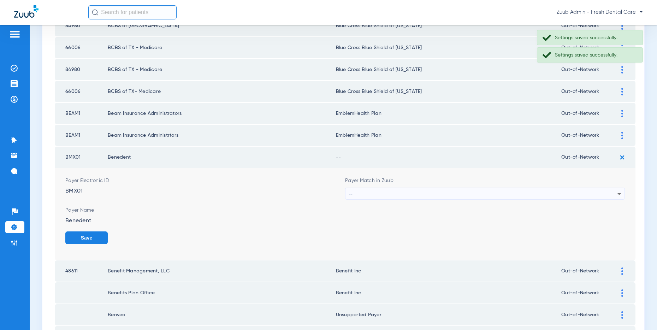
click at [493, 193] on div "--" at bounding box center [483, 194] width 268 height 12
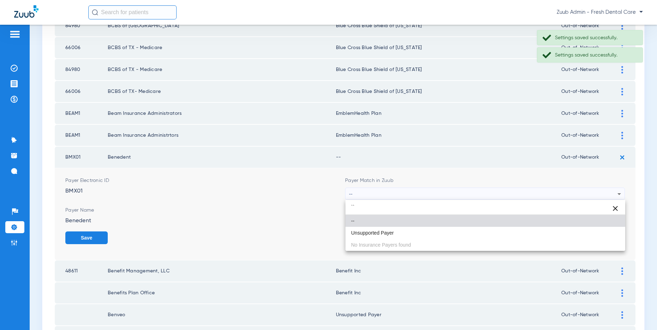
type input "``"
click at [442, 223] on mat-option "--" at bounding box center [485, 221] width 280 height 12
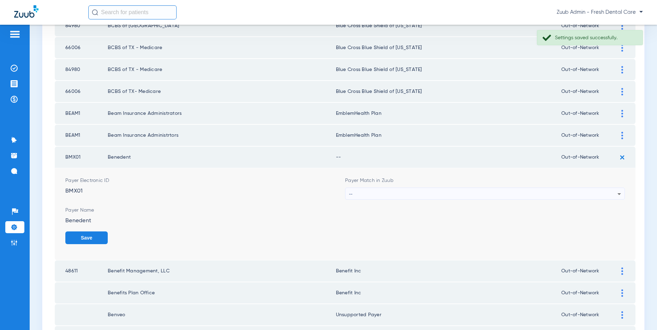
click at [453, 186] on div "Payer Match in Zuub --" at bounding box center [485, 188] width 280 height 23
click at [455, 192] on div "--" at bounding box center [483, 194] width 268 height 12
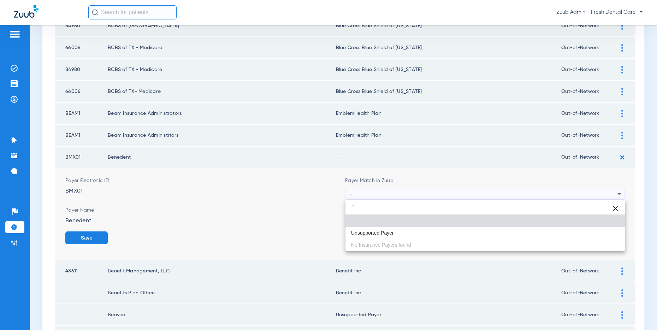
type input "``"
click at [387, 235] on mat-option "Unsupported Payer" at bounding box center [485, 233] width 280 height 12
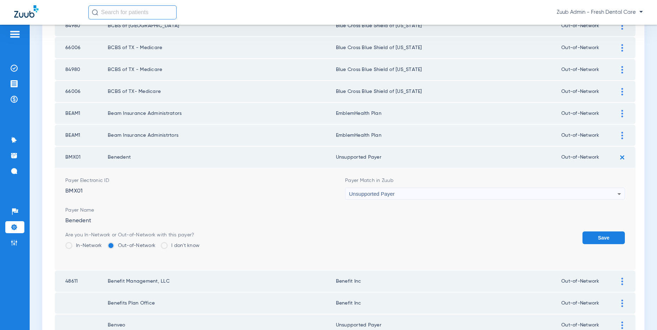
click at [608, 243] on button "Save" at bounding box center [603, 237] width 42 height 13
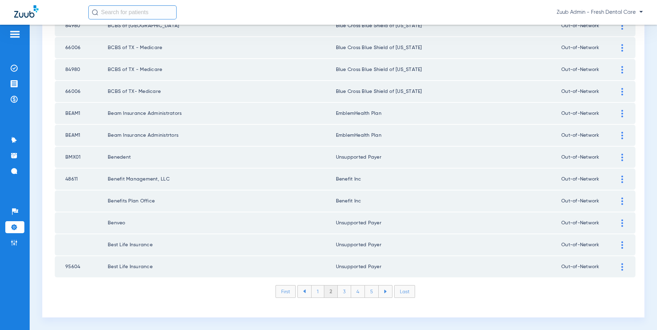
click at [318, 290] on li "1" at bounding box center [317, 291] width 13 height 12
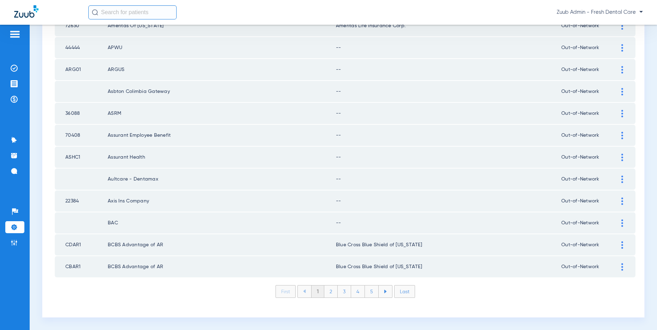
scroll to position [945, 0]
click at [621, 223] on img at bounding box center [622, 223] width 2 height 7
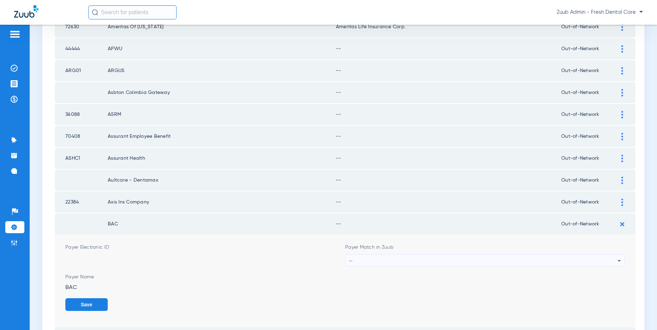
click at [483, 258] on div "--" at bounding box center [483, 261] width 268 height 12
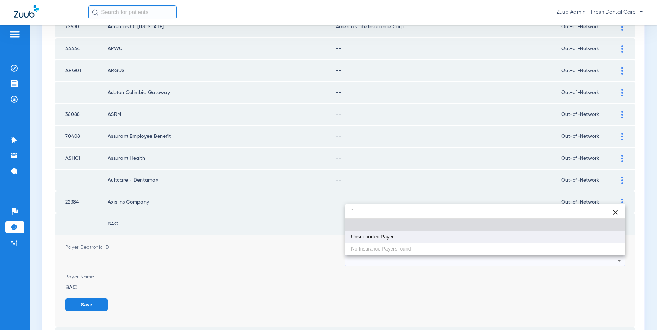
type input "`"
drag, startPoint x: 403, startPoint y: 234, endPoint x: 456, endPoint y: 241, distance: 53.5
click at [407, 233] on mat-option "Unsupported Payer" at bounding box center [485, 237] width 280 height 12
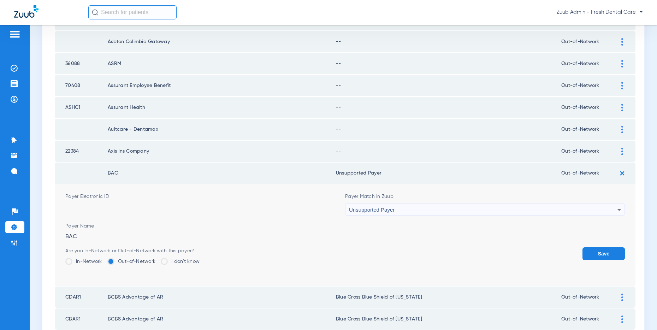
click at [609, 255] on button "Save" at bounding box center [603, 253] width 42 height 13
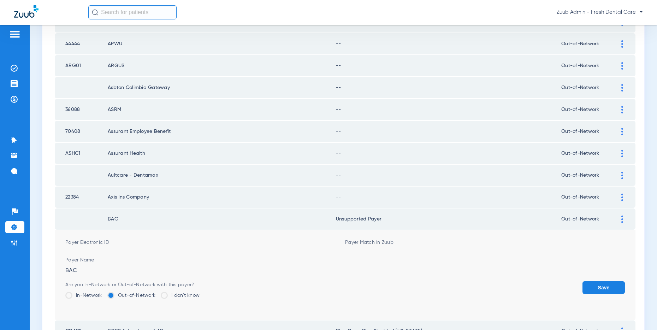
scroll to position [946, 0]
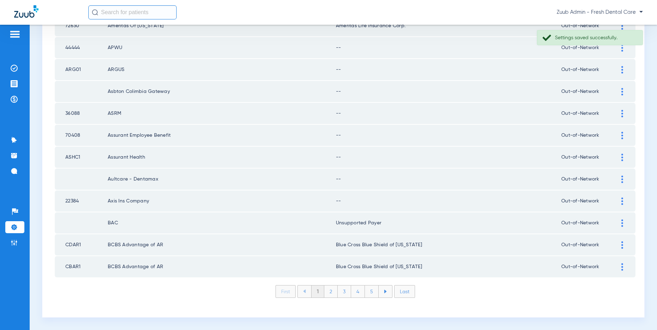
click at [620, 199] on div at bounding box center [622, 200] width 12 height 7
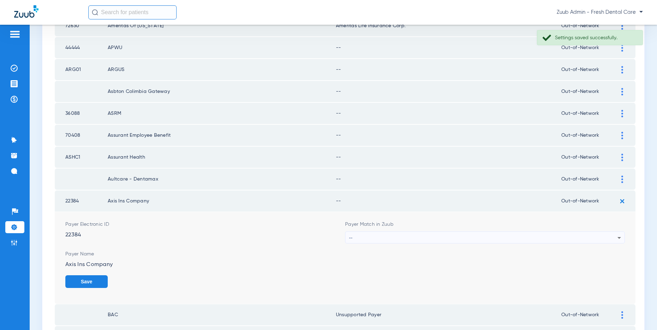
click at [401, 236] on div "--" at bounding box center [483, 238] width 268 height 12
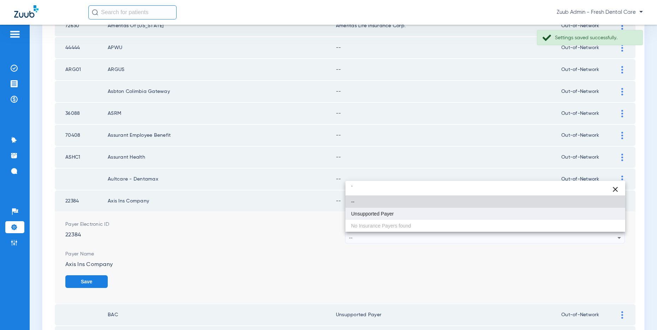
type input "`"
click at [378, 211] on span "Unsupported Payer" at bounding box center [372, 213] width 43 height 5
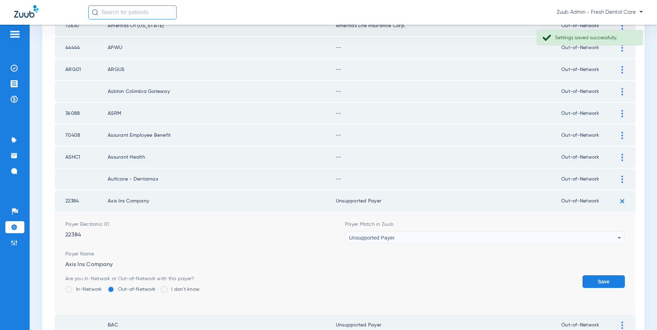
drag, startPoint x: 597, startPoint y: 277, endPoint x: 614, endPoint y: 226, distance: 53.6
click at [597, 276] on button "Save" at bounding box center [603, 281] width 42 height 13
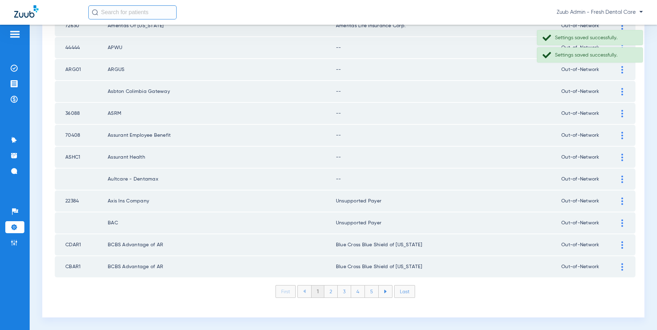
click at [621, 179] on img at bounding box center [622, 178] width 2 height 7
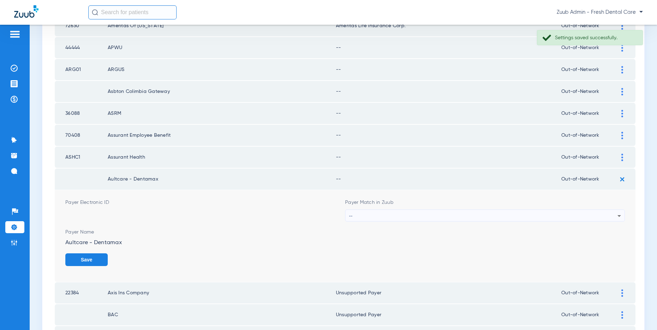
click at [410, 216] on div "--" at bounding box center [483, 216] width 268 height 12
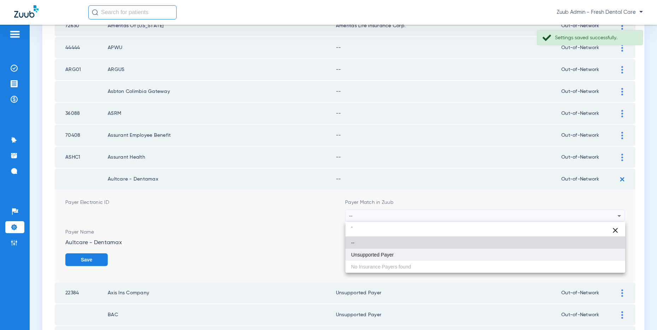
type input "`"
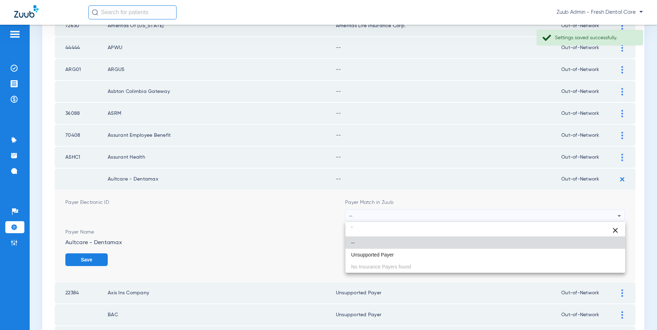
drag, startPoint x: 381, startPoint y: 250, endPoint x: 388, endPoint y: 249, distance: 7.1
click at [381, 250] on mat-option "Unsupported Payer" at bounding box center [485, 255] width 280 height 12
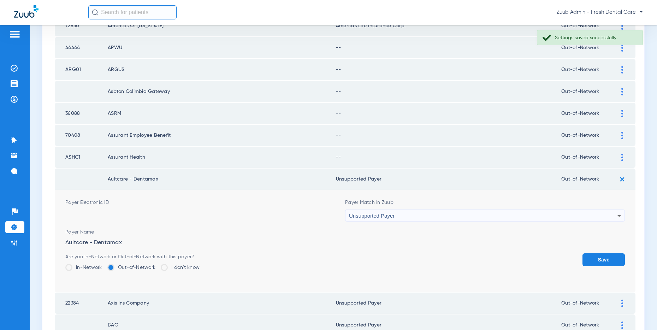
click at [593, 255] on button "Save" at bounding box center [603, 259] width 42 height 13
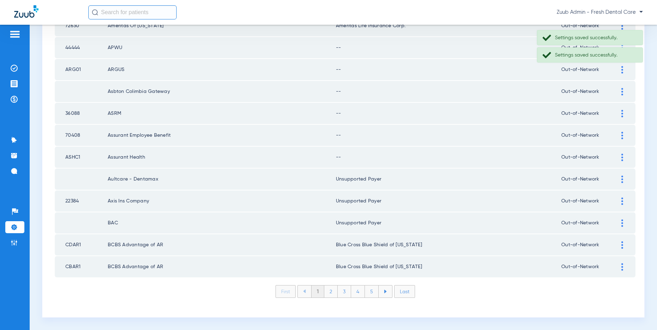
click at [621, 157] on img at bounding box center [622, 157] width 2 height 7
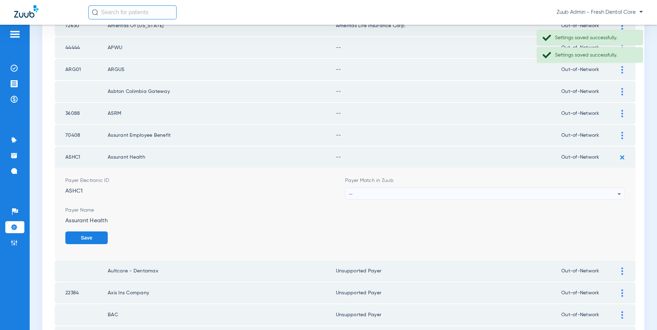
click at [389, 192] on div "--" at bounding box center [483, 194] width 268 height 12
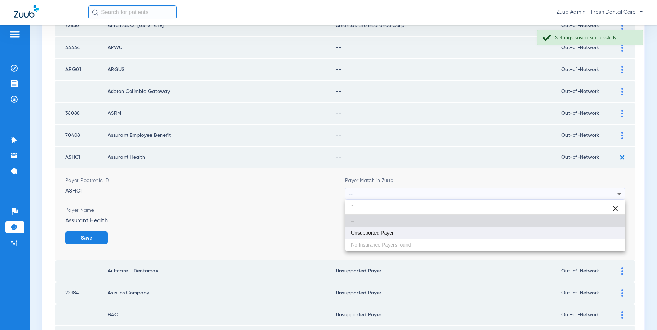
type input "`"
click at [381, 233] on span "Unsupported Payer" at bounding box center [372, 232] width 43 height 5
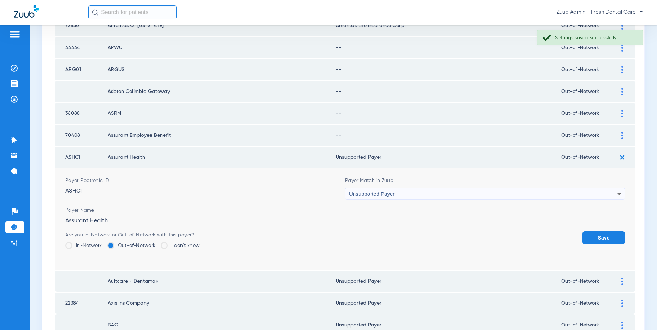
drag, startPoint x: 609, startPoint y: 234, endPoint x: 617, endPoint y: 180, distance: 55.1
click at [607, 233] on button "Save" at bounding box center [603, 237] width 42 height 13
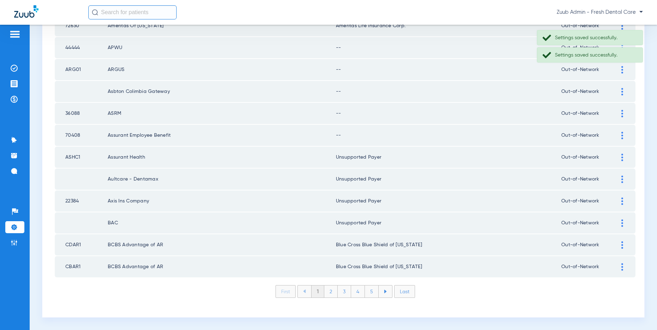
click at [621, 136] on img at bounding box center [622, 135] width 2 height 7
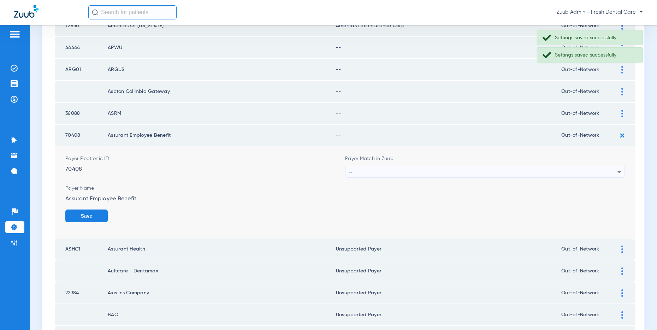
click at [387, 173] on div "--" at bounding box center [483, 172] width 268 height 12
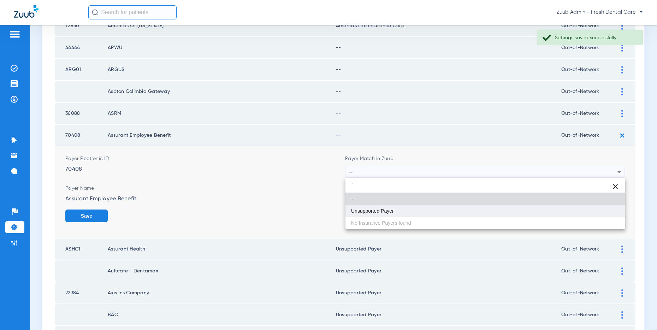
type input "`"
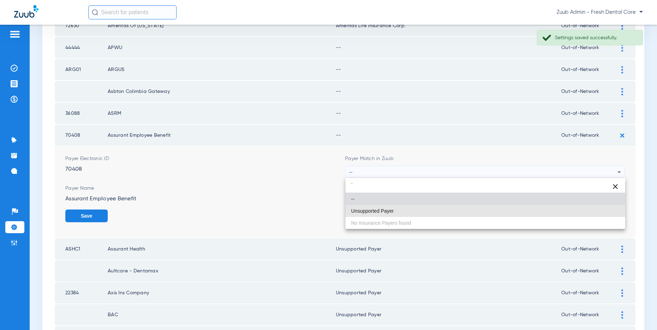
drag, startPoint x: 377, startPoint y: 210, endPoint x: 519, endPoint y: 209, distance: 141.2
click at [378, 209] on span "Unsupported Payer" at bounding box center [372, 210] width 43 height 5
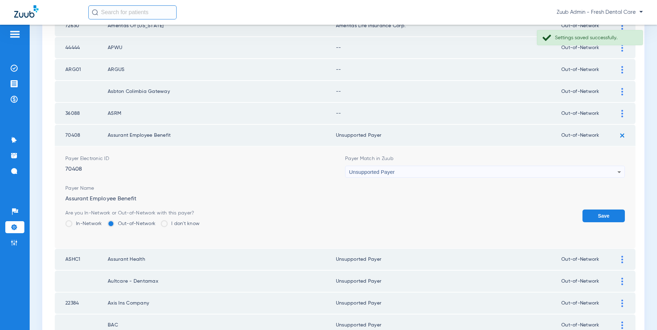
drag, startPoint x: 598, startPoint y: 214, endPoint x: 605, endPoint y: 178, distance: 37.5
click at [597, 212] on button "Save" at bounding box center [603, 215] width 42 height 13
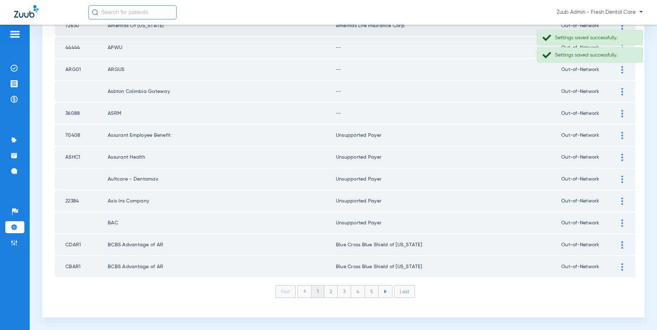
click at [621, 114] on img at bounding box center [622, 113] width 2 height 7
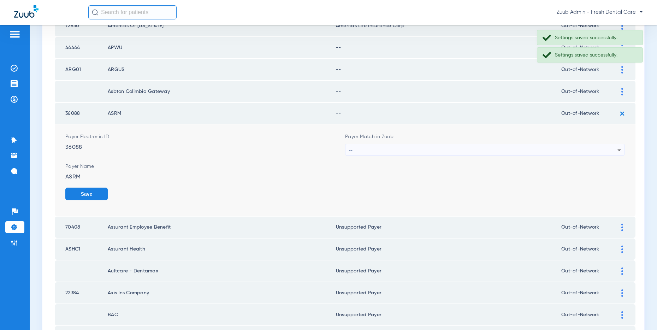
click at [391, 149] on div "--" at bounding box center [483, 150] width 268 height 12
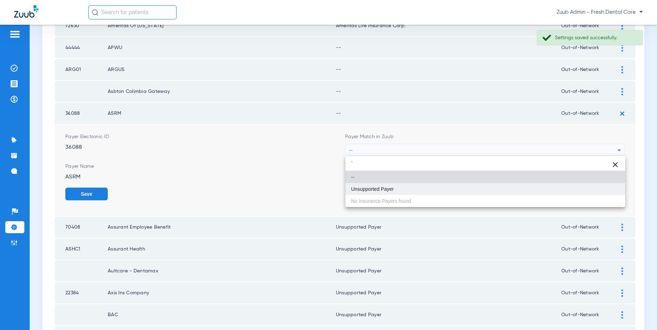
type input "`"
drag, startPoint x: 385, startPoint y: 187, endPoint x: 396, endPoint y: 184, distance: 11.0
click at [388, 186] on span "Unsupported Payer" at bounding box center [372, 188] width 43 height 5
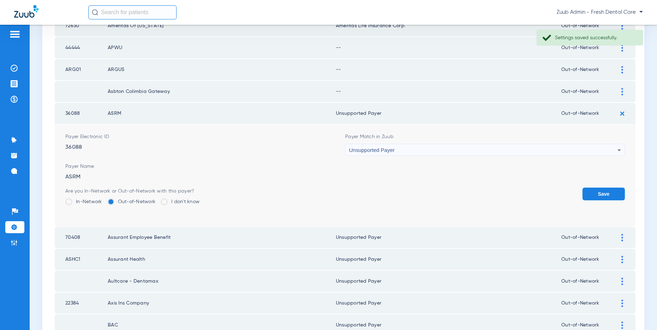
drag, startPoint x: 617, startPoint y: 197, endPoint x: 612, endPoint y: 195, distance: 5.1
click at [613, 196] on button "Save" at bounding box center [603, 193] width 42 height 13
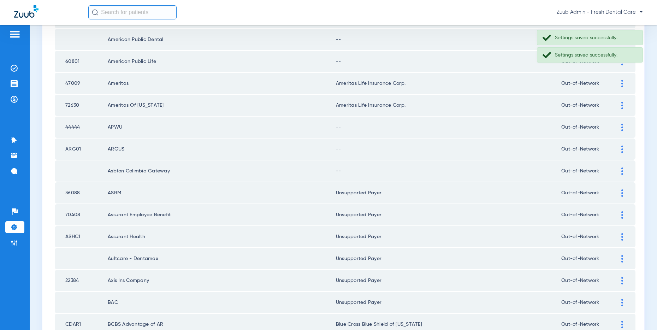
scroll to position [848, 0]
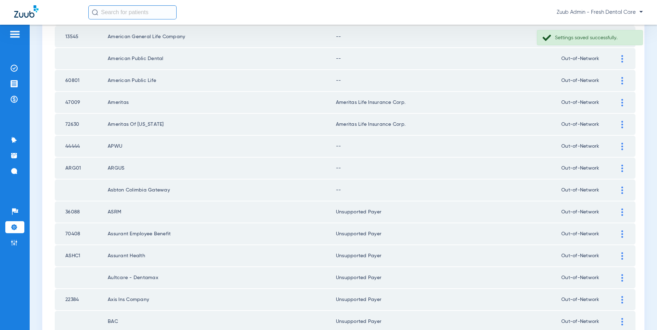
click at [621, 188] on img at bounding box center [622, 189] width 2 height 7
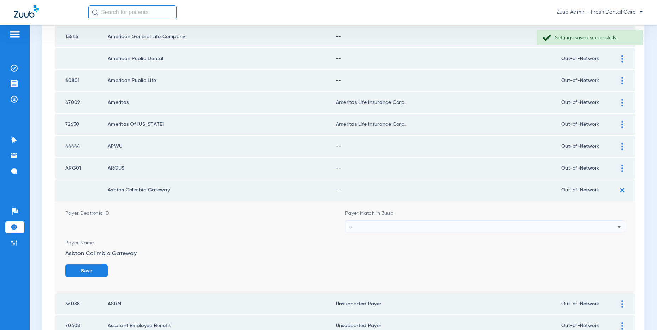
click at [458, 222] on div "--" at bounding box center [483, 227] width 268 height 12
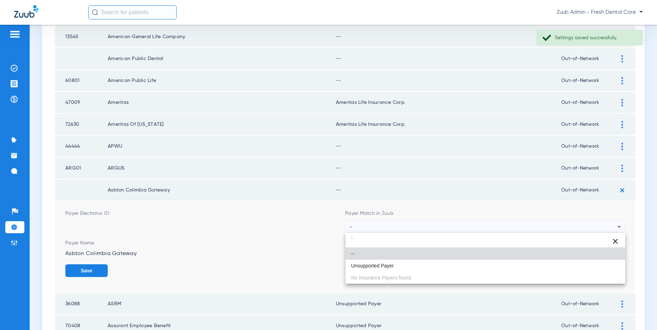
type input "`"
click at [360, 256] on mat-option "--" at bounding box center [485, 253] width 280 height 12
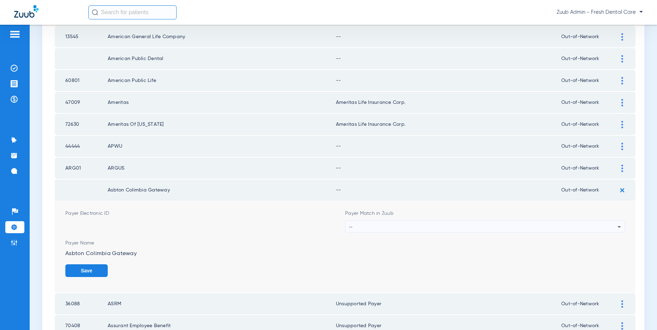
click at [361, 227] on div "--" at bounding box center [483, 227] width 268 height 12
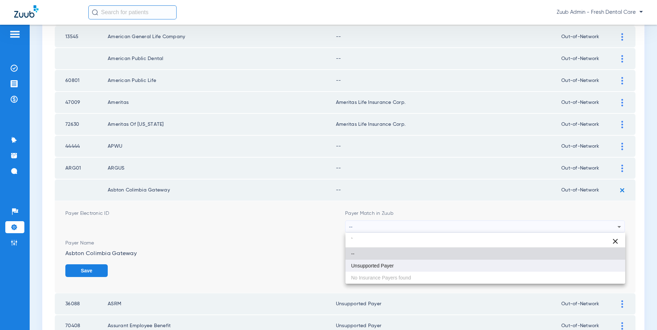
type input "`"
click at [365, 262] on mat-option "Unsupported Payer" at bounding box center [485, 265] width 280 height 12
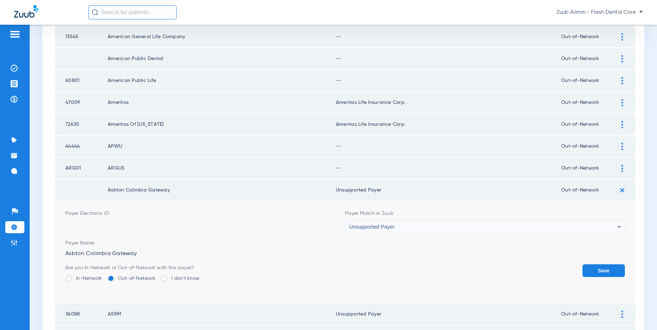
click at [601, 262] on form "Payer Electronic ID Payer Match in Zuub Unsupported Payer Payer Name Asbton Col…" at bounding box center [344, 252] width 559 height 102
click at [598, 271] on button "Save" at bounding box center [603, 270] width 42 height 13
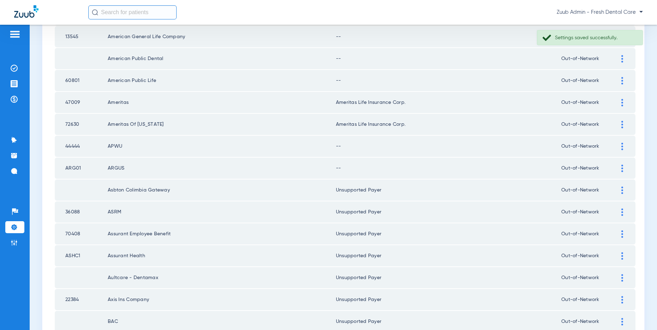
click at [621, 167] on img at bounding box center [622, 167] width 2 height 7
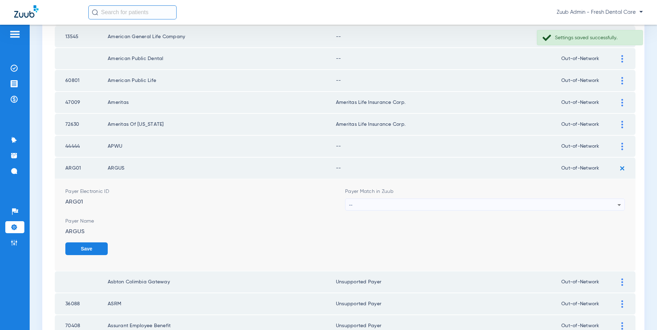
click at [391, 203] on div "--" at bounding box center [483, 205] width 268 height 12
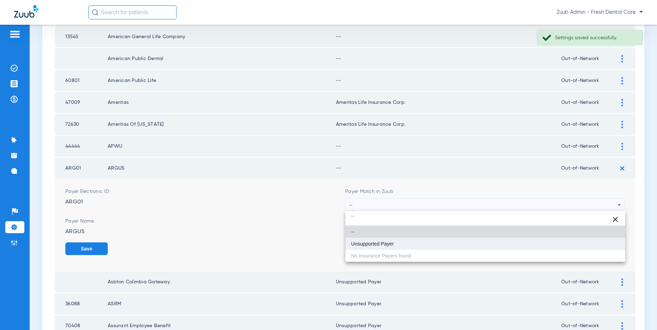
type input "``"
click at [368, 239] on mat-option "Unsupported Payer" at bounding box center [485, 244] width 280 height 12
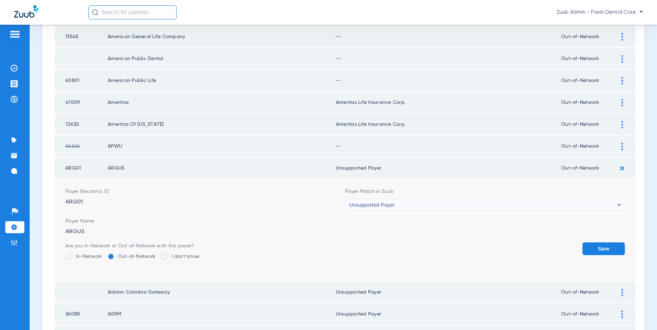
click at [587, 244] on button "Save" at bounding box center [603, 248] width 42 height 13
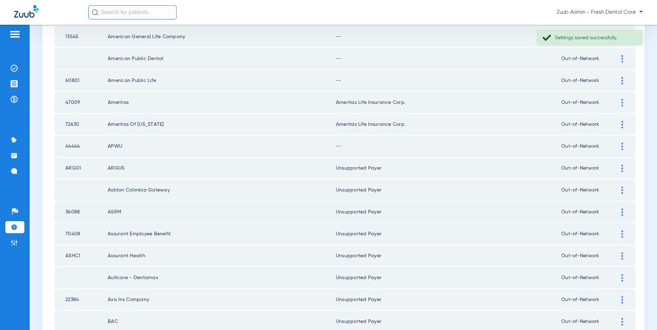
click at [622, 144] on img at bounding box center [622, 146] width 2 height 7
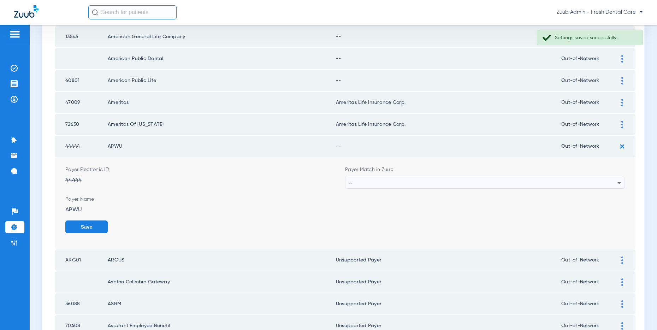
click at [434, 182] on div "--" at bounding box center [483, 183] width 268 height 12
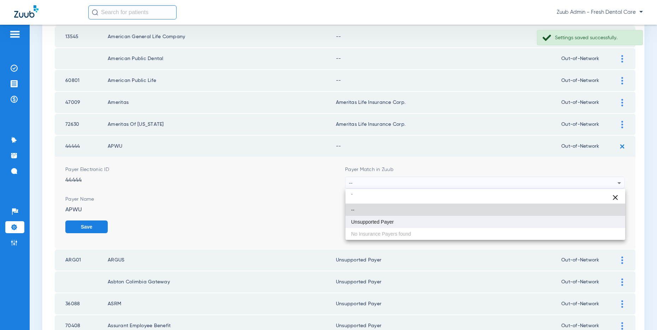
type input "`"
click at [384, 218] on mat-option "Unsupported Payer" at bounding box center [485, 222] width 280 height 12
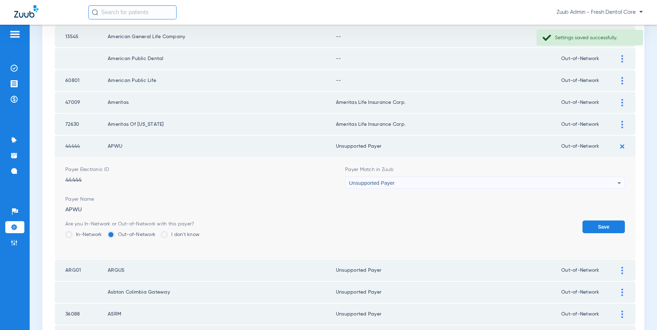
drag, startPoint x: 597, startPoint y: 223, endPoint x: 591, endPoint y: 223, distance: 6.0
click at [597, 223] on button "Save" at bounding box center [603, 226] width 42 height 13
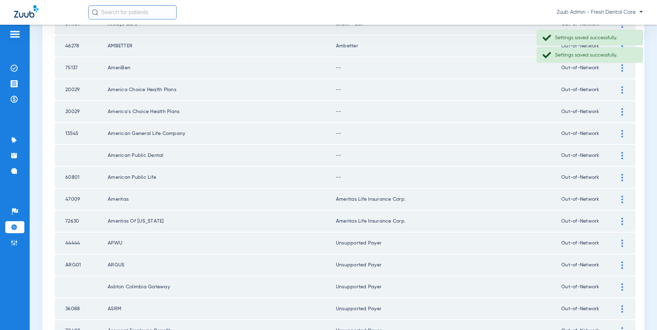
scroll to position [747, 0]
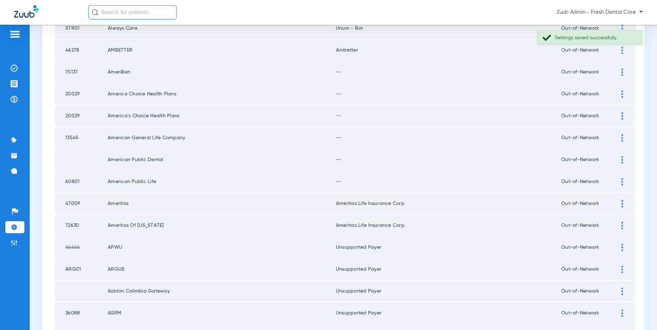
click at [622, 158] on img at bounding box center [622, 159] width 2 height 7
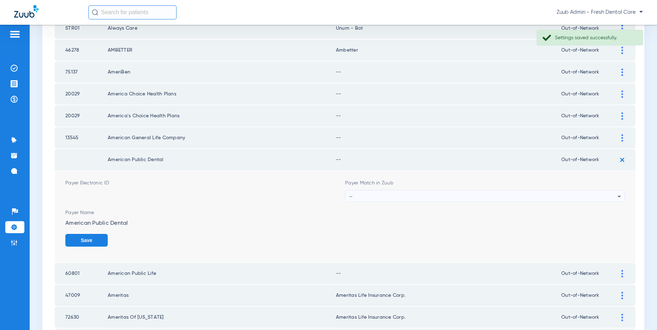
click at [518, 196] on div "--" at bounding box center [483, 196] width 268 height 12
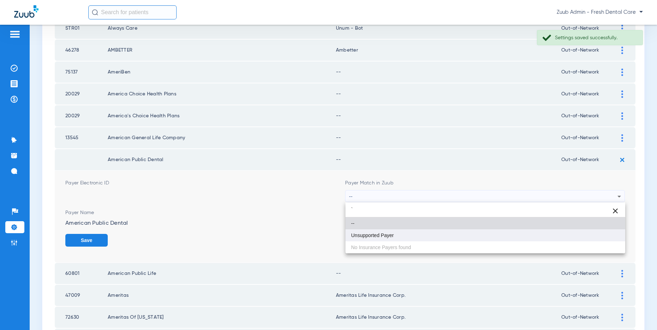
type input "`"
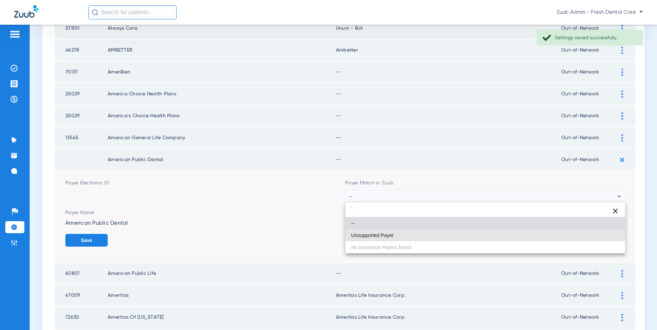
drag, startPoint x: 416, startPoint y: 233, endPoint x: 539, endPoint y: 243, distance: 123.6
click at [416, 233] on mat-option "Unsupported Payer" at bounding box center [485, 235] width 280 height 12
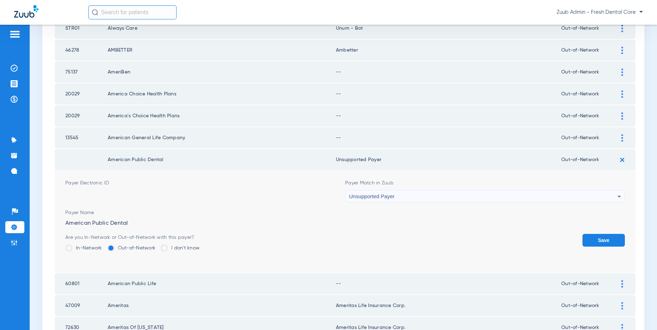
drag, startPoint x: 600, startPoint y: 240, endPoint x: 601, endPoint y: 220, distance: 19.8
click at [600, 240] on button "Save" at bounding box center [603, 240] width 42 height 13
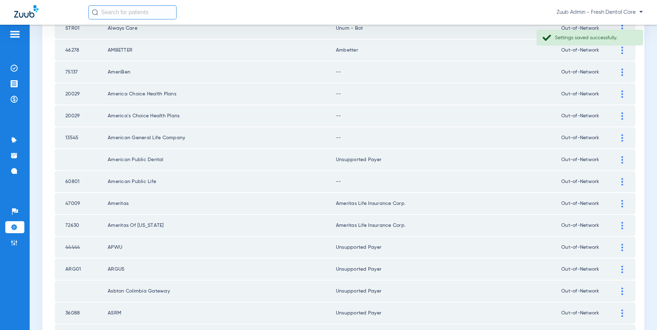
click at [620, 136] on div at bounding box center [622, 137] width 12 height 7
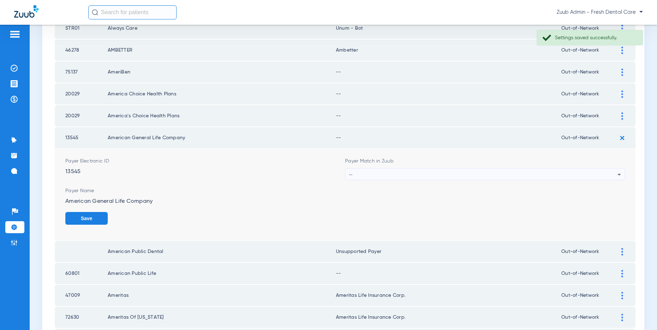
click at [454, 175] on div "--" at bounding box center [483, 174] width 268 height 12
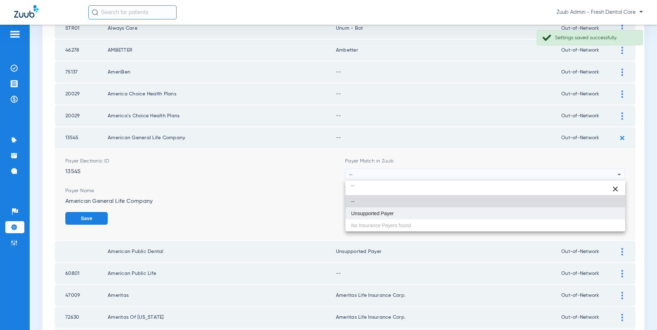
type input "``"
click at [407, 207] on mat-option "Unsupported Payer" at bounding box center [485, 213] width 280 height 12
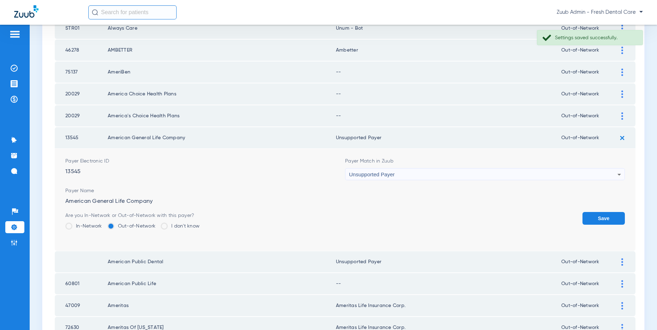
click at [605, 219] on button "Save" at bounding box center [603, 218] width 42 height 13
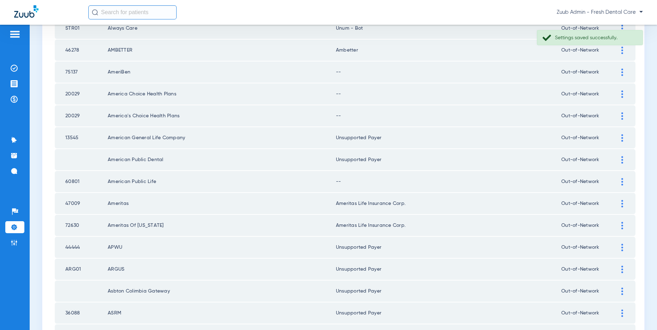
click at [622, 181] on img at bounding box center [622, 181] width 2 height 7
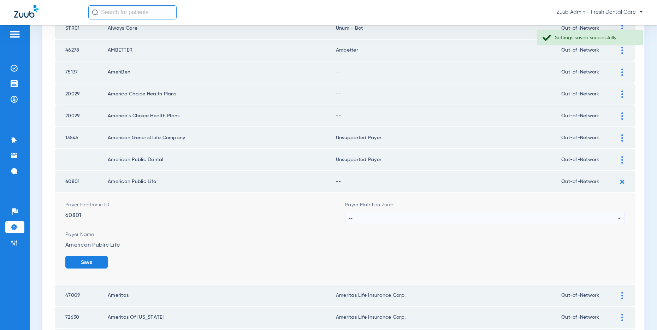
click at [489, 216] on div "--" at bounding box center [483, 218] width 268 height 12
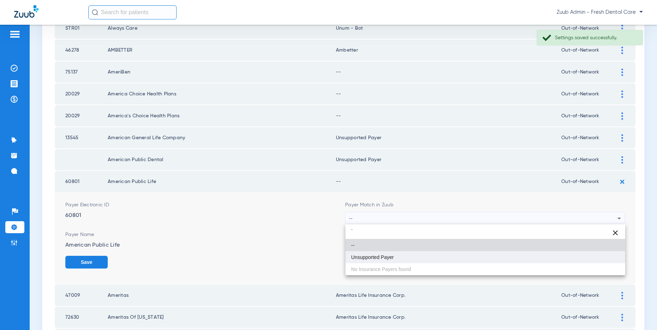
type input "`"
drag, startPoint x: 394, startPoint y: 255, endPoint x: 398, endPoint y: 254, distance: 4.4
click at [395, 255] on mat-option "Unsupported Payer" at bounding box center [485, 257] width 280 height 12
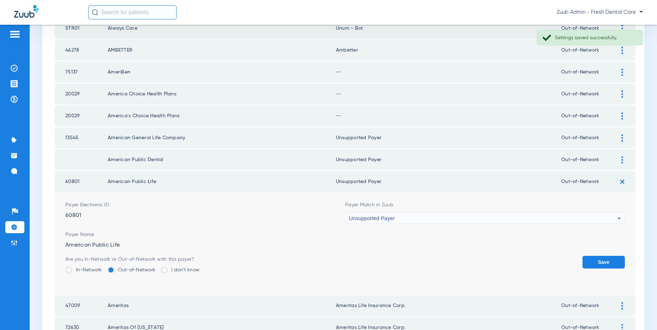
click at [594, 262] on button "Save" at bounding box center [603, 262] width 42 height 13
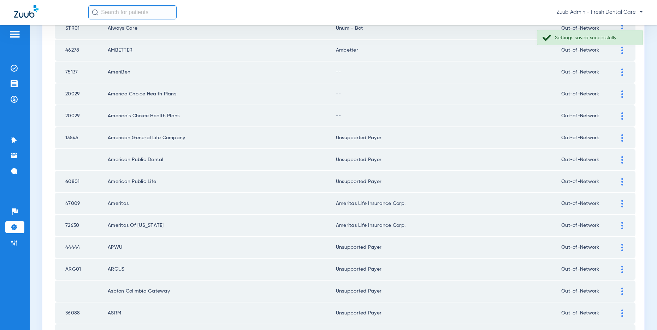
drag, startPoint x: 621, startPoint y: 114, endPoint x: 582, endPoint y: 108, distance: 39.2
click at [618, 114] on div at bounding box center [622, 115] width 12 height 7
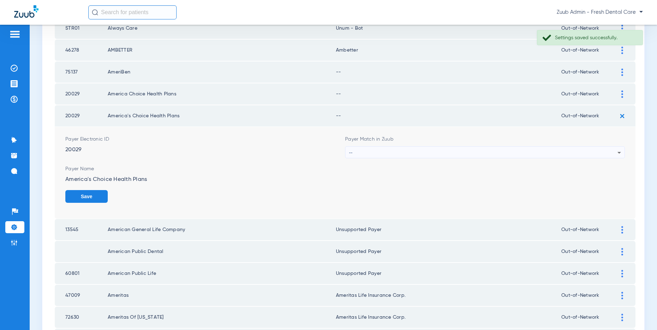
click at [451, 155] on div "--" at bounding box center [483, 152] width 268 height 12
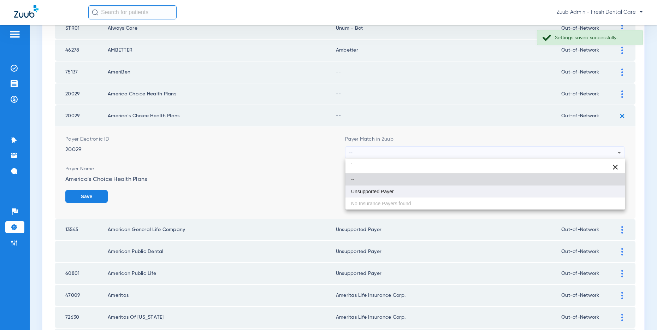
type input "`"
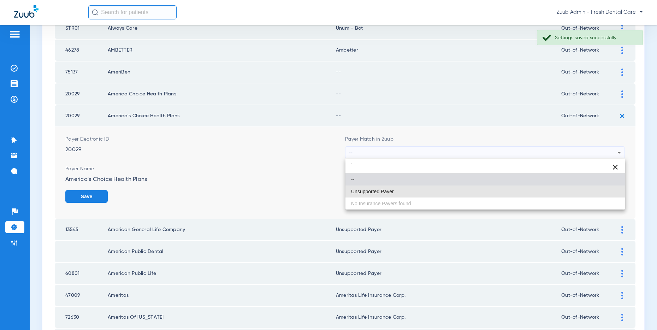
drag, startPoint x: 411, startPoint y: 193, endPoint x: 485, endPoint y: 185, distance: 75.0
click at [411, 193] on mat-option "Unsupported Payer" at bounding box center [485, 191] width 280 height 12
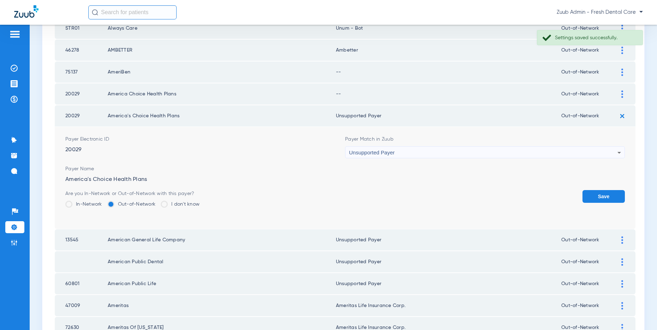
click at [605, 190] on button "Save" at bounding box center [603, 196] width 42 height 13
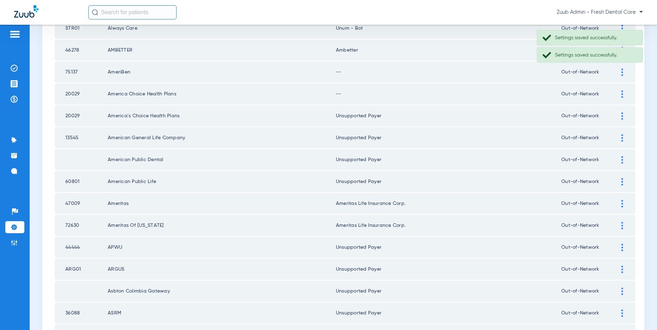
click at [619, 93] on div at bounding box center [622, 93] width 12 height 7
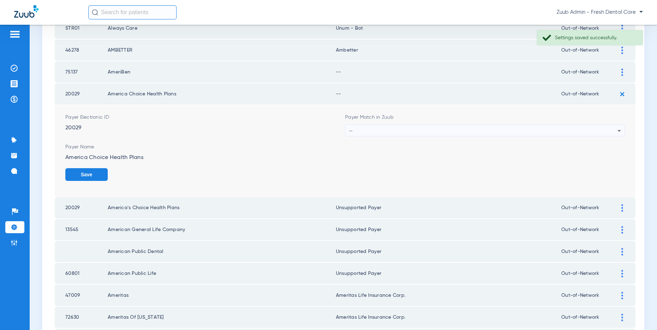
click at [447, 126] on div "--" at bounding box center [483, 131] width 268 height 12
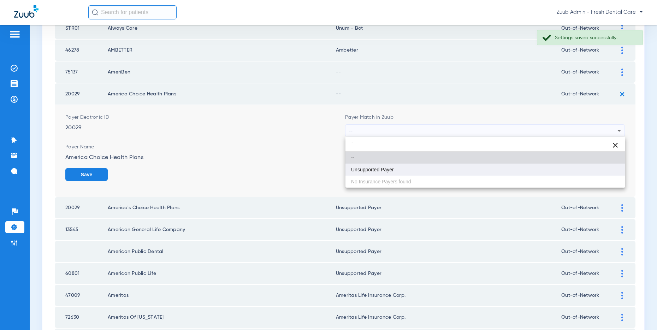
type input "`"
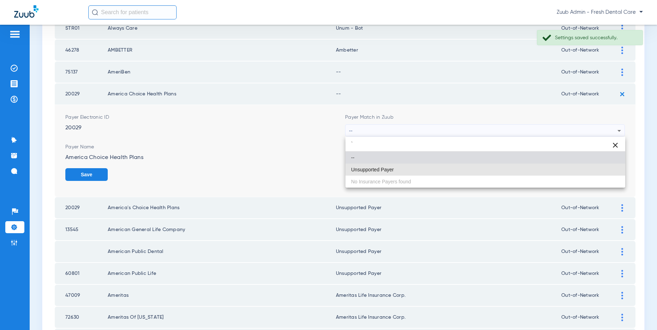
drag, startPoint x: 430, startPoint y: 165, endPoint x: 569, endPoint y: 163, distance: 139.8
click at [430, 165] on mat-option "Unsupported Payer" at bounding box center [485, 169] width 280 height 12
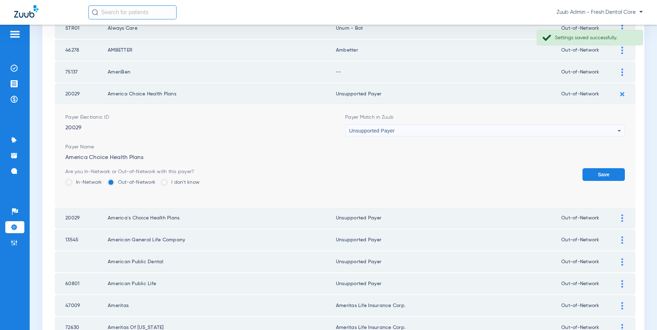
click at [597, 169] on button "Save" at bounding box center [603, 174] width 42 height 13
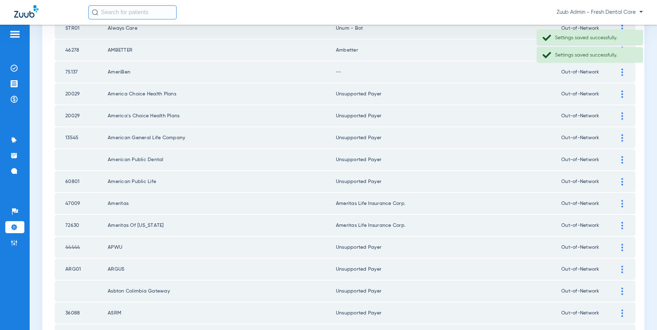
click at [620, 73] on div at bounding box center [622, 71] width 12 height 7
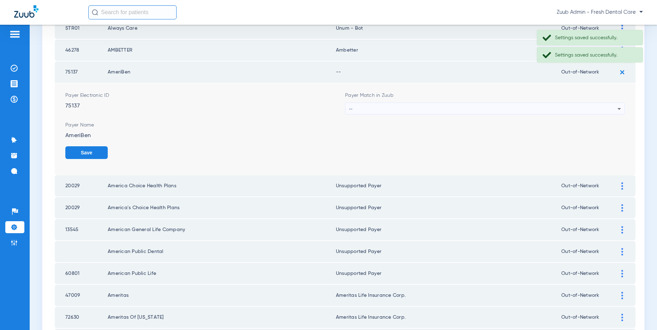
click at [451, 105] on div "--" at bounding box center [483, 109] width 268 height 12
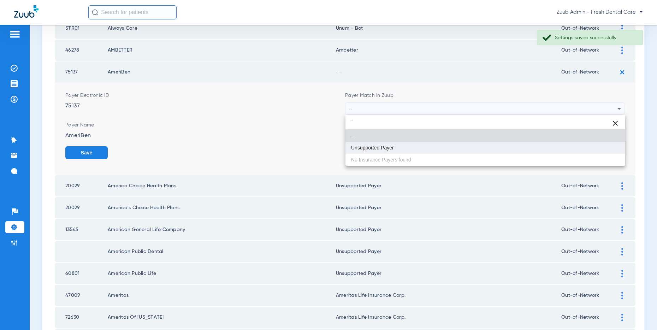
type input "`"
click at [378, 147] on span "Unsupported Payer" at bounding box center [372, 147] width 43 height 5
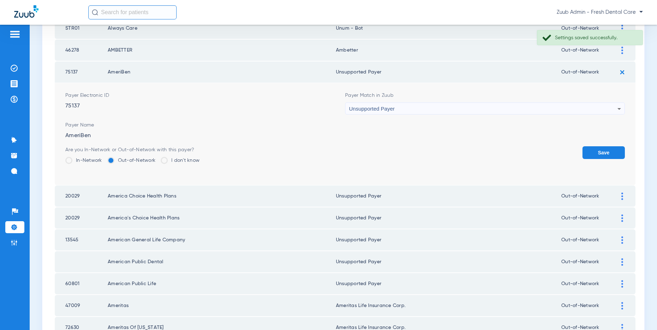
drag, startPoint x: 594, startPoint y: 150, endPoint x: 558, endPoint y: 152, distance: 36.1
click at [589, 150] on button "Save" at bounding box center [603, 152] width 42 height 13
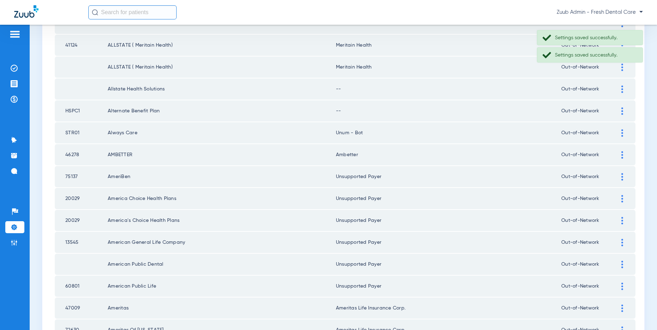
scroll to position [634, 0]
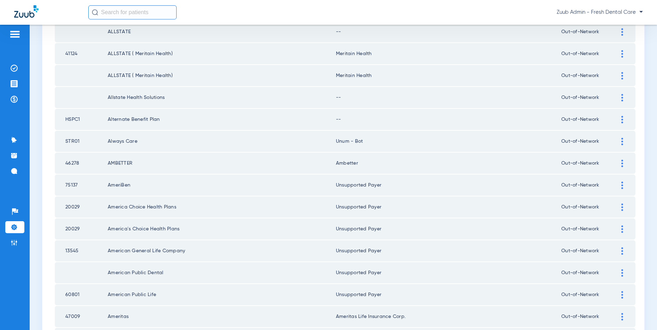
drag, startPoint x: 621, startPoint y: 120, endPoint x: 533, endPoint y: 135, distance: 89.1
click at [621, 120] on img at bounding box center [622, 119] width 2 height 7
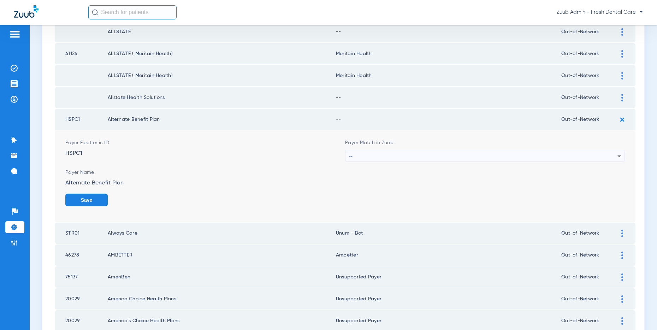
click at [519, 156] on div "--" at bounding box center [483, 156] width 268 height 12
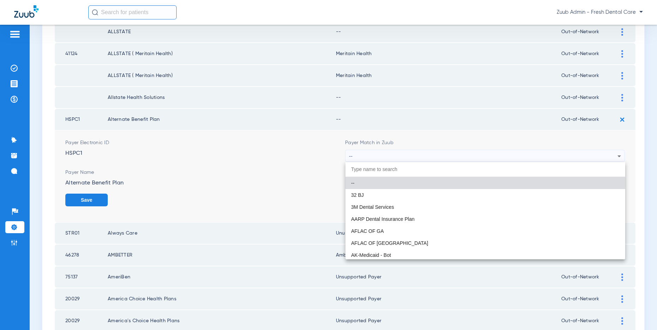
scroll to position [70, 0]
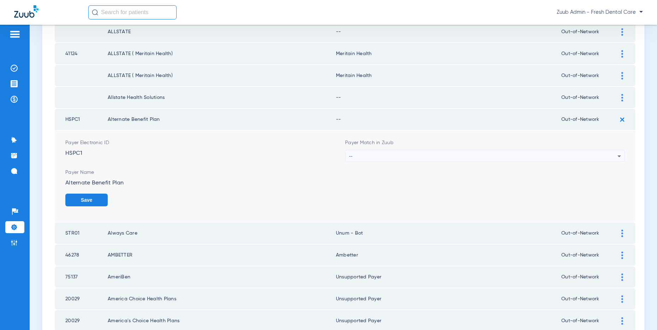
click at [420, 153] on div "--" at bounding box center [483, 156] width 268 height 12
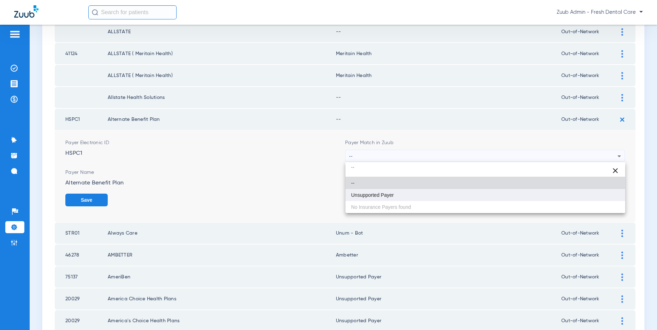
type input "``"
click at [392, 197] on span "Unsupported Payer" at bounding box center [372, 194] width 43 height 5
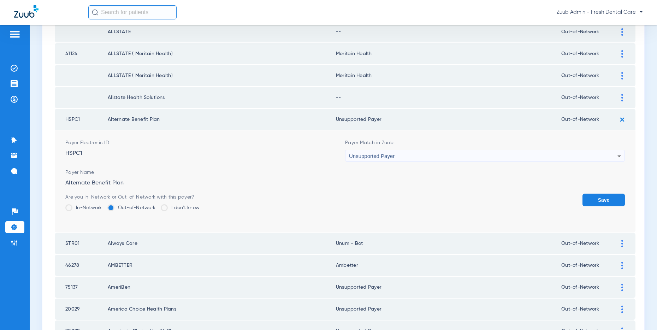
click at [614, 201] on button "Save" at bounding box center [603, 199] width 42 height 13
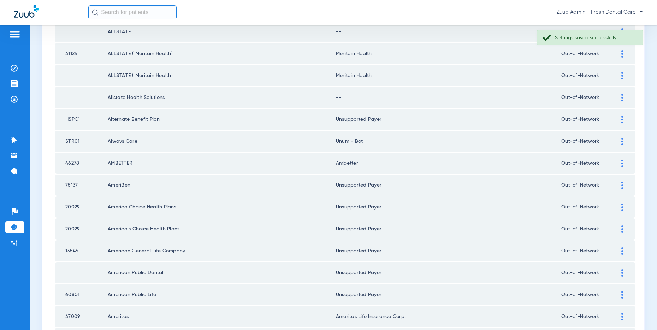
click at [620, 96] on div at bounding box center [622, 97] width 12 height 7
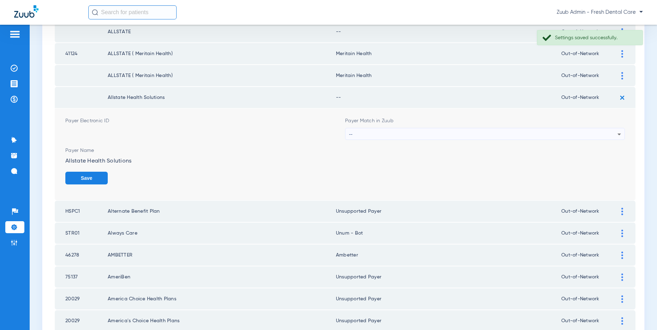
click at [434, 132] on div "--" at bounding box center [483, 134] width 268 height 12
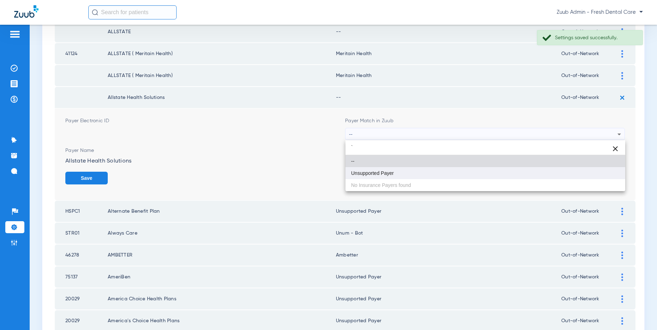
type input "`"
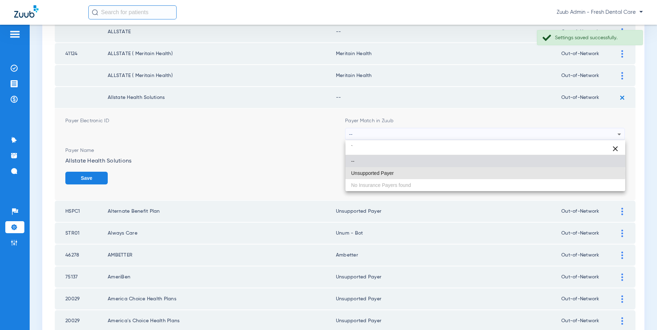
drag, startPoint x: 383, startPoint y: 173, endPoint x: 469, endPoint y: 178, distance: 87.0
click at [387, 174] on span "Unsupported Payer" at bounding box center [372, 172] width 43 height 5
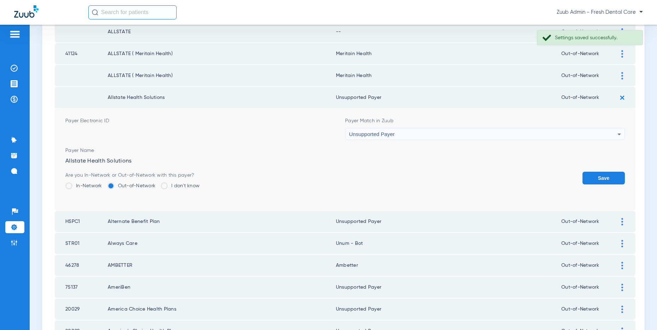
drag, startPoint x: 592, startPoint y: 175, endPoint x: 540, endPoint y: 174, distance: 52.2
click at [589, 175] on button "Save" at bounding box center [603, 178] width 42 height 13
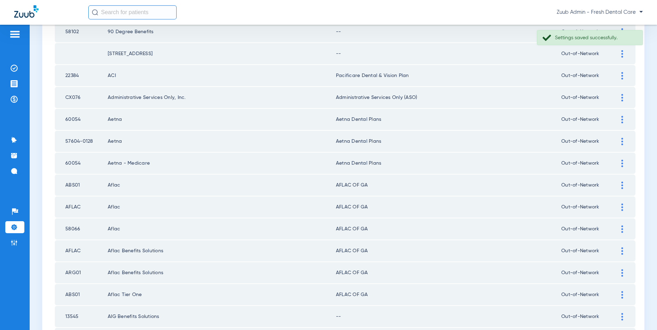
scroll to position [0, 0]
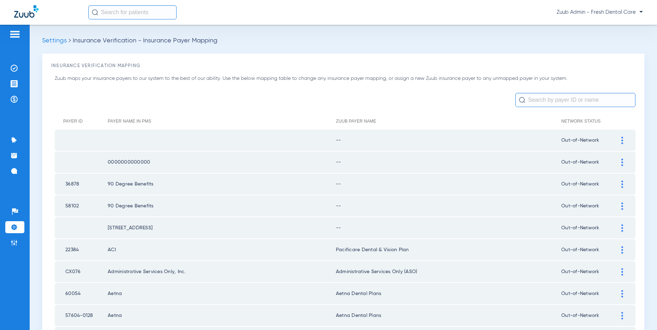
click at [619, 139] on div at bounding box center [622, 140] width 12 height 7
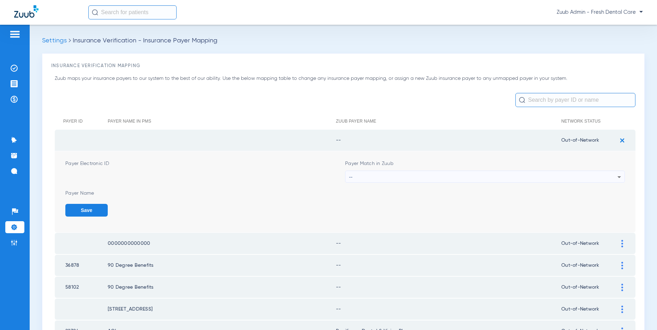
click at [525, 174] on div "--" at bounding box center [483, 177] width 268 height 12
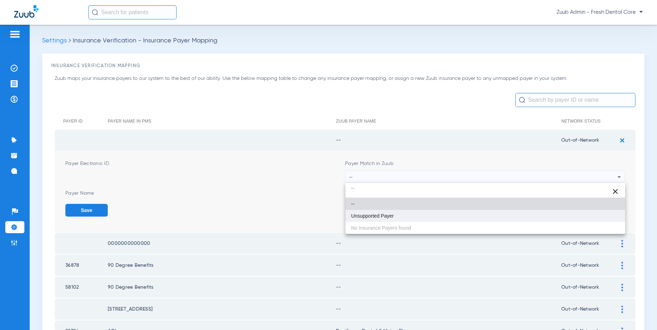
type input "``"
drag, startPoint x: 420, startPoint y: 209, endPoint x: 439, endPoint y: 212, distance: 18.9
click at [423, 210] on mat-option "Unsupported Payer" at bounding box center [485, 216] width 280 height 12
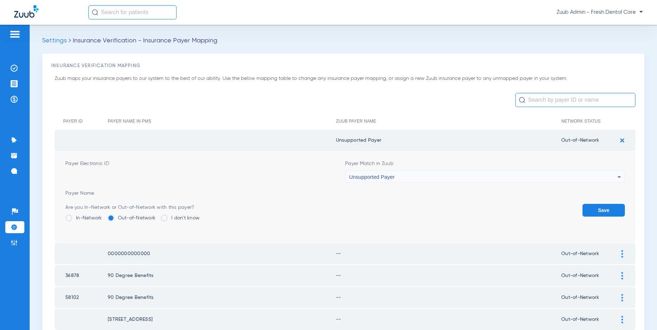
click at [589, 208] on button "Save" at bounding box center [603, 210] width 42 height 13
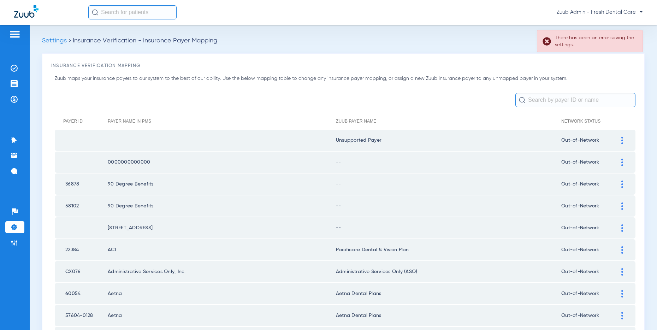
click at [618, 161] on div at bounding box center [622, 161] width 12 height 7
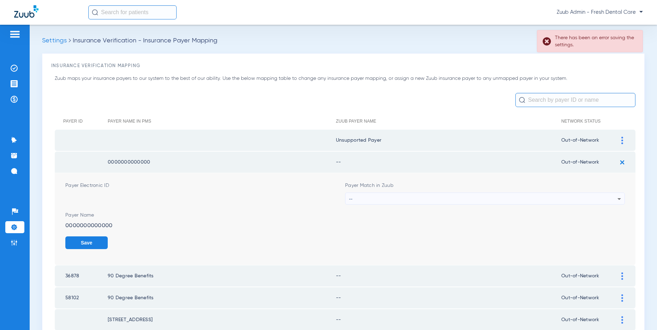
click at [463, 196] on div "--" at bounding box center [483, 199] width 268 height 12
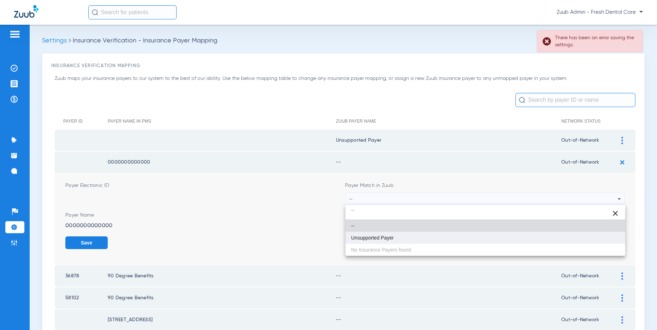
type input "``"
drag, startPoint x: 371, startPoint y: 240, endPoint x: 375, endPoint y: 239, distance: 3.8
click at [374, 239] on mat-option "Unsupported Payer" at bounding box center [485, 238] width 280 height 12
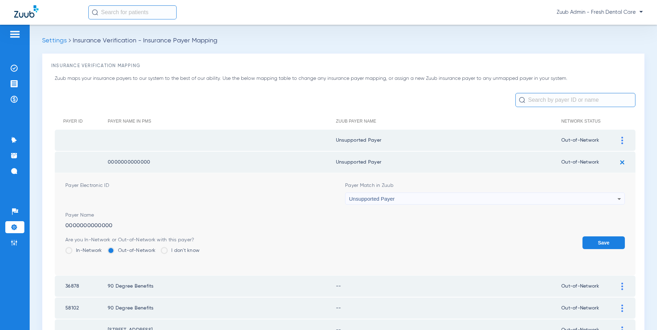
click at [601, 240] on button "Save" at bounding box center [603, 242] width 42 height 13
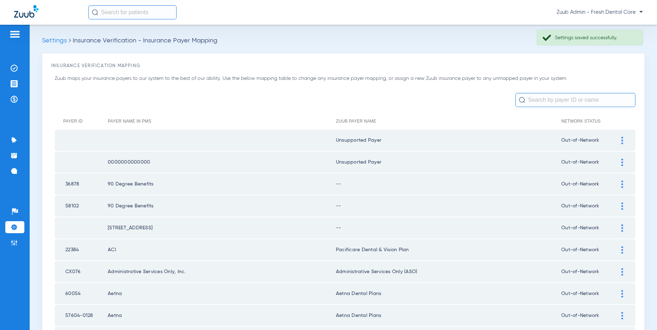
click at [622, 186] on img at bounding box center [622, 183] width 2 height 7
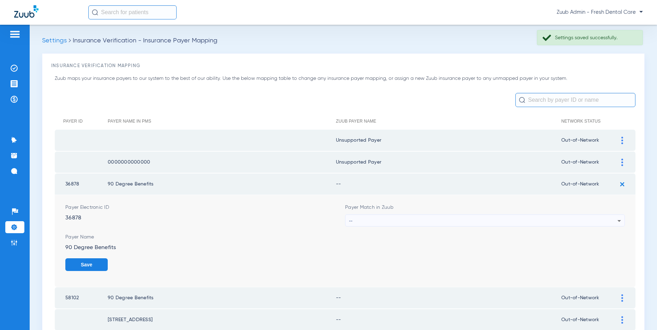
click at [481, 221] on div "--" at bounding box center [483, 221] width 268 height 12
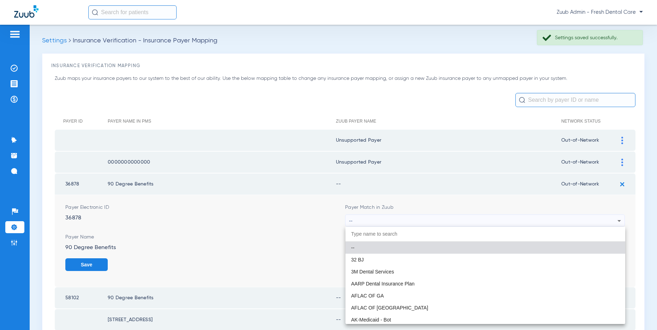
scroll to position [70, 0]
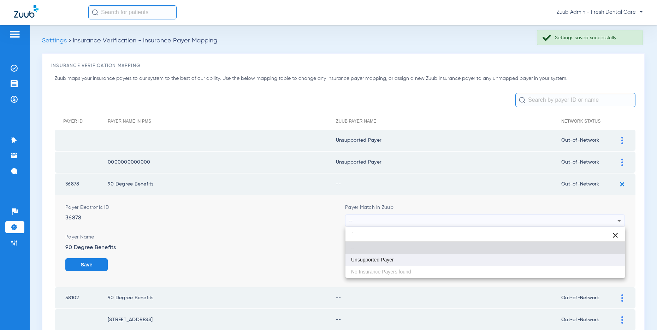
type input "`"
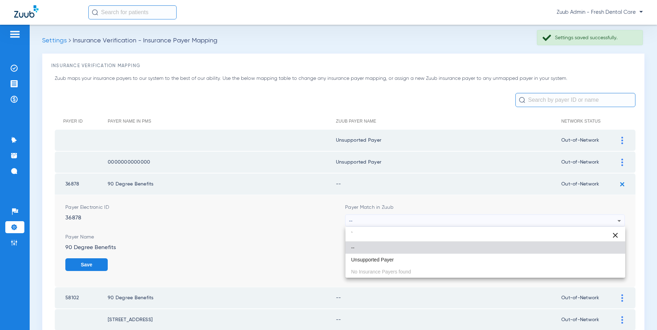
drag, startPoint x: 420, startPoint y: 256, endPoint x: 489, endPoint y: 256, distance: 68.5
click at [425, 256] on mat-option "Unsupported Payer" at bounding box center [485, 259] width 280 height 12
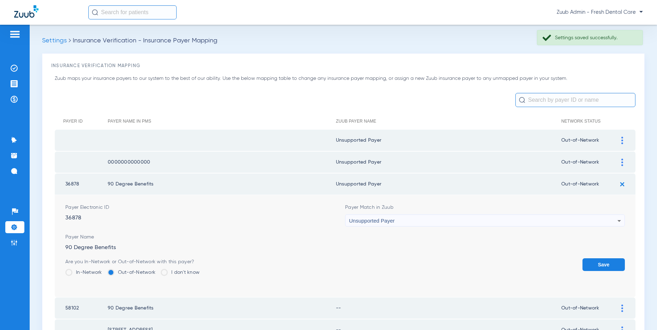
drag, startPoint x: 601, startPoint y: 261, endPoint x: 584, endPoint y: 248, distance: 20.7
click at [593, 253] on form "Payer Electronic ID 36878 Payer Match in Zuub Unsupported Payer Payer Name 90 D…" at bounding box center [344, 246] width 559 height 102
click at [594, 264] on button "Save" at bounding box center [603, 264] width 42 height 13
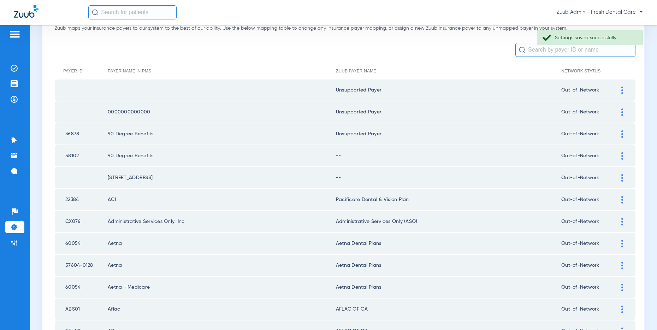
scroll to position [49, 0]
drag, startPoint x: 622, startPoint y: 155, endPoint x: 593, endPoint y: 152, distance: 29.4
click at [622, 155] on img at bounding box center [622, 156] width 2 height 7
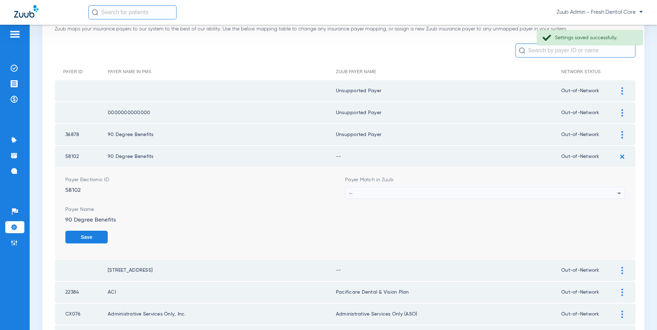
click at [460, 191] on div "--" at bounding box center [483, 193] width 268 height 12
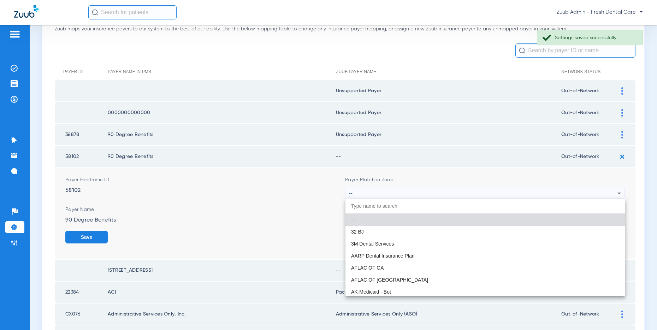
scroll to position [50, 0]
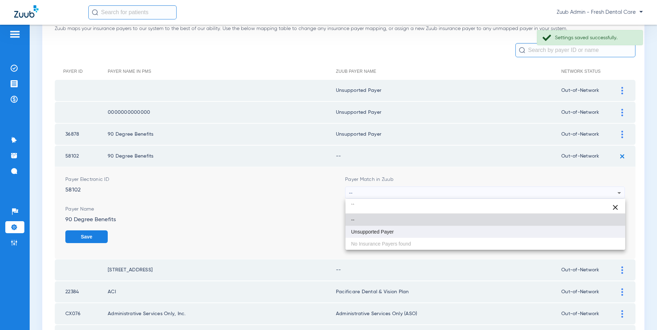
type input "``"
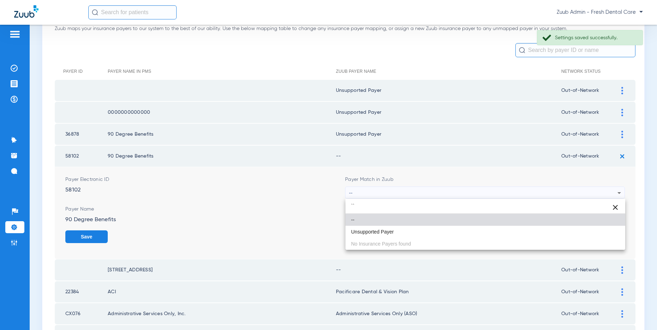
drag, startPoint x: 379, startPoint y: 233, endPoint x: 422, endPoint y: 232, distance: 43.1
click at [383, 233] on span "Unsupported Payer" at bounding box center [372, 231] width 43 height 5
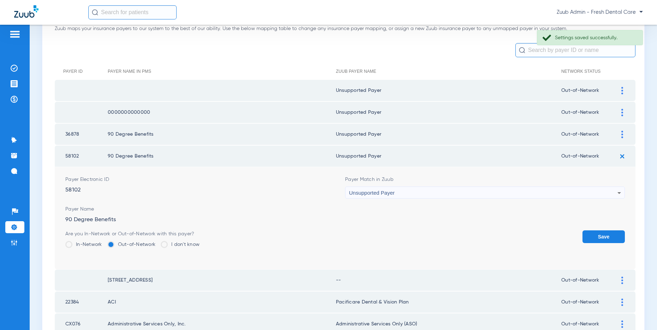
click at [596, 233] on button "Save" at bounding box center [603, 236] width 42 height 13
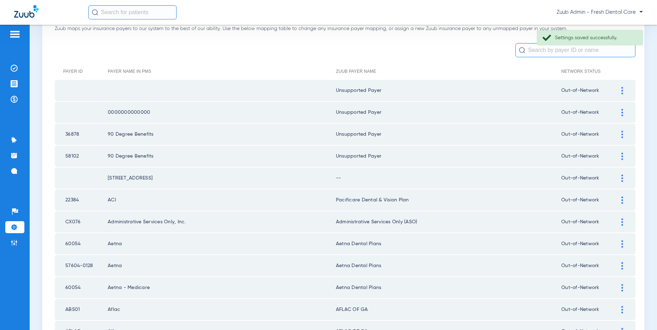
click at [621, 177] on img at bounding box center [622, 177] width 2 height 7
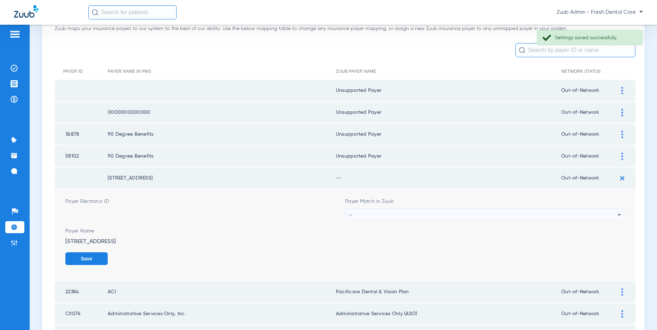
click at [403, 209] on div "--" at bounding box center [483, 215] width 268 height 12
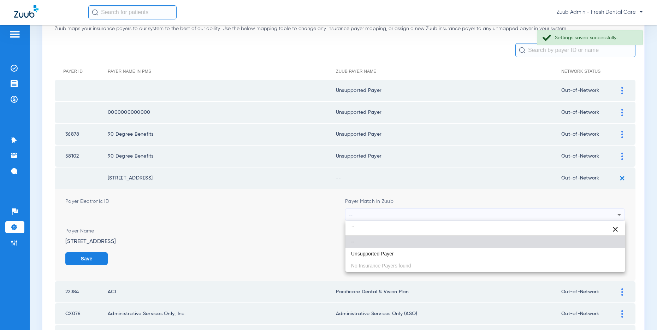
type input "``"
click at [370, 255] on span "Unsupported Payer" at bounding box center [372, 253] width 43 height 5
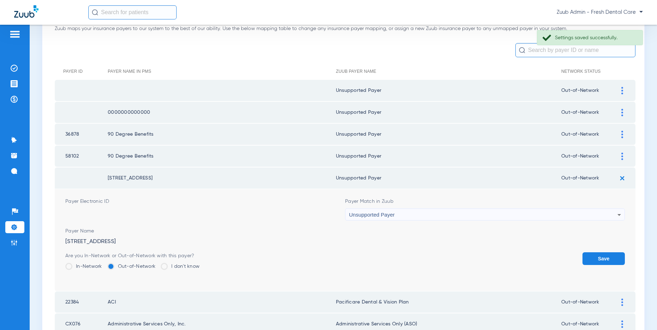
drag, startPoint x: 600, startPoint y: 257, endPoint x: 497, endPoint y: 237, distance: 104.3
click at [598, 257] on button "Save" at bounding box center [603, 258] width 42 height 13
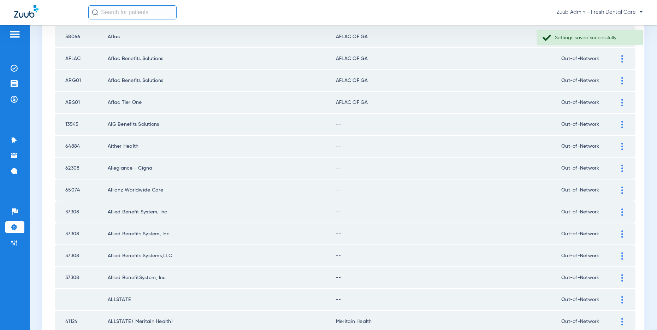
scroll to position [367, 0]
drag, startPoint x: 621, startPoint y: 144, endPoint x: 539, endPoint y: 142, distance: 81.2
click at [619, 144] on div at bounding box center [622, 145] width 12 height 7
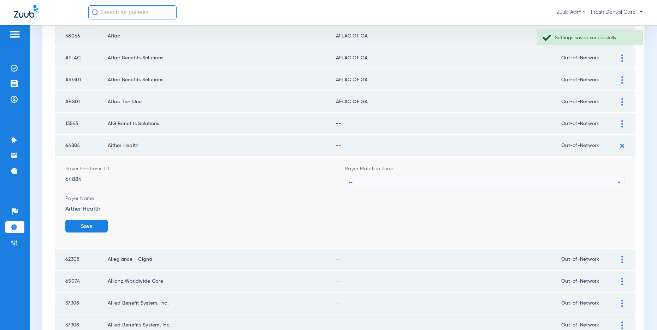
click at [620, 123] on div at bounding box center [622, 123] width 12 height 7
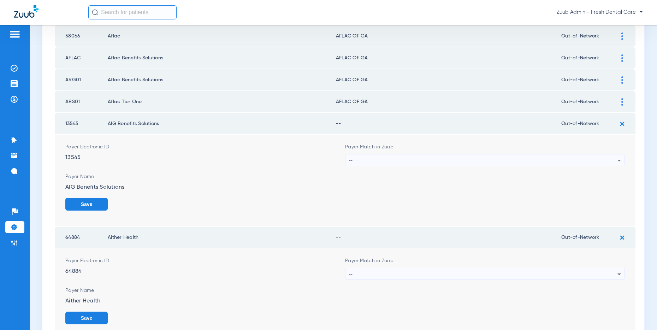
click at [474, 161] on div "--" at bounding box center [483, 160] width 268 height 12
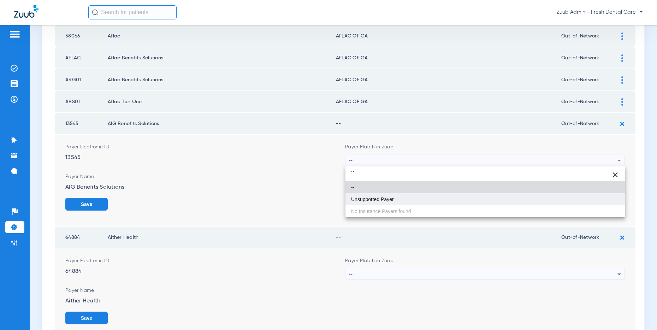
type input "``"
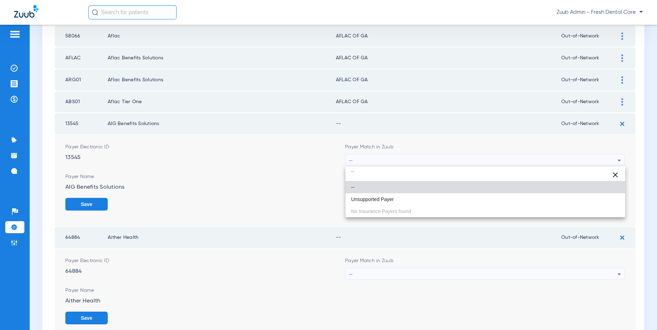
drag, startPoint x: 368, startPoint y: 200, endPoint x: 412, endPoint y: 202, distance: 44.1
click at [371, 200] on span "Unsupported Payer" at bounding box center [372, 199] width 43 height 5
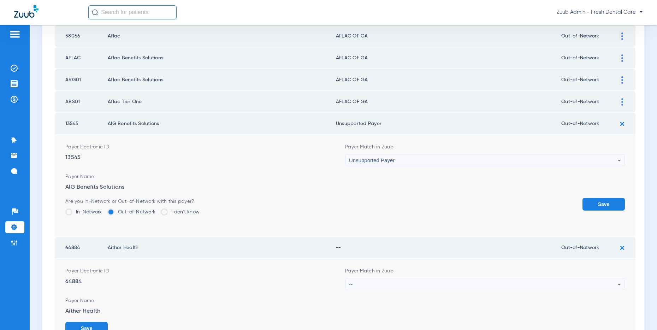
click at [594, 202] on button "Save" at bounding box center [603, 204] width 42 height 13
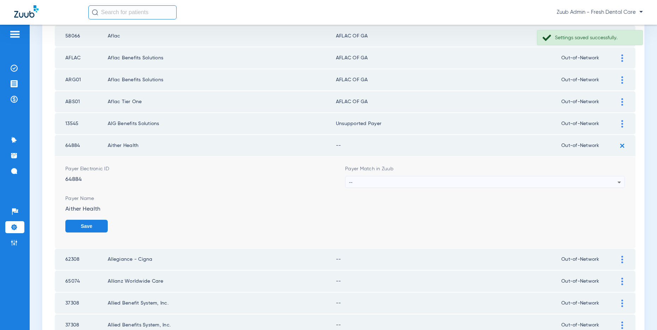
click at [528, 188] on div "--" at bounding box center [483, 182] width 268 height 12
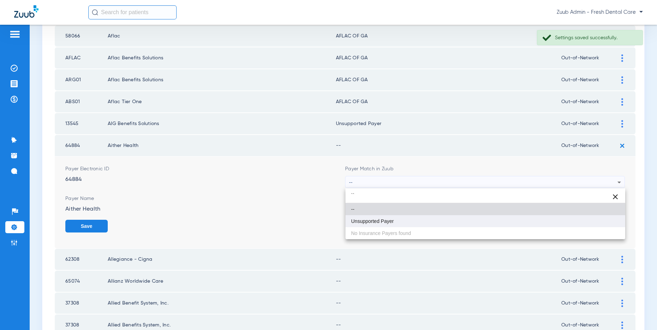
type input "``"
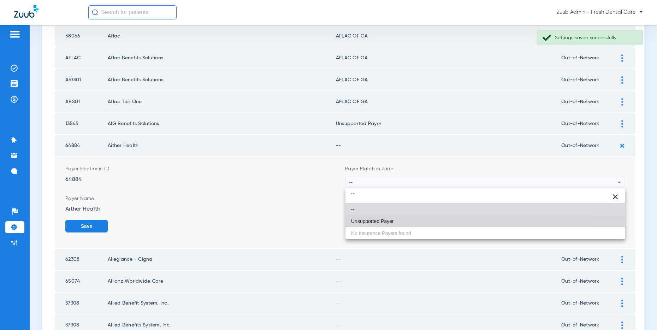
click at [382, 220] on span "Unsupported Payer" at bounding box center [372, 221] width 43 height 5
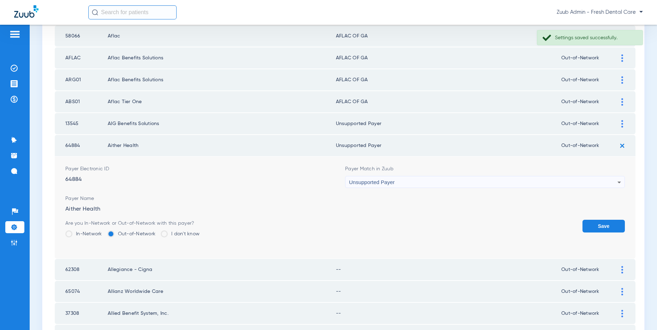
click at [598, 226] on button "Save" at bounding box center [603, 226] width 42 height 13
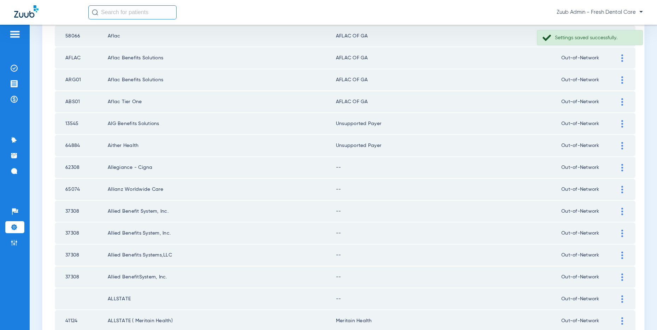
click at [621, 168] on img at bounding box center [622, 167] width 2 height 7
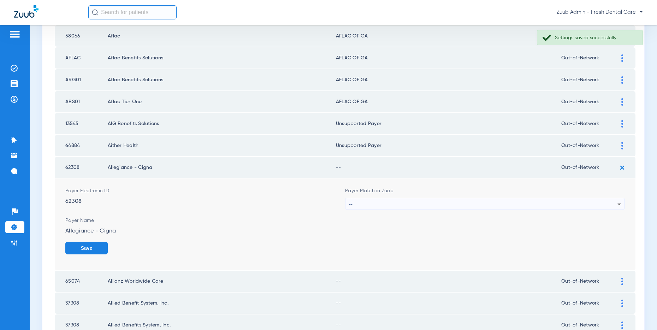
click at [432, 206] on div "--" at bounding box center [483, 204] width 268 height 12
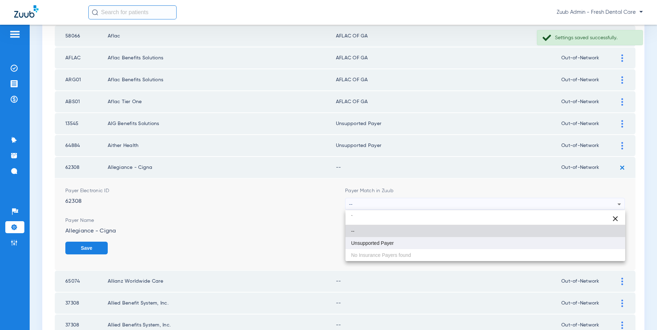
type input "`"
click at [397, 238] on mat-option "Unsupported Payer" at bounding box center [485, 243] width 280 height 12
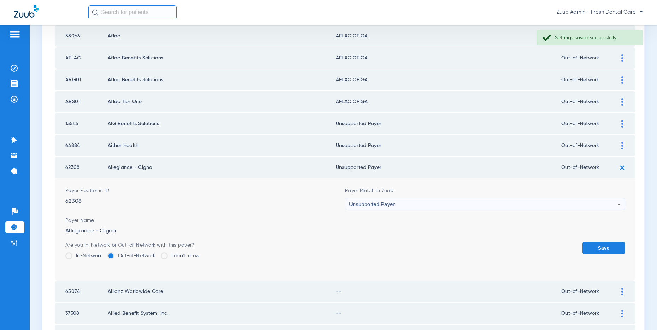
drag, startPoint x: 634, startPoint y: 242, endPoint x: 604, endPoint y: 245, distance: 29.8
click at [631, 243] on td "Payer Electronic ID 62308 Payer Match in Zuub Unsupported Payer Payer Name Alle…" at bounding box center [345, 229] width 580 height 102
click at [602, 245] on button "Save" at bounding box center [603, 247] width 42 height 13
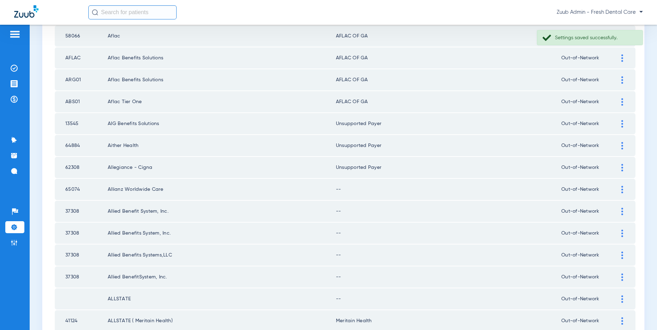
click at [620, 188] on div at bounding box center [622, 189] width 12 height 7
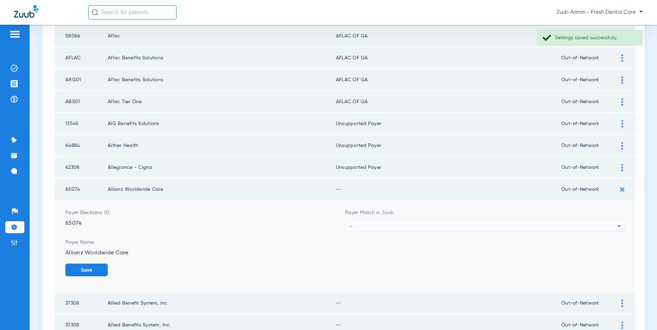
click at [492, 226] on div "--" at bounding box center [483, 226] width 268 height 12
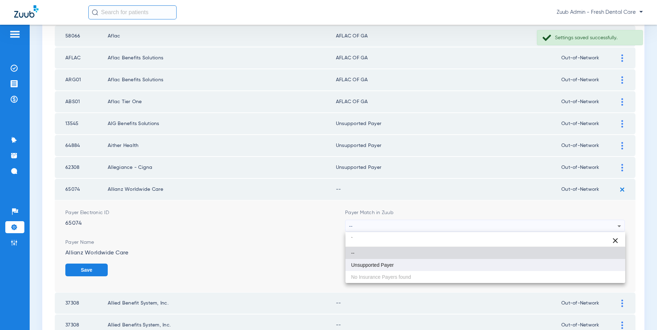
type input "`"
drag, startPoint x: 416, startPoint y: 266, endPoint x: 486, endPoint y: 265, distance: 70.3
click at [419, 265] on mat-option "Unsupported Payer" at bounding box center [485, 265] width 280 height 12
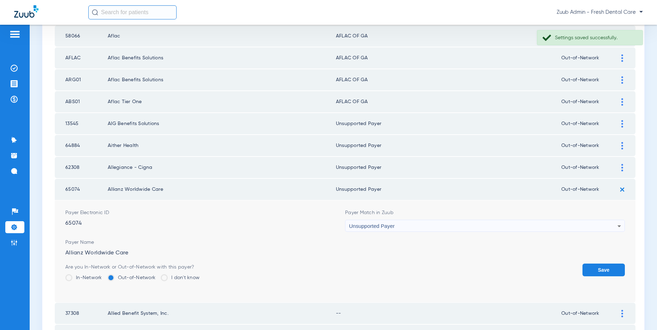
click at [601, 272] on button "Save" at bounding box center [603, 269] width 42 height 13
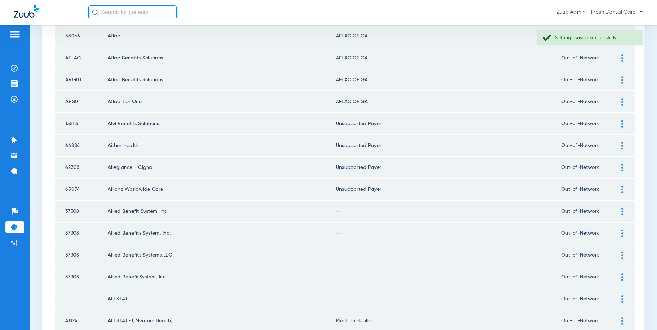
click at [621, 211] on img at bounding box center [622, 211] width 2 height 7
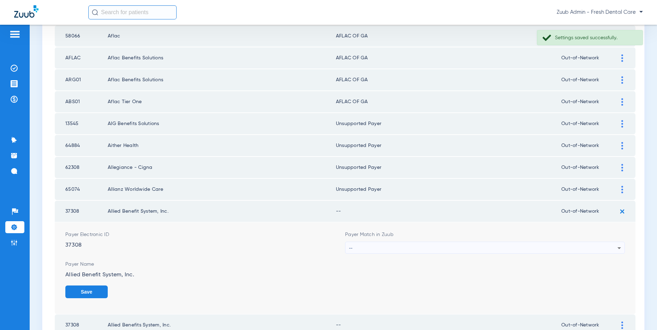
click at [437, 246] on div "--" at bounding box center [483, 248] width 268 height 12
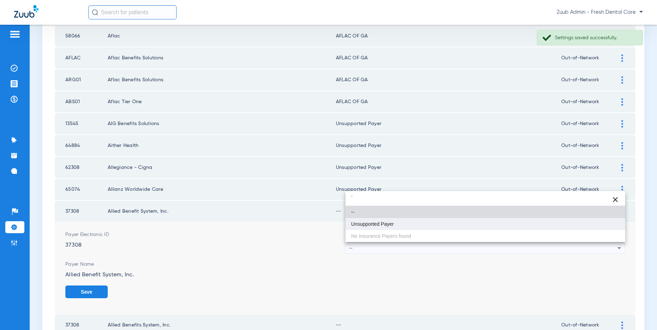
type input "`"
click at [388, 225] on span "Unsupported Payer" at bounding box center [372, 223] width 43 height 5
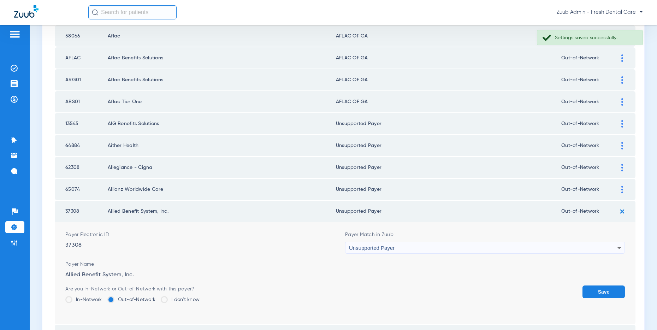
click at [602, 292] on button "Save" at bounding box center [603, 291] width 42 height 13
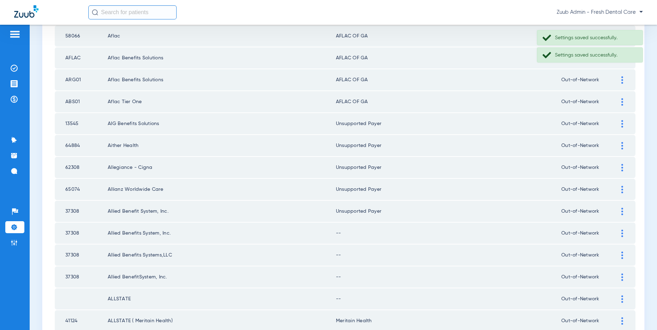
scroll to position [400, 0]
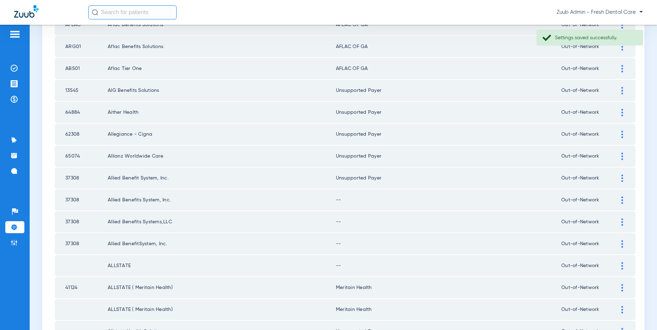
drag, startPoint x: 622, startPoint y: 202, endPoint x: 518, endPoint y: 185, distance: 104.8
click at [621, 202] on img at bounding box center [622, 199] width 2 height 7
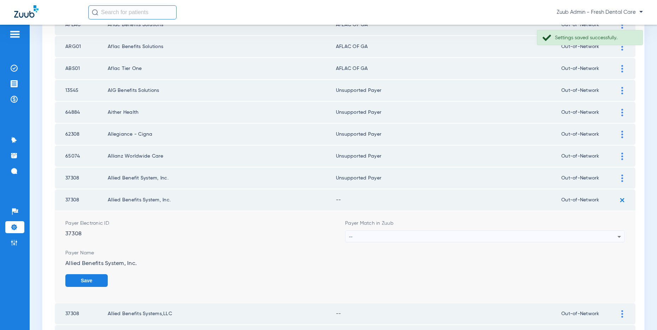
click at [423, 237] on div "--" at bounding box center [483, 237] width 268 height 12
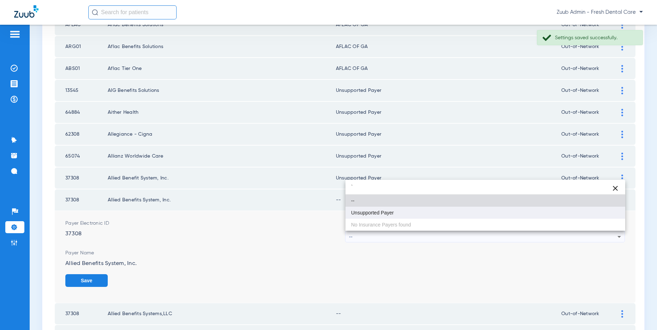
type input "`"
click at [385, 209] on mat-option "Unsupported Payer" at bounding box center [485, 212] width 280 height 12
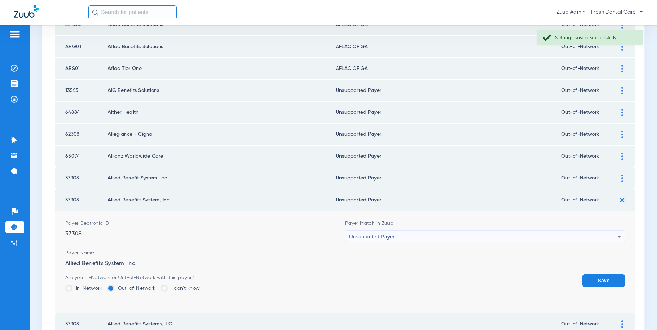
click at [602, 279] on button "Save" at bounding box center [603, 280] width 42 height 13
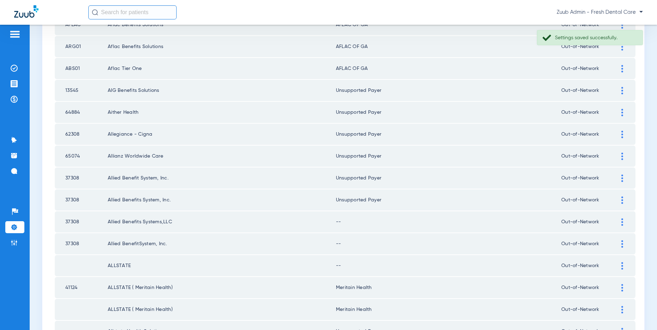
click at [620, 222] on div at bounding box center [622, 221] width 12 height 7
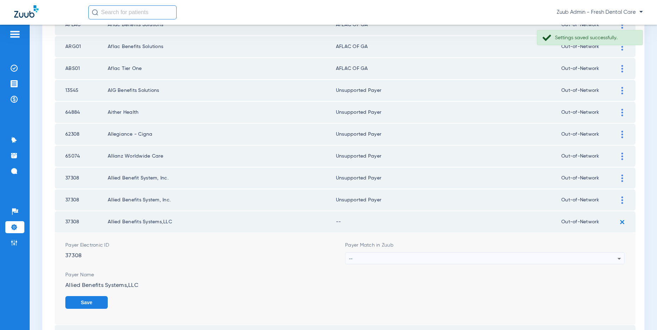
click at [430, 256] on div "--" at bounding box center [483, 258] width 268 height 12
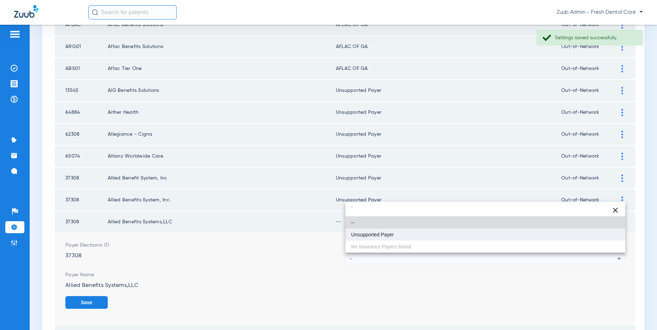
type input "`"
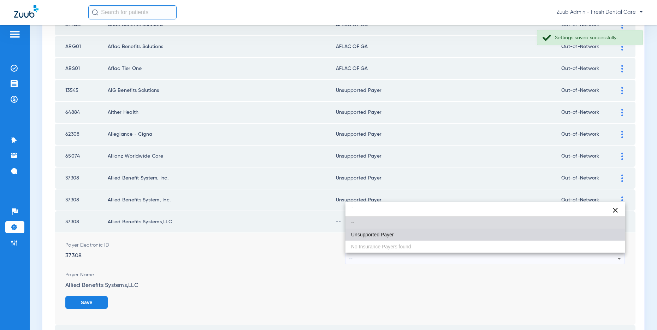
click at [388, 232] on span "Unsupported Payer" at bounding box center [372, 234] width 43 height 5
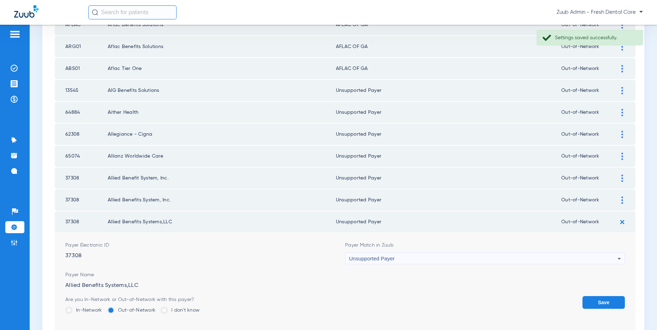
click at [595, 297] on button "Save" at bounding box center [603, 302] width 42 height 13
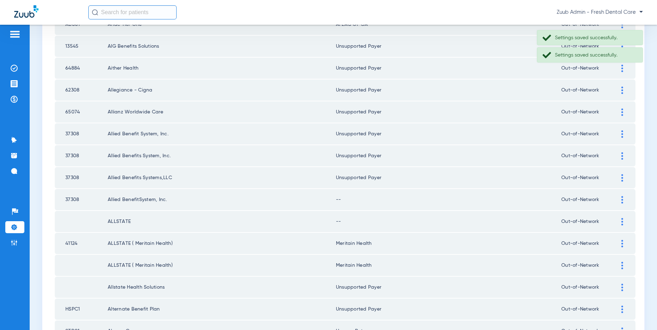
click at [621, 200] on img at bounding box center [622, 199] width 2 height 7
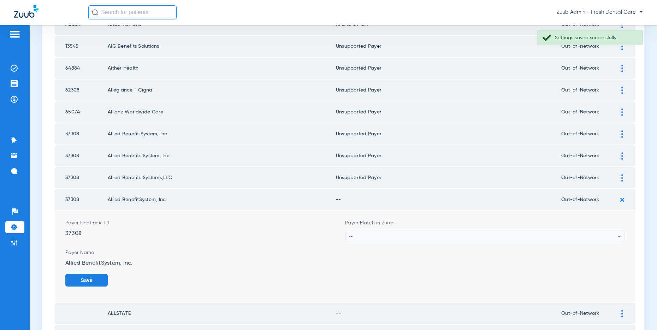
scroll to position [443, 0]
click at [495, 232] on div "--" at bounding box center [483, 237] width 268 height 12
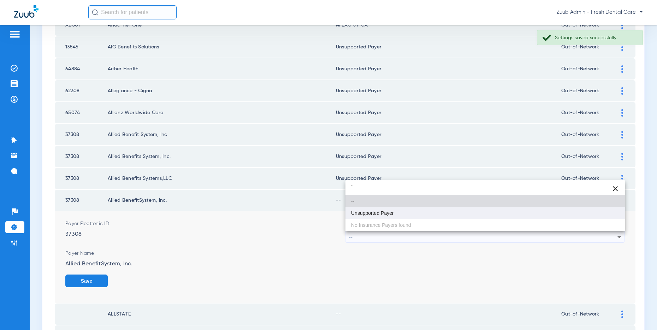
type input "`"
click at [402, 215] on mat-option "Unsupported Payer" at bounding box center [485, 213] width 280 height 12
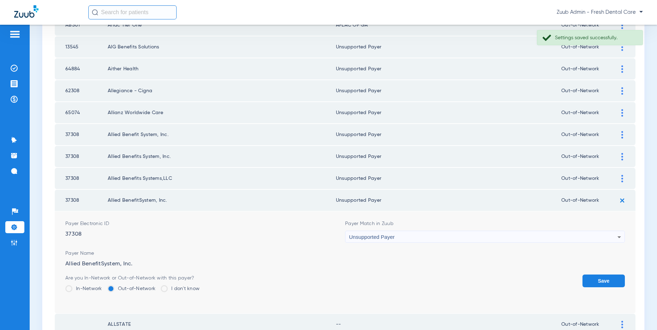
click at [609, 279] on button "Save" at bounding box center [603, 280] width 42 height 13
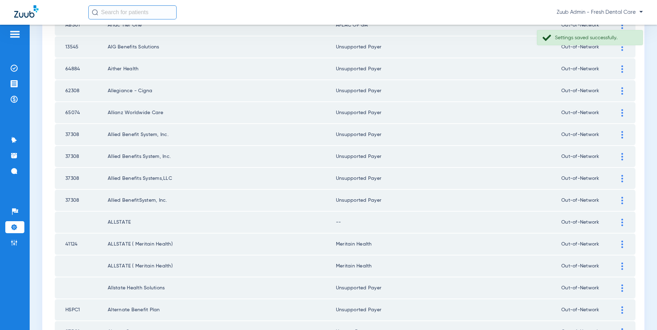
click at [619, 221] on div at bounding box center [622, 222] width 12 height 7
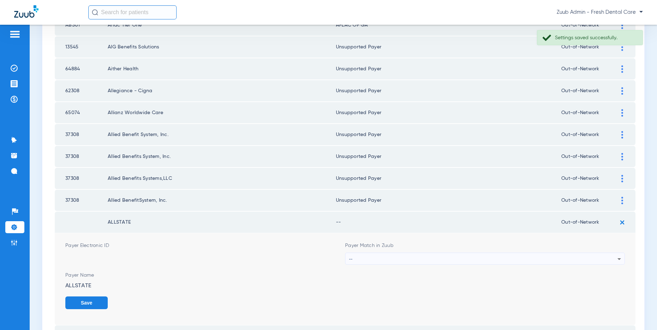
click at [412, 256] on div "--" at bounding box center [483, 259] width 268 height 12
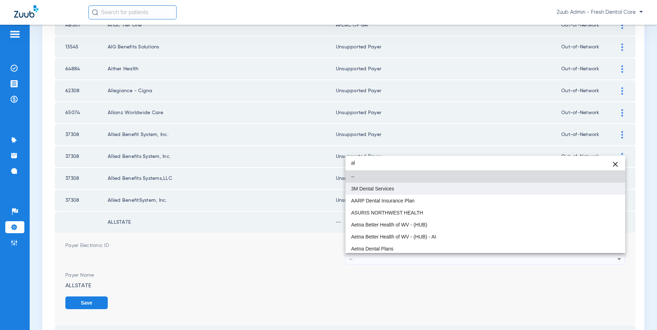
type input "a"
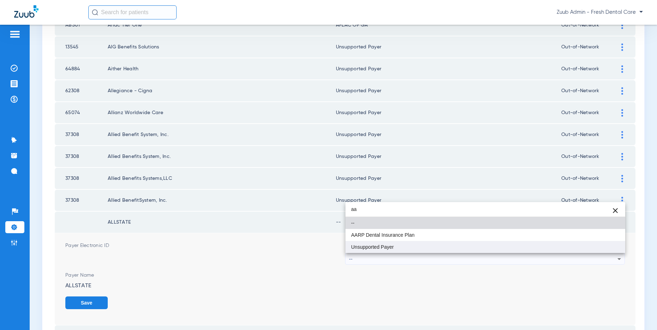
type input "aa"
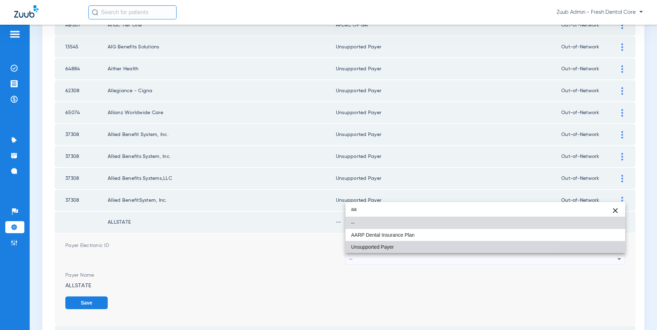
click at [367, 246] on span "Unsupported Payer" at bounding box center [372, 246] width 43 height 5
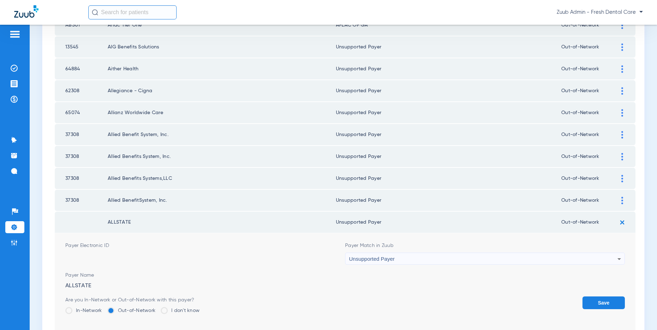
click at [592, 301] on button "Save" at bounding box center [603, 302] width 42 height 13
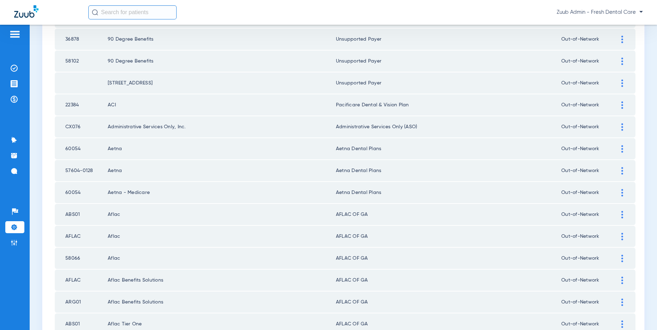
scroll to position [42, 0]
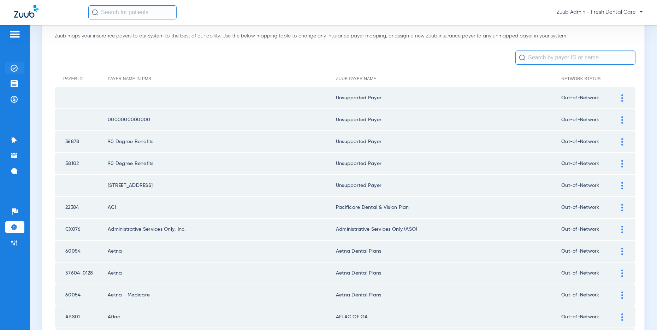
click at [16, 65] on img at bounding box center [14, 68] width 7 height 7
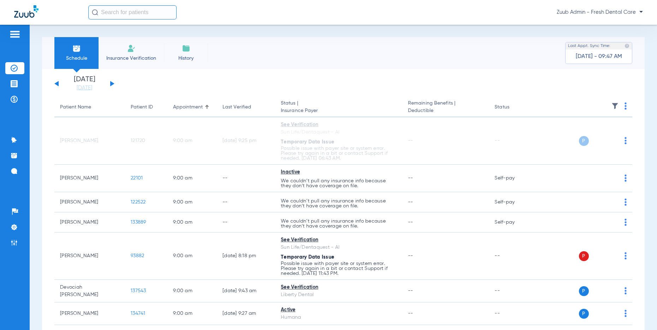
click at [112, 83] on button at bounding box center [112, 83] width 4 height 5
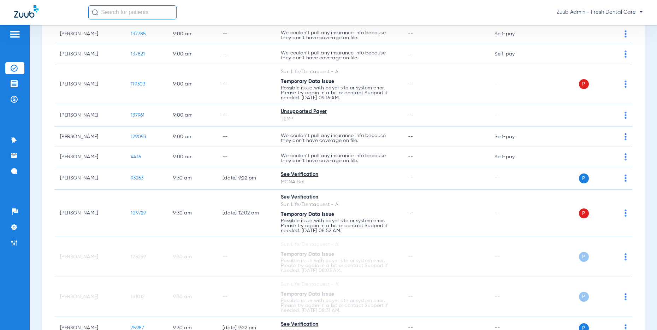
scroll to position [405, 0]
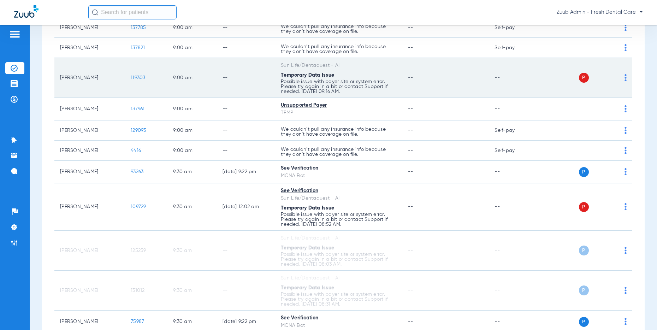
click at [624, 78] on img at bounding box center [625, 77] width 2 height 7
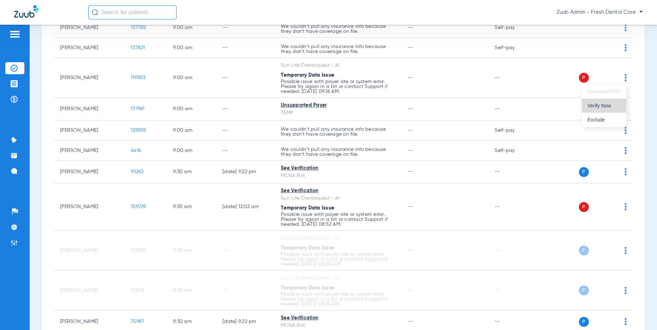
click at [605, 103] on span "Verify Now" at bounding box center [603, 105] width 33 height 5
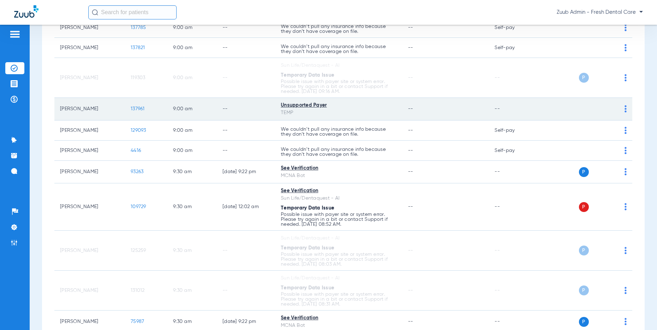
scroll to position [404, 0]
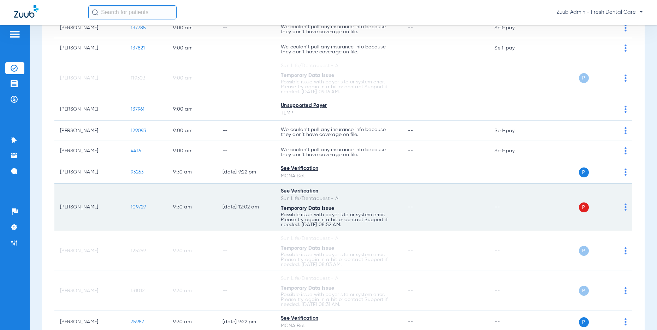
click at [626, 206] on img at bounding box center [625, 206] width 2 height 7
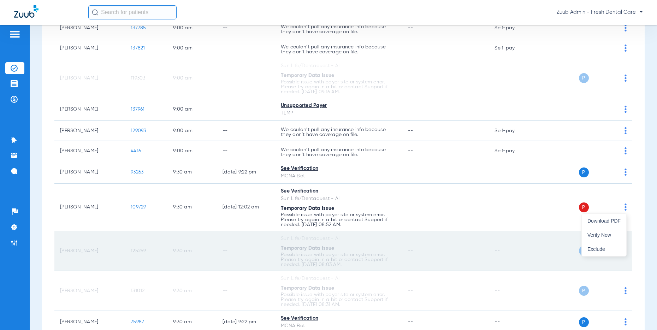
click at [599, 231] on button "Verify Now" at bounding box center [603, 235] width 44 height 14
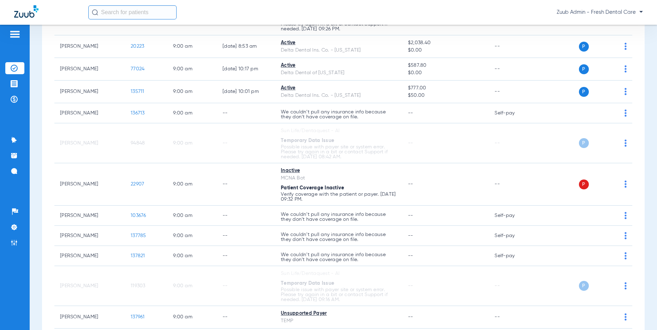
scroll to position [0, 0]
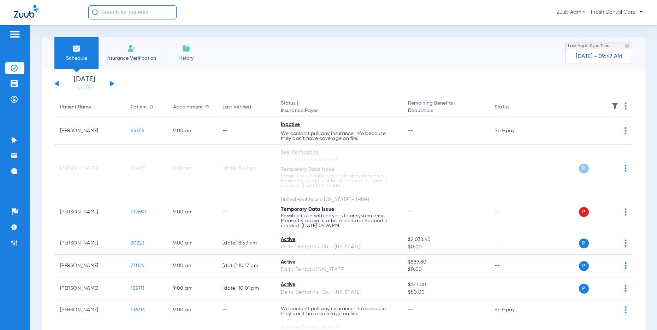
click at [613, 103] on img at bounding box center [614, 105] width 7 height 7
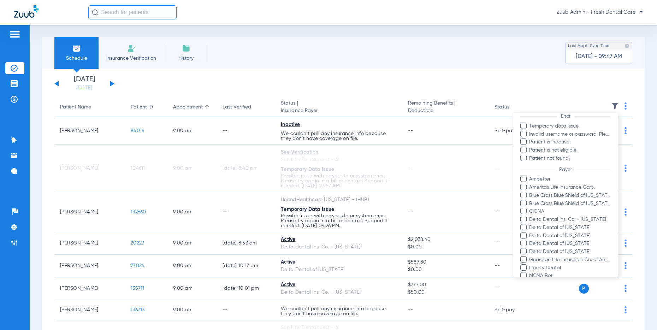
scroll to position [113, 0]
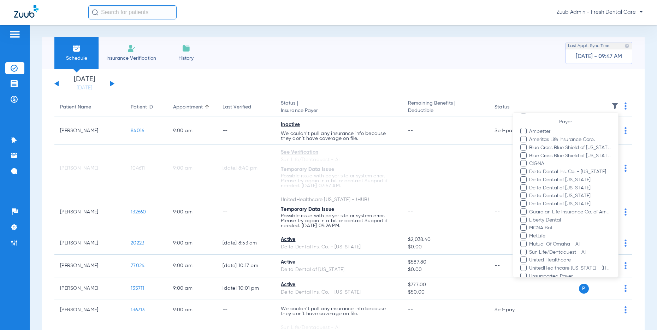
click at [453, 59] on div at bounding box center [328, 165] width 657 height 330
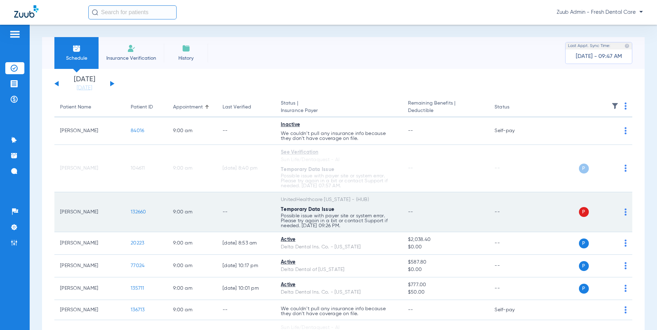
click at [624, 210] on img at bounding box center [625, 211] width 2 height 7
drag, startPoint x: 599, startPoint y: 241, endPoint x: 360, endPoint y: 202, distance: 242.3
click at [599, 241] on span "Verify Now" at bounding box center [603, 239] width 33 height 5
drag, startPoint x: 362, startPoint y: 200, endPoint x: 271, endPoint y: 198, distance: 91.1
click at [271, 198] on tr "Carlos Gutierrez 132660 9:00 AM -- UnitedHealthcare Texas - (HUB) Temporary Dat…" at bounding box center [342, 212] width 577 height 40
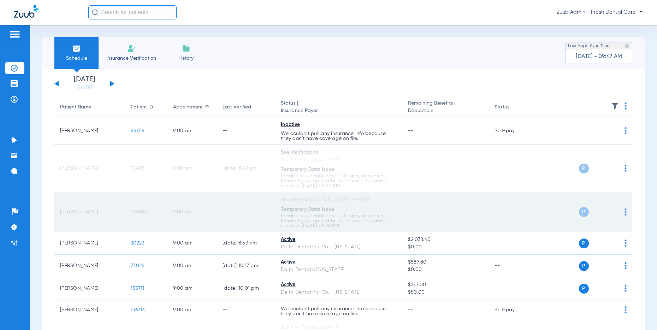
click at [406, 198] on td "--" at bounding box center [445, 212] width 86 height 40
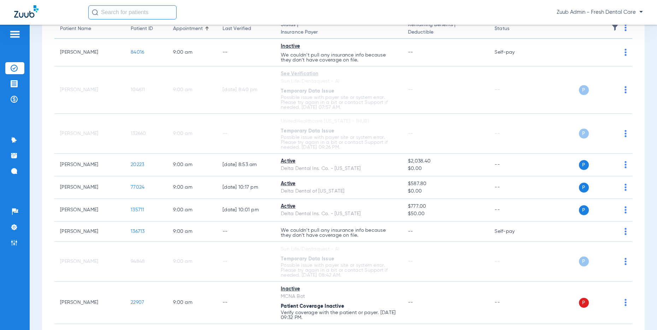
scroll to position [79, 0]
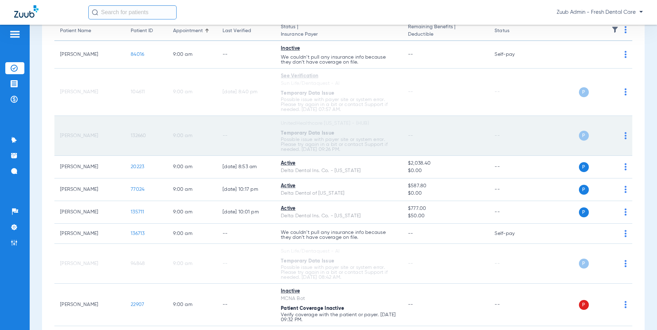
click at [136, 133] on td "132660" at bounding box center [146, 136] width 42 height 40
click at [137, 134] on span "132660" at bounding box center [139, 135] width 16 height 5
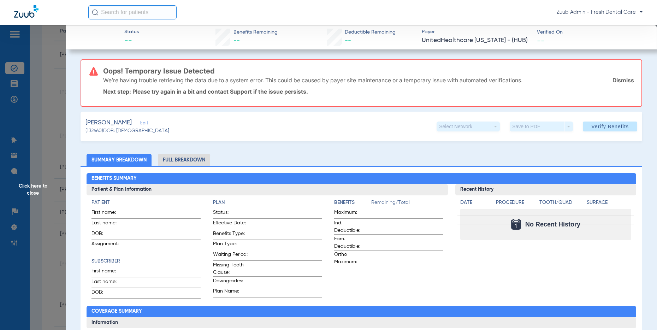
type input "Carlos"
type input "Gutierrez"
type input "08/24/2023"
type input "765726353"
type input "Chip"
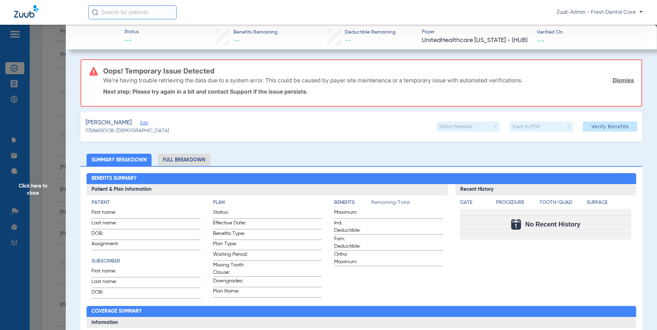
click at [146, 123] on span "Edit" at bounding box center [143, 123] width 6 height 7
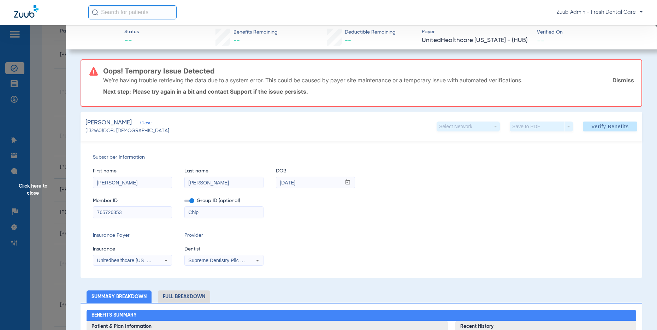
click at [158, 257] on div "Unitedhealthcare Texas - (Hub)" at bounding box center [132, 260] width 78 height 8
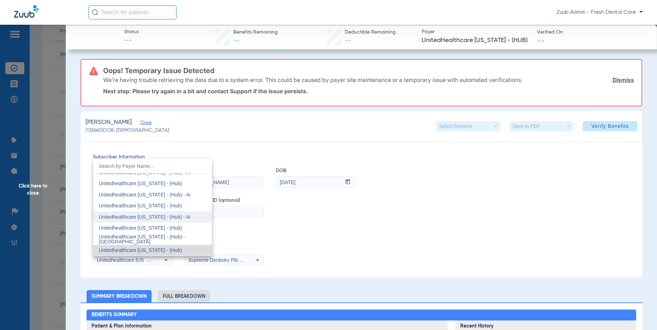
scroll to position [5085, 0]
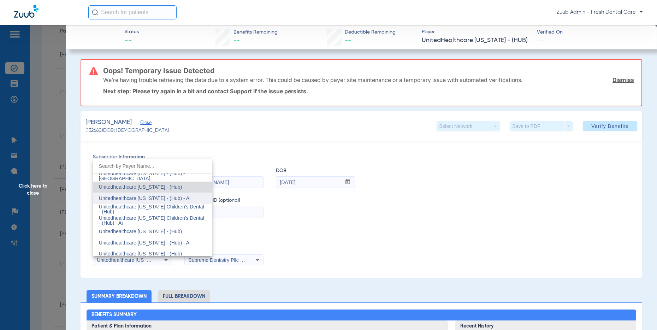
click at [173, 199] on span "Unitedhealthcare Texas - (Hub) - Ai" at bounding box center [144, 198] width 91 height 6
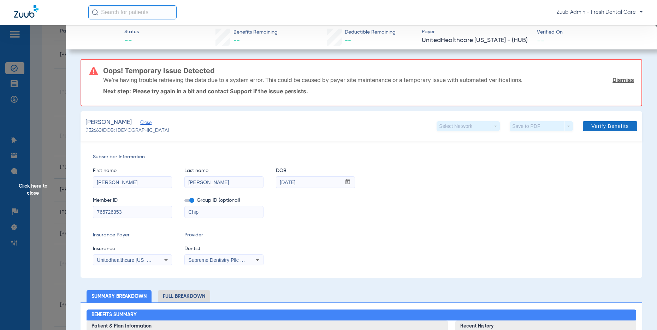
click at [608, 127] on span "Verify Benefits" at bounding box center [609, 126] width 37 height 6
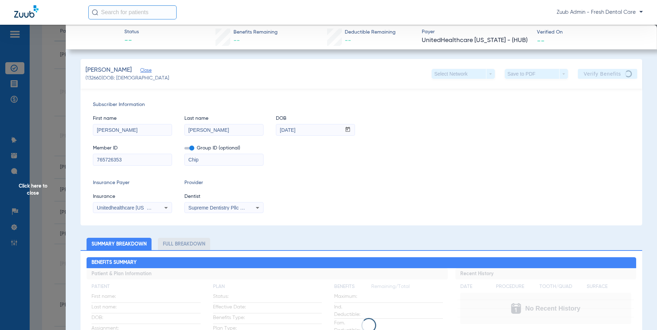
scroll to position [0, 0]
click at [166, 208] on icon at bounding box center [166, 208] width 4 height 2
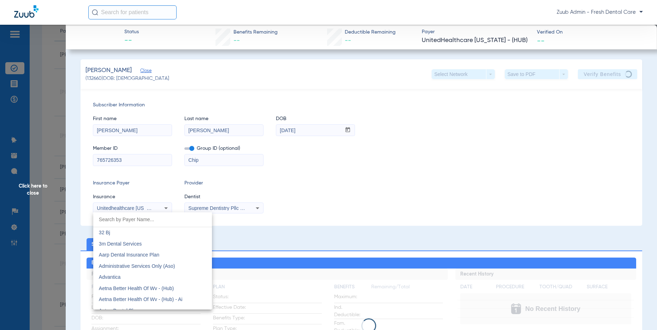
scroll to position [5033, 0]
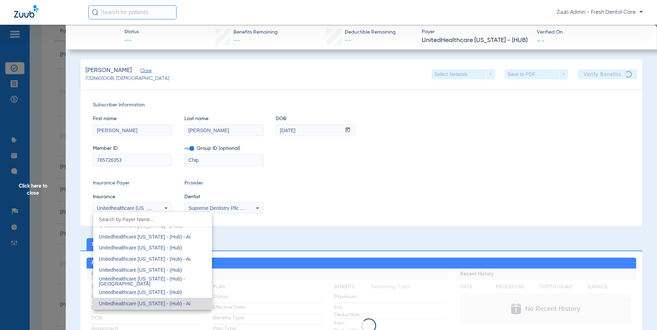
click at [438, 189] on div at bounding box center [328, 165] width 657 height 330
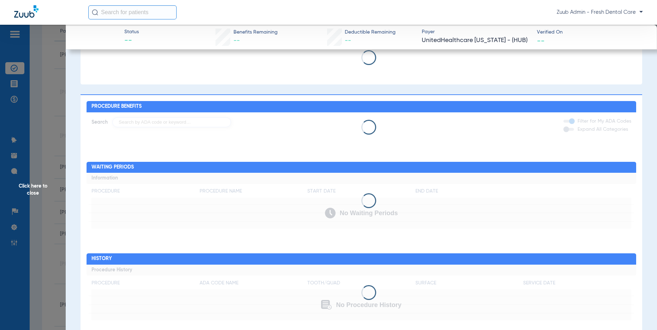
scroll to position [372, 0]
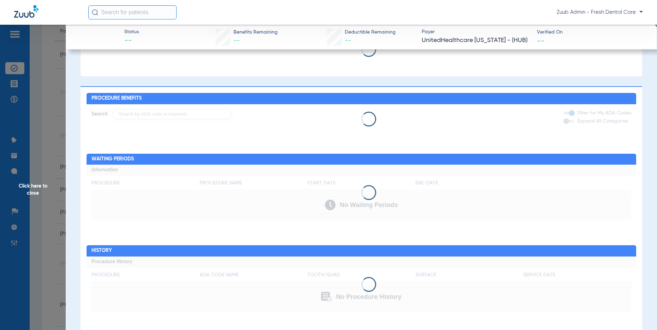
click at [34, 191] on span "Click here to close" at bounding box center [33, 190] width 66 height 330
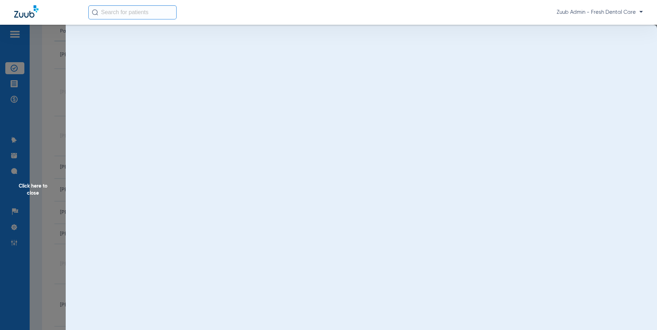
scroll to position [0, 0]
click at [35, 192] on span "Click here to close" at bounding box center [33, 190] width 66 height 330
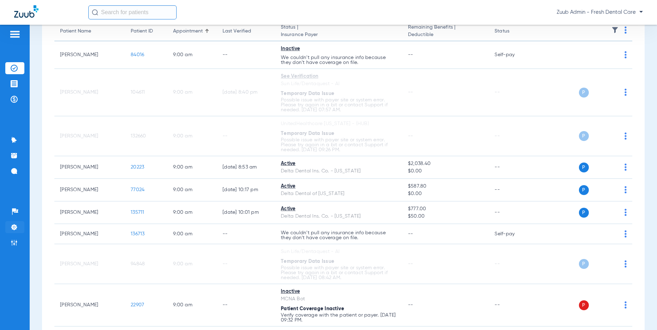
click at [16, 224] on img at bounding box center [14, 226] width 7 height 7
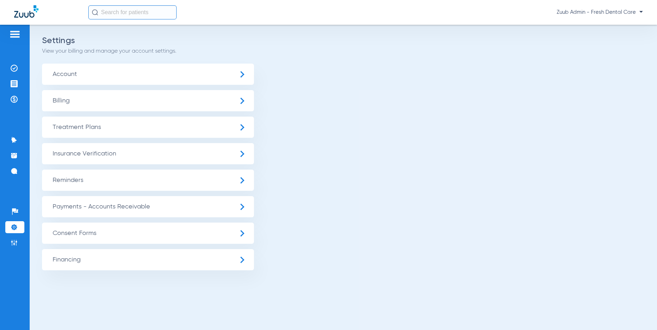
click at [100, 152] on span "Insurance Verification" at bounding box center [148, 153] width 212 height 21
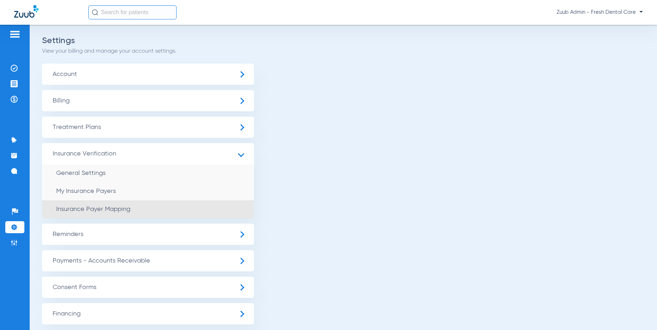
click at [119, 205] on li "Insurance Payer Mapping" at bounding box center [148, 209] width 212 height 18
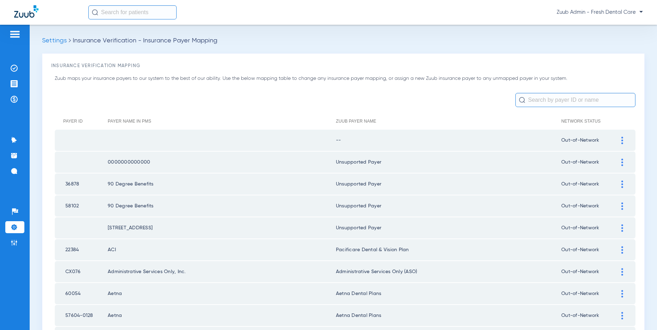
click at [622, 142] on img at bounding box center [622, 140] width 2 height 7
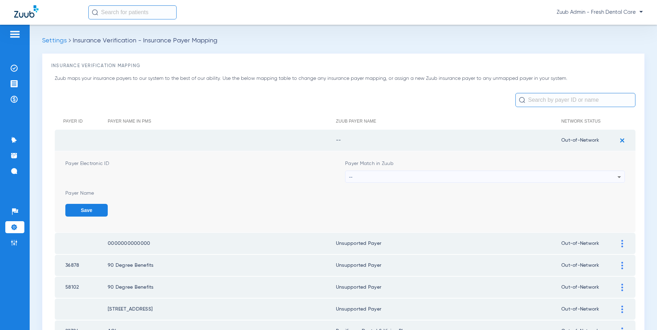
click at [571, 174] on div "--" at bounding box center [483, 177] width 268 height 12
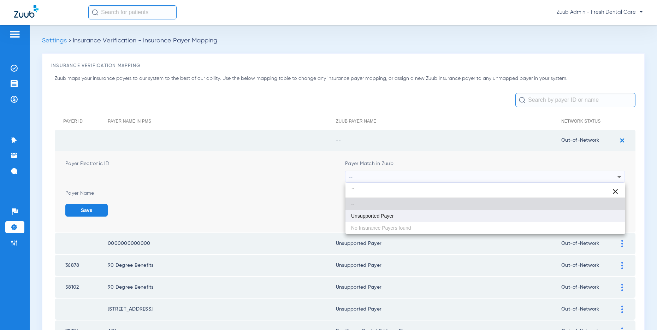
type input "``"
drag, startPoint x: 426, startPoint y: 214, endPoint x: 445, endPoint y: 214, distance: 19.1
click at [429, 214] on mat-option "Unsupported Payer" at bounding box center [485, 216] width 280 height 12
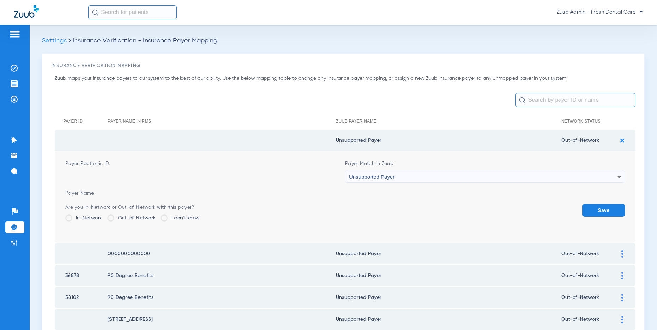
click at [590, 208] on button "Save" at bounding box center [603, 210] width 42 height 13
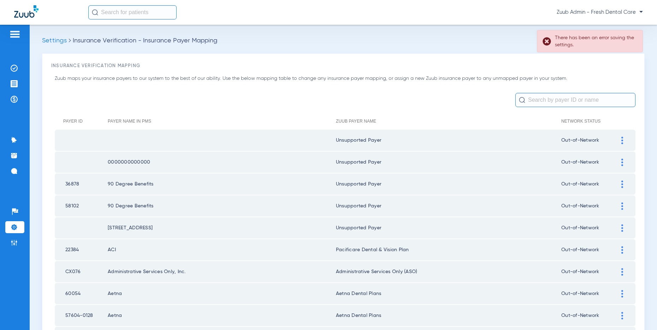
click at [555, 102] on input "text" at bounding box center [575, 100] width 120 height 14
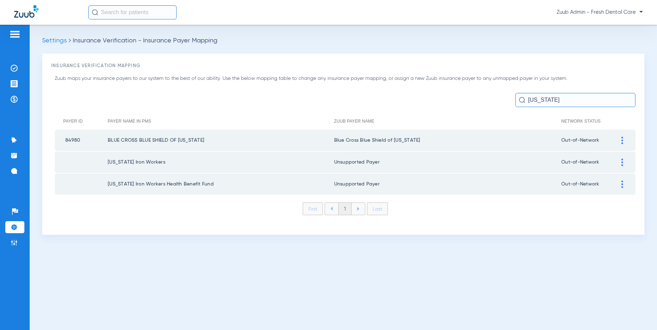
type input "Texas"
click at [619, 138] on div at bounding box center [622, 140] width 12 height 7
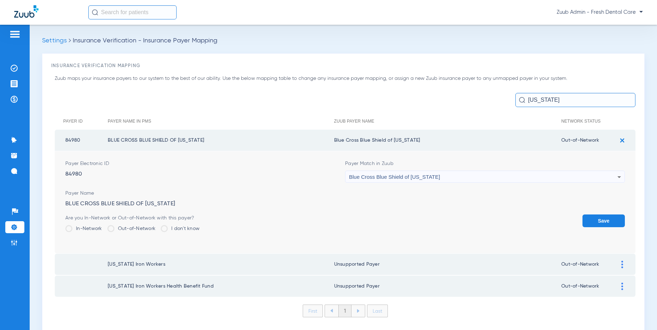
click at [390, 179] on span "Blue Cross Blue Shield of [US_STATE]" at bounding box center [394, 177] width 91 height 6
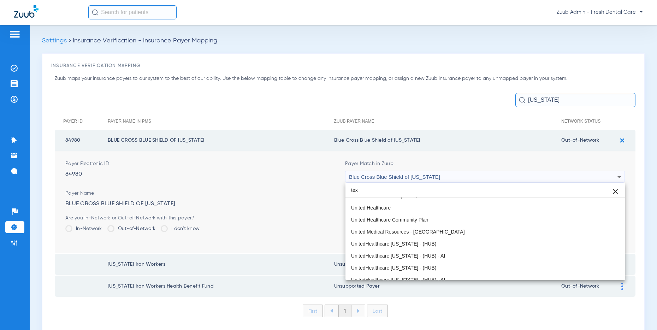
scroll to position [26, 0]
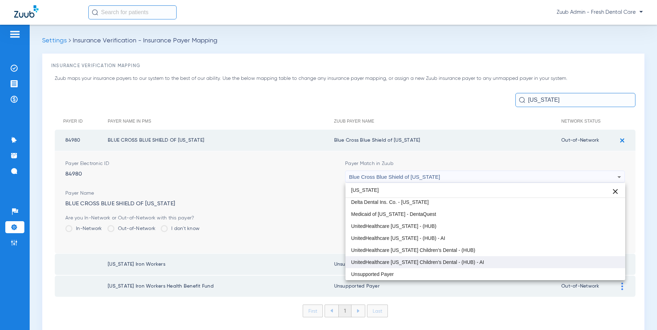
type input "texas"
click at [414, 263] on span "UnitedHealthcare [US_STATE] Children's Dental - (HUB) - AI" at bounding box center [417, 261] width 133 height 5
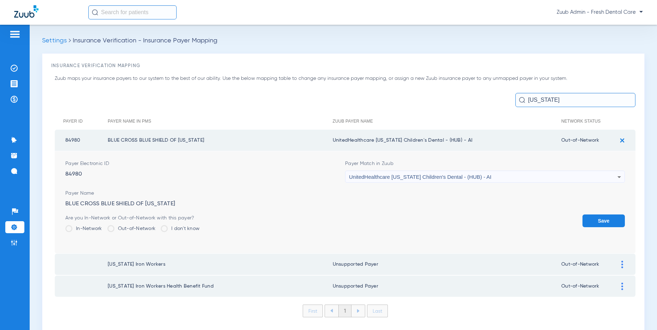
click at [606, 222] on button "Save" at bounding box center [603, 220] width 42 height 13
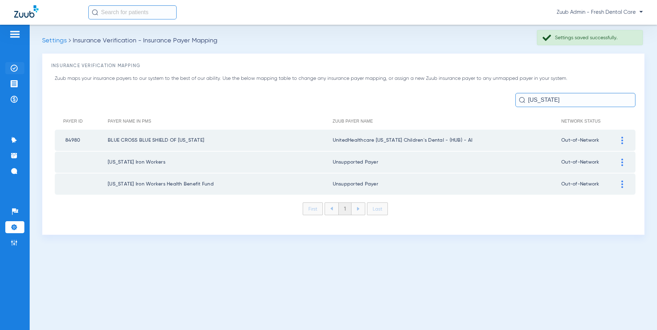
click at [13, 68] on img at bounding box center [14, 68] width 7 height 7
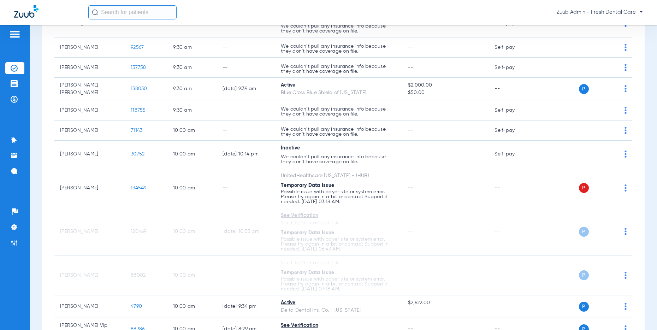
scroll to position [534, 0]
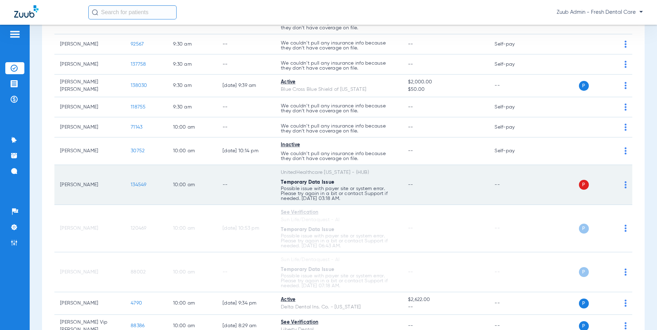
click at [625, 183] on img at bounding box center [625, 184] width 2 height 7
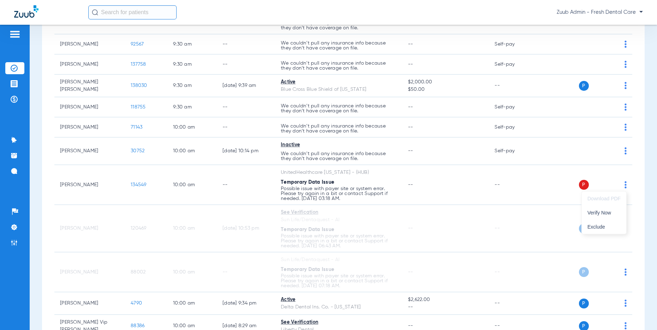
click at [604, 212] on span "Verify Now" at bounding box center [603, 212] width 33 height 5
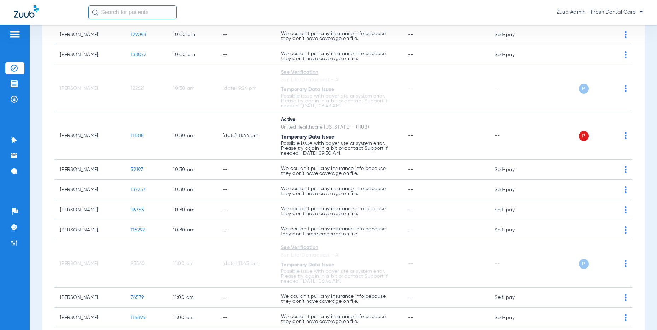
scroll to position [1009, 0]
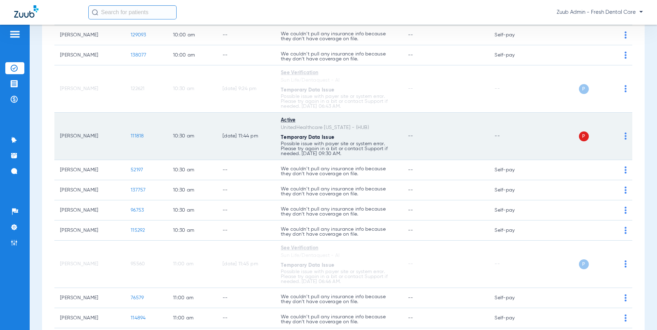
click at [624, 135] on img at bounding box center [625, 135] width 2 height 7
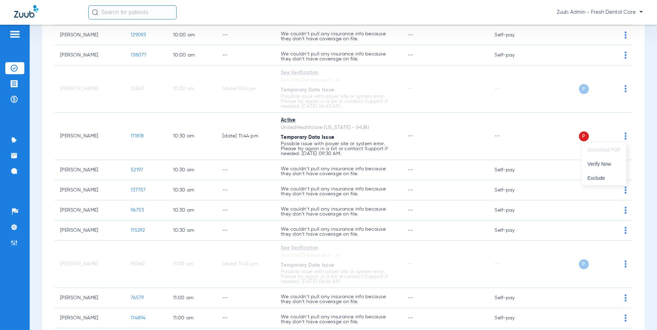
click at [138, 135] on div at bounding box center [328, 165] width 657 height 330
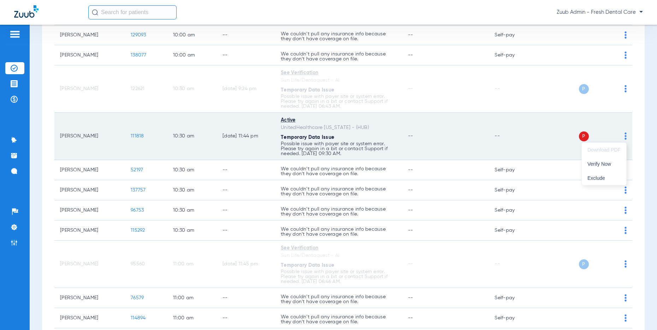
click at [138, 135] on span "111818" at bounding box center [137, 135] width 13 height 5
click at [140, 136] on span "111818" at bounding box center [137, 135] width 13 height 5
click at [134, 135] on span "111818" at bounding box center [137, 135] width 13 height 5
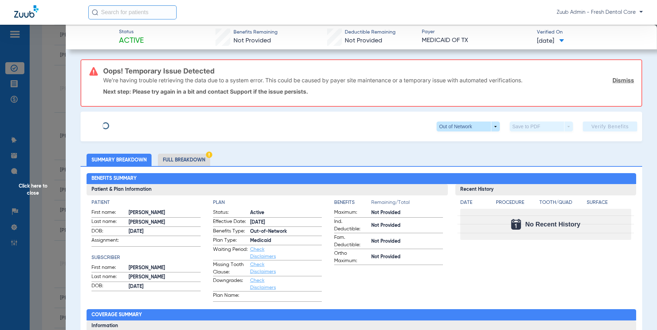
type input "Estela"
type input "Anastacio"
type input "02/14/2009"
type input "530111506"
type input "Medicaid"
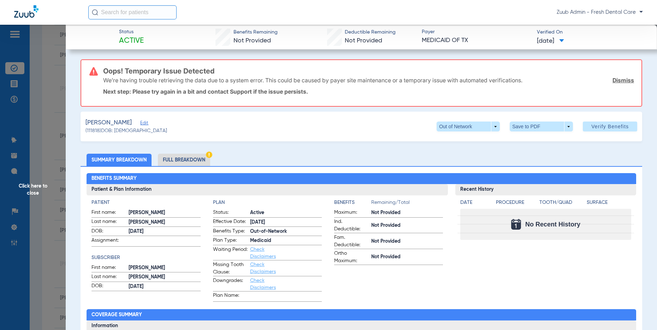
click at [146, 122] on span "Edit" at bounding box center [143, 123] width 6 height 7
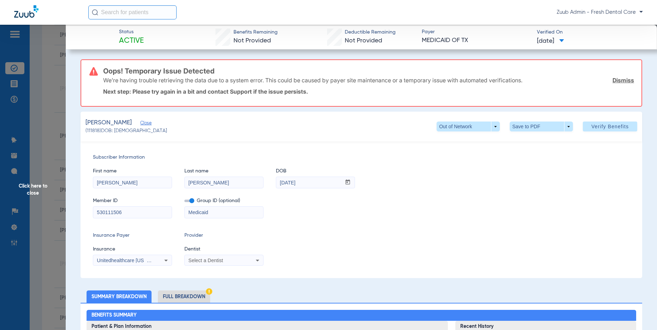
click at [165, 261] on icon at bounding box center [166, 260] width 8 height 8
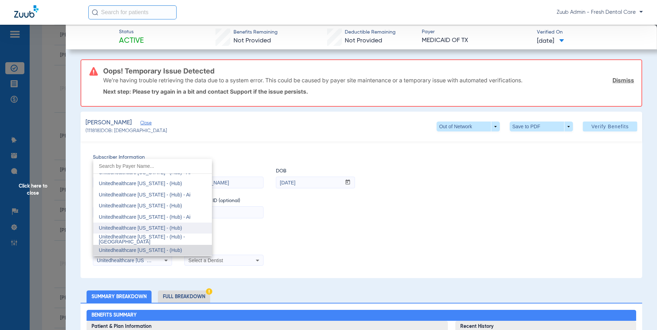
scroll to position [5070, 0]
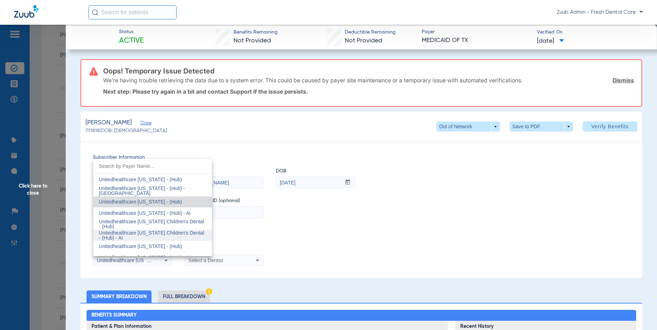
click at [169, 231] on span "Unitedhealthcare Texas Children's Dental - (Hub) - Ai" at bounding box center [151, 235] width 105 height 11
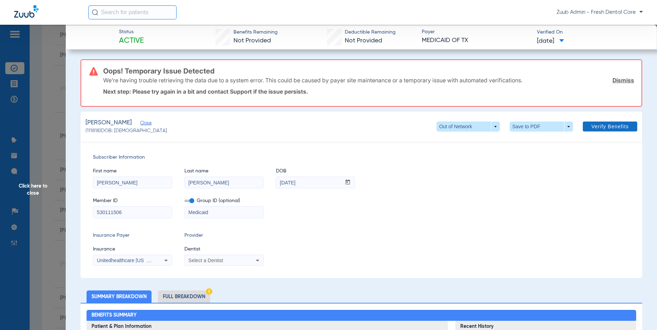
click at [601, 126] on span "Verify Benefits" at bounding box center [609, 127] width 37 height 6
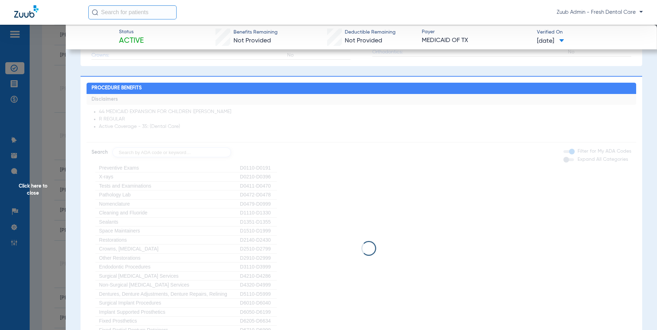
scroll to position [173, 0]
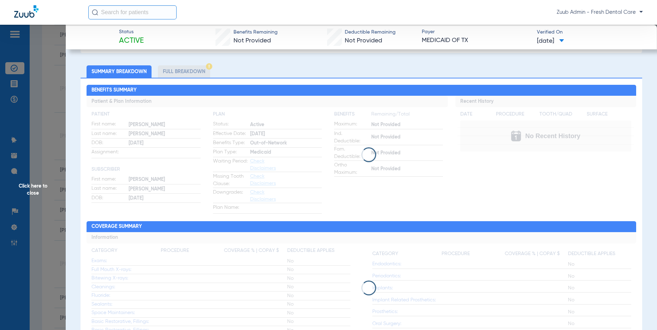
click at [188, 70] on li "Full Breakdown" at bounding box center [184, 71] width 52 height 12
click at [189, 69] on li "Full Breakdown" at bounding box center [184, 71] width 52 height 12
click at [36, 191] on span "Click here to close" at bounding box center [33, 190] width 66 height 330
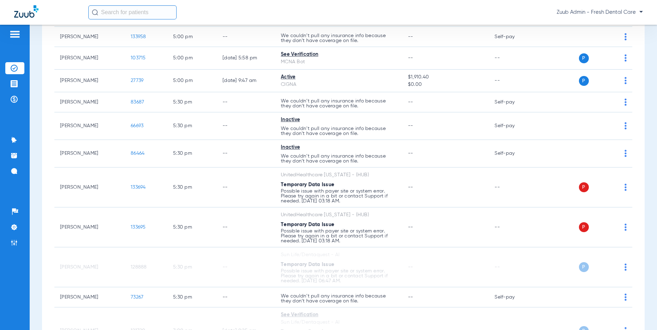
scroll to position [4171, 0]
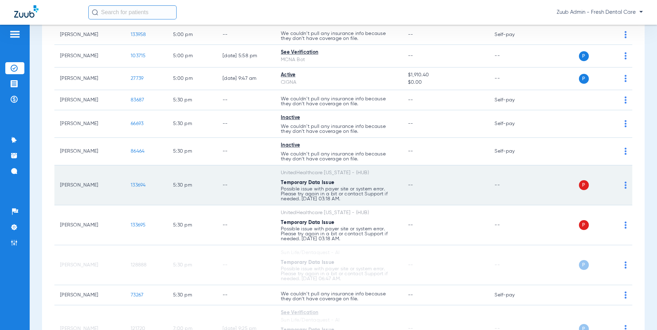
click at [625, 187] on img at bounding box center [625, 184] width 2 height 7
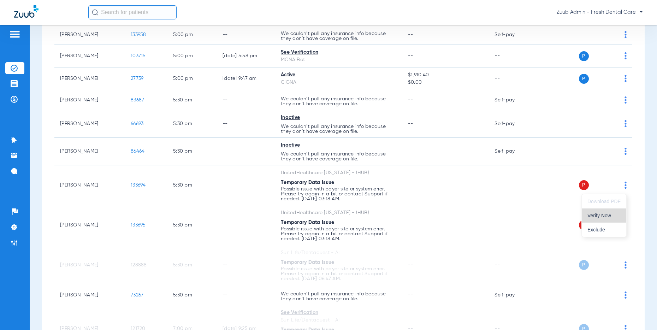
click at [599, 215] on span "Verify Now" at bounding box center [603, 215] width 33 height 5
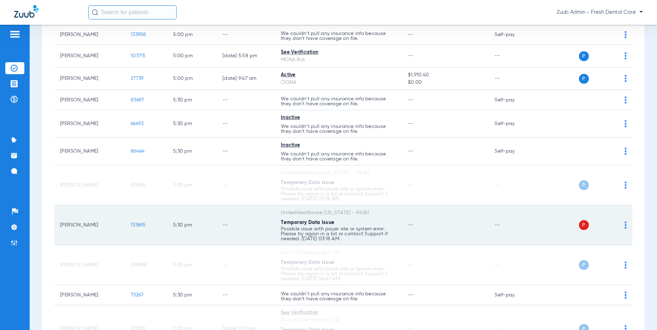
click at [625, 226] on img at bounding box center [625, 224] width 2 height 7
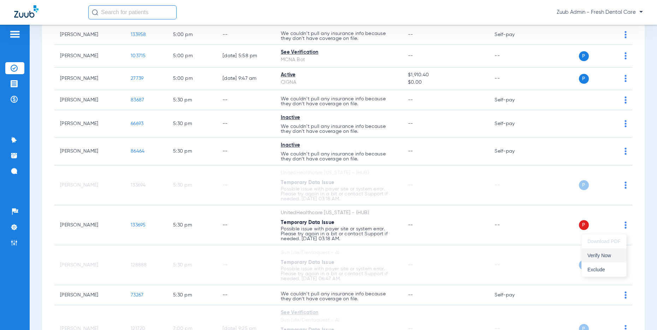
click at [606, 254] on span "Verify Now" at bounding box center [603, 255] width 33 height 5
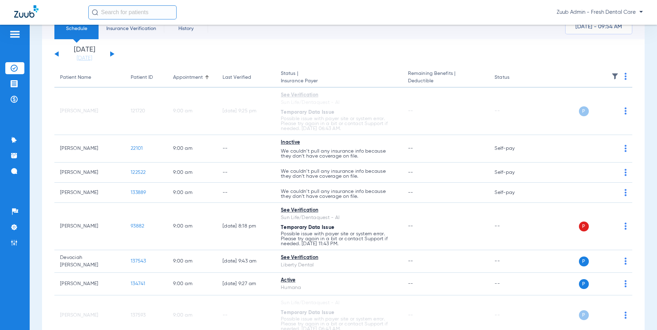
scroll to position [0, 0]
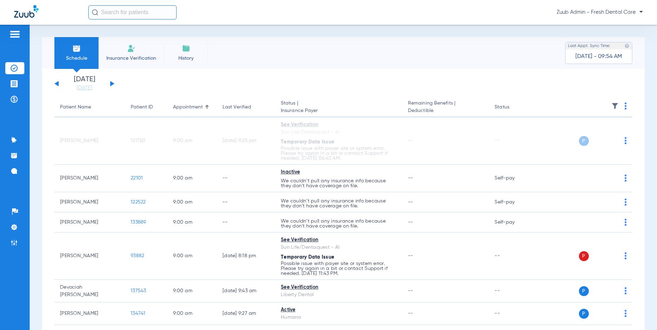
click at [112, 81] on div "Monday 06-09-2025 Tuesday 06-10-2025 Wednesday 06-11-2025 Thursday 06-12-2025 F…" at bounding box center [84, 84] width 60 height 16
click at [111, 83] on button at bounding box center [112, 83] width 4 height 5
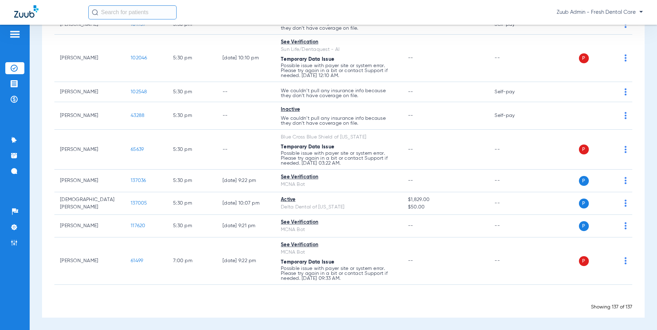
scroll to position [3503, 0]
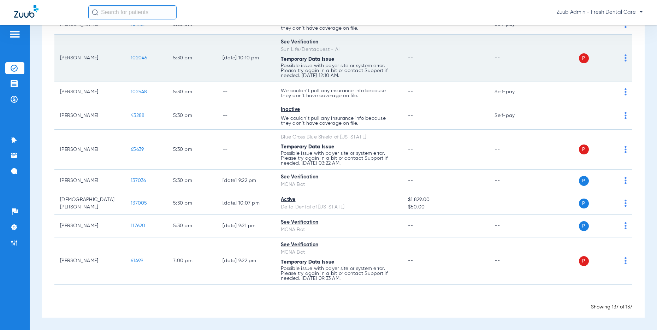
click at [136, 58] on span "102046" at bounding box center [139, 57] width 17 height 5
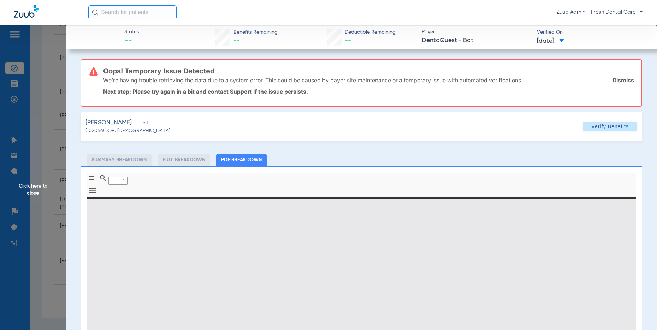
type input "0"
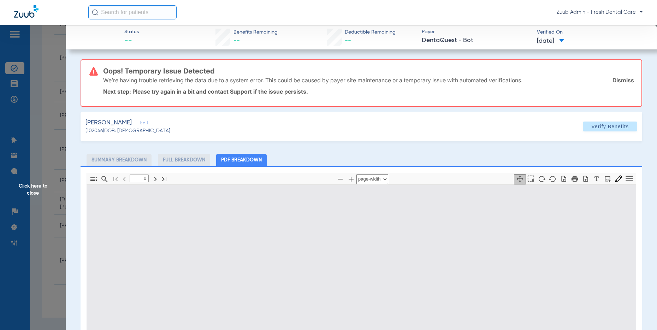
click at [31, 190] on span "Click here to close" at bounding box center [33, 190] width 66 height 330
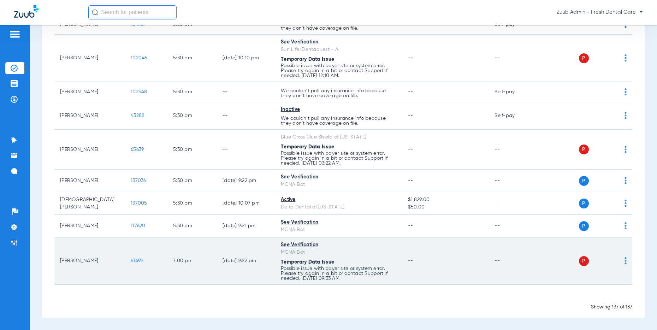
click at [625, 260] on img at bounding box center [625, 260] width 2 height 7
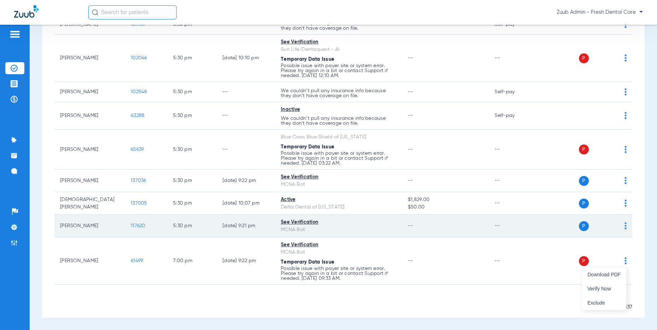
drag, startPoint x: 609, startPoint y: 286, endPoint x: 461, endPoint y: 227, distance: 159.2
click at [609, 286] on span "Verify Now" at bounding box center [603, 288] width 33 height 5
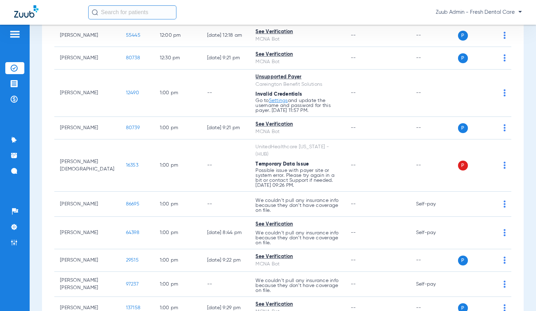
scroll to position [1926, 0]
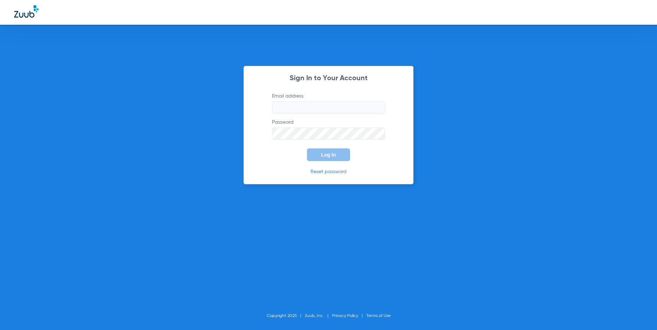
type input "[PERSON_NAME][EMAIL_ADDRESS][DOMAIN_NAME]"
click at [319, 157] on button "Log In" at bounding box center [328, 154] width 43 height 13
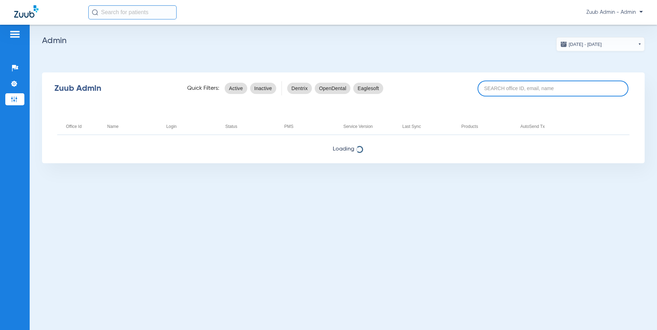
click at [503, 91] on input at bounding box center [552, 88] width 151 height 16
paste input "17004541"
type input "17004541"
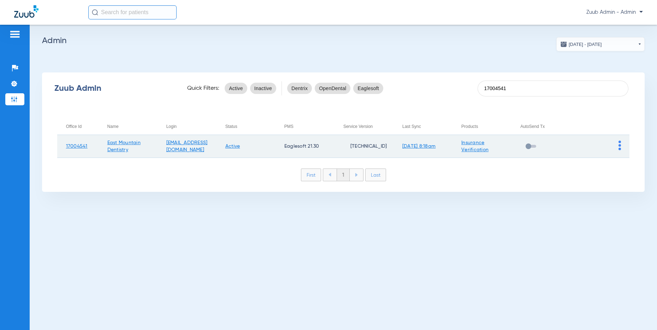
click at [619, 145] on img at bounding box center [619, 145] width 2 height 10
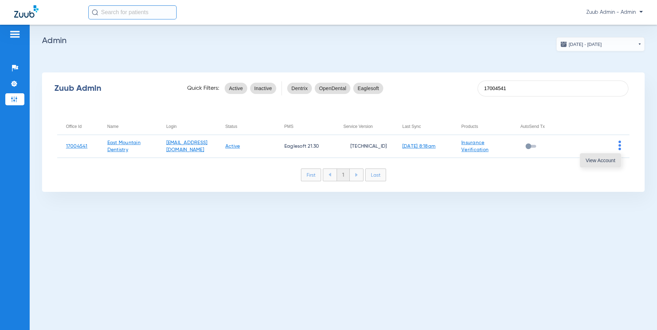
drag, startPoint x: 613, startPoint y: 158, endPoint x: 606, endPoint y: 162, distance: 7.9
click at [613, 158] on span "View Account" at bounding box center [600, 160] width 30 height 5
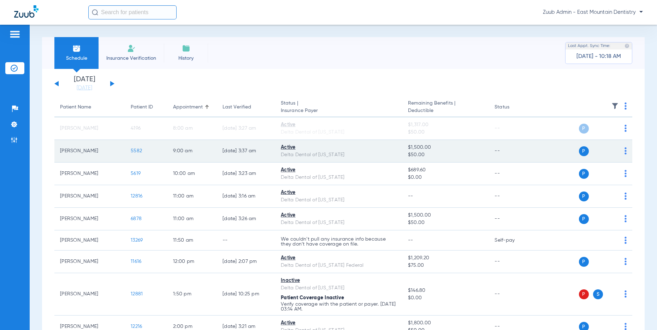
click at [136, 150] on span "5582" at bounding box center [136, 150] width 11 height 5
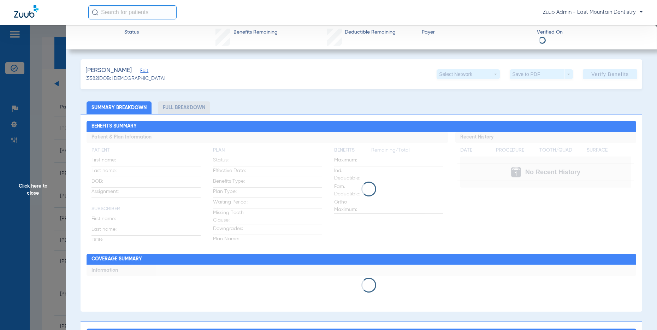
scroll to position [1, 0]
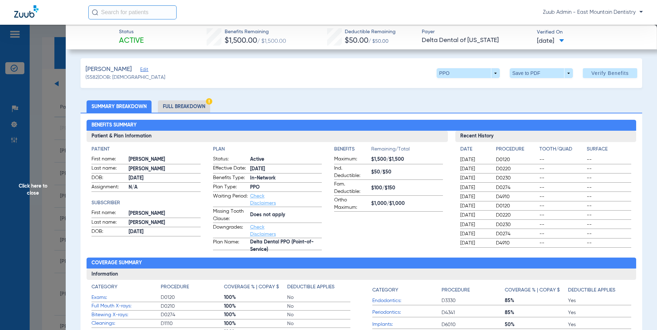
click at [171, 101] on li "Full Breakdown" at bounding box center [184, 106] width 52 height 12
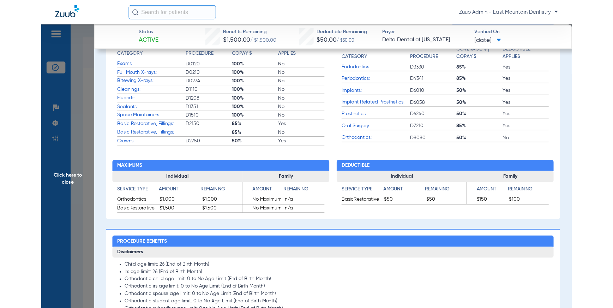
scroll to position [0, 0]
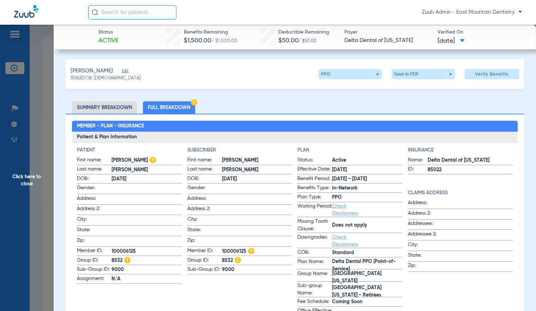
drag, startPoint x: 81, startPoint y: 77, endPoint x: 72, endPoint y: 79, distance: 8.9
click at [72, 79] on span "(5582) DOB: 01/29/1958" at bounding box center [106, 79] width 70 height 6
copy span "5582"
click at [128, 70] on span "Edit" at bounding box center [125, 71] width 6 height 7
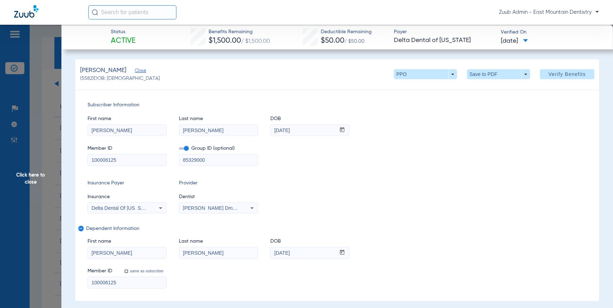
click at [33, 182] on span "Click here to close" at bounding box center [30, 179] width 61 height 308
